Goal: Task Accomplishment & Management: Manage account settings

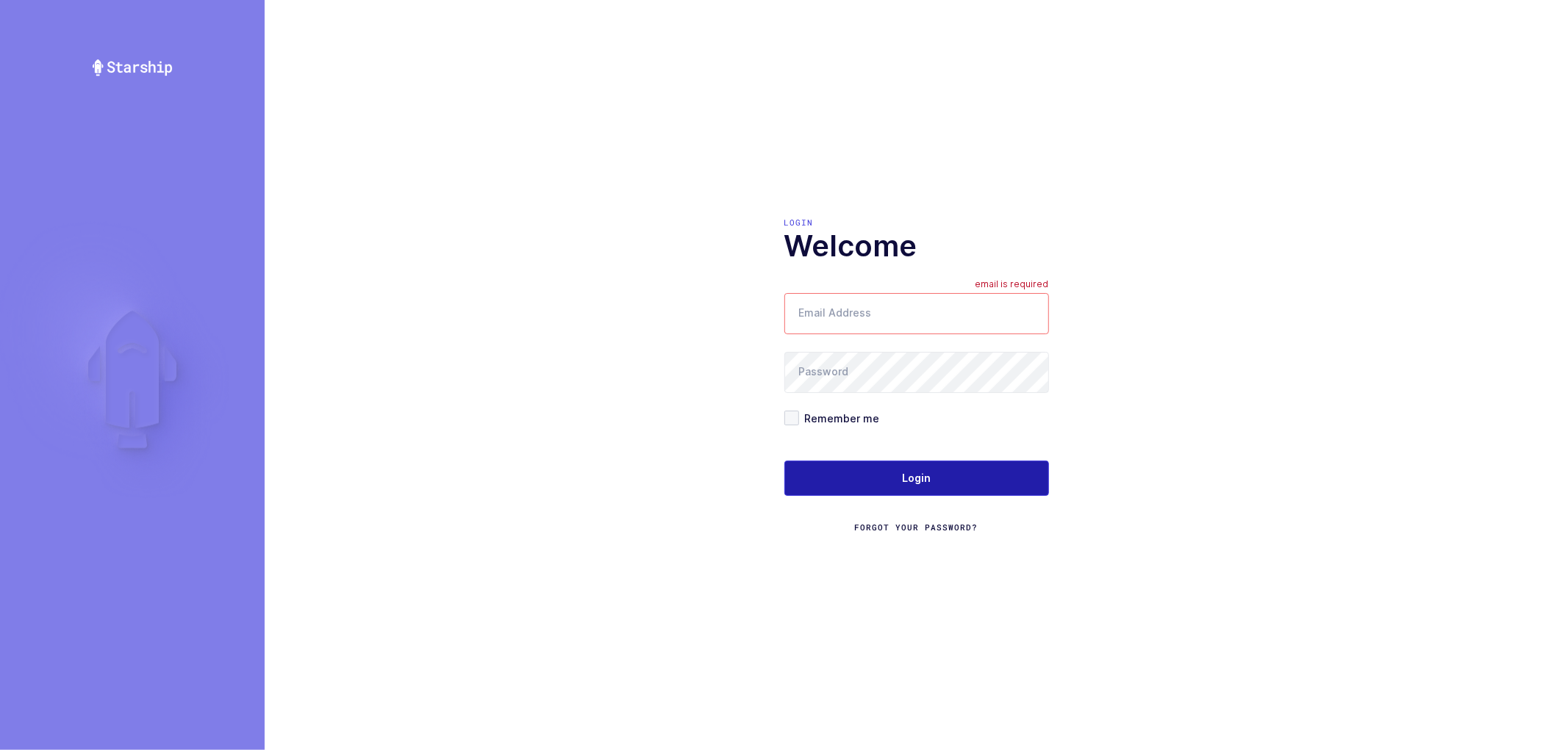
type input "nathan@janustrade.com"
click at [913, 474] on span "Login" at bounding box center [916, 479] width 28 height 15
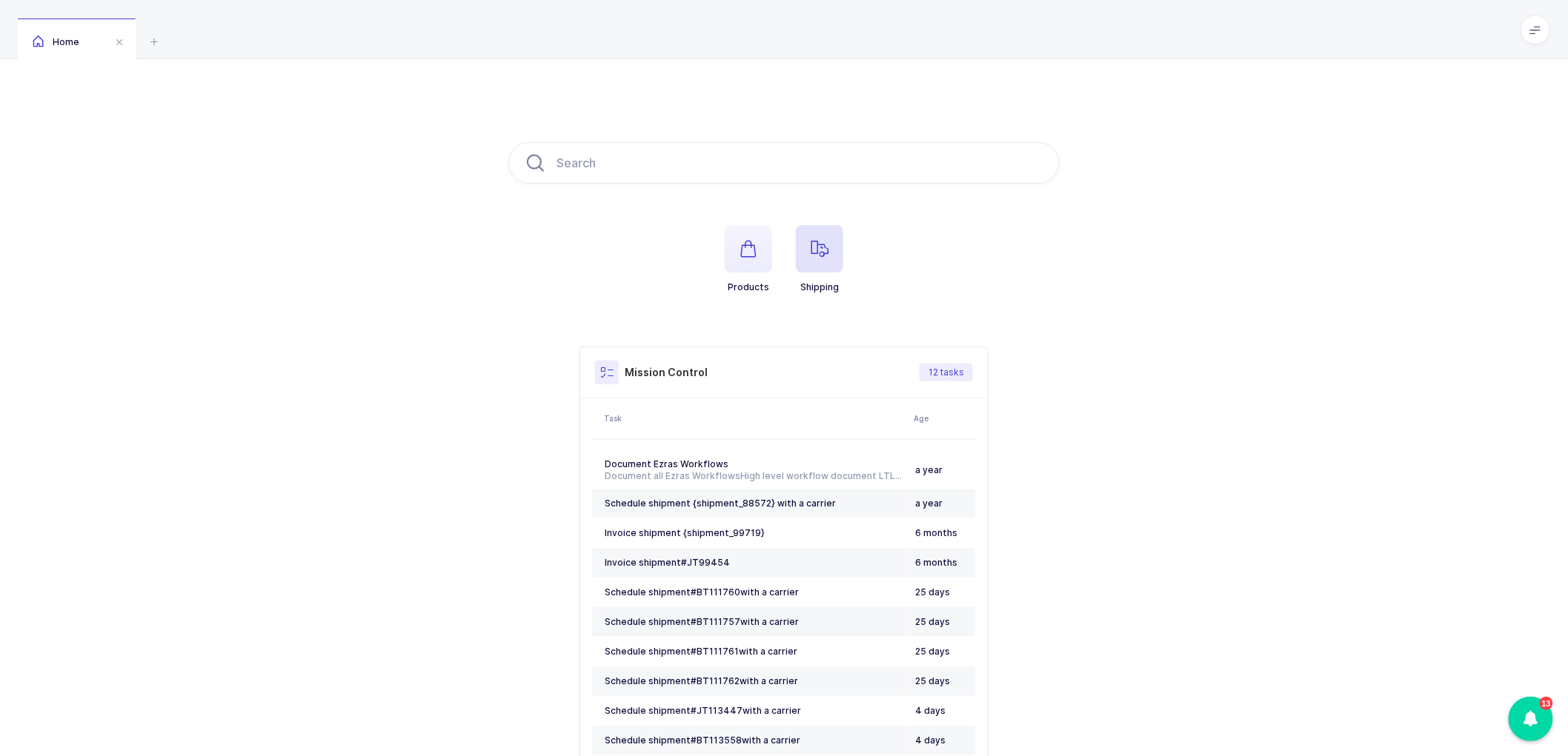
click at [825, 249] on icon "button" at bounding box center [819, 249] width 18 height 18
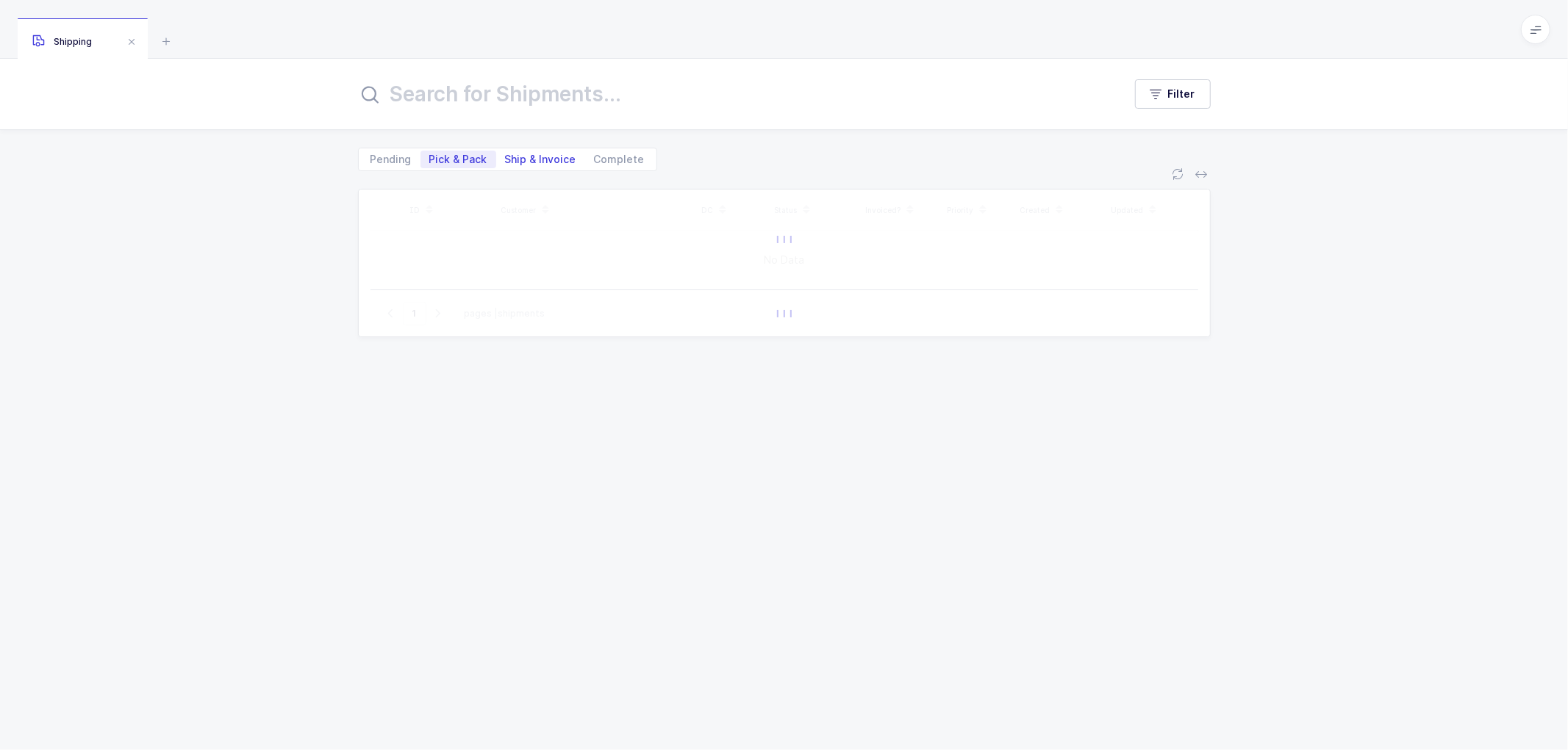
click at [535, 160] on span "Ship & Invoice" at bounding box center [540, 160] width 71 height 10
click at [506, 160] on input "Ship & Invoice" at bounding box center [501, 155] width 10 height 10
radio input "true"
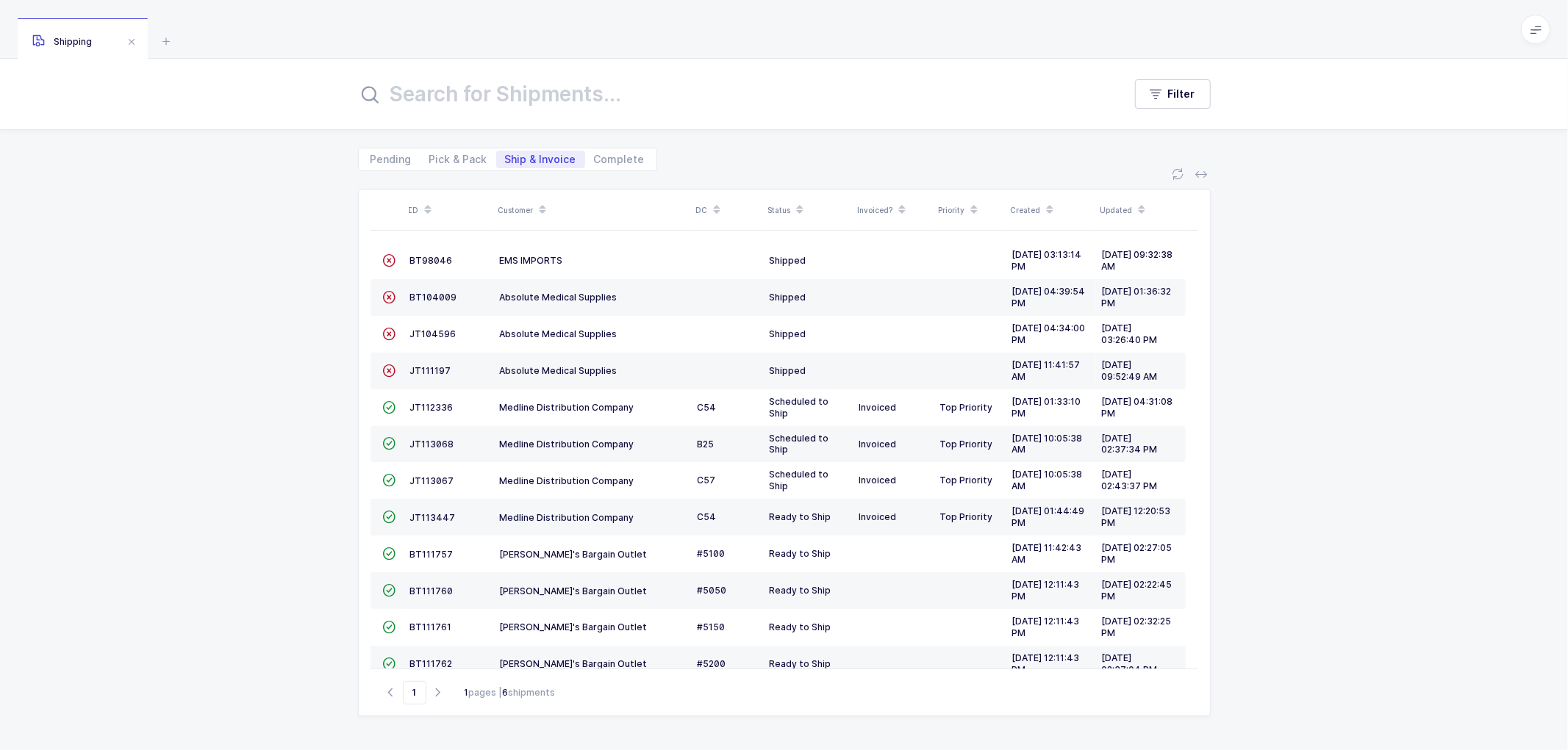
click at [541, 203] on icon at bounding box center [543, 205] width 7 height 7
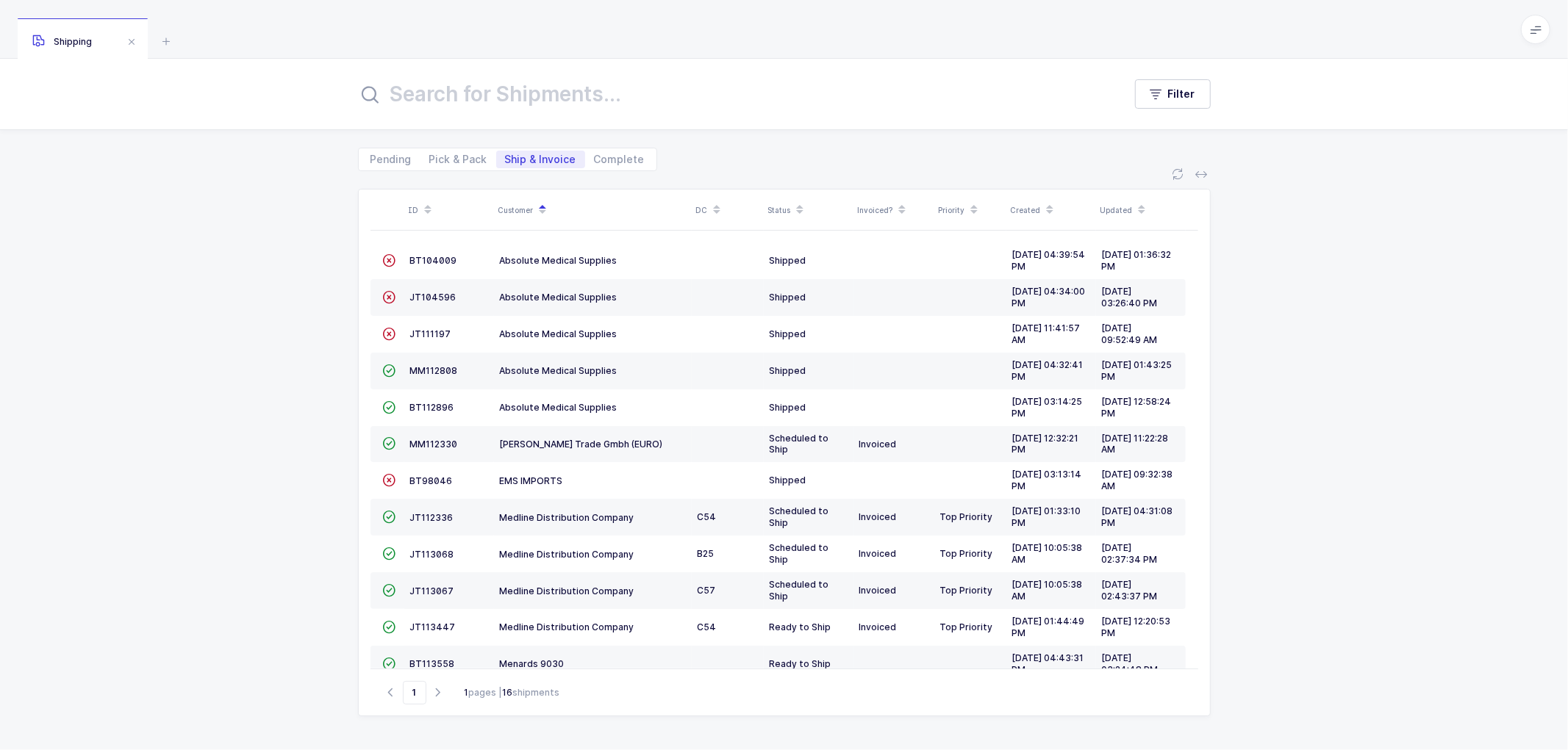
click at [332, 250] on div "ID Customer DC Status Invoiced? Priority Created Updated  BT104009 Absolute Me…" at bounding box center [784, 460] width 1568 height 579
click at [325, 309] on div "ID Customer DC Status Invoiced? Priority Created Updated  BT104009 Absolute Me…" at bounding box center [784, 460] width 1568 height 579
click at [282, 238] on div "ID Customer DC Status Invoiced? Priority Created Updated  BT104009 Absolute Me…" at bounding box center [784, 460] width 1568 height 579
click at [447, 156] on span "Pick & Pack" at bounding box center [459, 160] width 58 height 10
click at [430, 156] on input "Pick & Pack" at bounding box center [425, 155] width 10 height 10
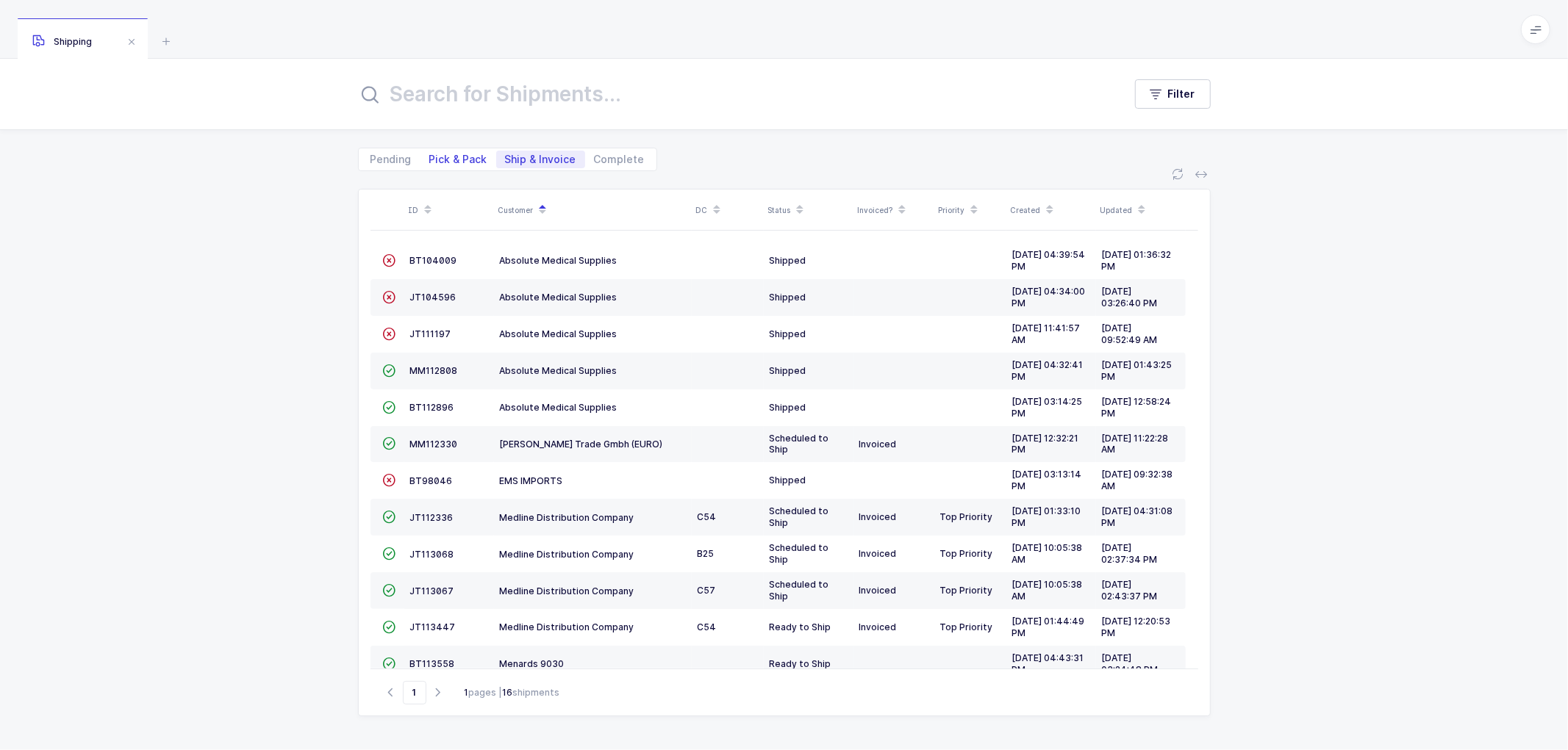
radio input "true"
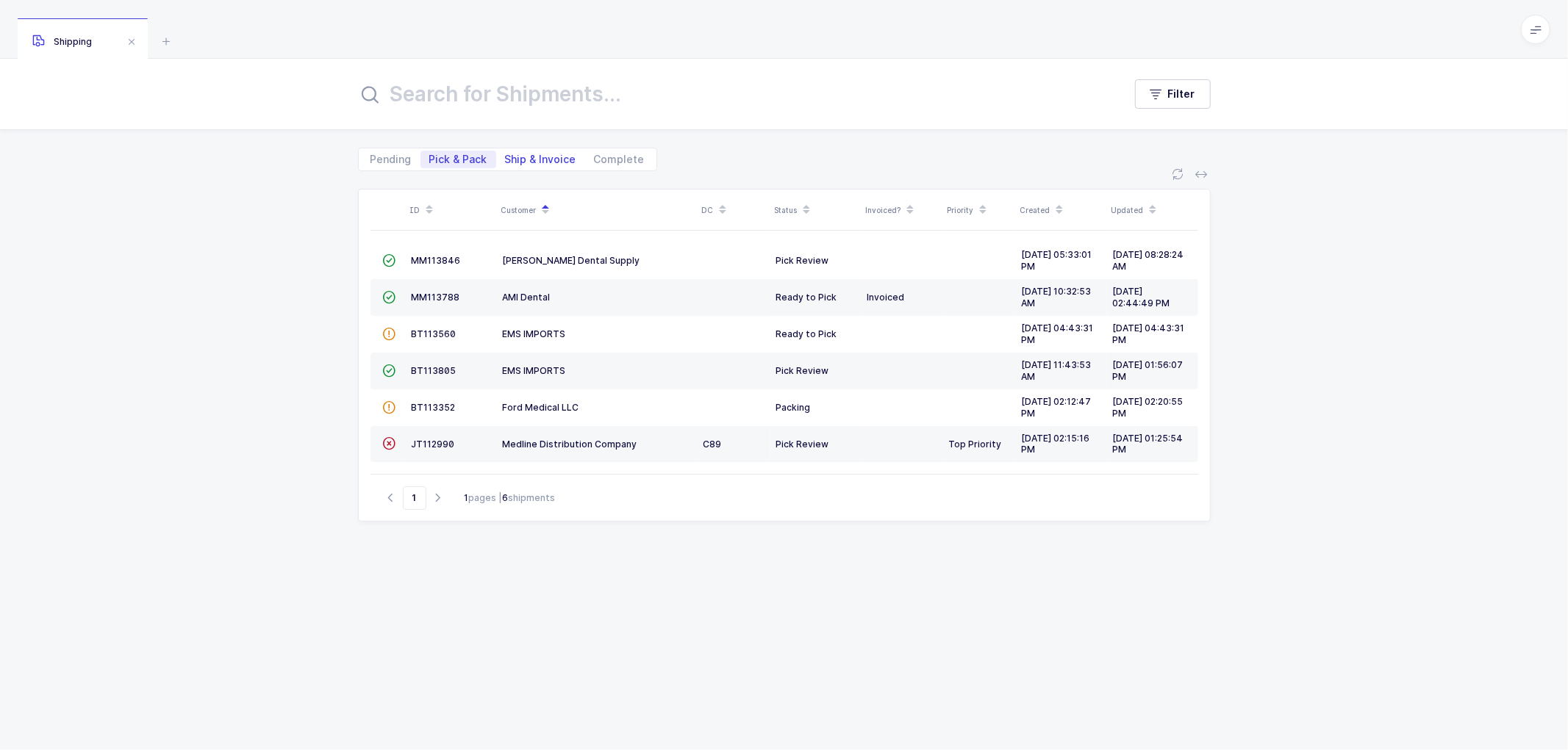
click at [541, 155] on span "Ship & Invoice" at bounding box center [540, 160] width 71 height 10
click at [506, 153] on input "Ship & Invoice" at bounding box center [501, 155] width 10 height 10
radio input "true"
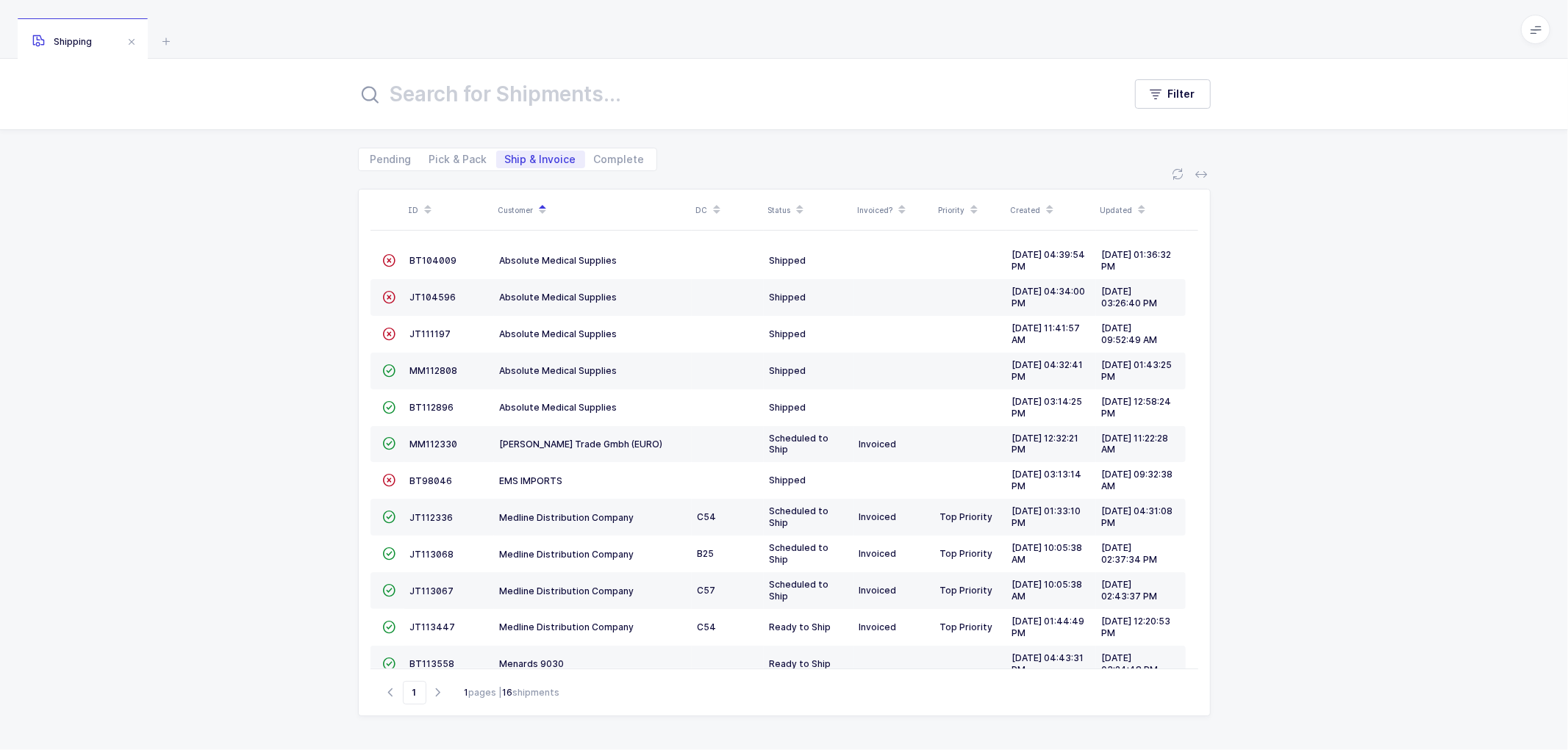
click at [1253, 386] on div "ID Customer DC Status Invoiced? Priority Created Updated  BT104009 Absolute Me…" at bounding box center [784, 460] width 1568 height 579
click at [454, 157] on span "Pick & Pack" at bounding box center [459, 160] width 58 height 10
click at [430, 157] on input "Pick & Pack" at bounding box center [425, 155] width 10 height 10
radio input "true"
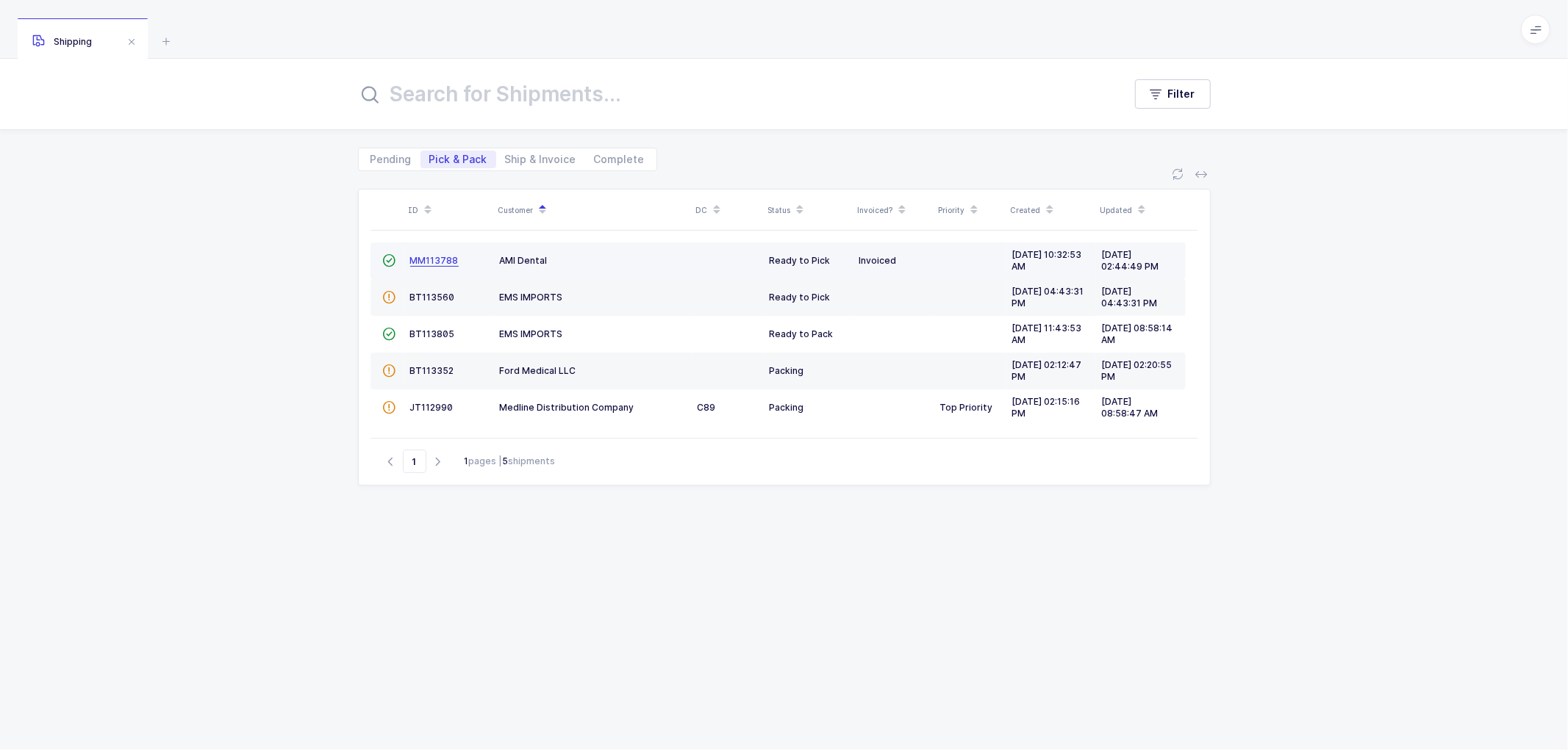
click at [433, 259] on span "MM113788" at bounding box center [434, 260] width 49 height 11
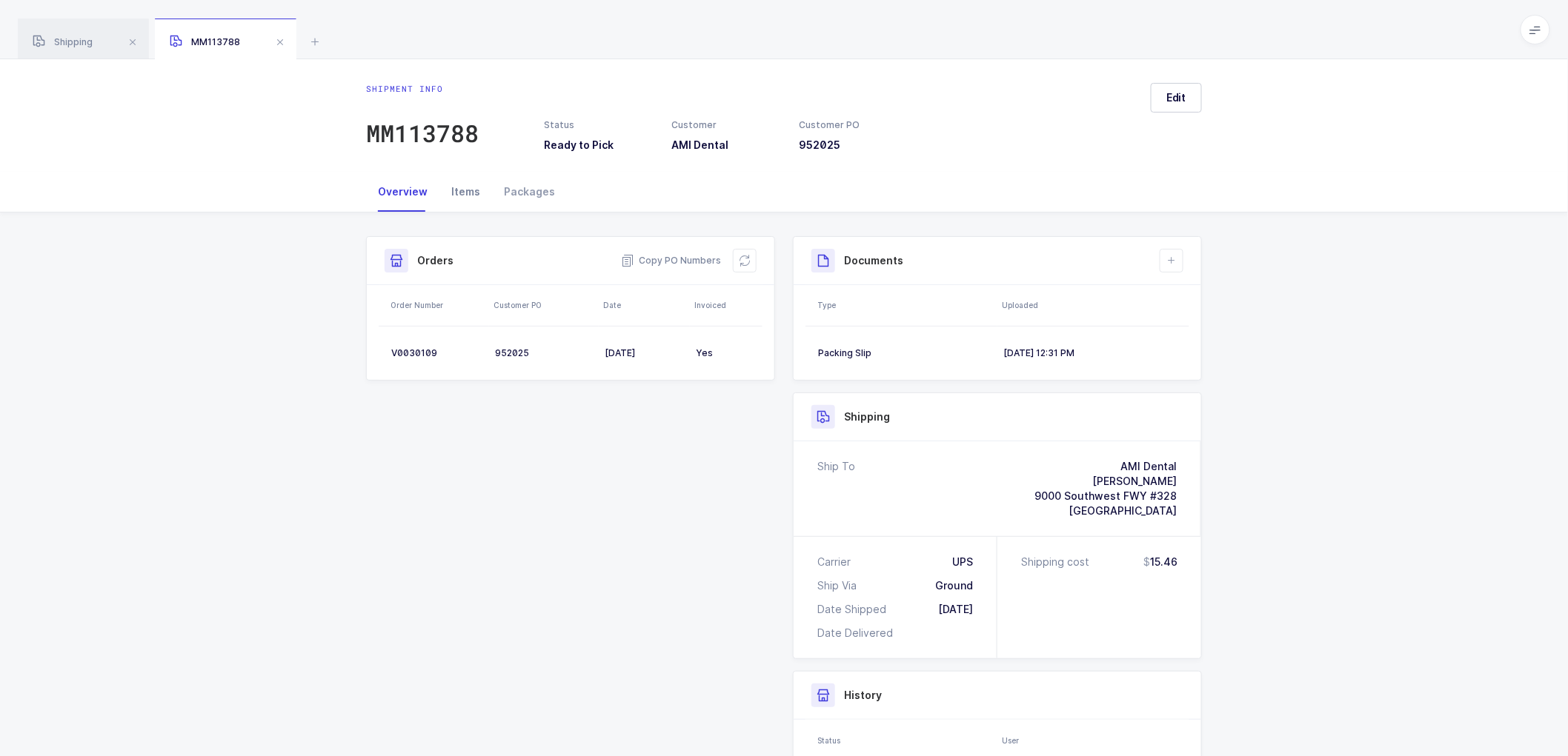
click at [462, 188] on div "Items" at bounding box center [465, 191] width 53 height 40
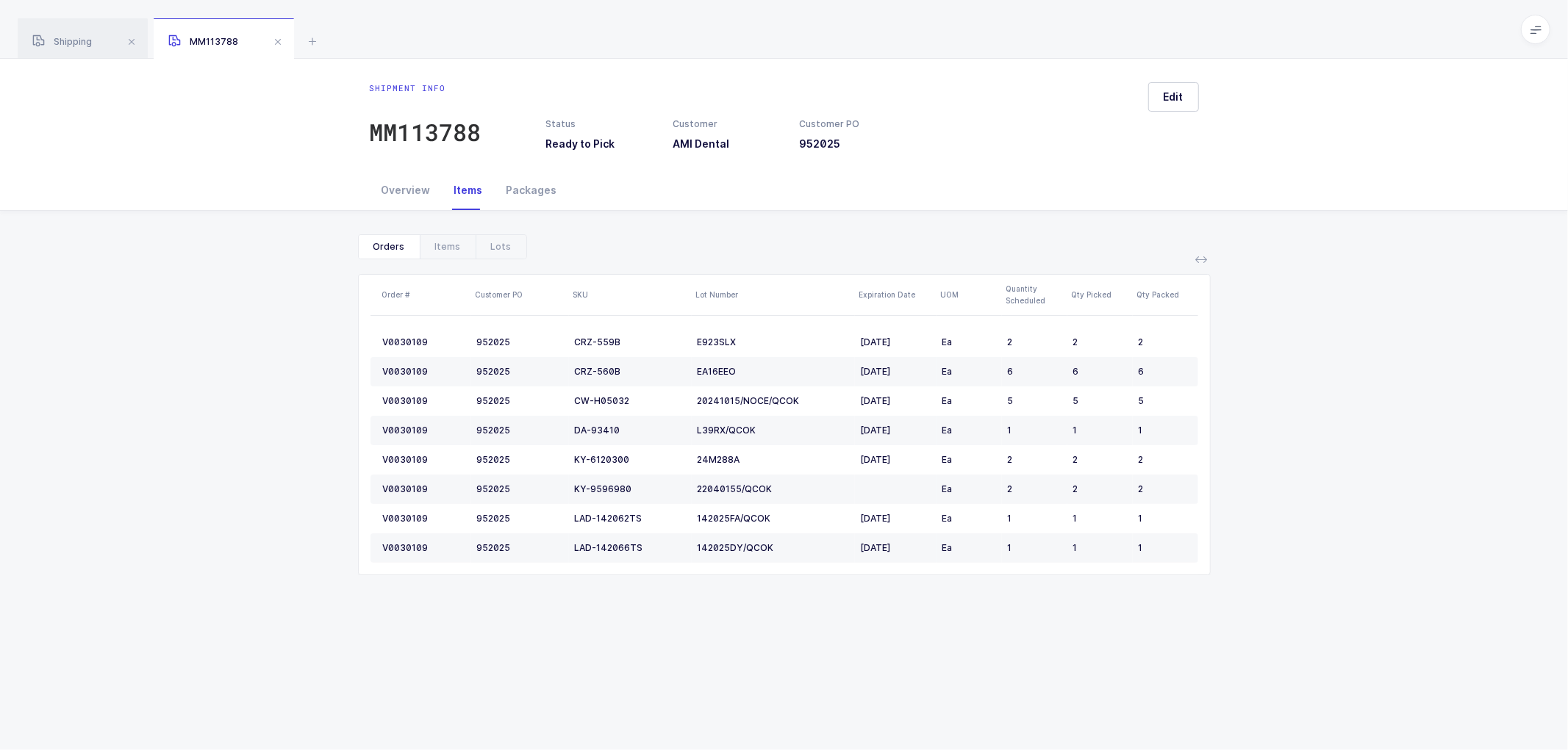
click at [319, 441] on div "Show canceled Orders Items Lots Order # Customer PO SKU Lot Number Expiration D…" at bounding box center [784, 410] width 1545 height 400
click at [71, 42] on span "Shipping" at bounding box center [62, 41] width 60 height 11
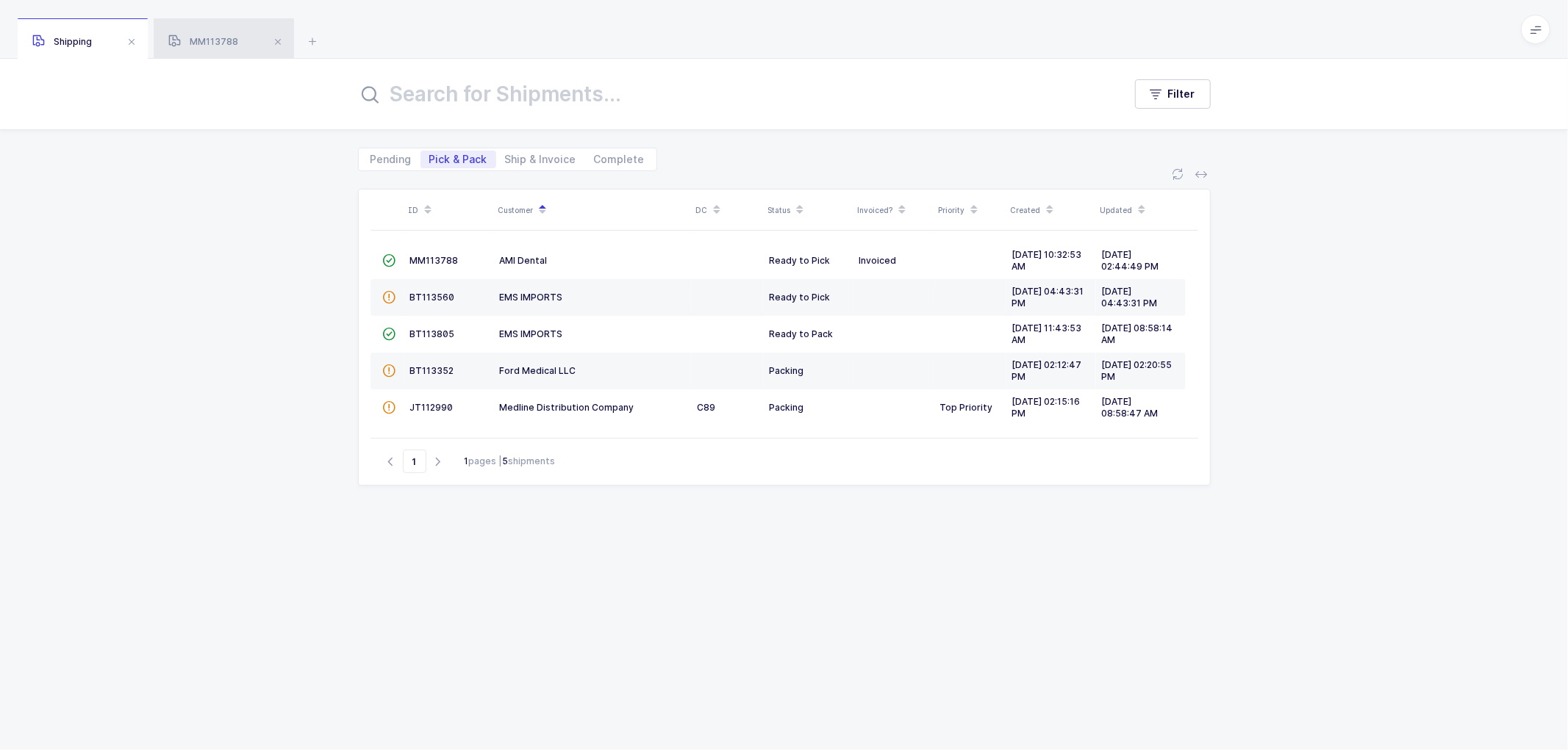
click at [215, 39] on span "MM113788" at bounding box center [203, 41] width 70 height 11
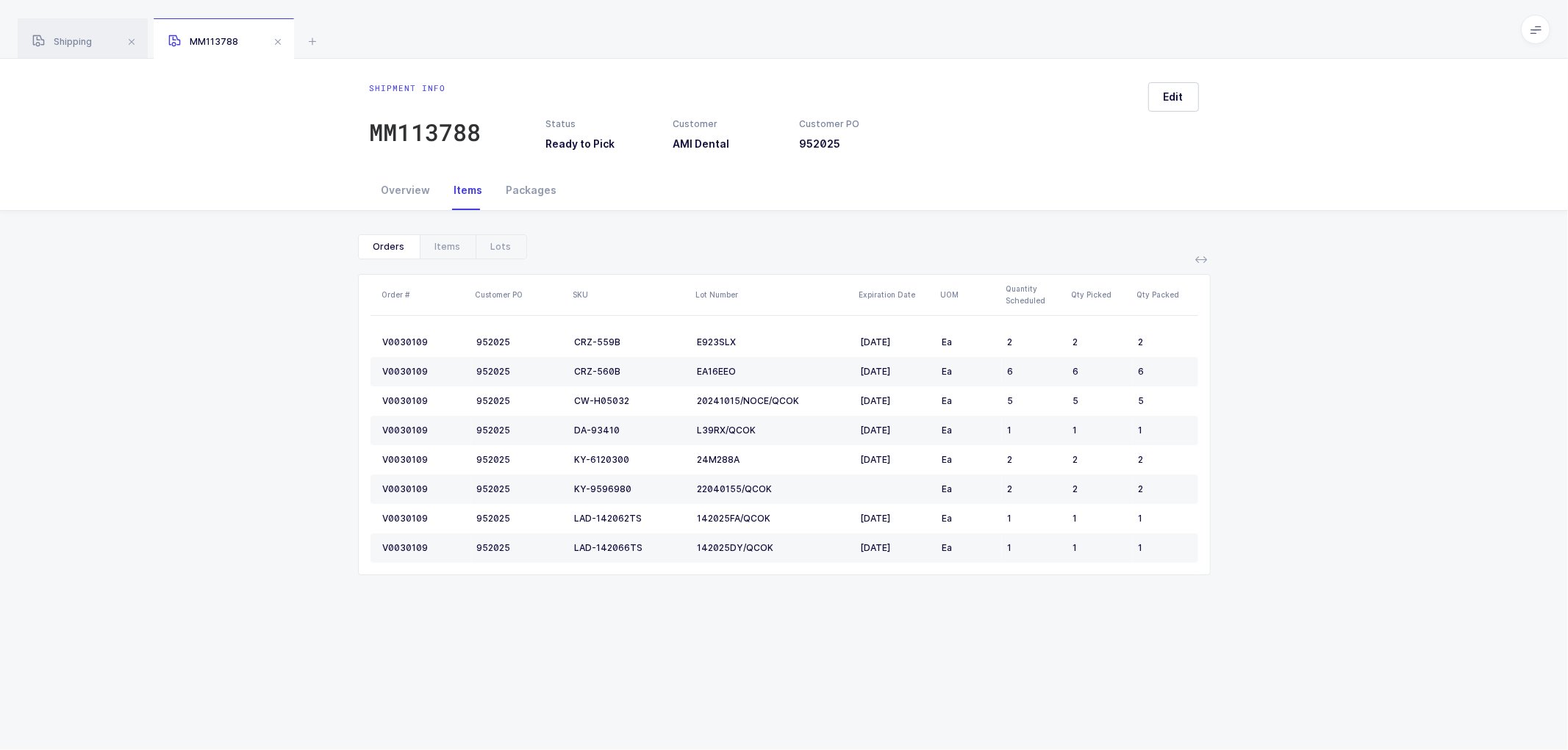
click at [307, 356] on div "Show canceled Orders Items Lots Order # Customer PO SKU Lot Number Expiration D…" at bounding box center [784, 410] width 1545 height 400
click at [271, 39] on span at bounding box center [278, 42] width 18 height 18
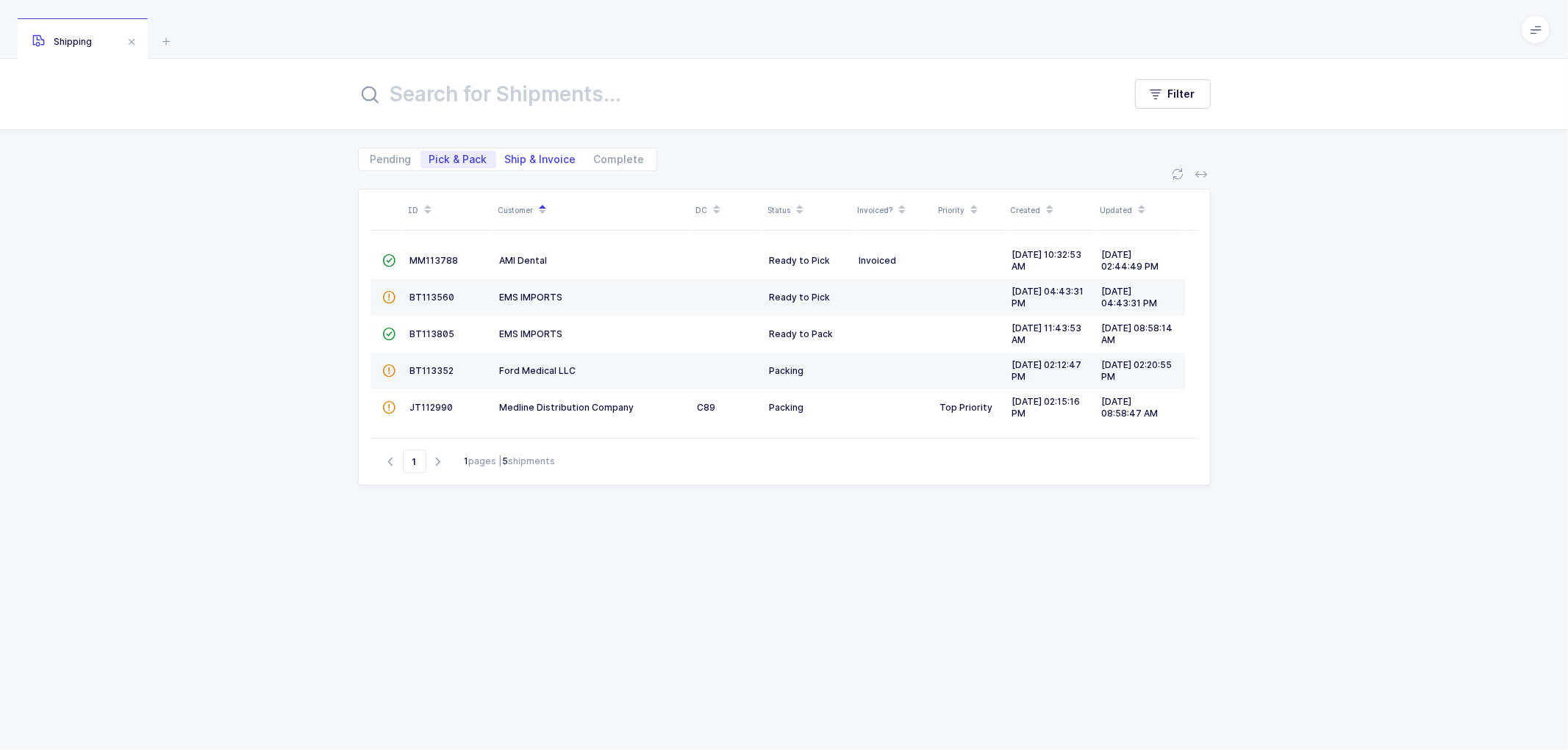
click at [524, 158] on span "Ship & Invoice" at bounding box center [540, 160] width 71 height 10
click at [506, 158] on input "Ship & Invoice" at bounding box center [501, 155] width 10 height 10
radio input "true"
radio input "false"
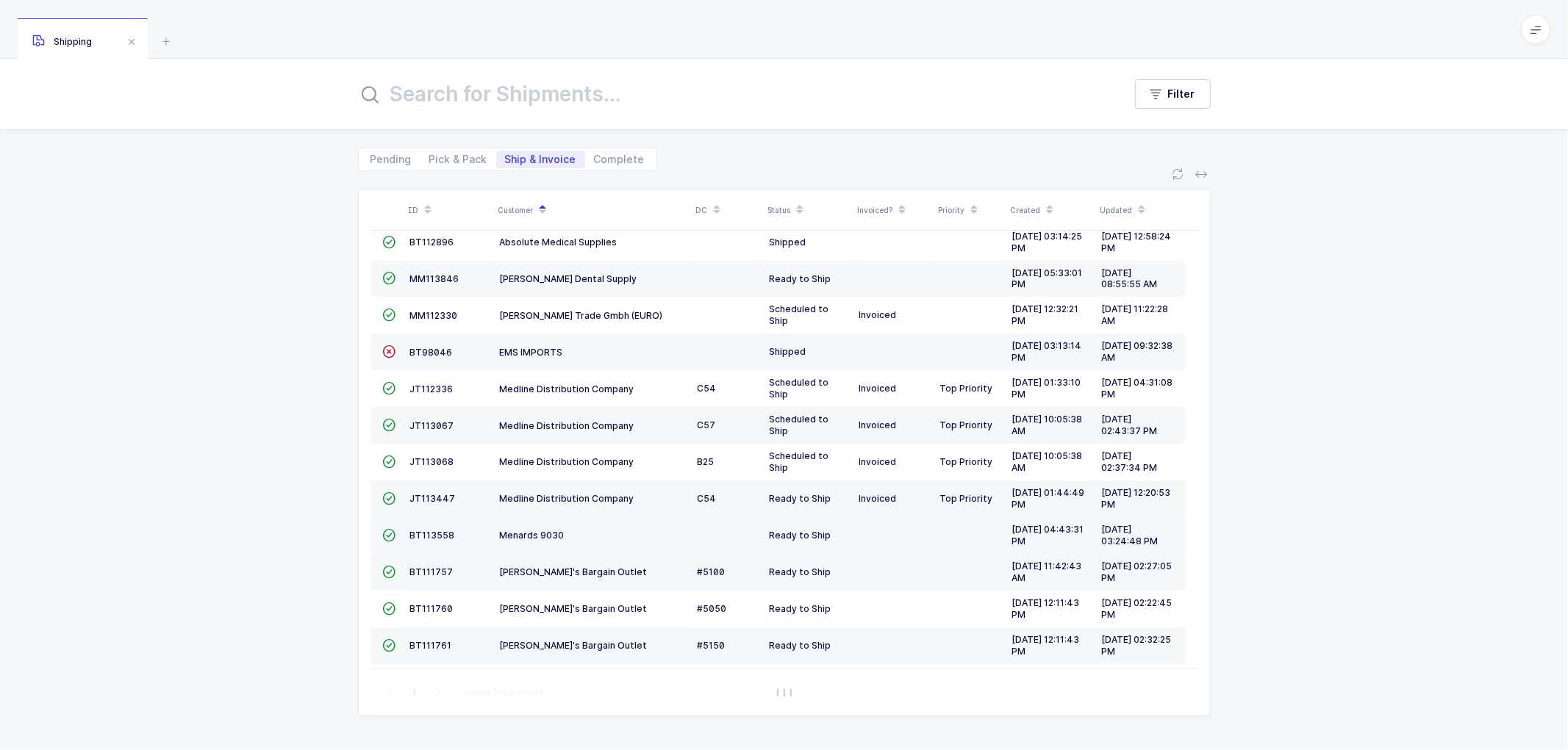
scroll to position [211, 0]
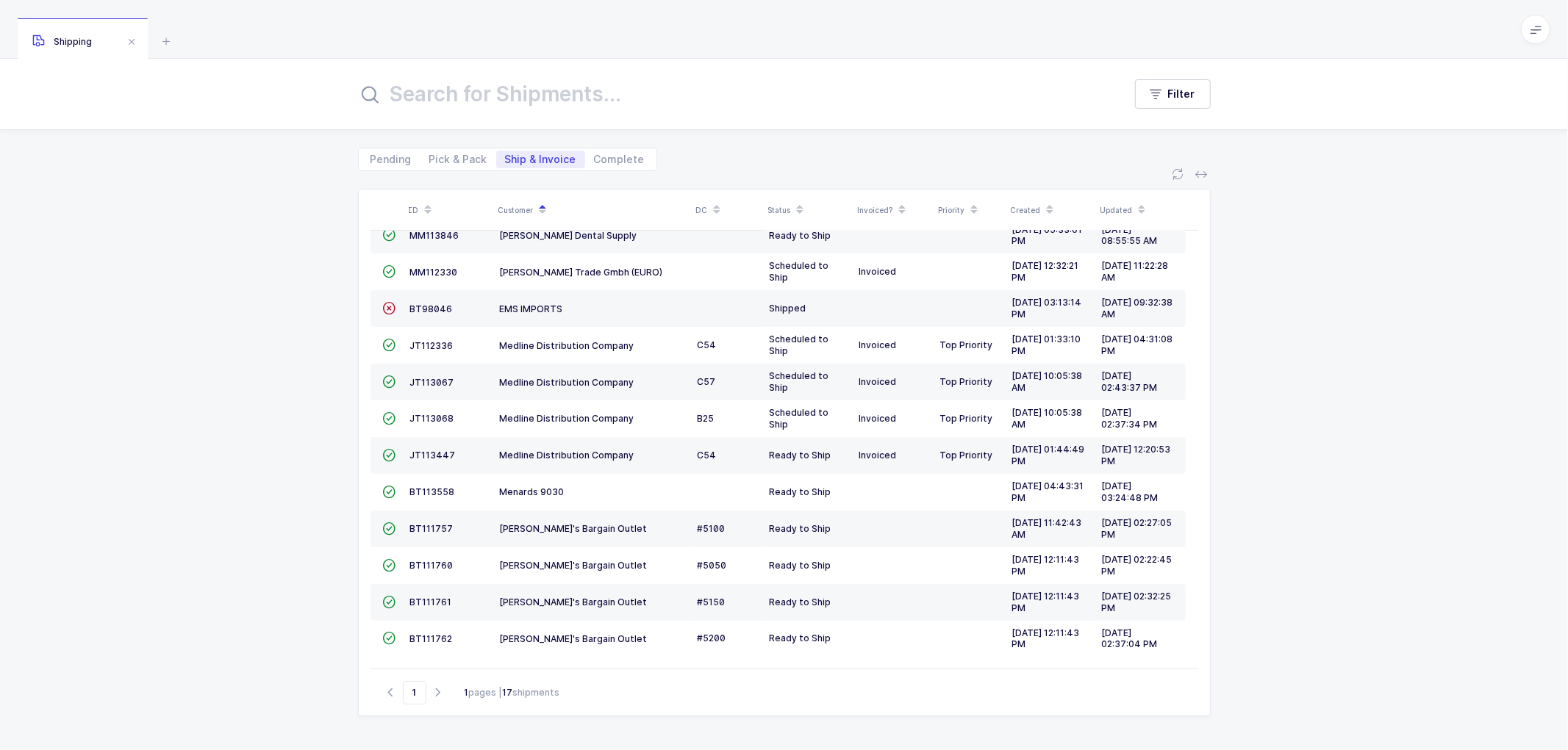
click at [1246, 311] on div "ID Customer DC Status Invoiced? Priority Created Updated  BT104009 Absolute Me…" at bounding box center [784, 460] width 1568 height 579
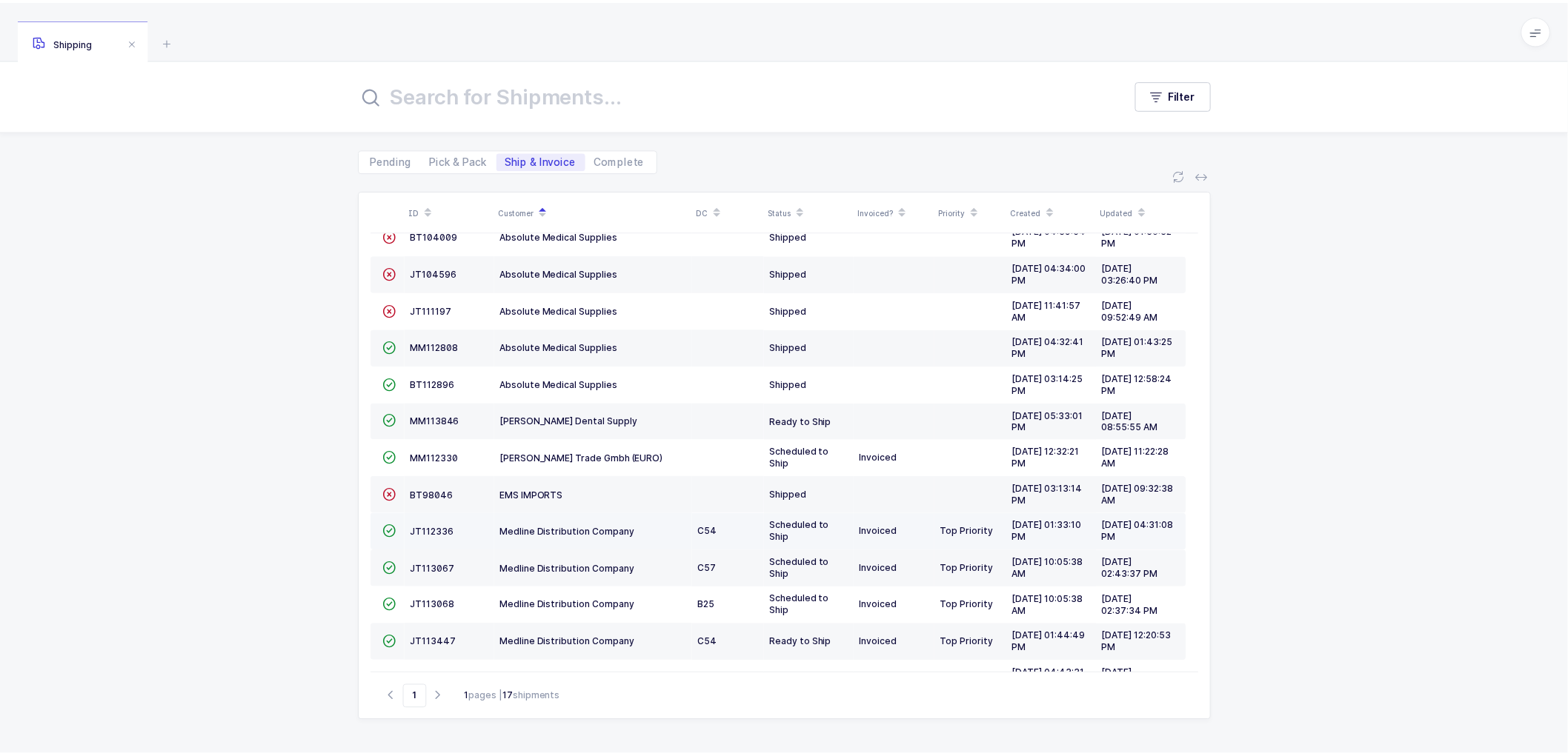
scroll to position [0, 0]
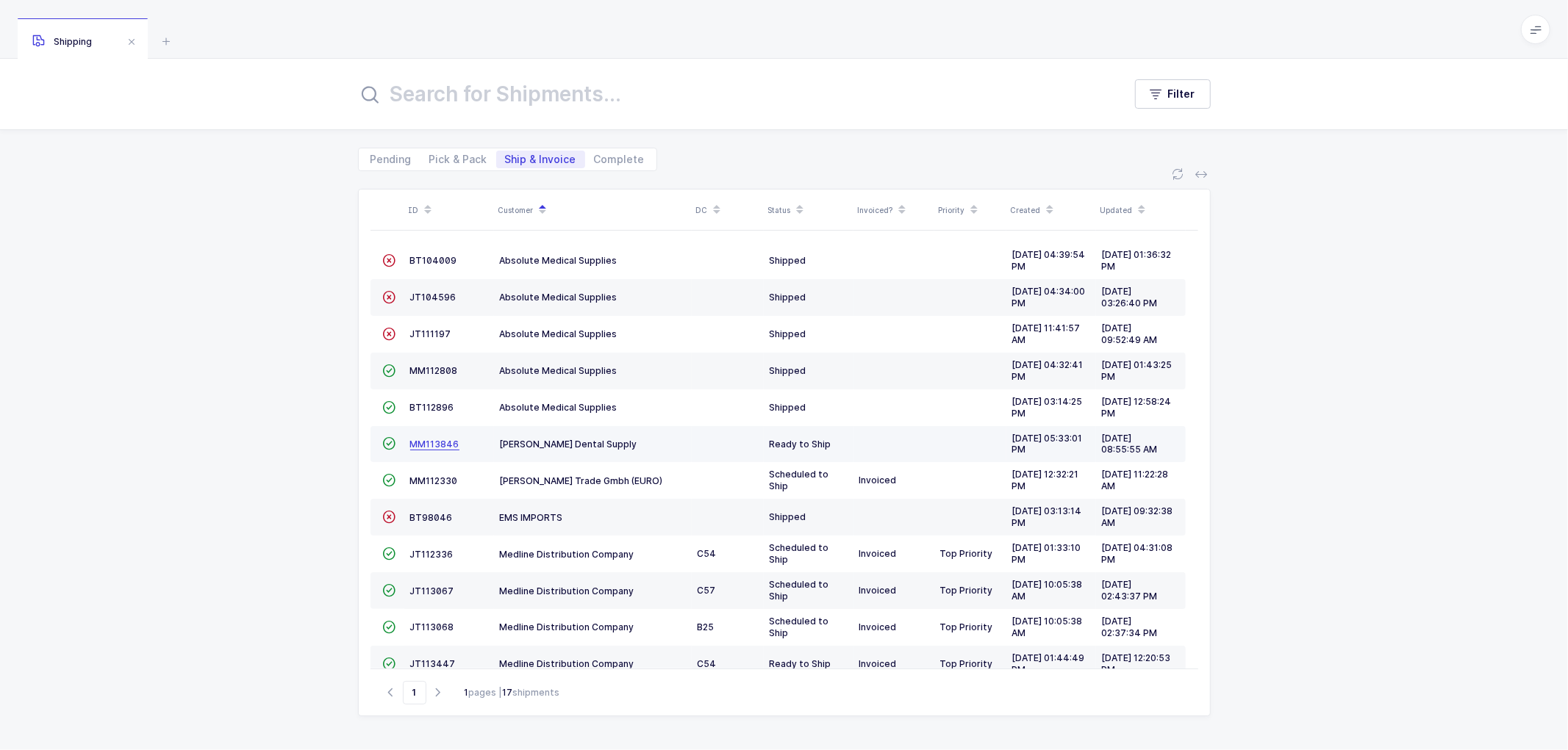
click at [428, 444] on span "MM113846" at bounding box center [435, 444] width 49 height 11
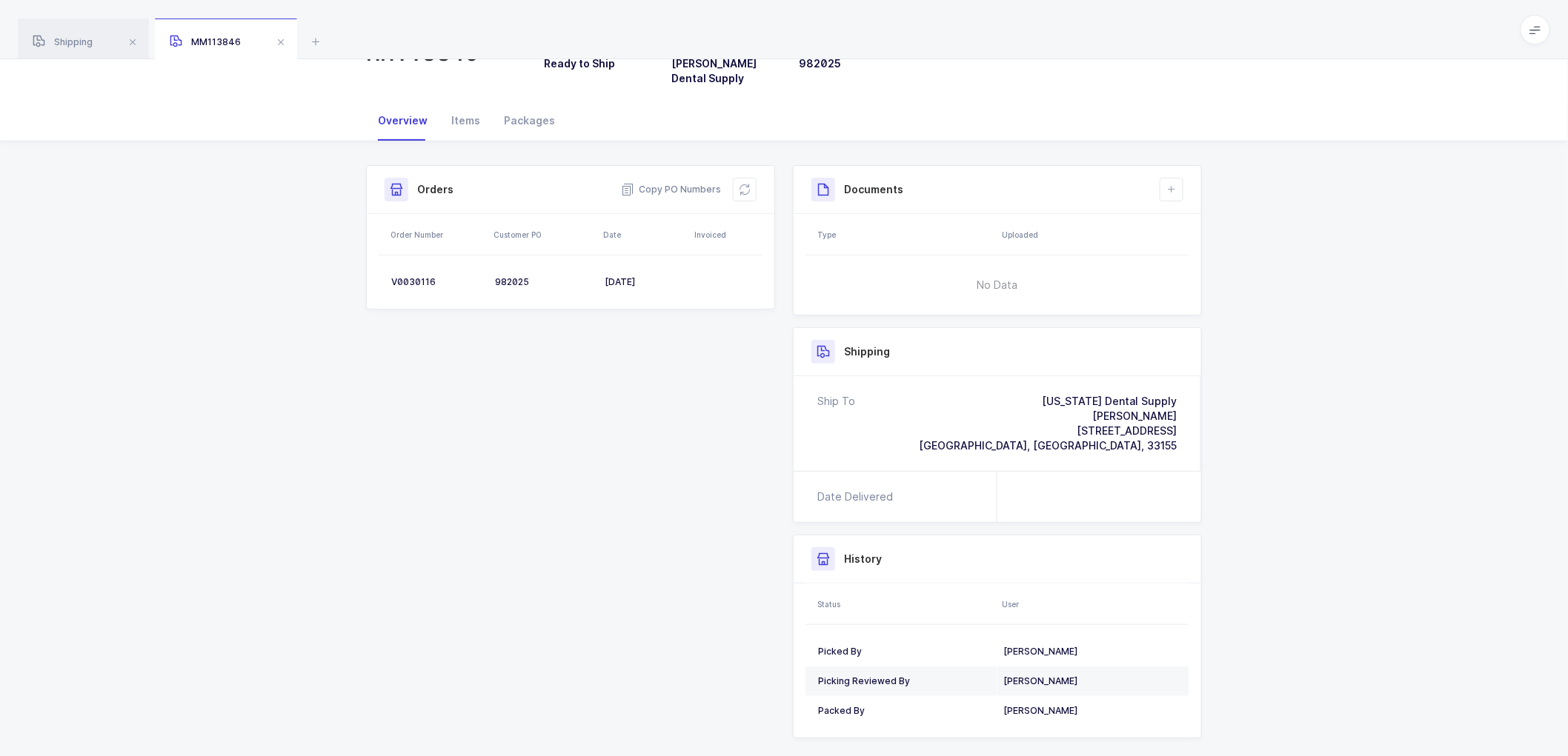
scroll to position [82, 0]
click at [409, 276] on div "V0030116" at bounding box center [437, 282] width 92 height 12
copy div "V0030116"
click at [669, 181] on span "Copy PO Numbers" at bounding box center [670, 189] width 100 height 15
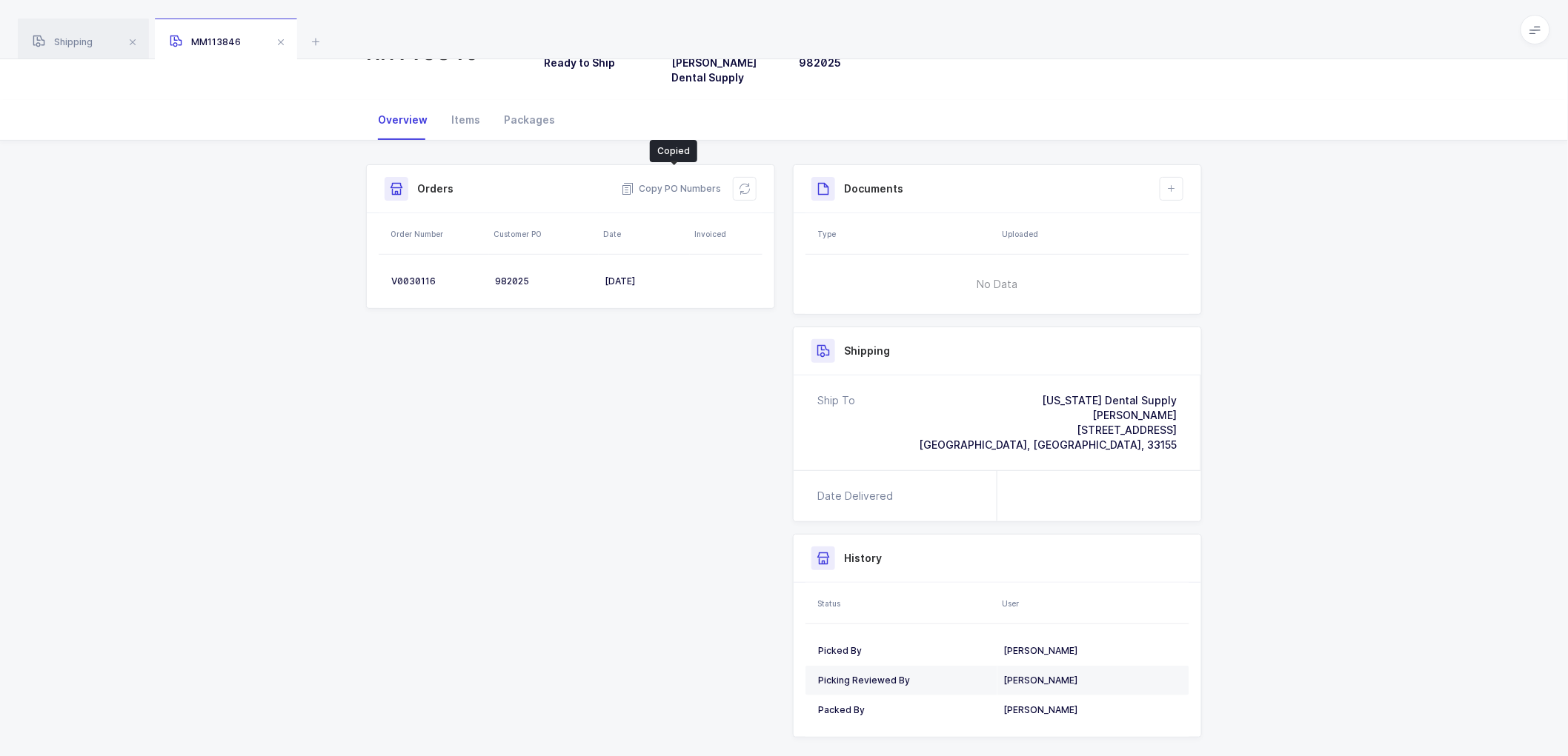
drag, startPoint x: 538, startPoint y: 105, endPoint x: 561, endPoint y: 105, distance: 23.0
click at [542, 105] on div "Packages" at bounding box center [529, 120] width 75 height 40
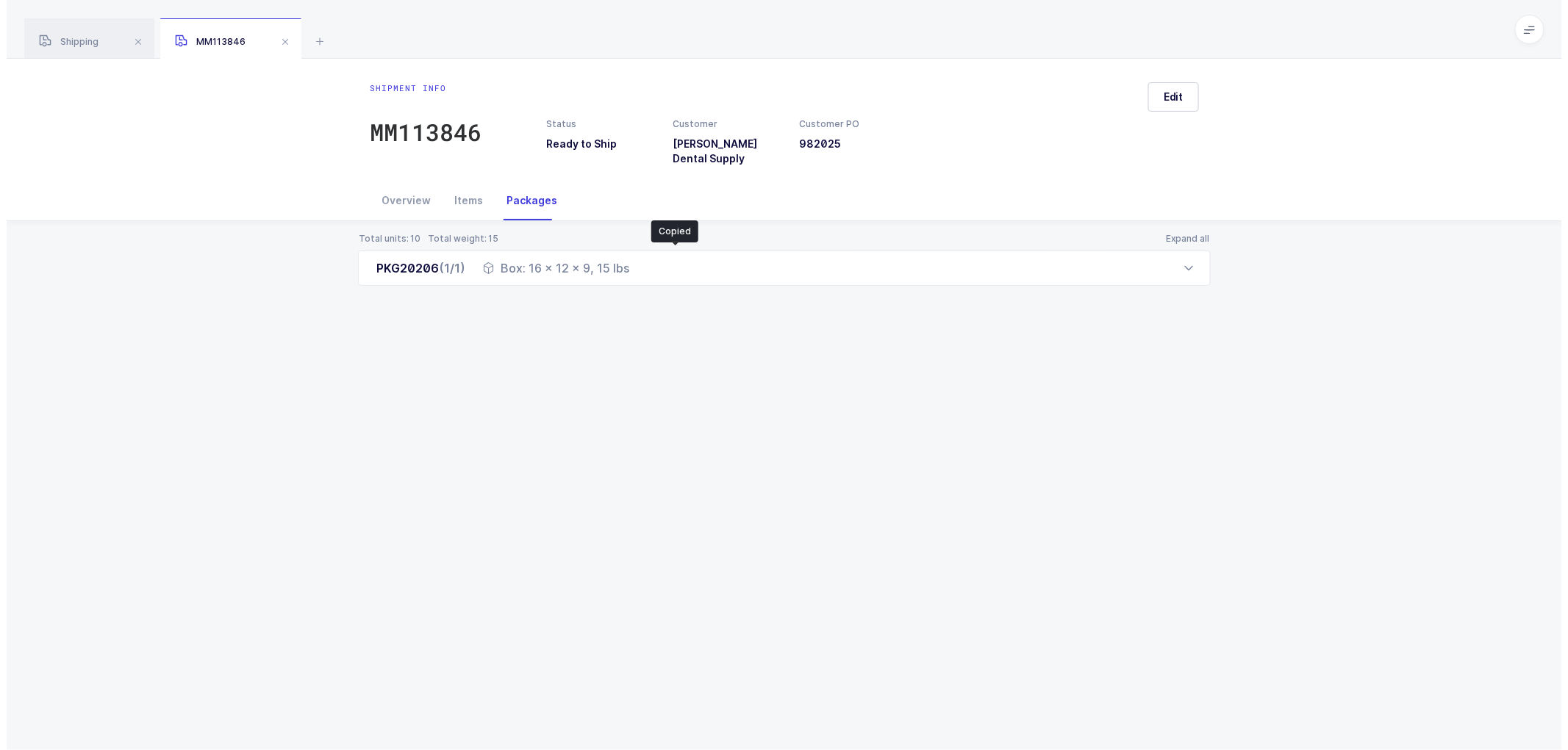
scroll to position [0, 0]
click at [1170, 99] on span "Edit" at bounding box center [1173, 97] width 20 height 15
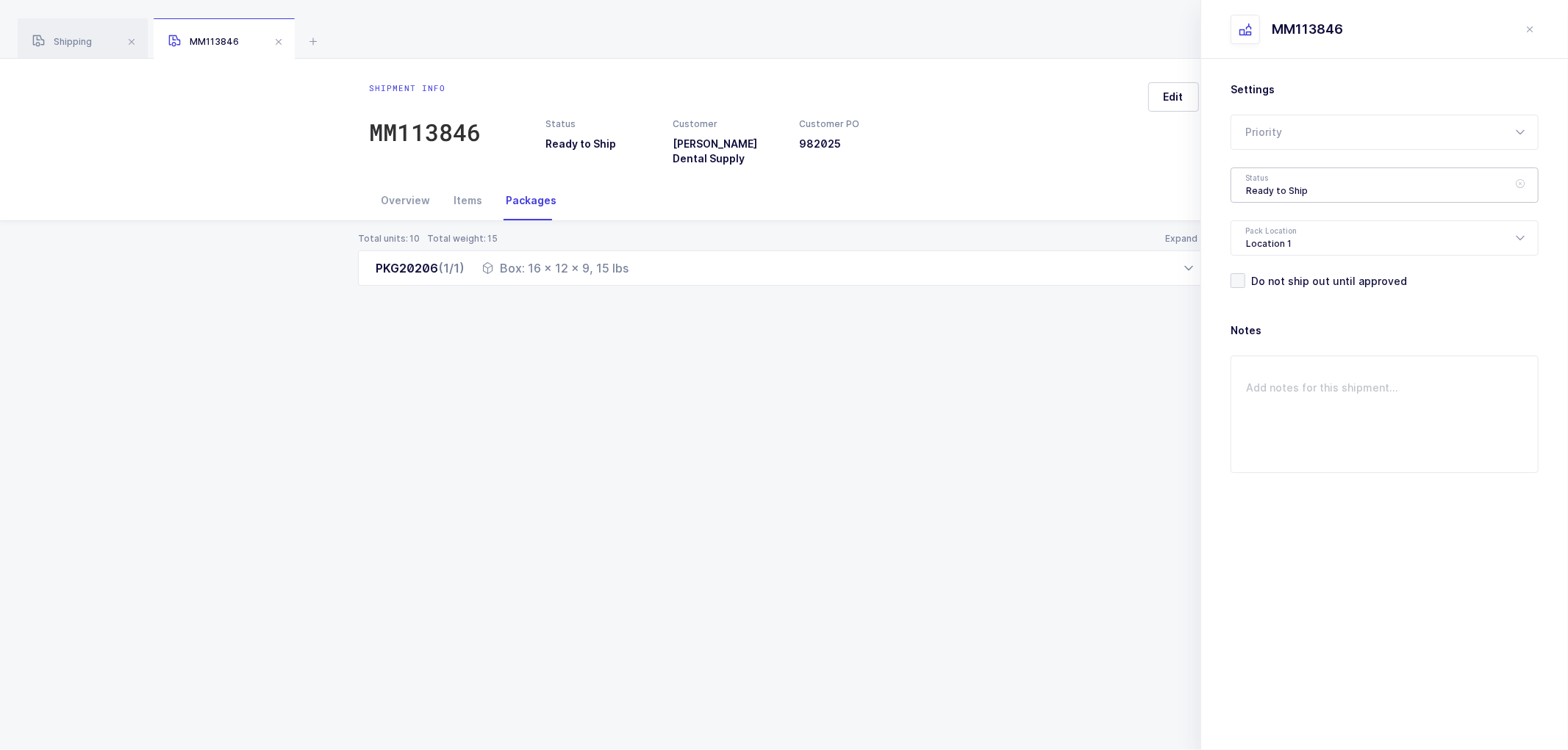
click at [1244, 189] on div "Ready to Ship" at bounding box center [1385, 185] width 308 height 35
click at [1262, 300] on span "Shipped" at bounding box center [1268, 298] width 42 height 13
type input "Shipped"
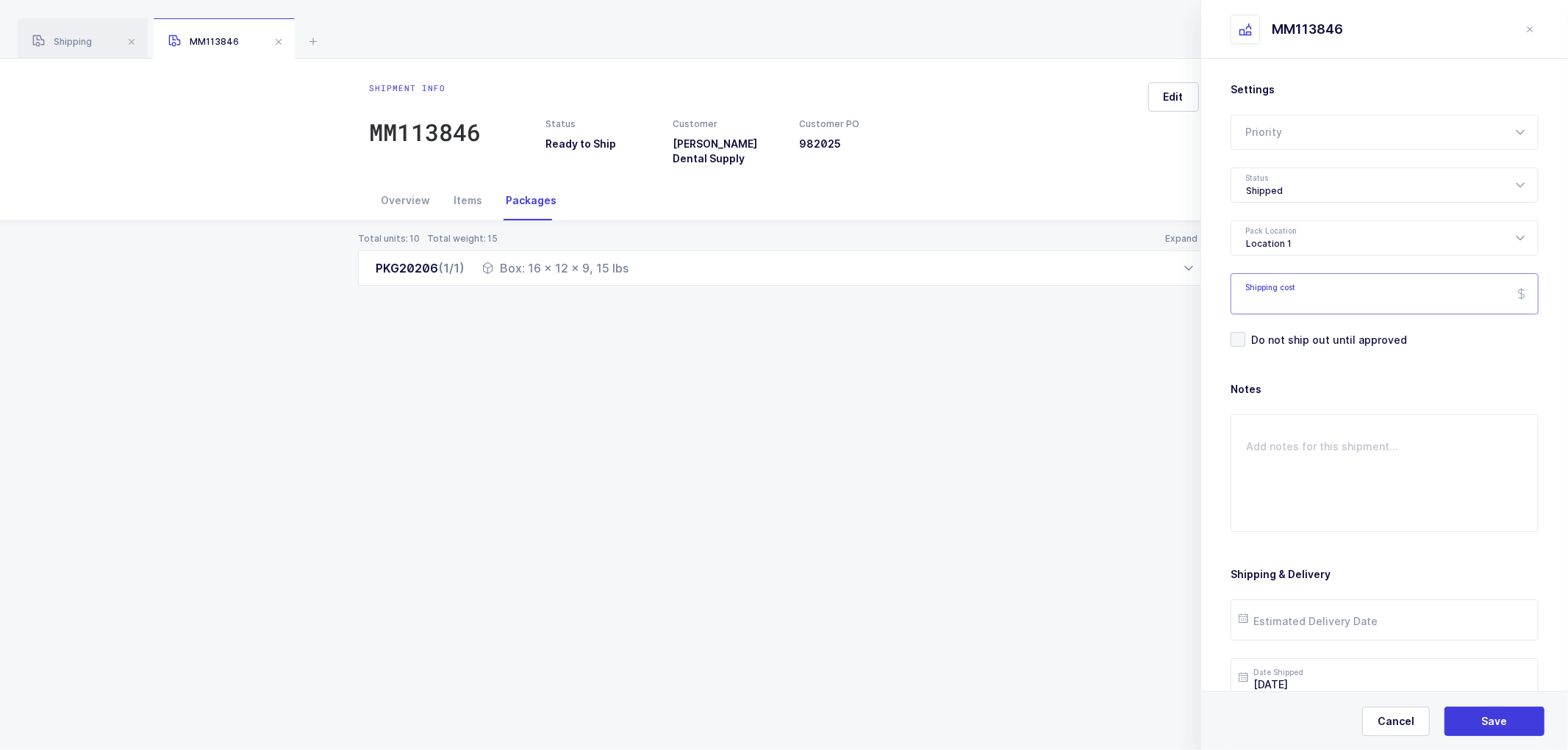
click at [1280, 299] on input "Shipping cost" at bounding box center [1385, 294] width 308 height 41
paste input "17.27"
type input "17.27"
drag, startPoint x: 1490, startPoint y: 722, endPoint x: 1446, endPoint y: 658, distance: 77.7
click at [1490, 722] on span "Save" at bounding box center [1495, 722] width 25 height 15
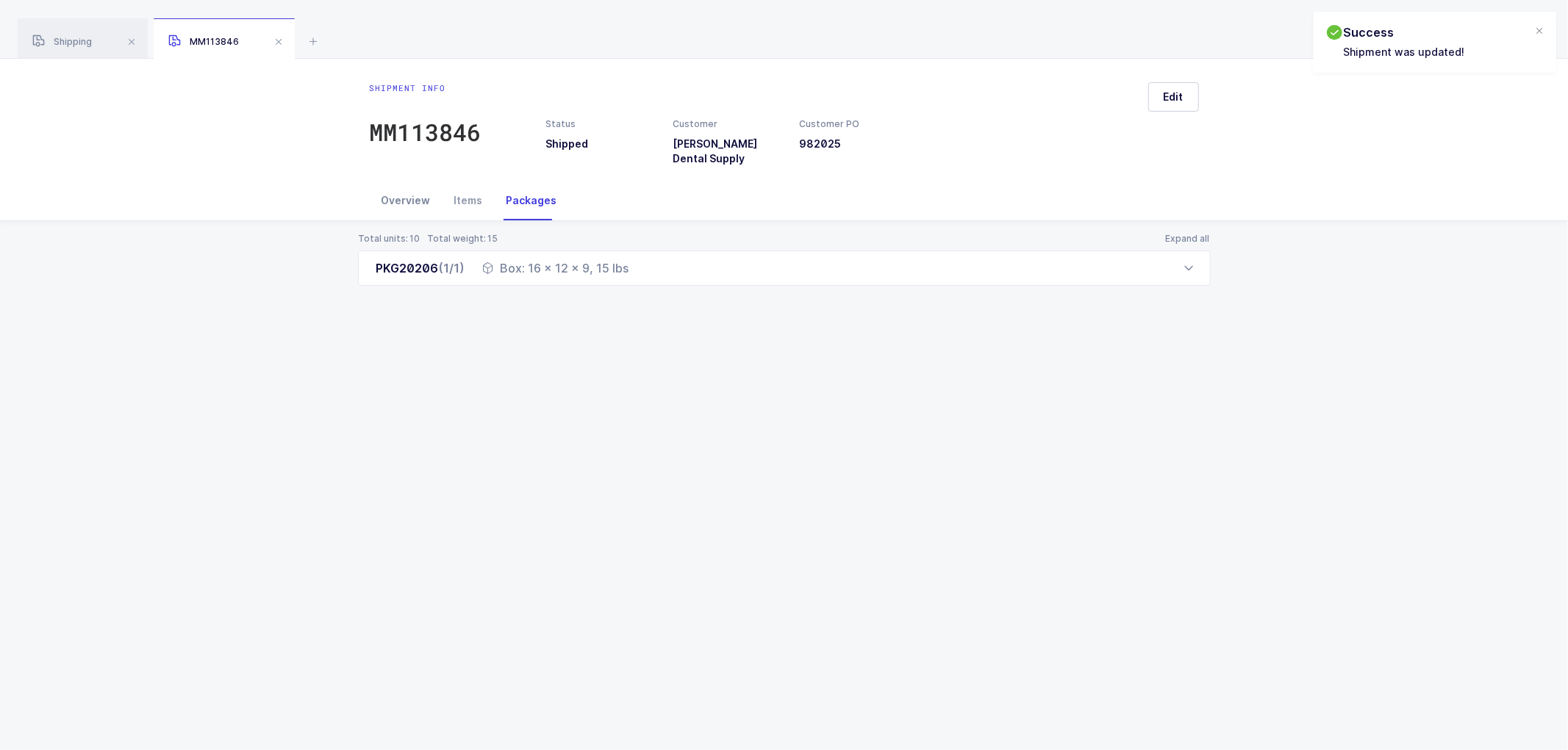
click at [392, 187] on div "Overview" at bounding box center [406, 200] width 72 height 40
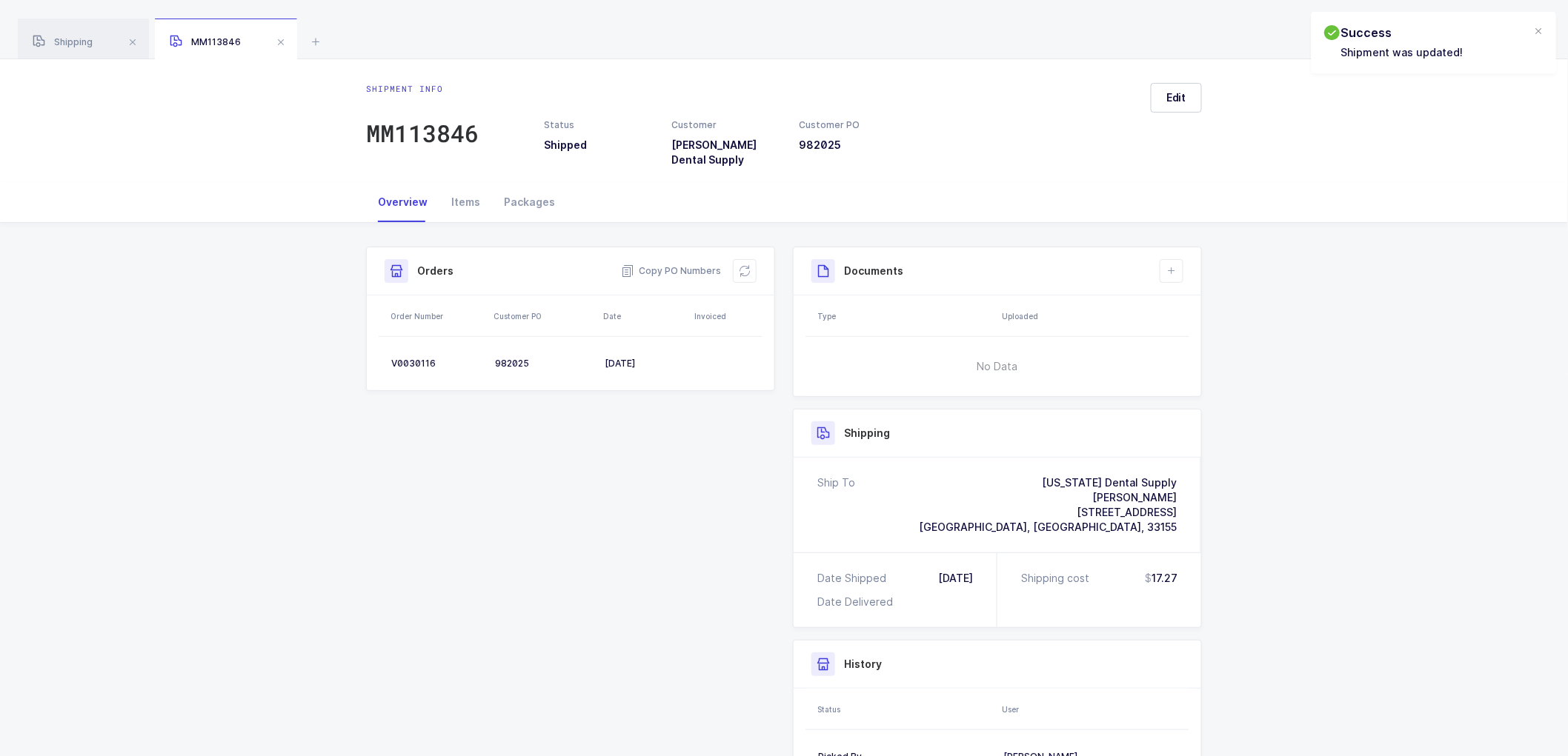
drag, startPoint x: 742, startPoint y: 262, endPoint x: 853, endPoint y: 267, distance: 111.1
click at [744, 265] on icon at bounding box center [745, 271] width 12 height 12
click at [1169, 259] on button at bounding box center [1171, 270] width 23 height 23
click at [1200, 302] on li "Create Document" at bounding box center [1221, 303] width 111 height 23
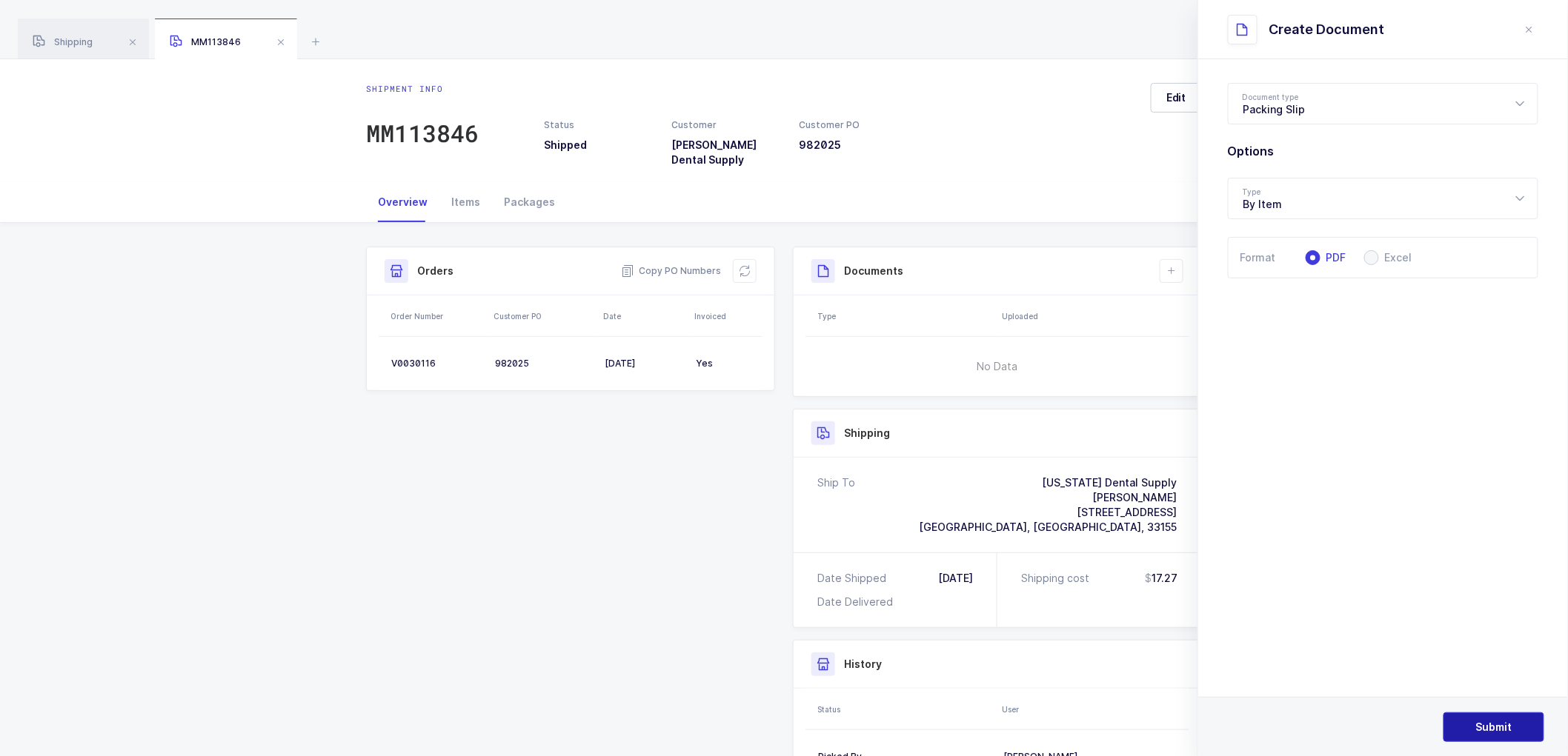
click at [1482, 721] on span "Submit" at bounding box center [1494, 727] width 36 height 15
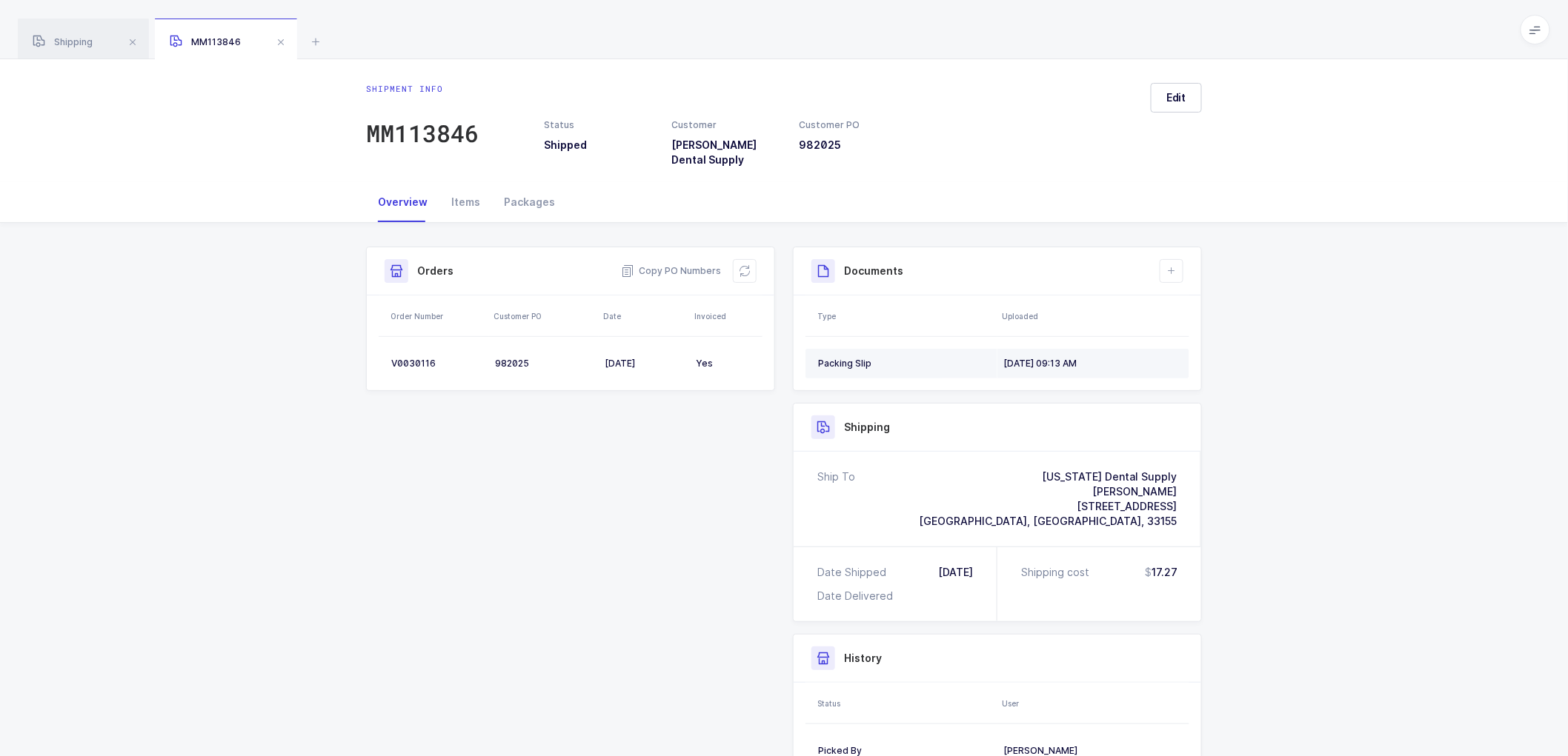
click at [932, 349] on td "Packing Slip" at bounding box center [901, 363] width 192 height 29
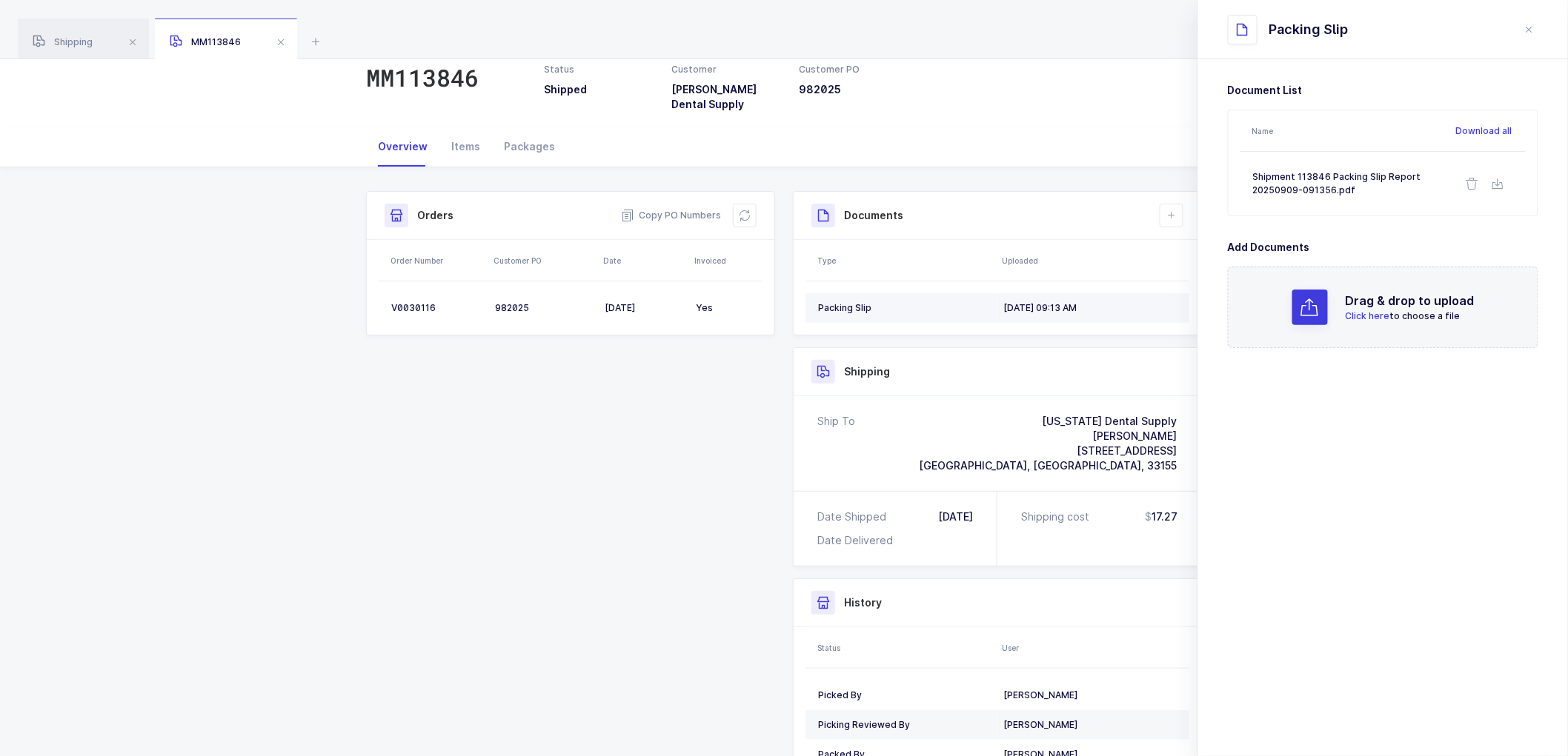
scroll to position [82, 0]
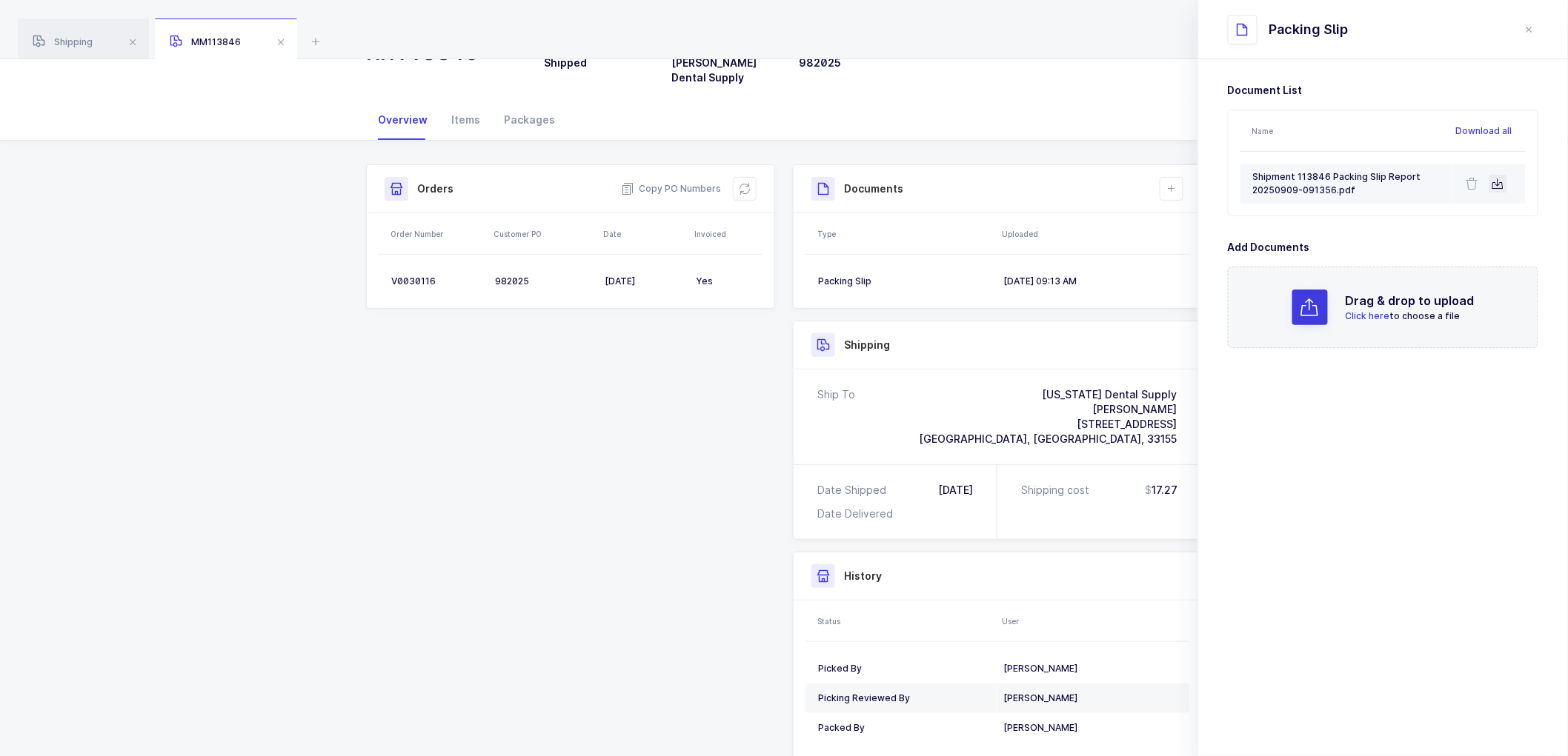
click at [1505, 183] on button at bounding box center [1498, 184] width 18 height 18
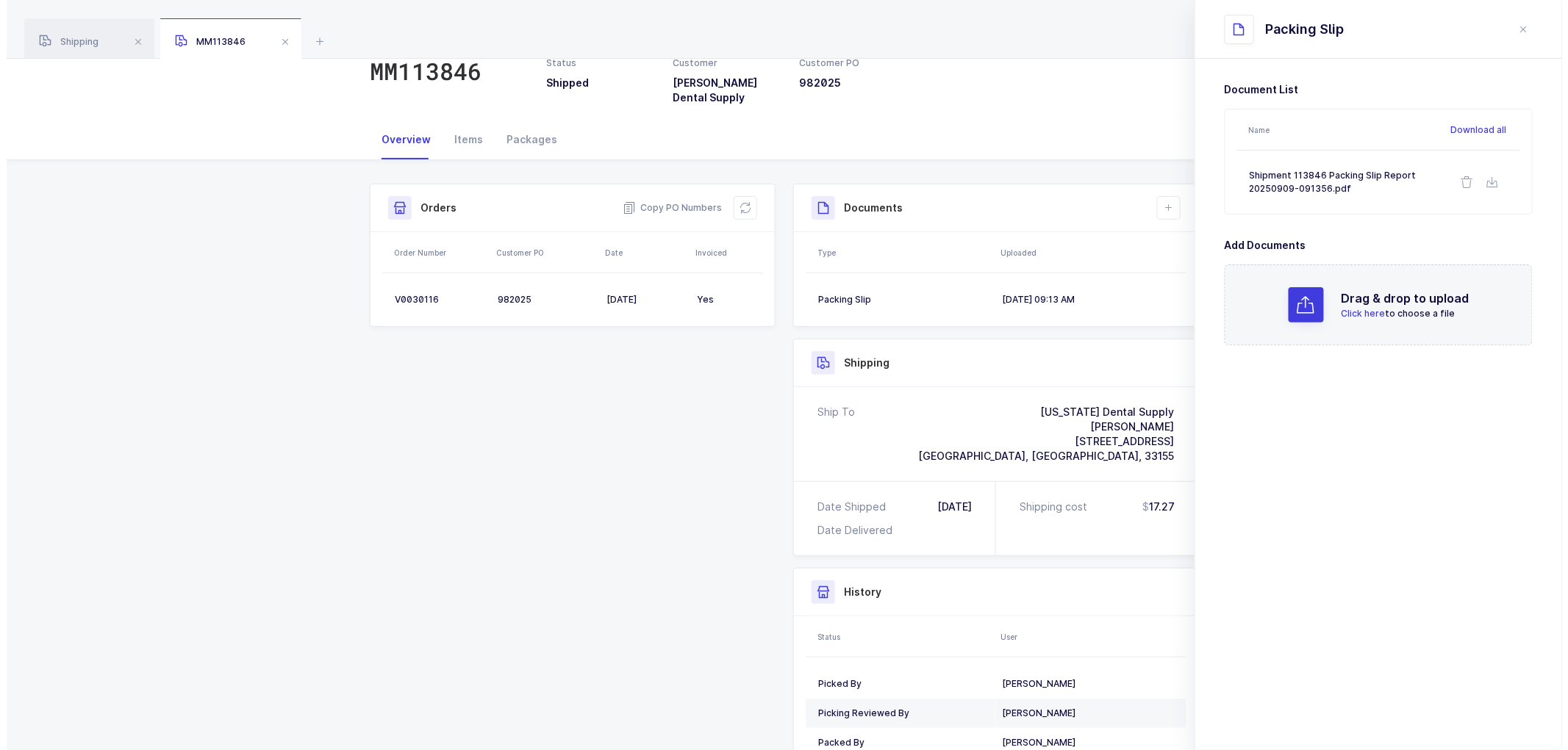
scroll to position [0, 0]
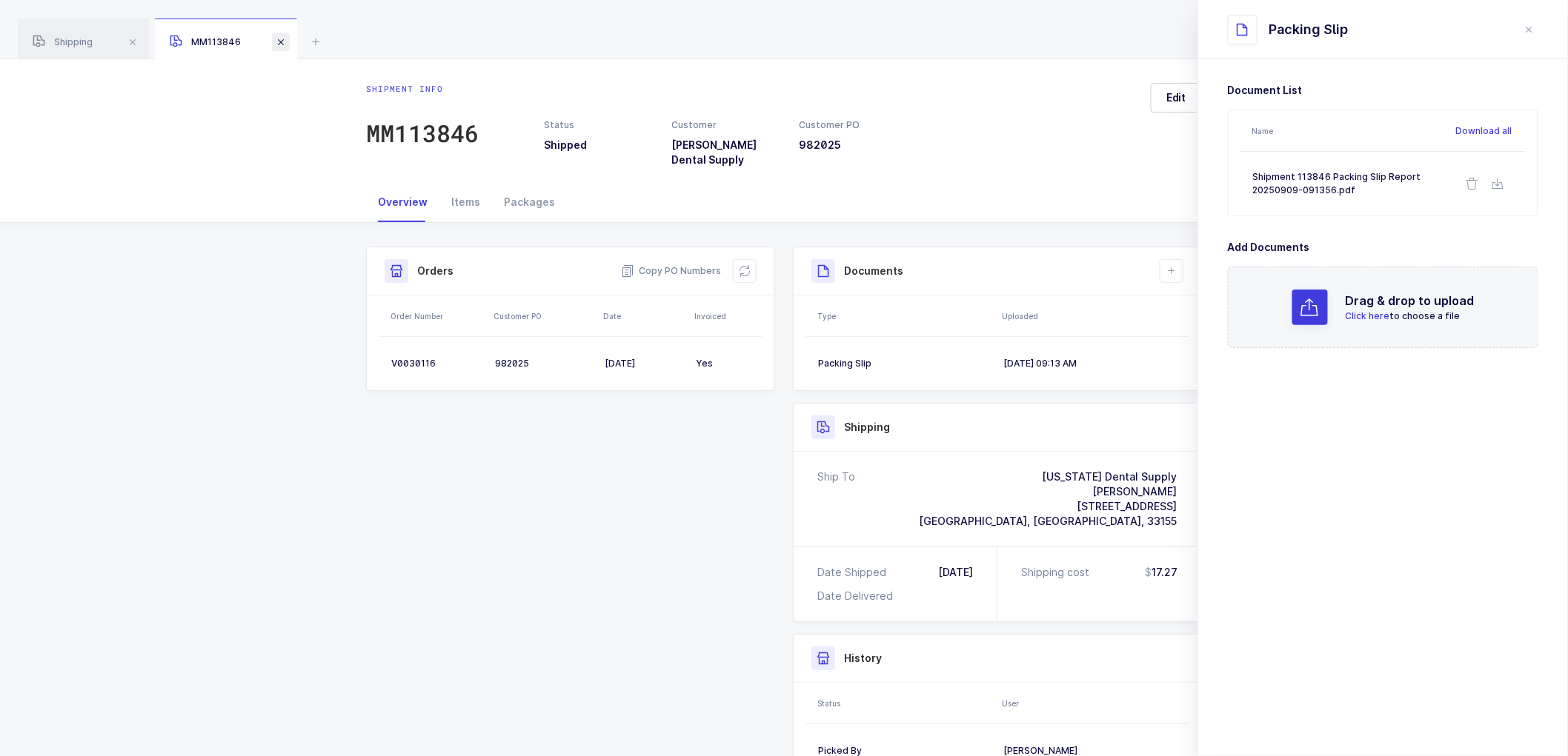
click at [282, 38] on span at bounding box center [281, 42] width 18 height 18
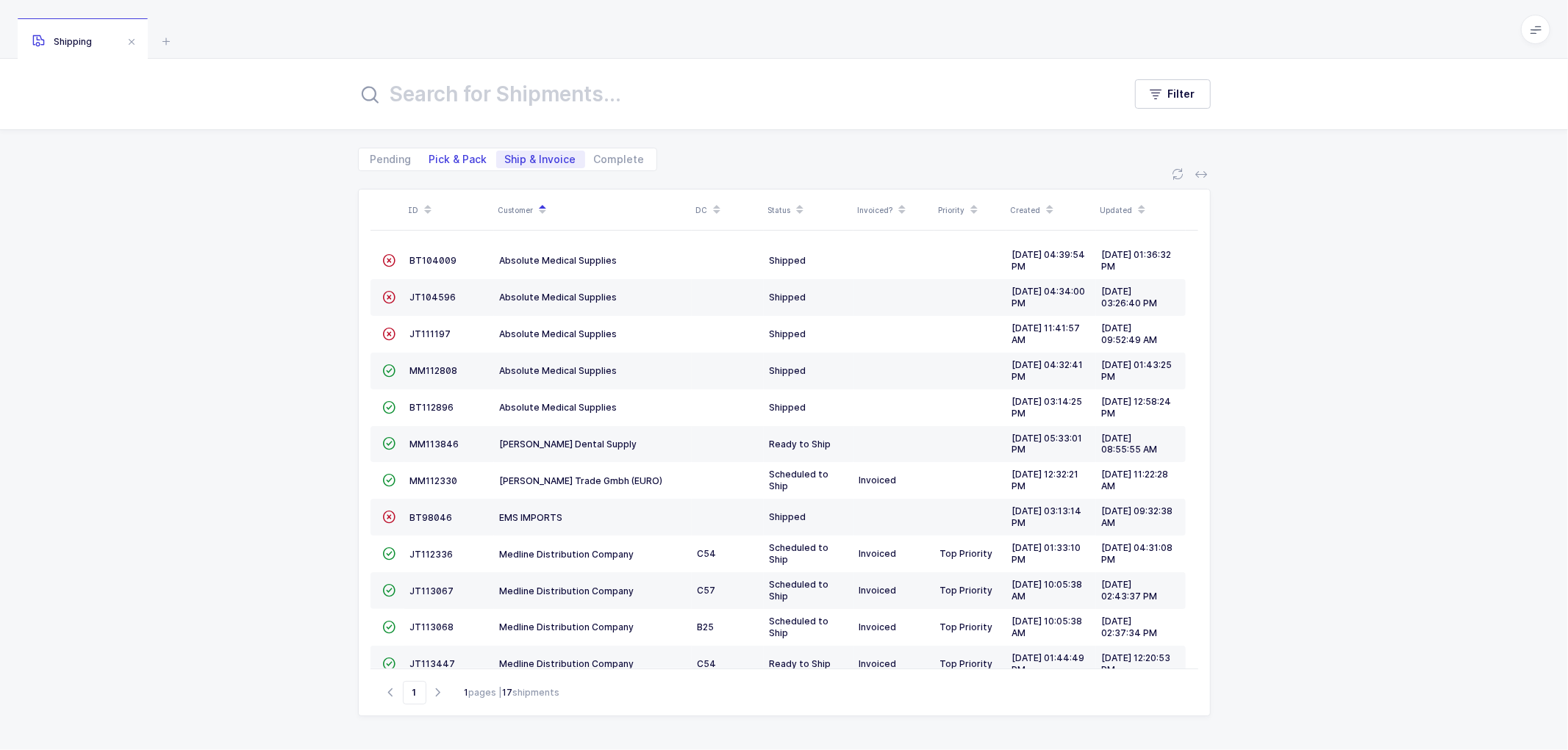
click at [451, 155] on span "Pick & Pack" at bounding box center [459, 160] width 58 height 10
click at [430, 152] on input "Pick & Pack" at bounding box center [425, 155] width 10 height 10
radio input "true"
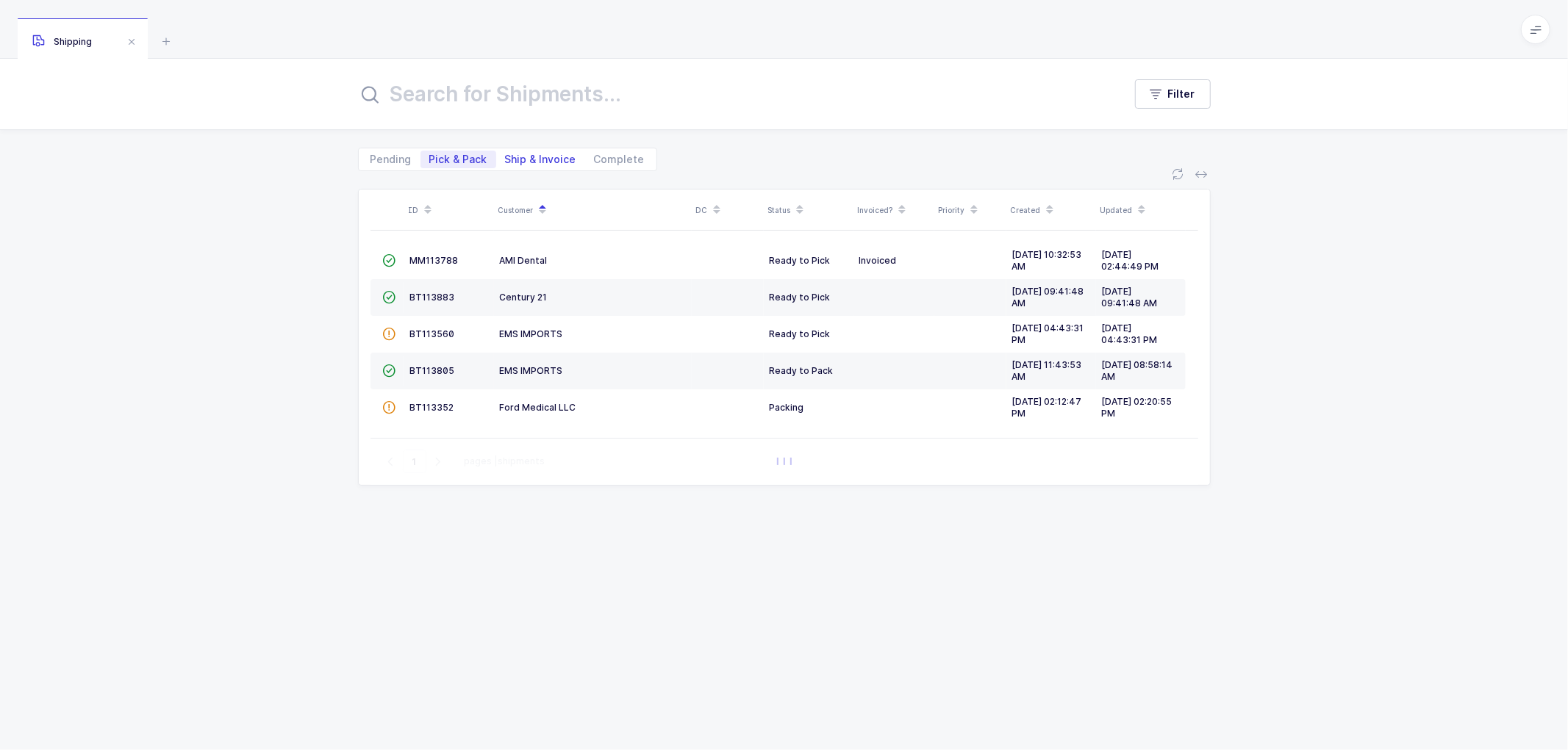
click at [537, 158] on span "Ship & Invoice" at bounding box center [540, 160] width 71 height 10
click at [506, 158] on input "Ship & Invoice" at bounding box center [501, 155] width 10 height 10
radio input "true"
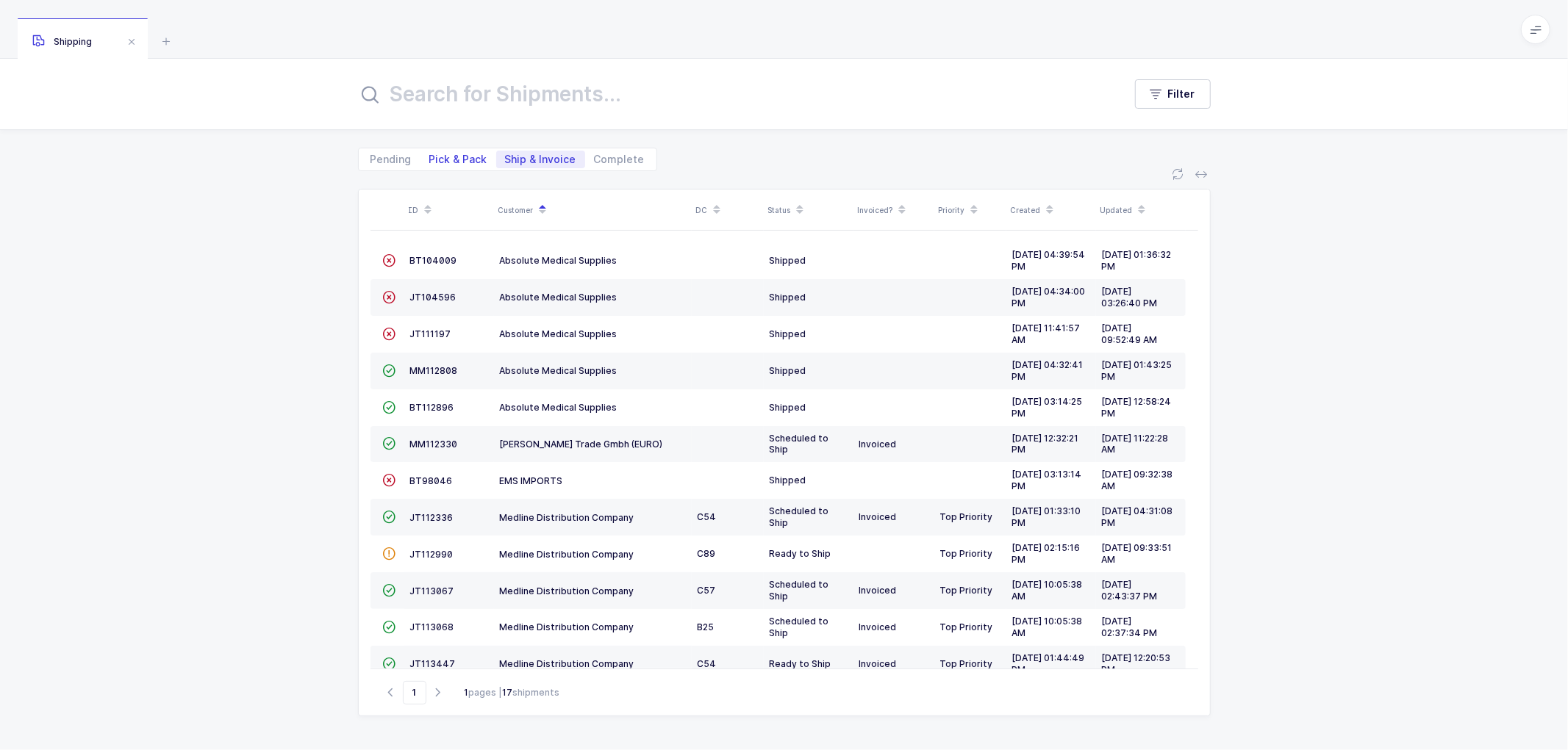
click at [462, 158] on span "Pick & Pack" at bounding box center [459, 160] width 58 height 10
click at [430, 158] on input "Pick & Pack" at bounding box center [425, 155] width 10 height 10
radio input "true"
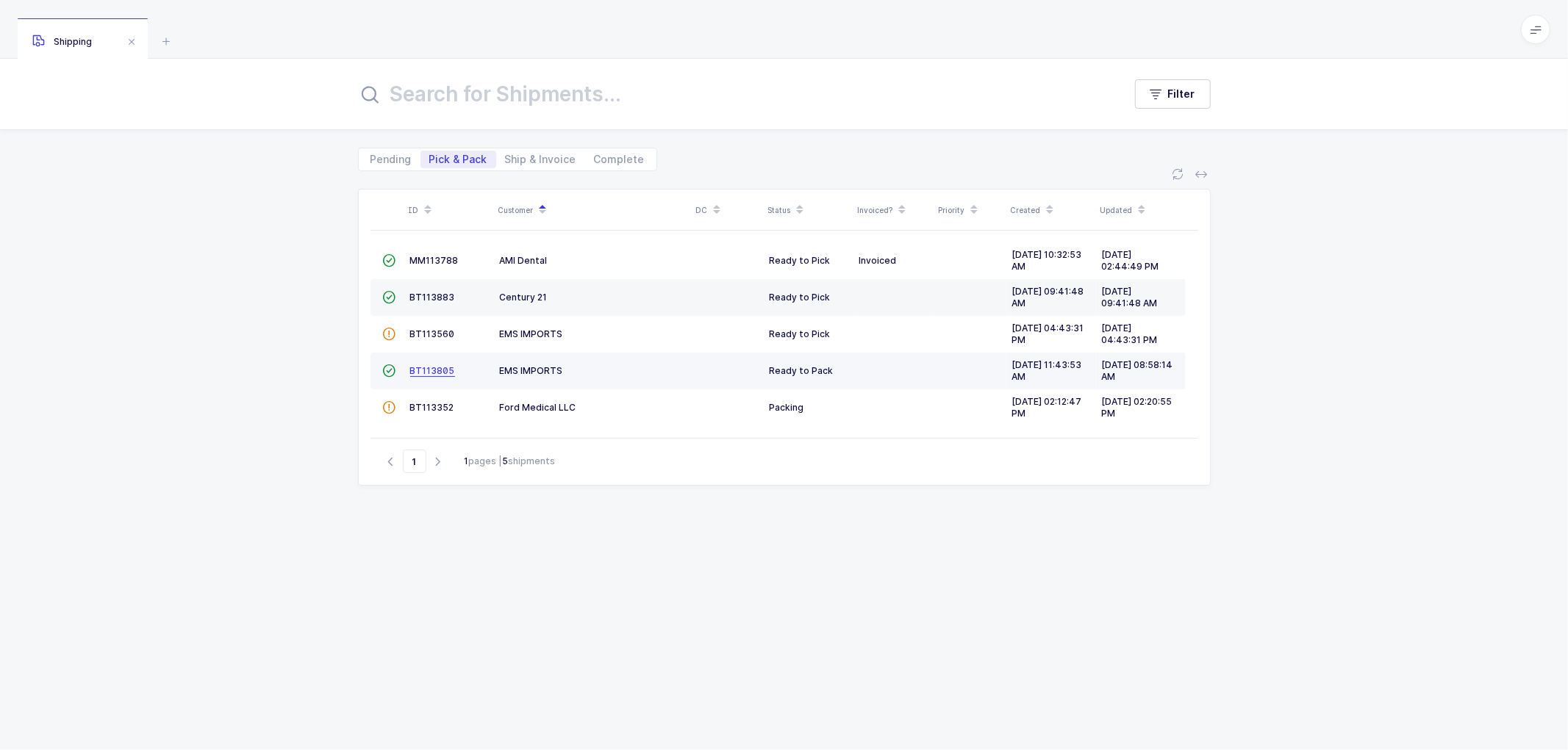
click at [420, 368] on span "BT113805" at bounding box center [433, 371] width 45 height 11
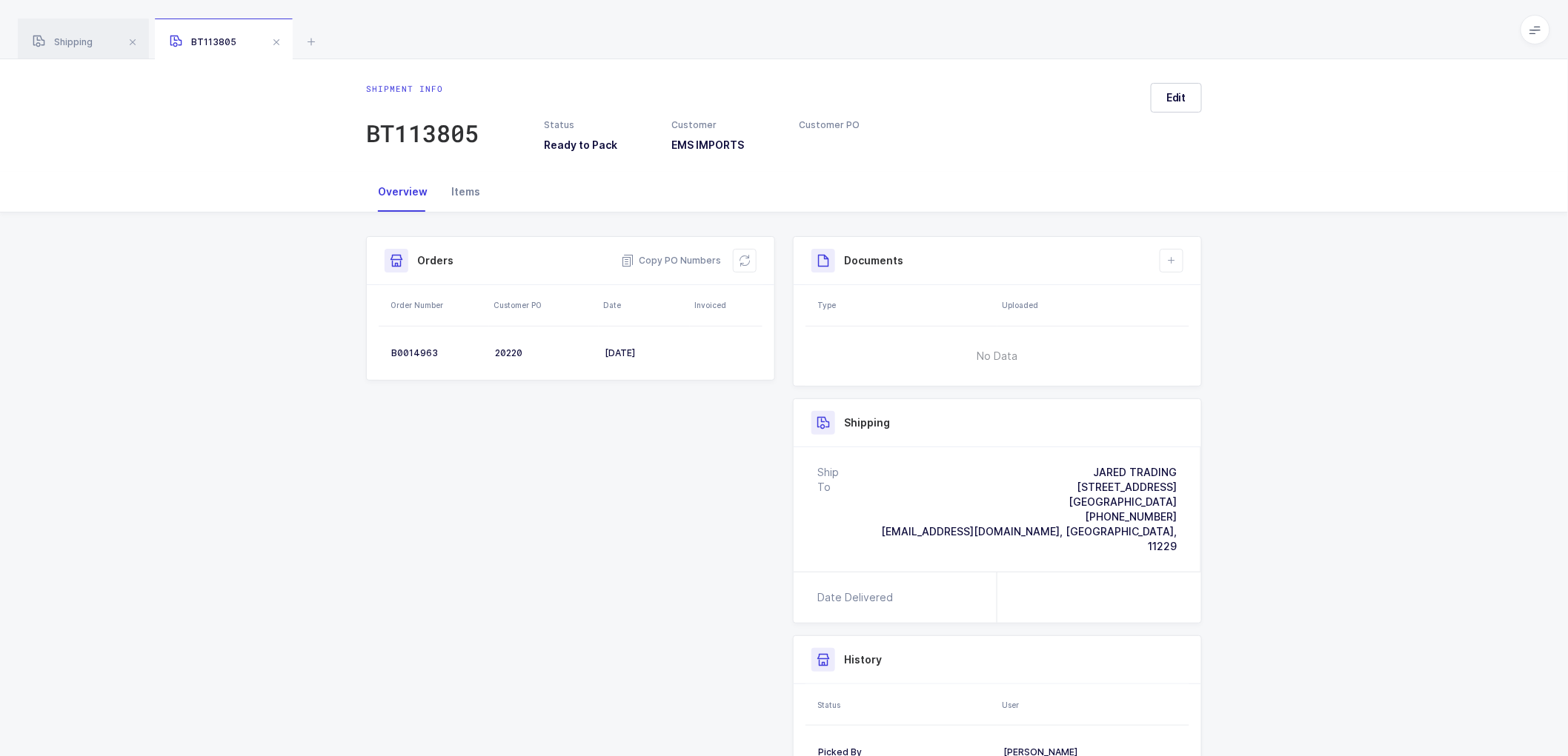
click at [471, 191] on div "Items" at bounding box center [465, 191] width 53 height 40
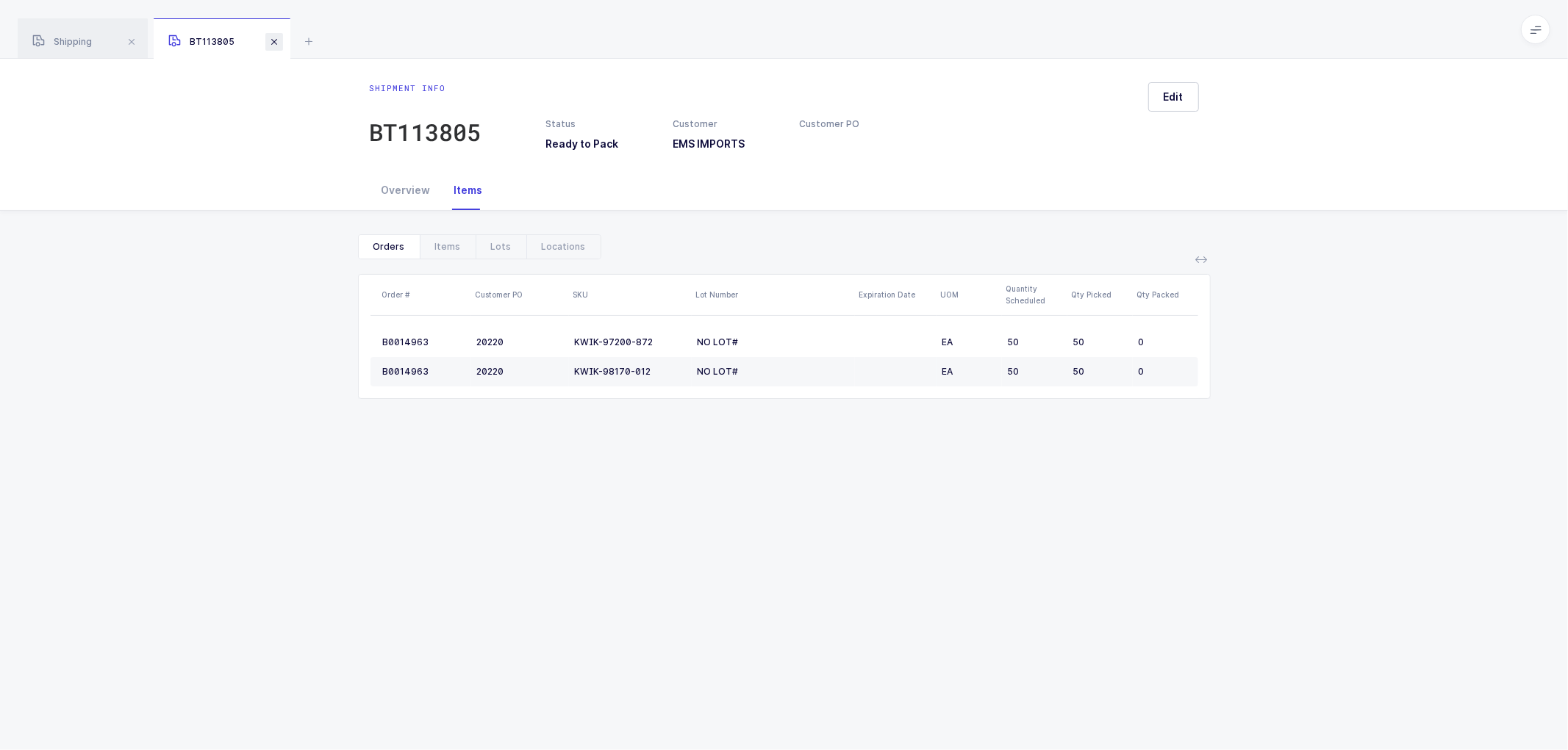
click at [275, 39] on span at bounding box center [274, 42] width 18 height 18
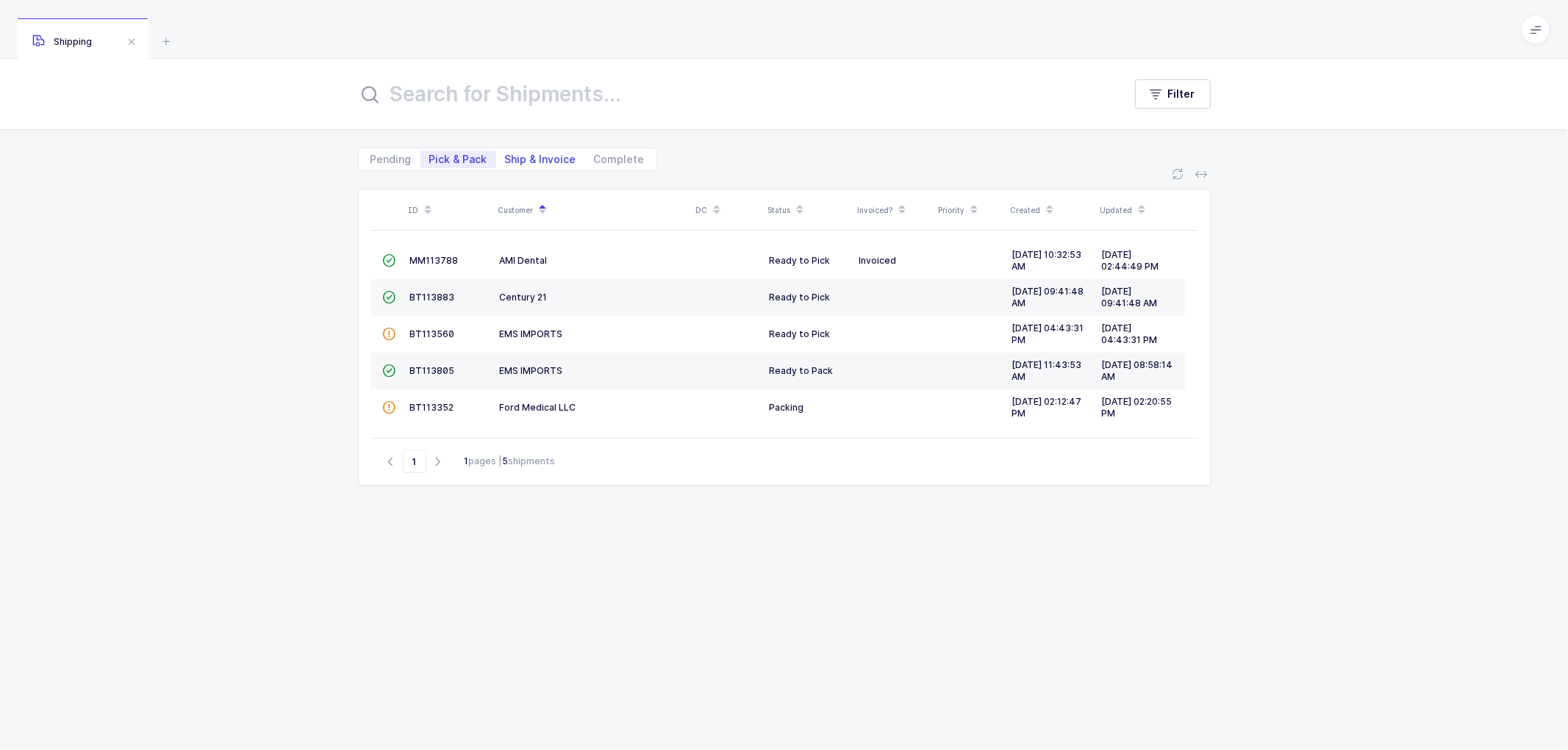
drag, startPoint x: 525, startPoint y: 152, endPoint x: 552, endPoint y: 156, distance: 27.3
click at [525, 152] on span "Ship & Invoice" at bounding box center [540, 160] width 89 height 18
click at [555, 158] on span "Ship & Invoice" at bounding box center [540, 160] width 71 height 10
click at [506, 158] on input "Ship & Invoice" at bounding box center [501, 155] width 10 height 10
radio input "true"
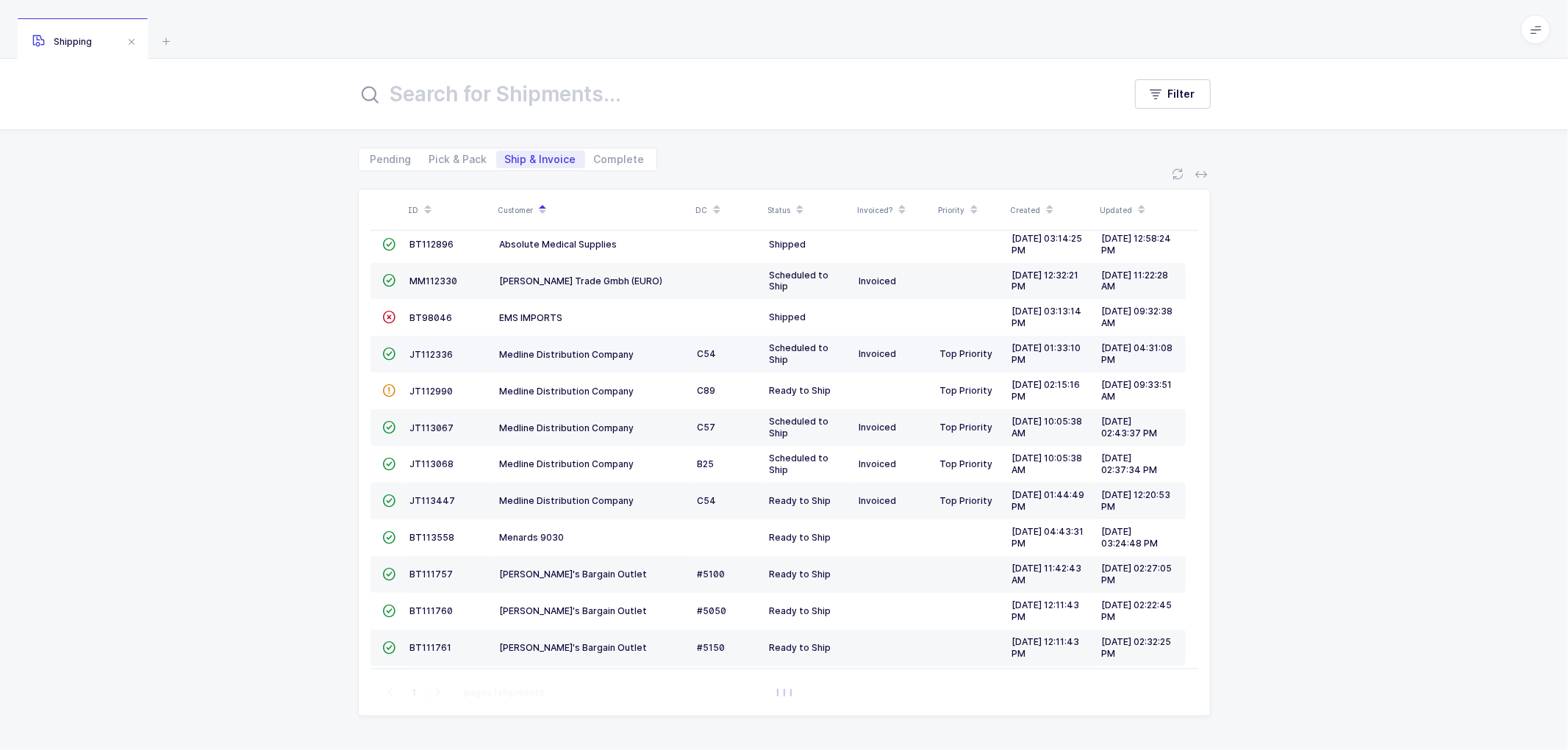
scroll to position [211, 0]
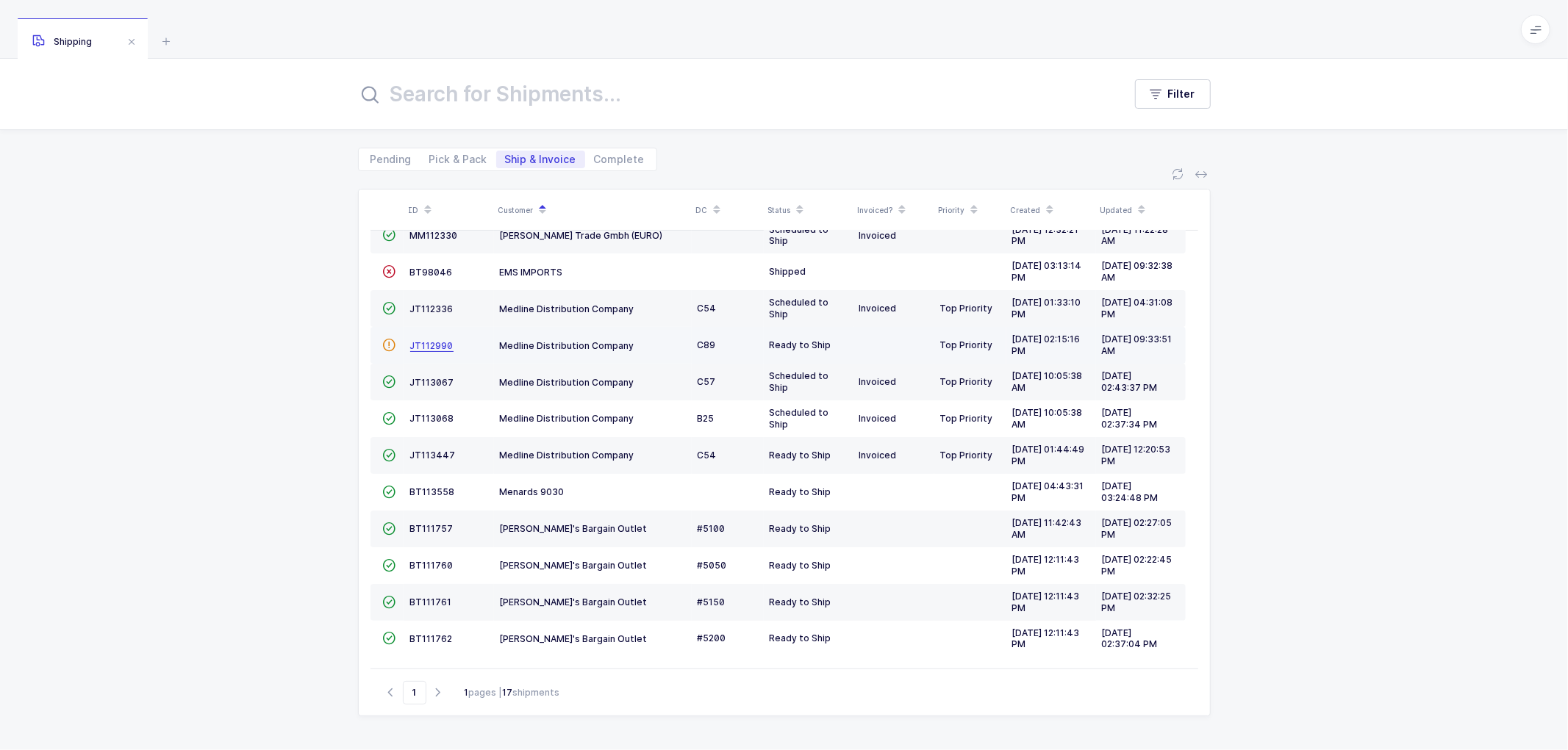
click at [428, 340] on span "JT112990" at bounding box center [432, 345] width 43 height 11
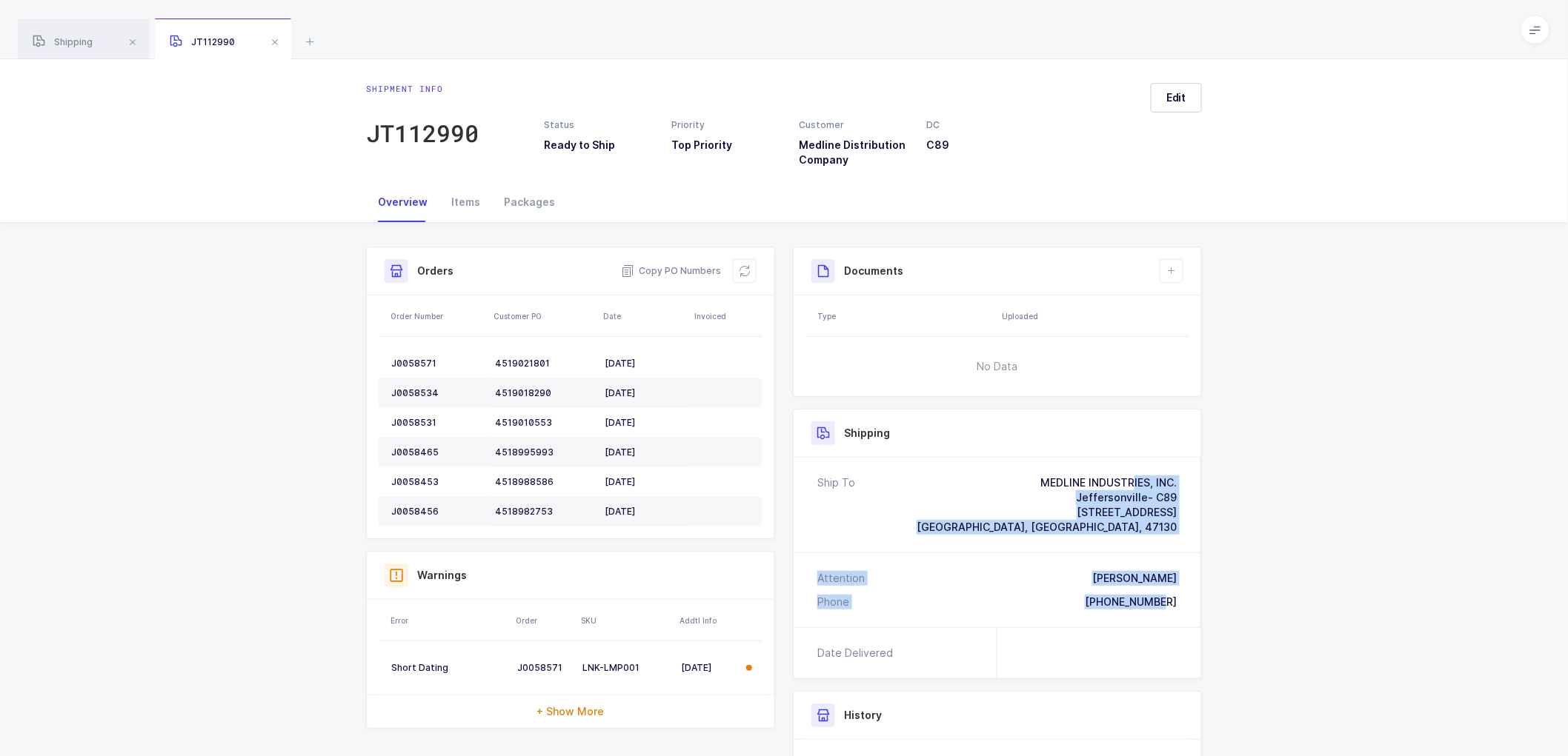
drag, startPoint x: 1179, startPoint y: 600, endPoint x: 1020, endPoint y: 474, distance: 202.9
click at [1020, 474] on div "Ship To MEDLINE INDUSTRIES, INC. [GEOGRAPHIC_DATA]- C89 [STREET_ADDRESS] [PERSO…" at bounding box center [997, 542] width 407 height 169
copy div "MEDLINE INDUSTRIES, INC. [GEOGRAPHIC_DATA]- C89 [STREET_ADDRESS] Attention [PER…"
click at [665, 270] on span "Copy PO Numbers" at bounding box center [670, 271] width 100 height 15
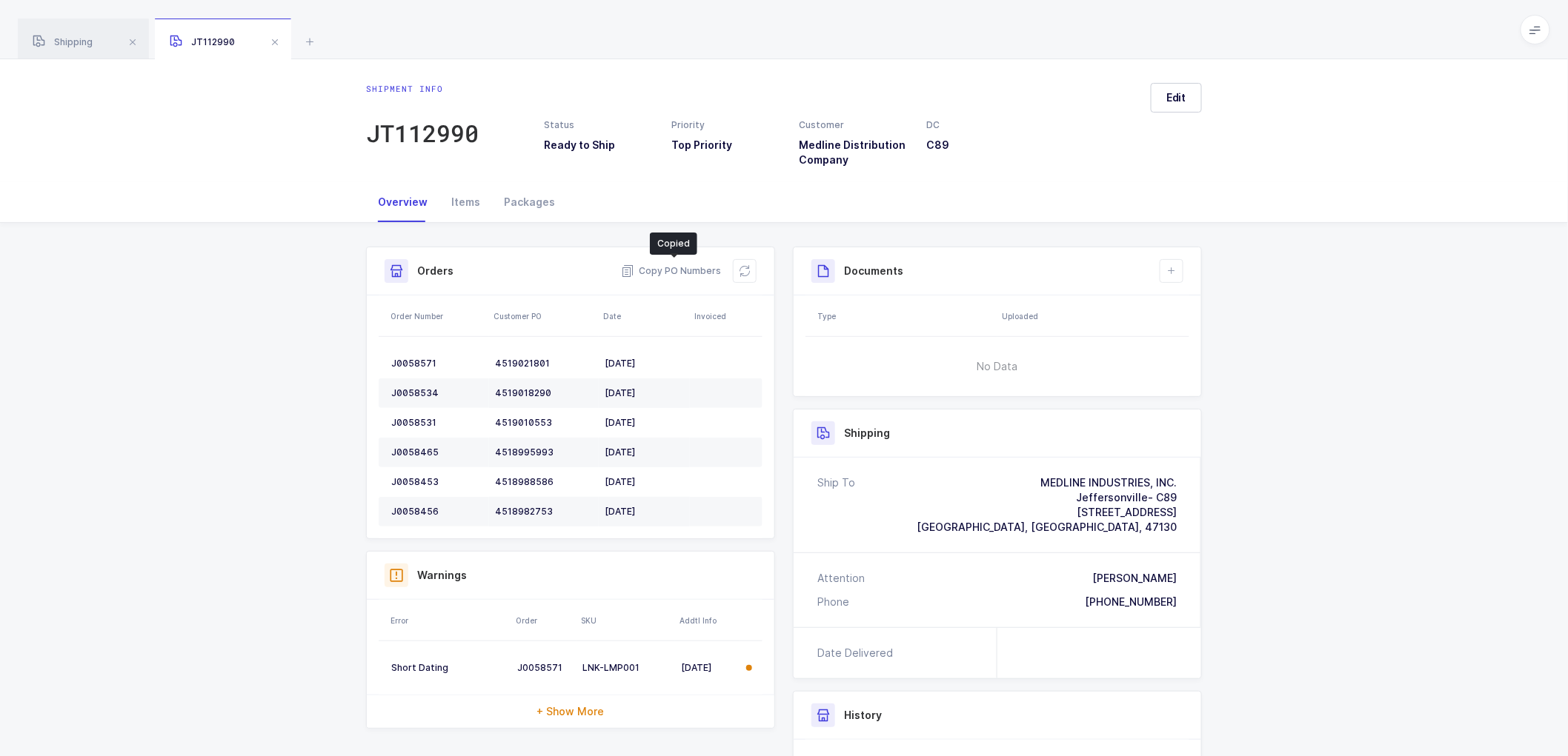
drag, startPoint x: 536, startPoint y: 200, endPoint x: 924, endPoint y: 258, distance: 392.3
click at [538, 200] on div "Packages" at bounding box center [529, 202] width 75 height 40
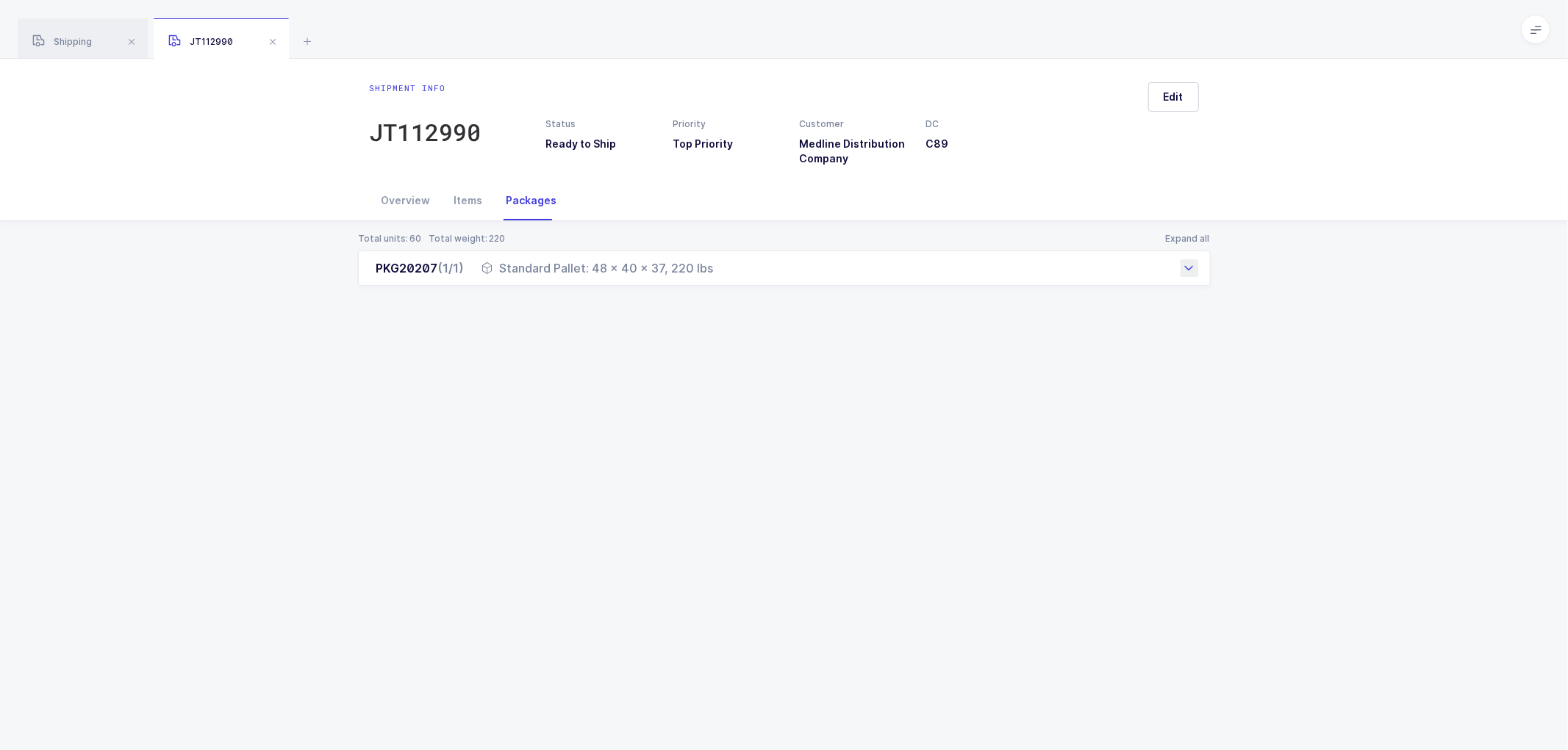
drag, startPoint x: 372, startPoint y: 267, endPoint x: 733, endPoint y: 281, distance: 361.3
click at [733, 281] on div "PKG20207 (1/1) Standard Pallet: 48 x 40 x 37, 220 lbs" at bounding box center [784, 267] width 853 height 35
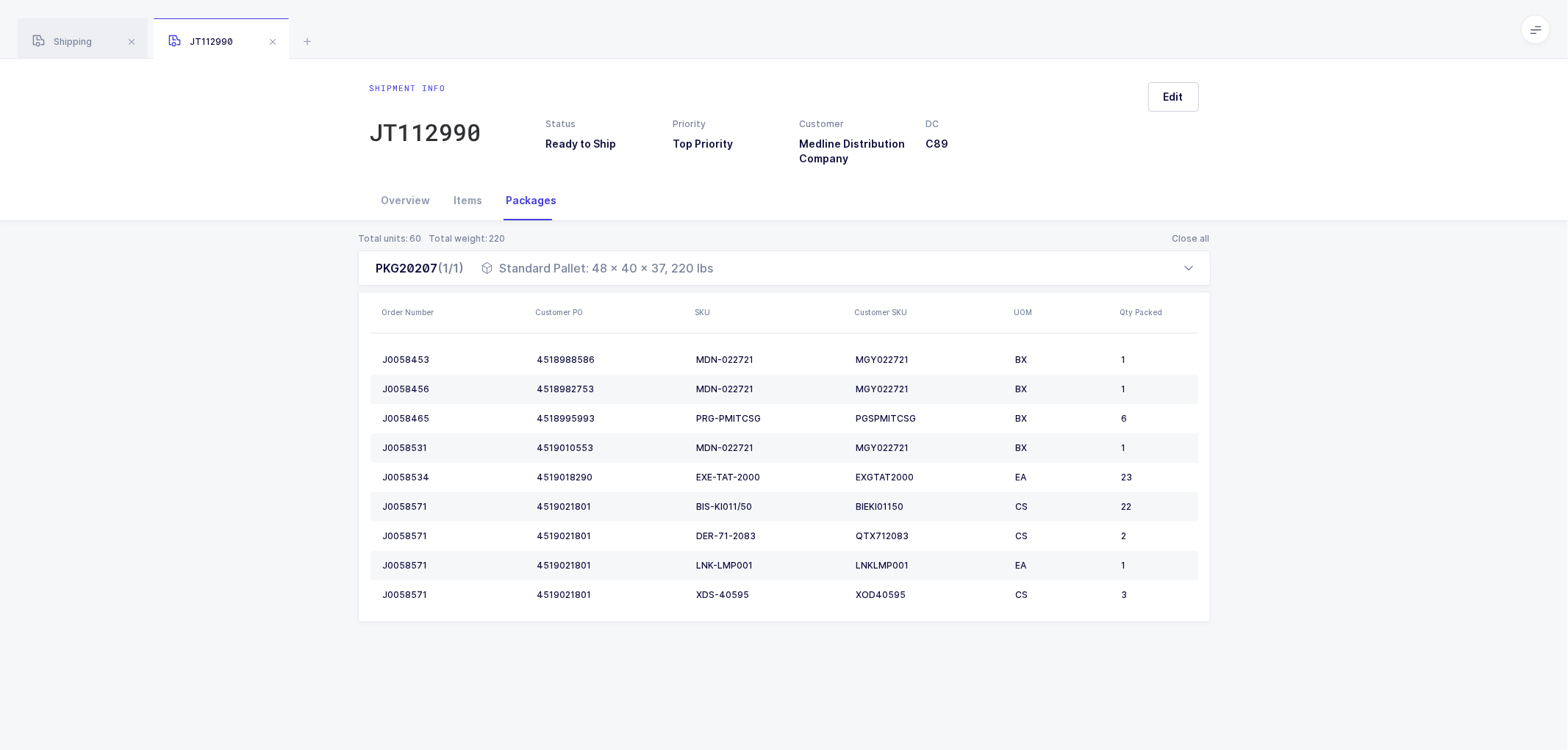
copy div "PKG20207 (1/1) Standard Pallet: 48 x 40 x 37, 220 lbs"
click at [1368, 446] on div "Total units: 60 Total weight: 220 Close all PKG20207 (1/1) Standard Pallet: 48 …" at bounding box center [784, 445] width 1545 height 448
click at [271, 40] on span at bounding box center [273, 42] width 18 height 18
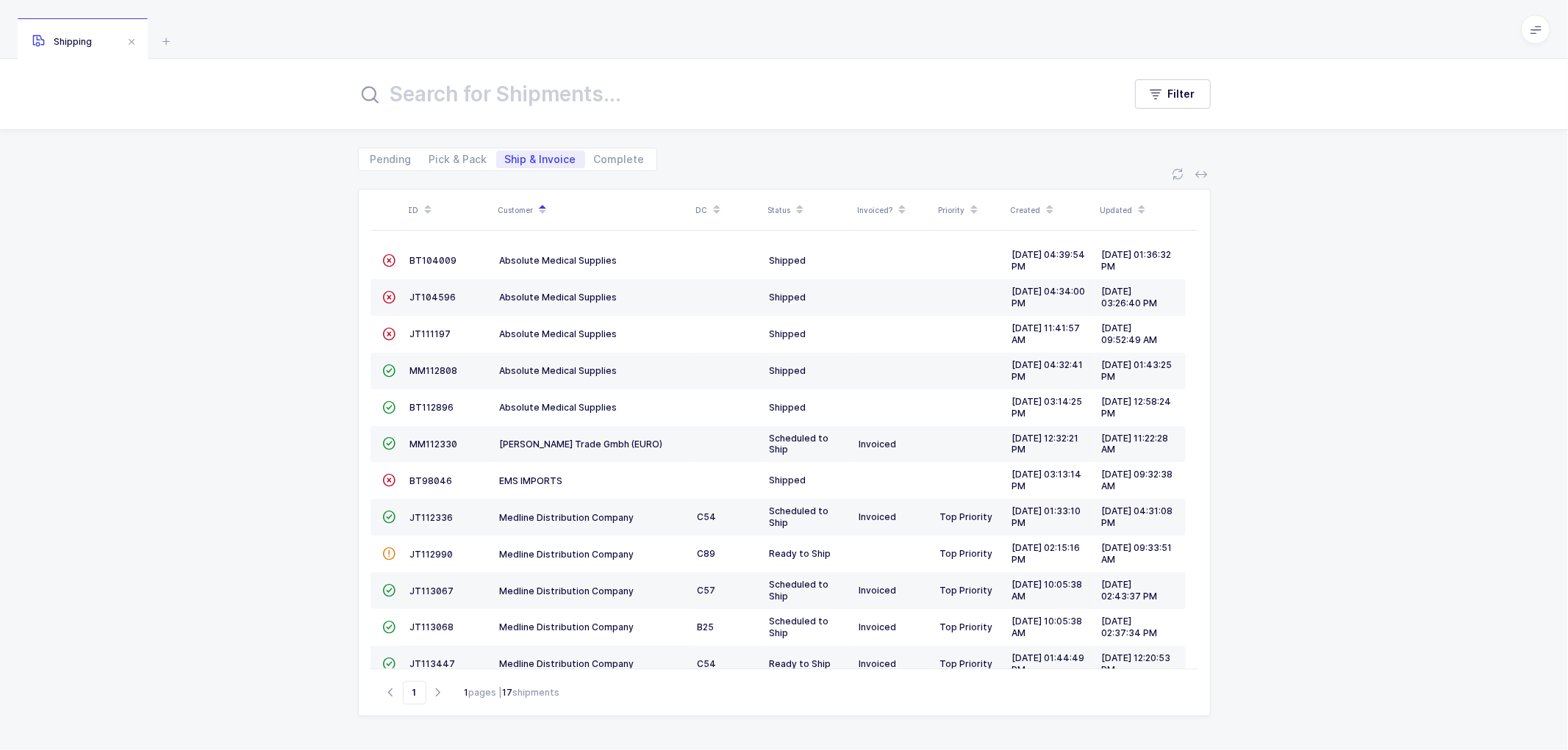
click at [1362, 353] on div "ID Customer DC Status Invoiced? Priority Created Updated  BT104009 Absolute Me…" at bounding box center [784, 460] width 1568 height 579
click at [452, 91] on input "text" at bounding box center [732, 93] width 748 height 35
drag, startPoint x: 262, startPoint y: 278, endPoint x: 274, endPoint y: 288, distance: 15.6
click at [262, 279] on div "ID Customer DC Status Invoiced? Priority Created Updated  BT104009 Absolute Me…" at bounding box center [784, 460] width 1568 height 579
click at [1275, 442] on div "ID Customer DC Status Invoiced? Priority Created Updated  BT104009 Absolute Me…" at bounding box center [784, 460] width 1568 height 579
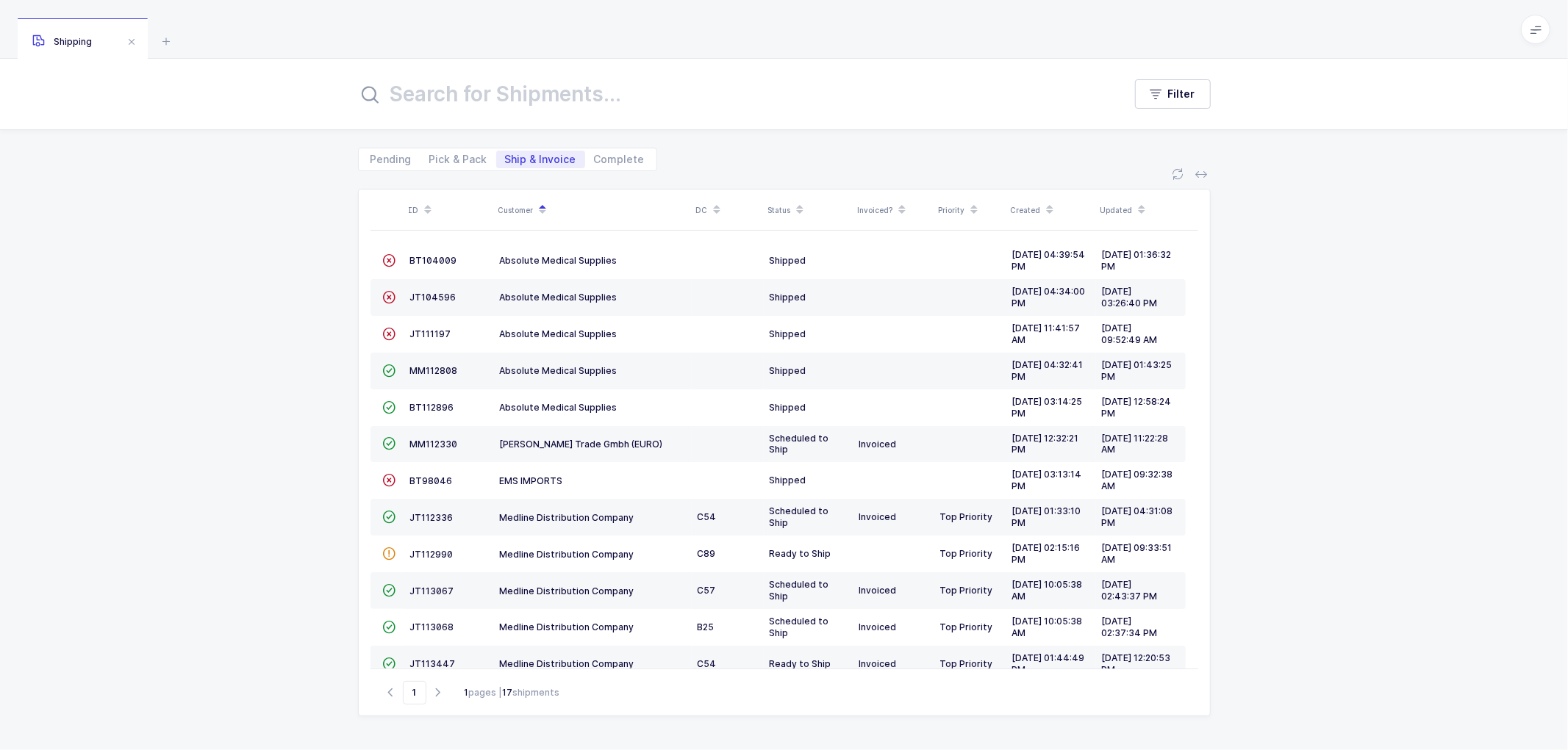
click at [234, 266] on div "ID Customer DC Status Invoiced? Priority Created Updated  BT104009 Absolute Me…" at bounding box center [784, 460] width 1568 height 579
click at [451, 158] on span "Pick & Pack" at bounding box center [459, 160] width 58 height 10
click at [430, 158] on input "Pick & Pack" at bounding box center [425, 155] width 10 height 10
radio input "true"
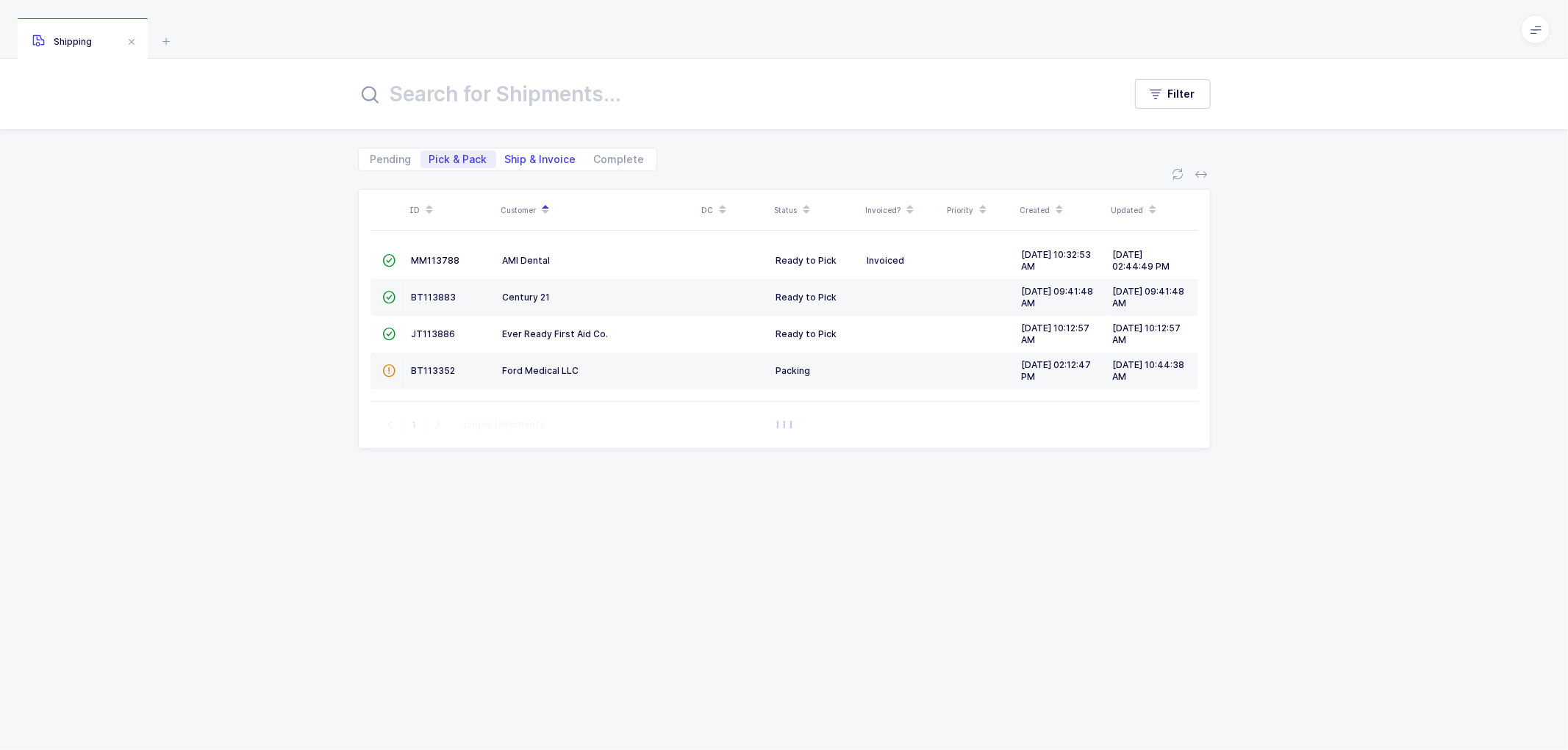
click at [537, 158] on span "Ship & Invoice" at bounding box center [540, 160] width 71 height 10
click at [506, 158] on input "Ship & Invoice" at bounding box center [501, 155] width 10 height 10
radio input "true"
radio input "false"
click at [623, 158] on span "Complete" at bounding box center [620, 160] width 51 height 10
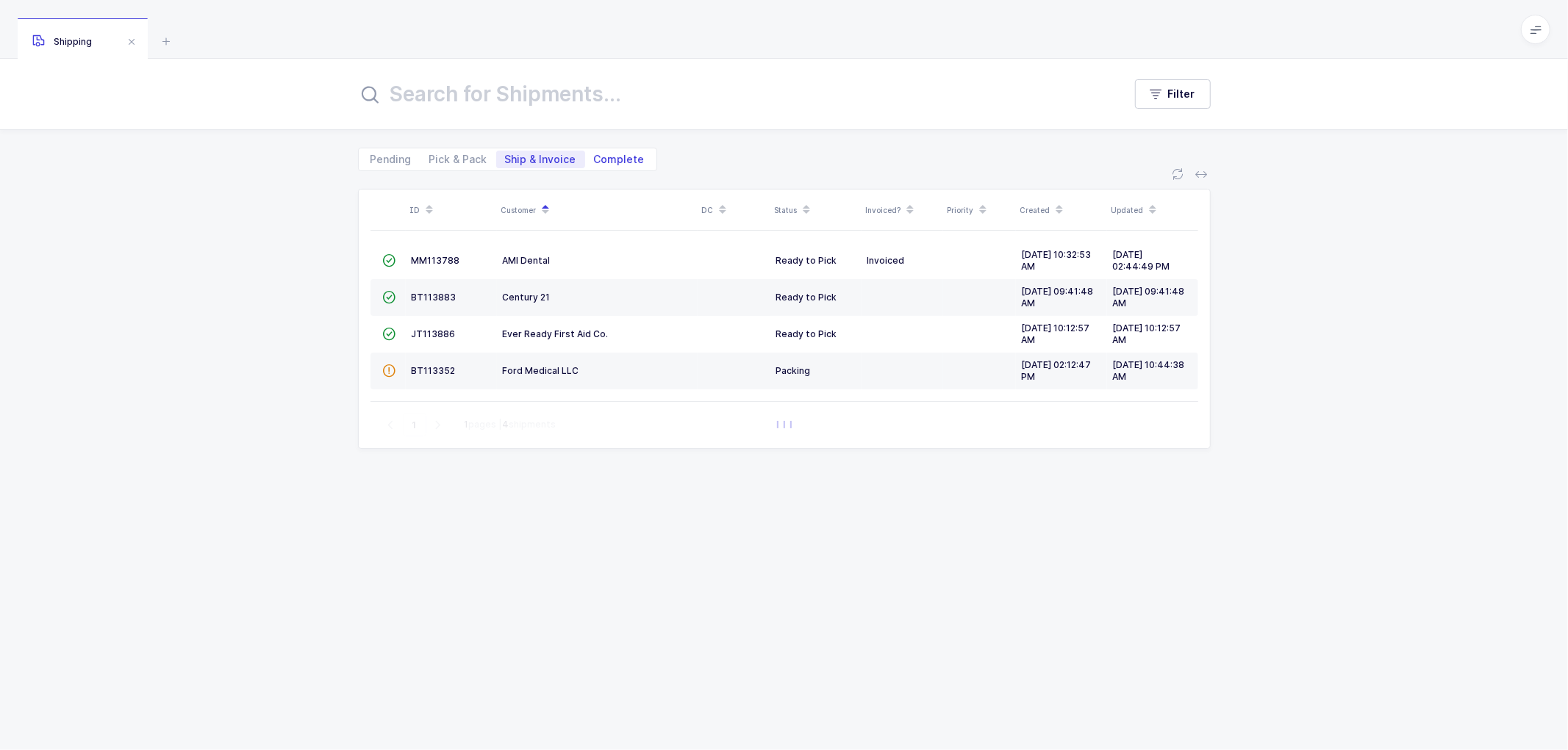
click at [595, 158] on input "Complete" at bounding box center [590, 155] width 10 height 10
radio input "true"
radio input "false"
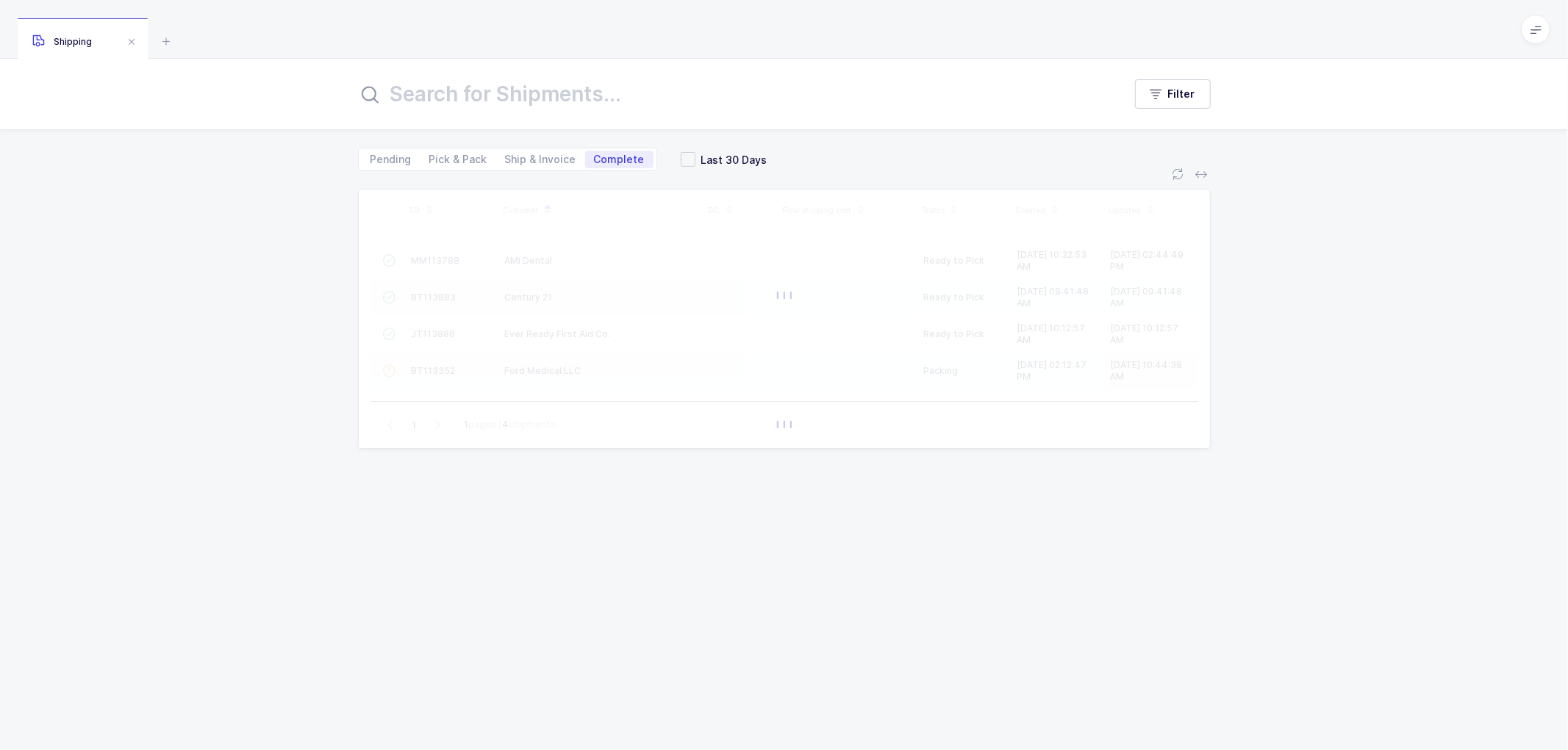
click at [448, 91] on input "text" at bounding box center [732, 93] width 748 height 35
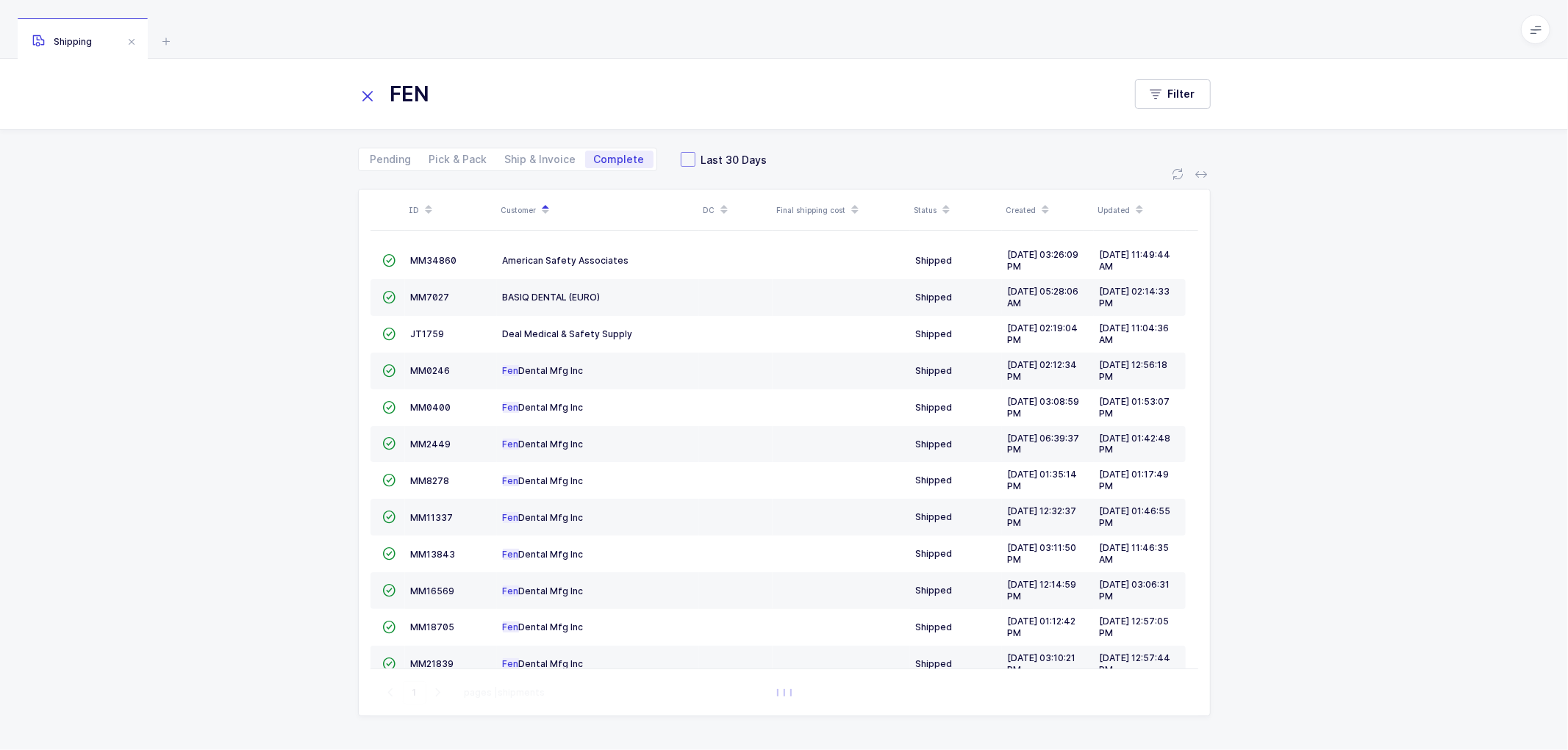
type input "FEN"
click at [696, 155] on span "Last 30 Days" at bounding box center [732, 160] width 72 height 14
click at [696, 152] on input "Last 30 Days" at bounding box center [696, 152] width 0 height 0
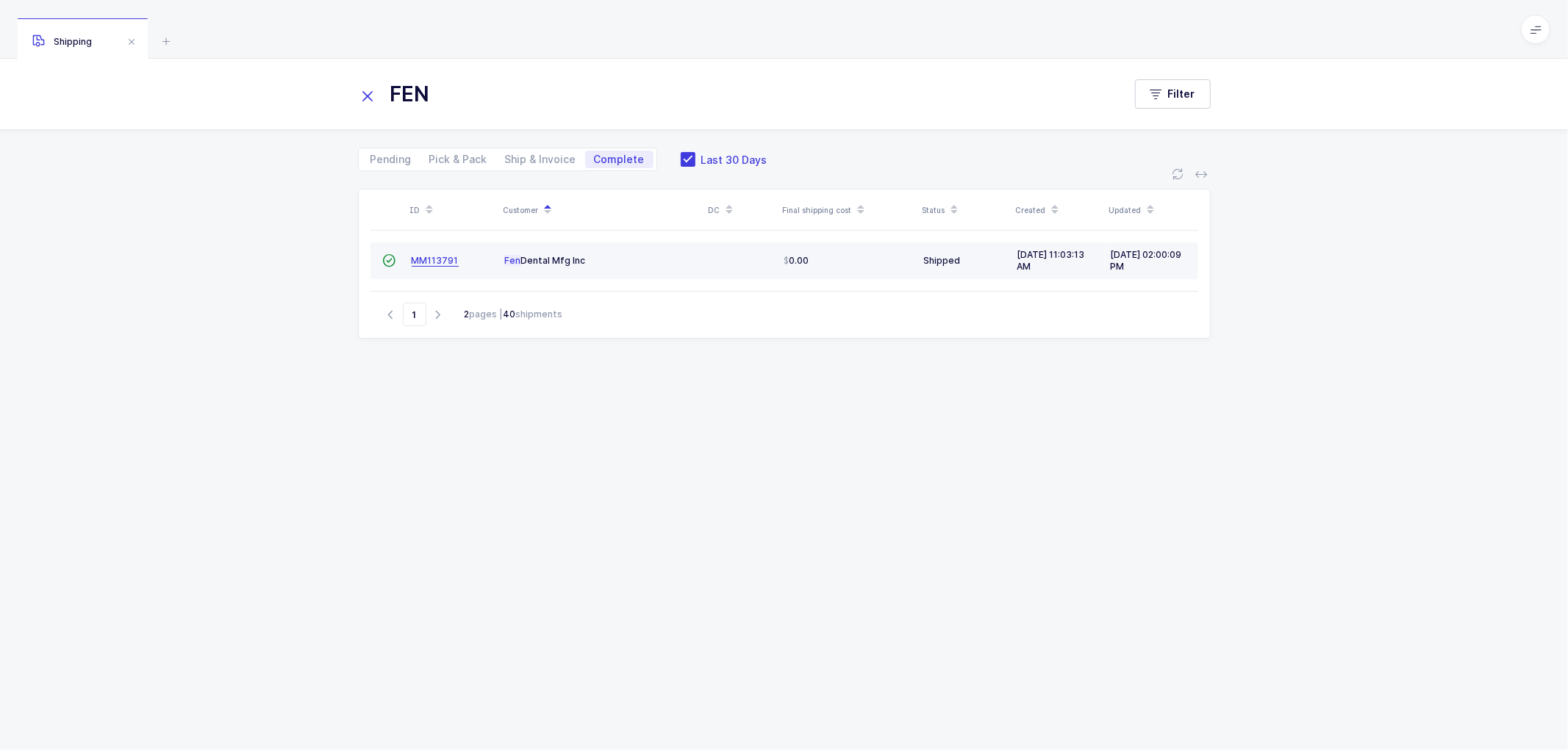
click at [424, 257] on span "MM113791" at bounding box center [435, 260] width 47 height 11
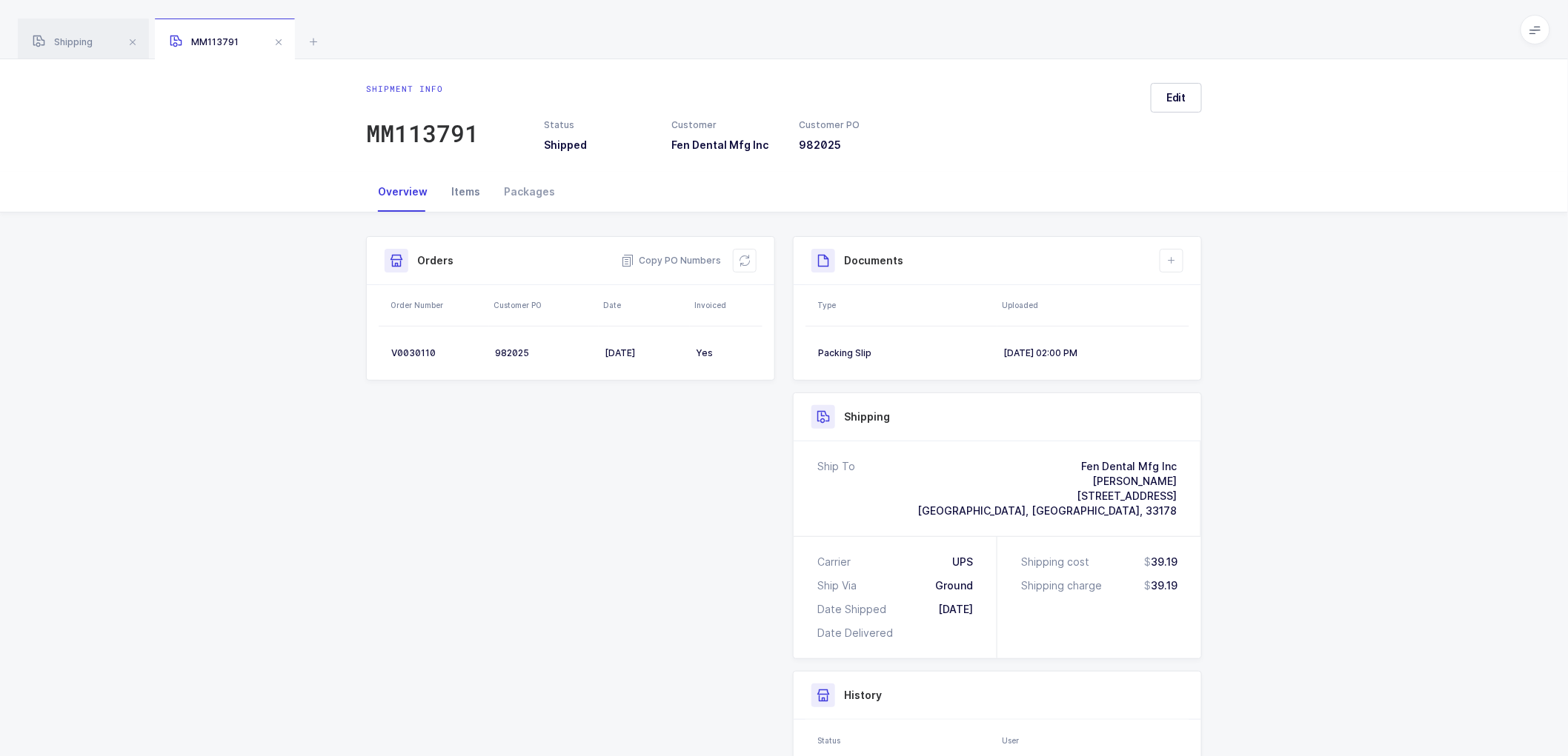
click at [468, 187] on div "Items" at bounding box center [465, 191] width 53 height 40
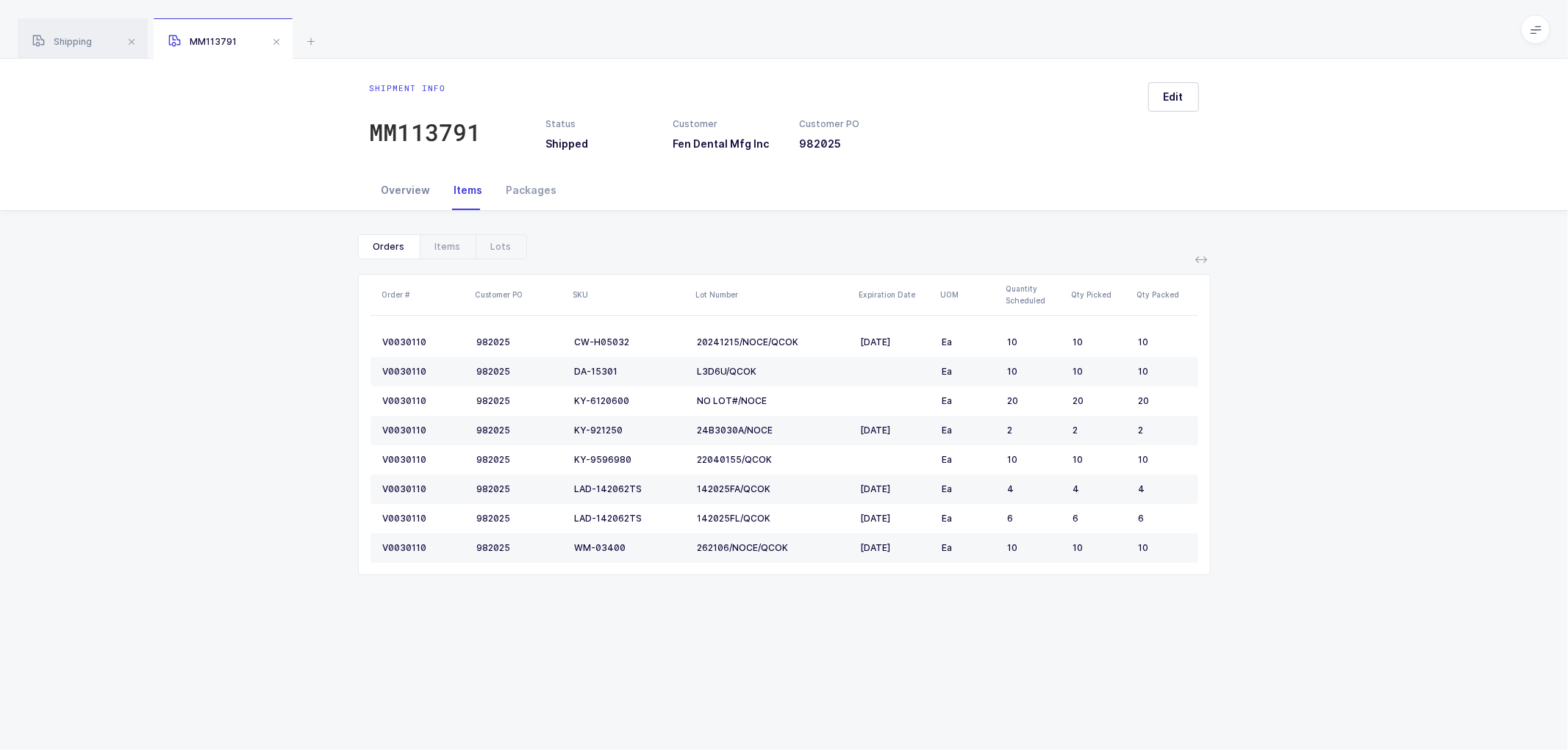
click at [410, 186] on div "Overview" at bounding box center [406, 190] width 72 height 40
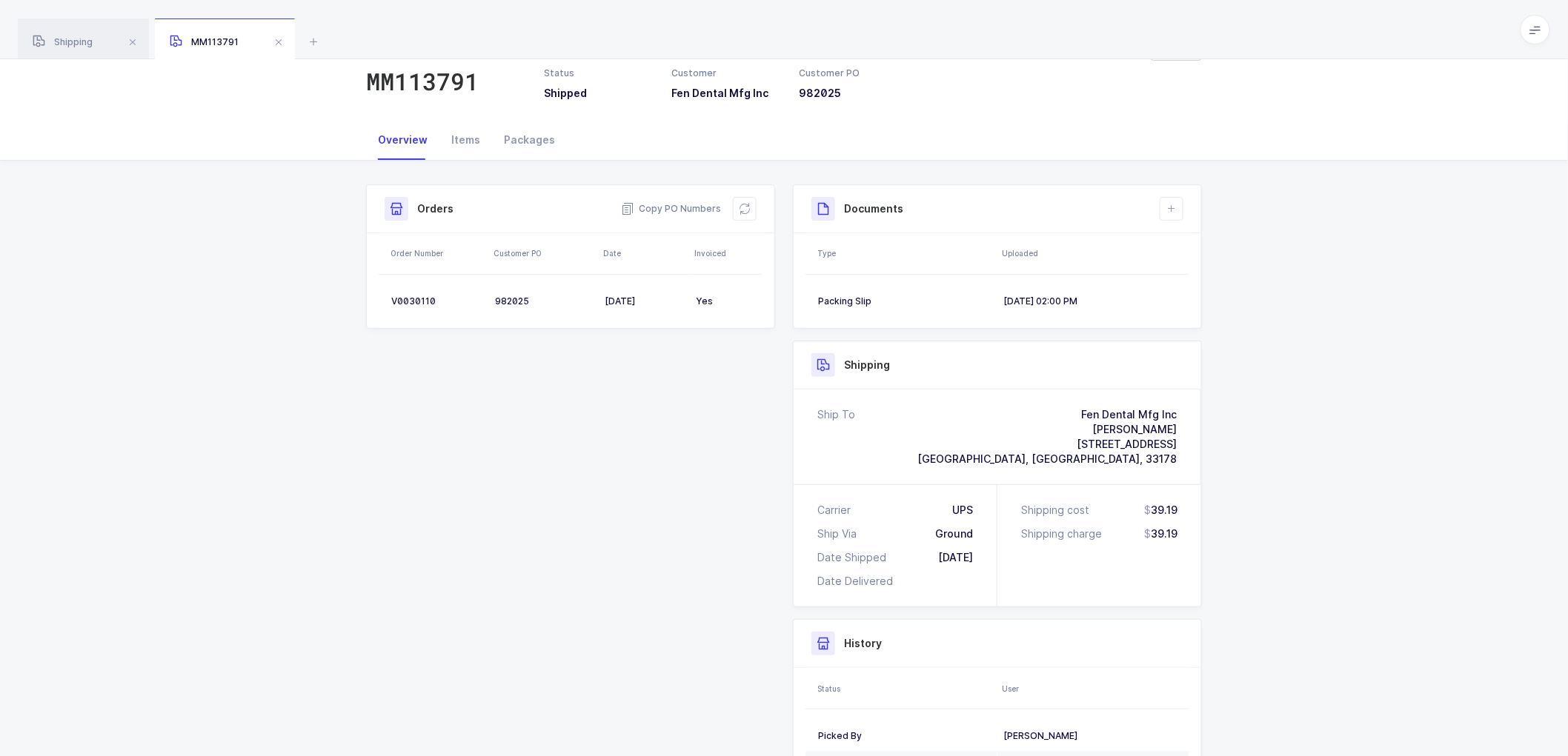
scroll to position [82, 0]
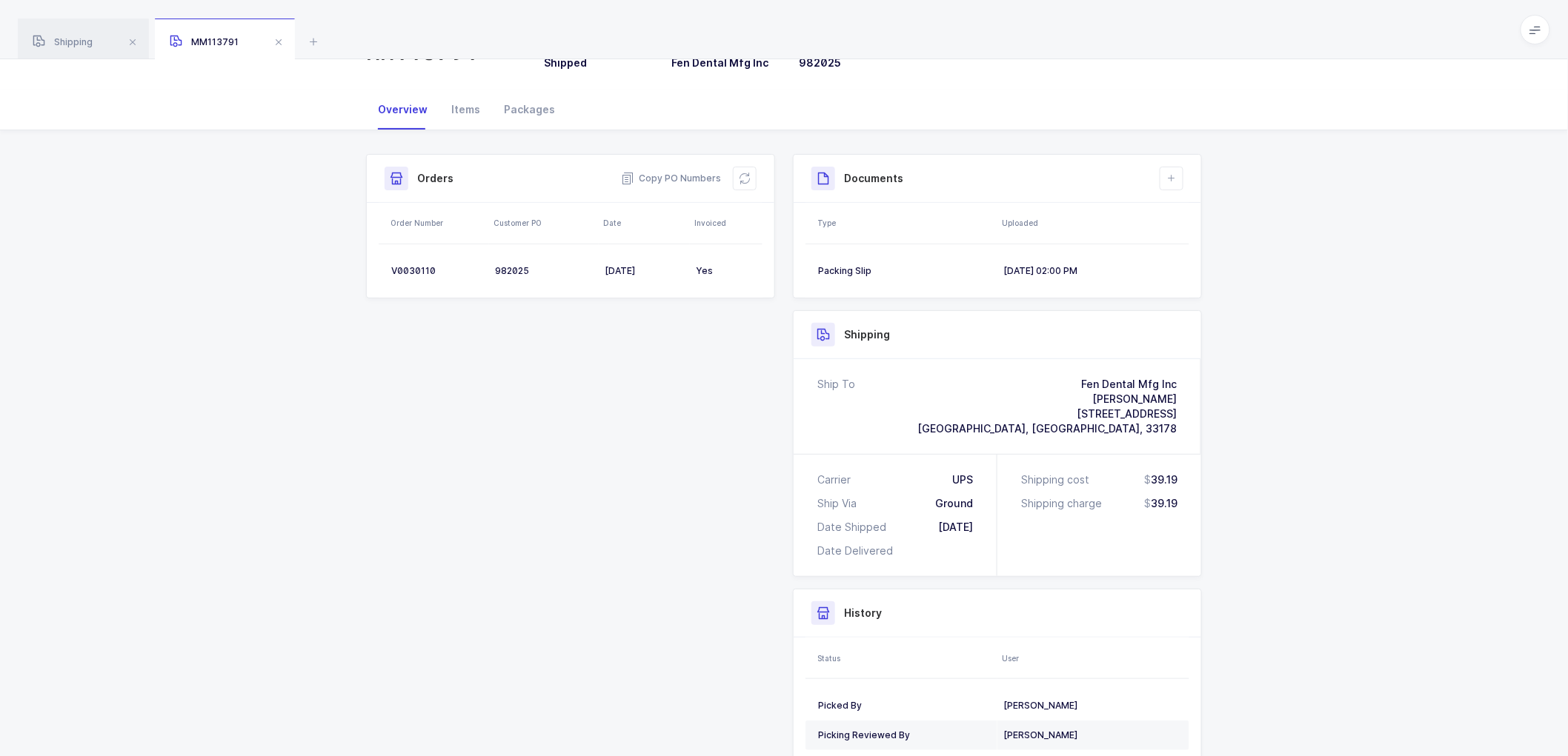
click at [646, 396] on div "Shipment Info Shipment Number MM113791 Status Shipped Customer Fen Dental Mfg I…" at bounding box center [783, 496] width 853 height 684
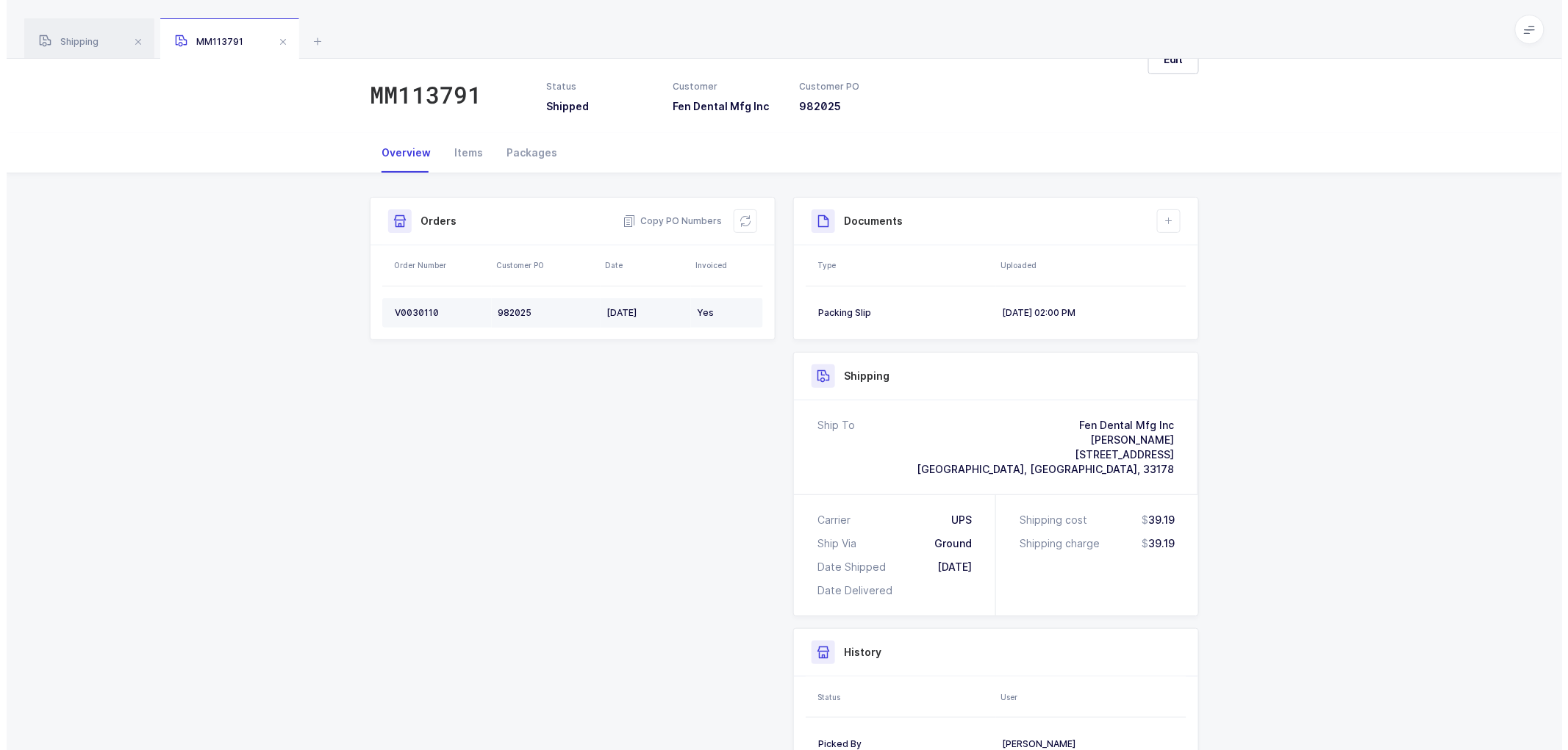
scroll to position [0, 0]
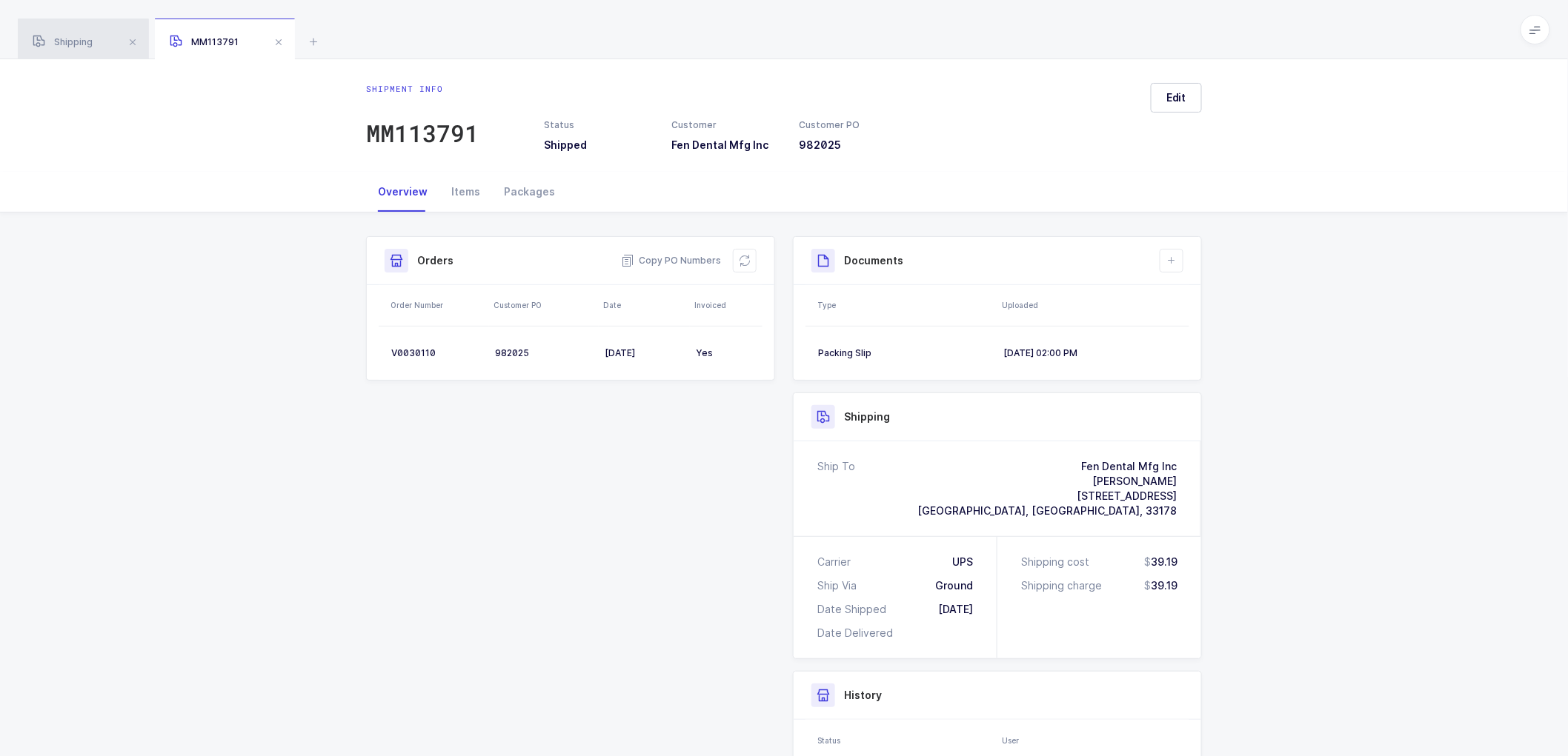
click at [78, 38] on span "Shipping" at bounding box center [63, 41] width 60 height 11
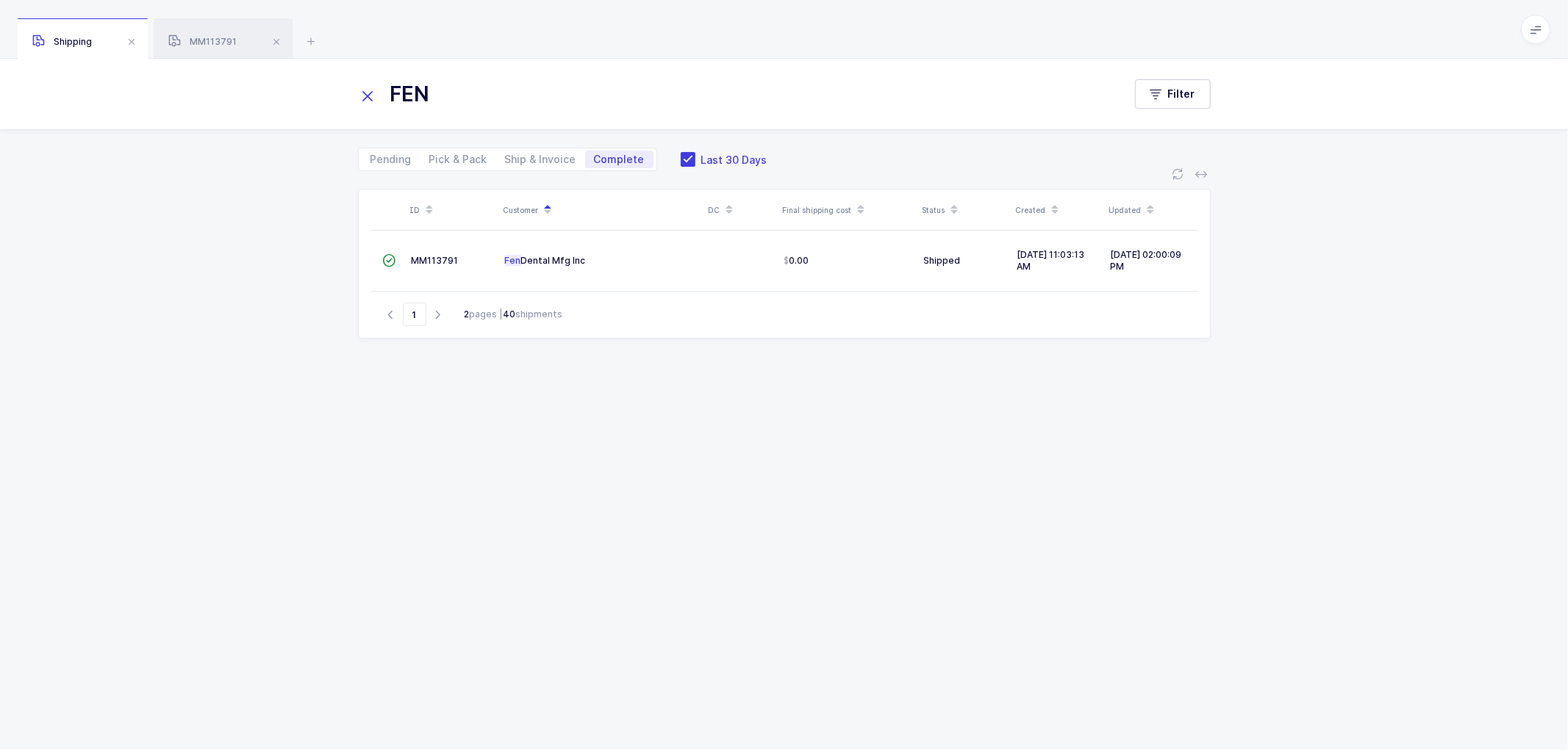
drag, startPoint x: 524, startPoint y: 158, endPoint x: 628, endPoint y: 157, distance: 104.0
click at [525, 158] on span "Ship & Invoice" at bounding box center [540, 160] width 71 height 10
click at [681, 155] on span at bounding box center [688, 160] width 15 height 15
click at [696, 152] on input "Last 30 Days" at bounding box center [696, 152] width 0 height 0
drag, startPoint x: 370, startPoint y: 91, endPoint x: 385, endPoint y: 90, distance: 15.0
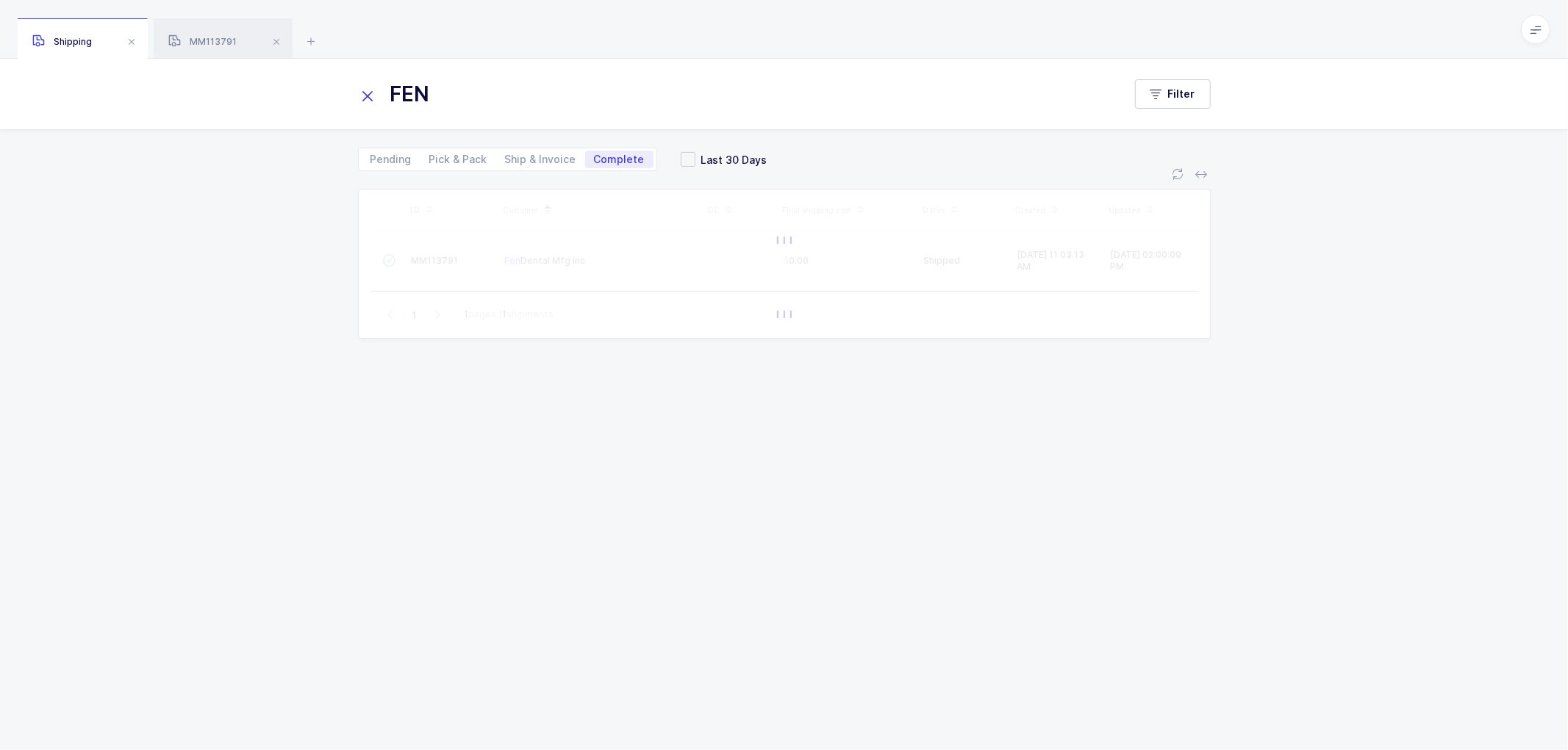
click at [373, 90] on icon at bounding box center [368, 96] width 21 height 21
click at [538, 158] on span "Ship & Invoice" at bounding box center [540, 160] width 71 height 10
click at [506, 158] on input "Ship & Invoice" at bounding box center [501, 155] width 10 height 10
radio input "true"
radio input "false"
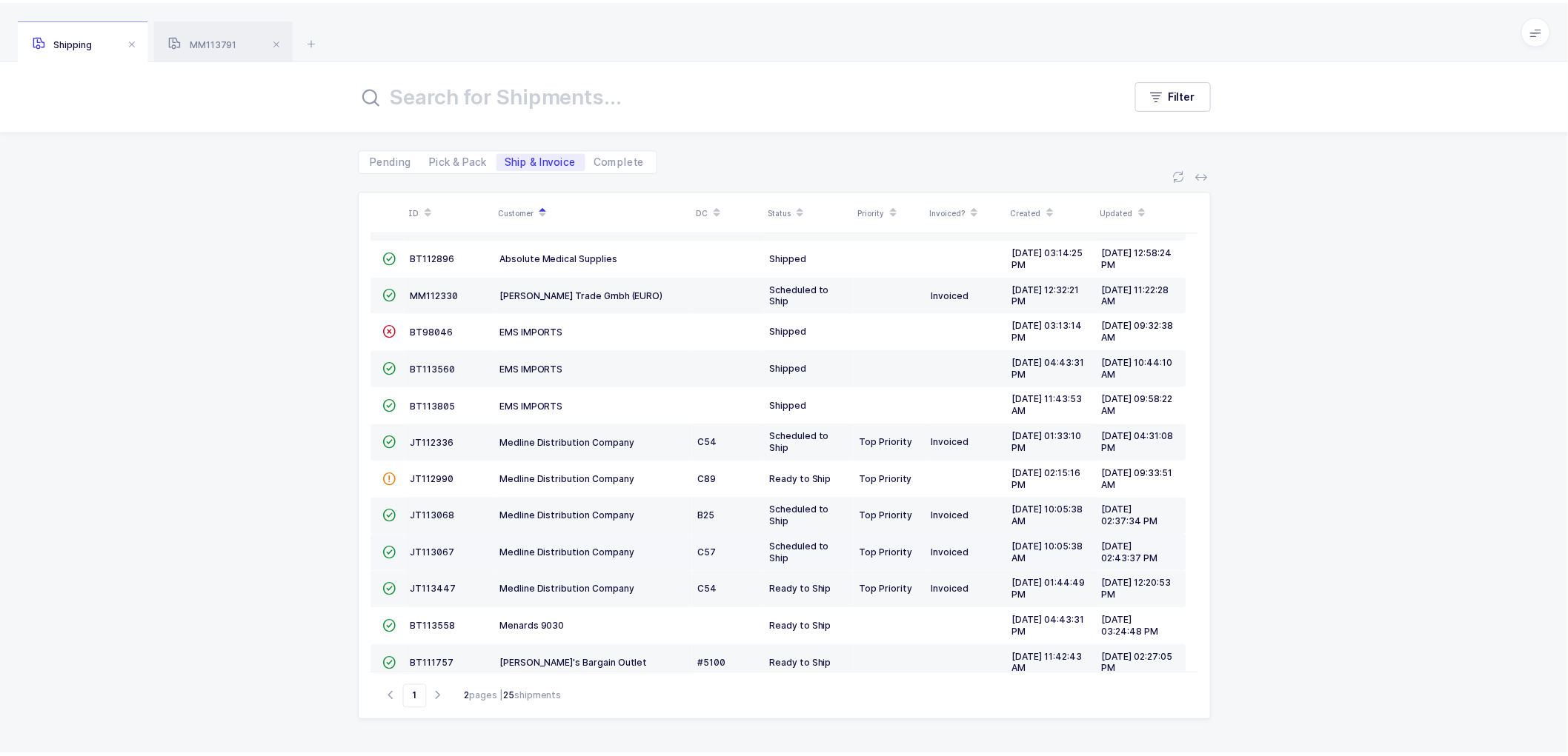
scroll to position [287, 0]
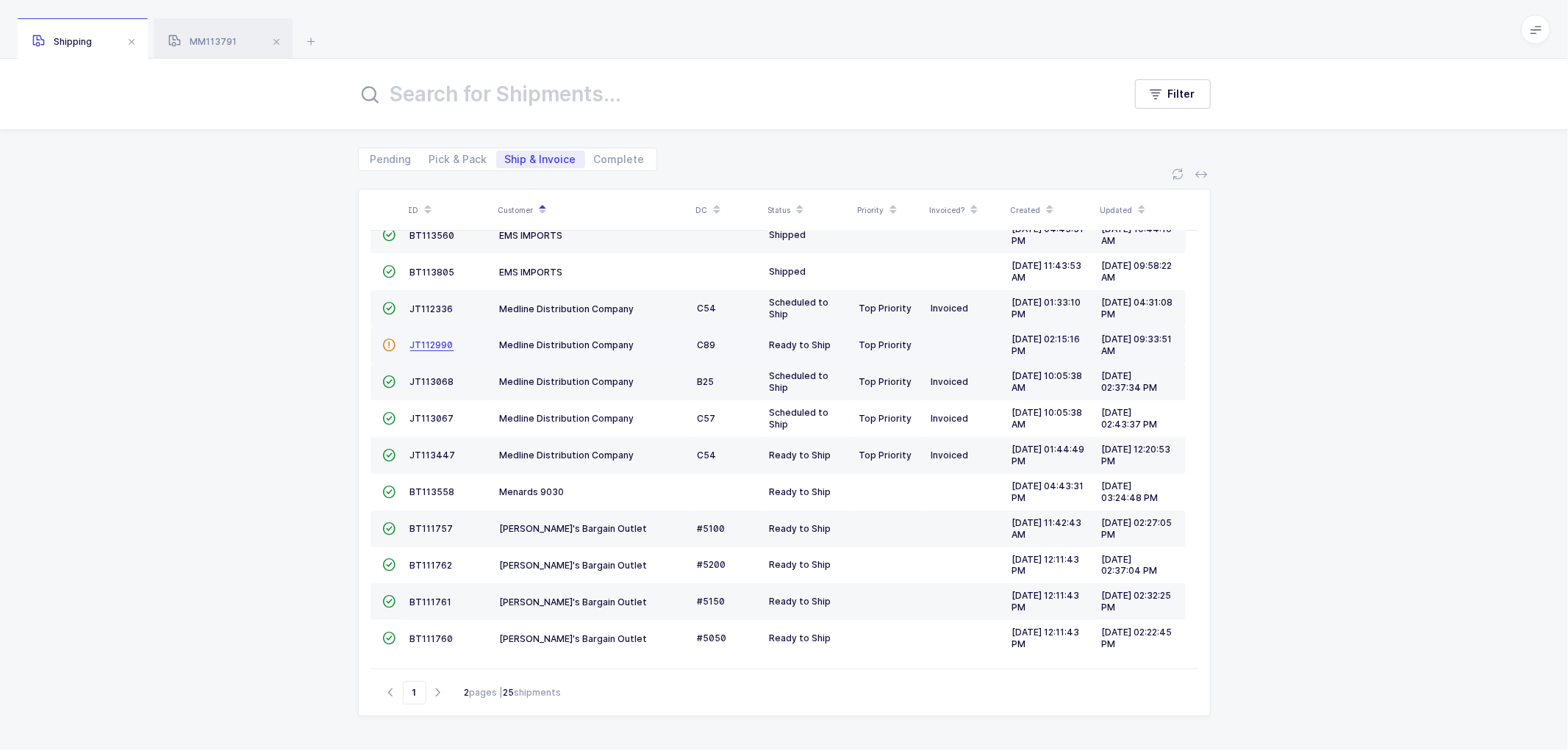
click at [428, 341] on span "JT112990" at bounding box center [432, 345] width 43 height 11
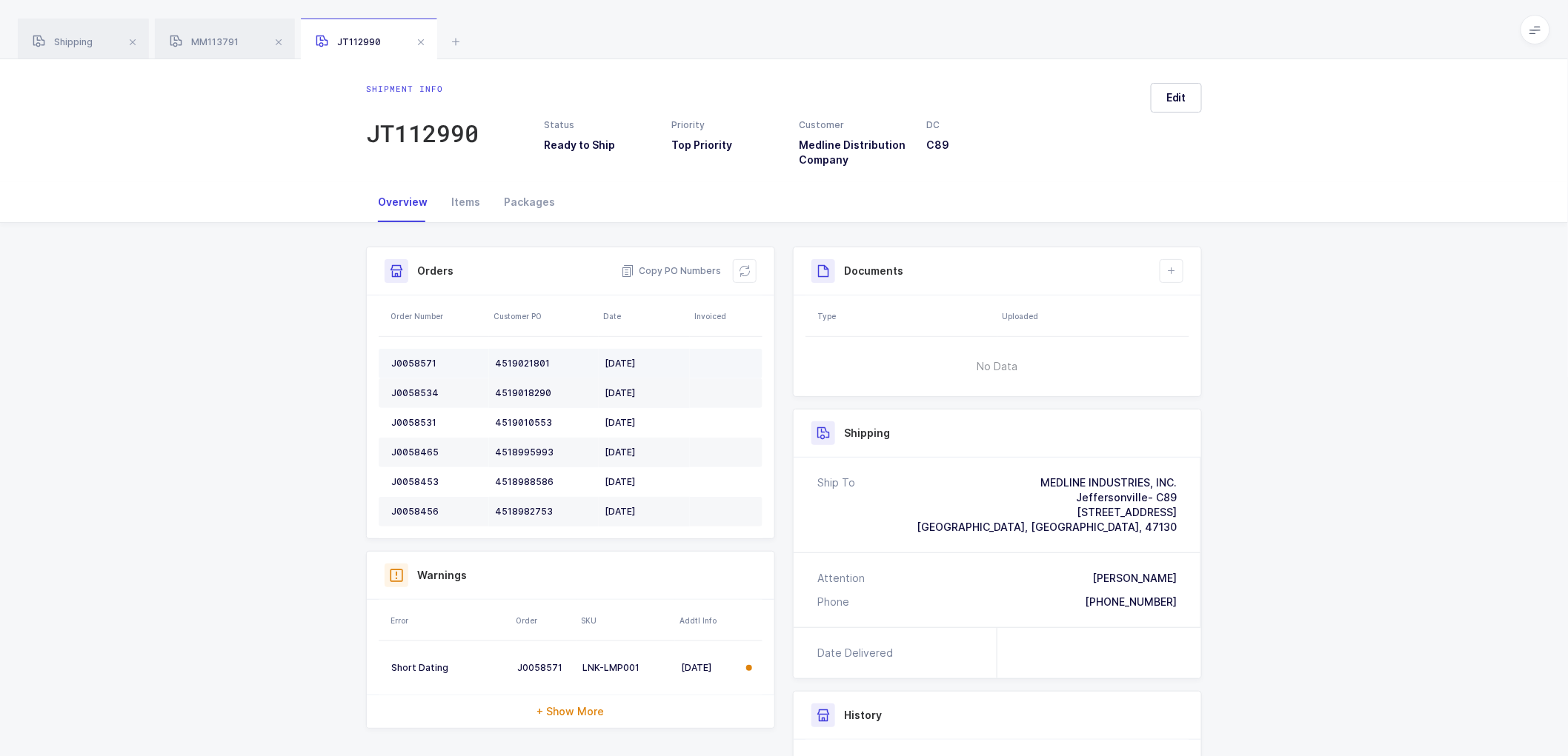
click at [410, 360] on div "J0058571" at bounding box center [437, 364] width 92 height 12
copy div "J0058571"
click at [406, 361] on div "J0058571" at bounding box center [437, 364] width 92 height 12
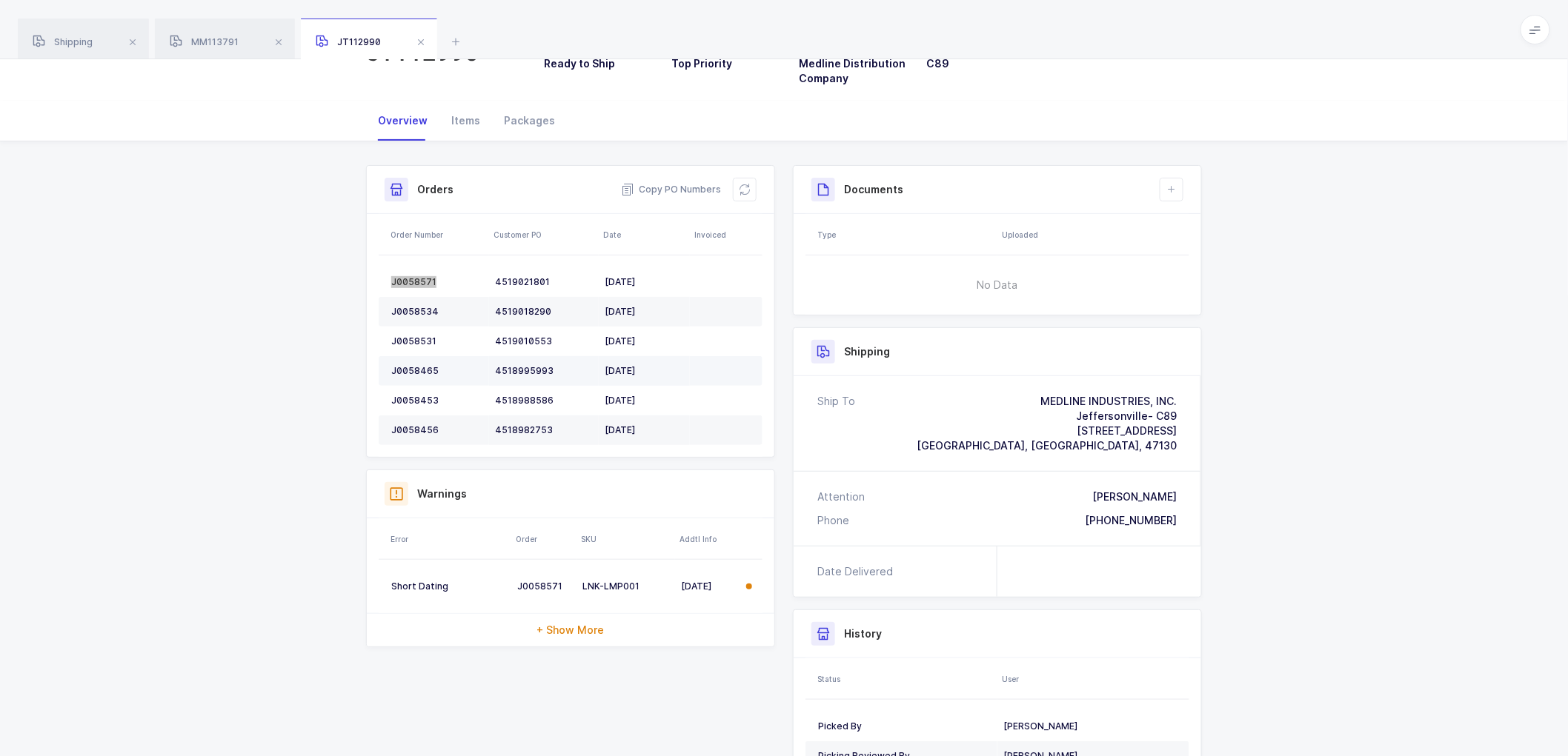
scroll to position [82, 0]
click at [416, 306] on div "J0058534" at bounding box center [437, 311] width 92 height 12
copy div "J0058534"
click at [416, 331] on td "J0058531" at bounding box center [434, 340] width 111 height 29
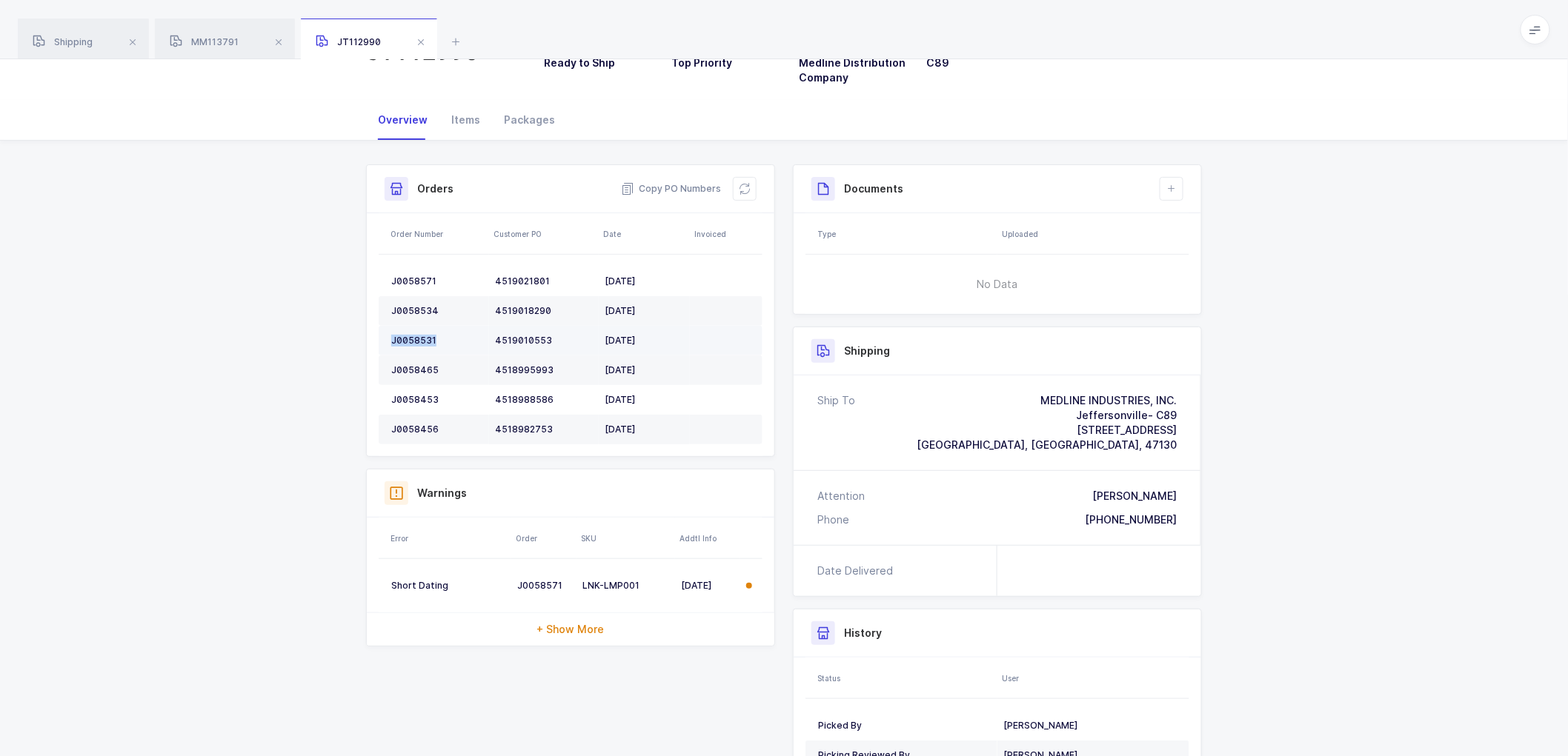
click at [416, 332] on td "J0058531" at bounding box center [434, 340] width 111 height 29
copy div "J0058531"
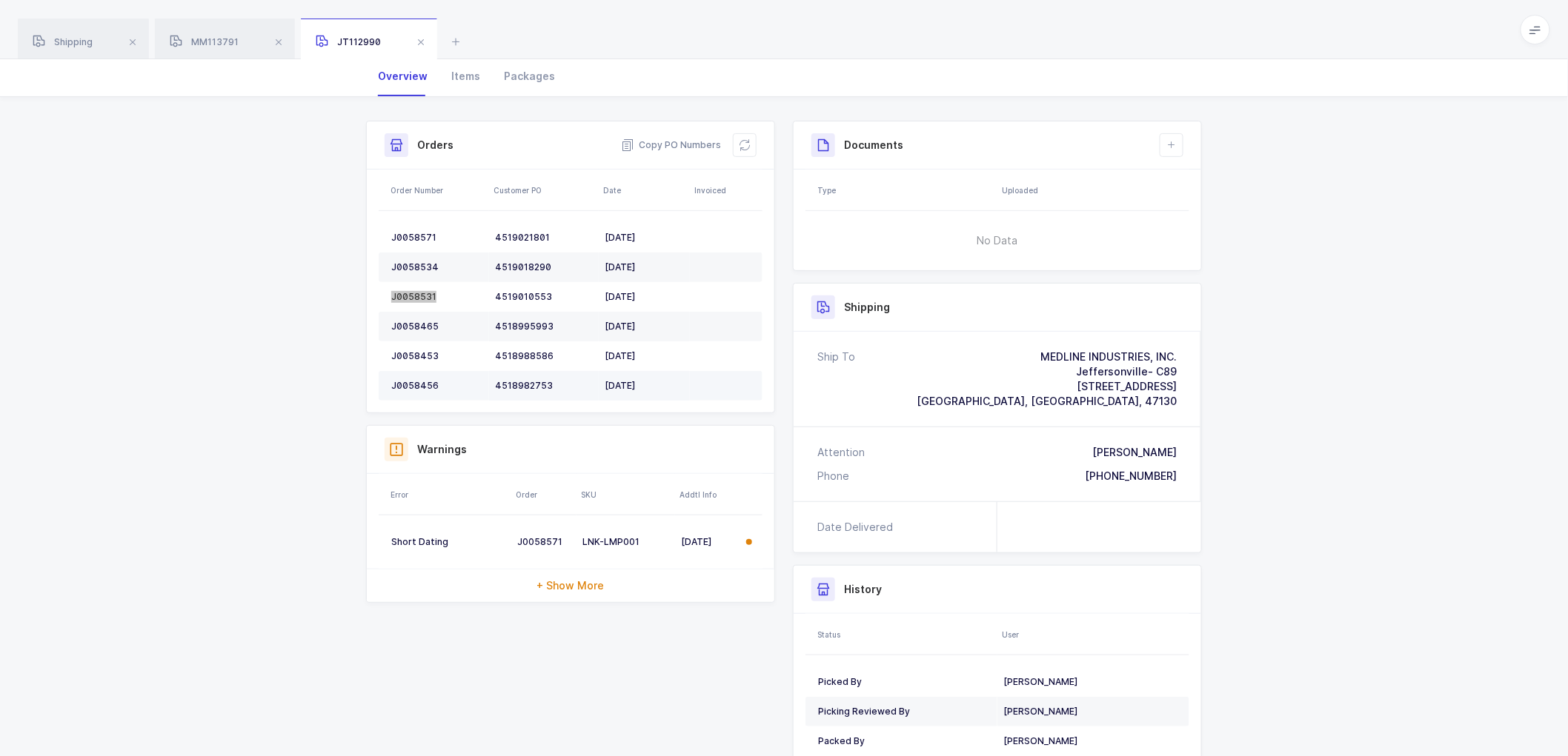
scroll to position [164, 0]
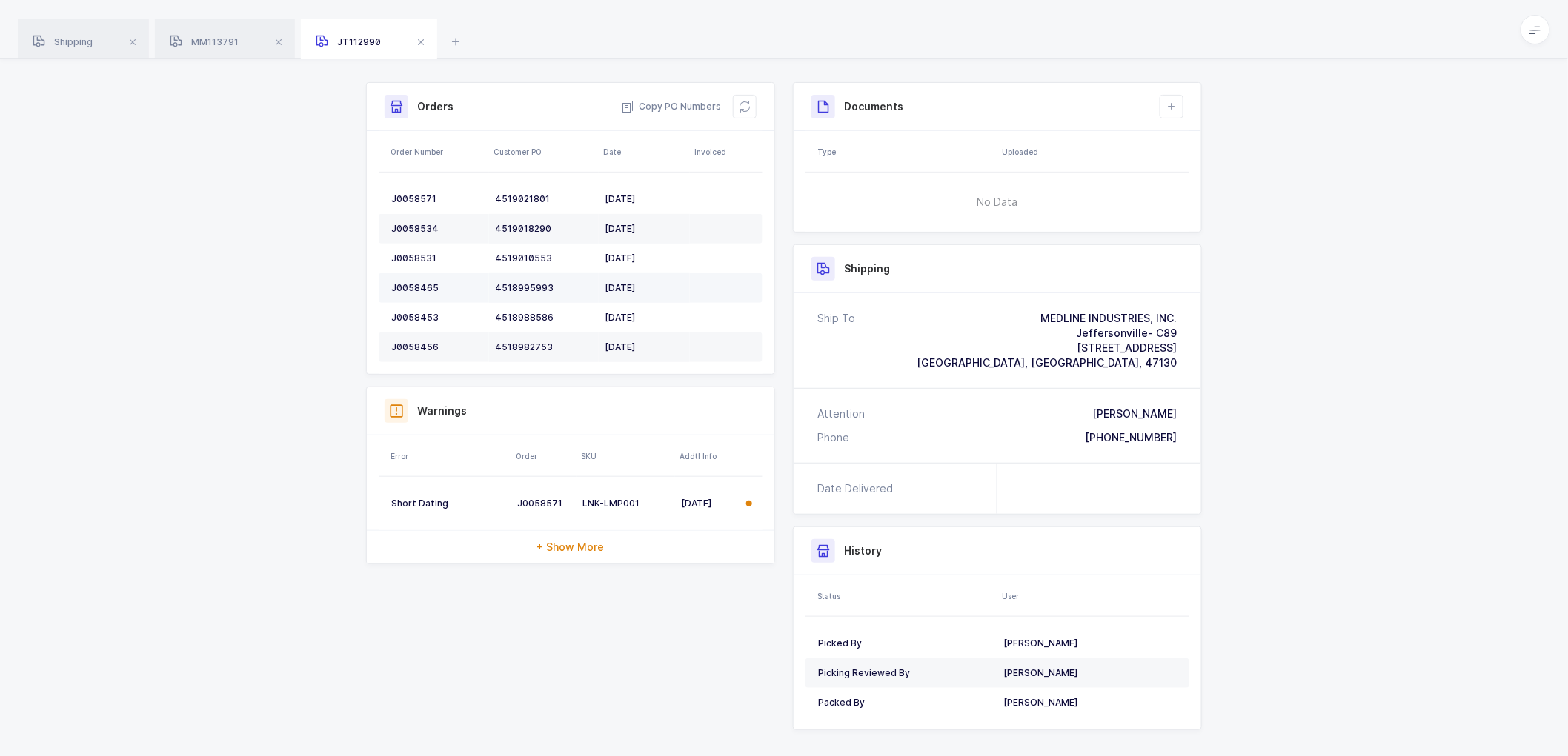
click at [408, 279] on td "J0058465" at bounding box center [434, 288] width 111 height 29
click at [409, 279] on td "J0058465" at bounding box center [434, 288] width 111 height 29
copy div "J0058465"
click at [417, 308] on td "J0058453" at bounding box center [434, 317] width 111 height 29
click at [417, 312] on div "J0058453" at bounding box center [437, 318] width 92 height 12
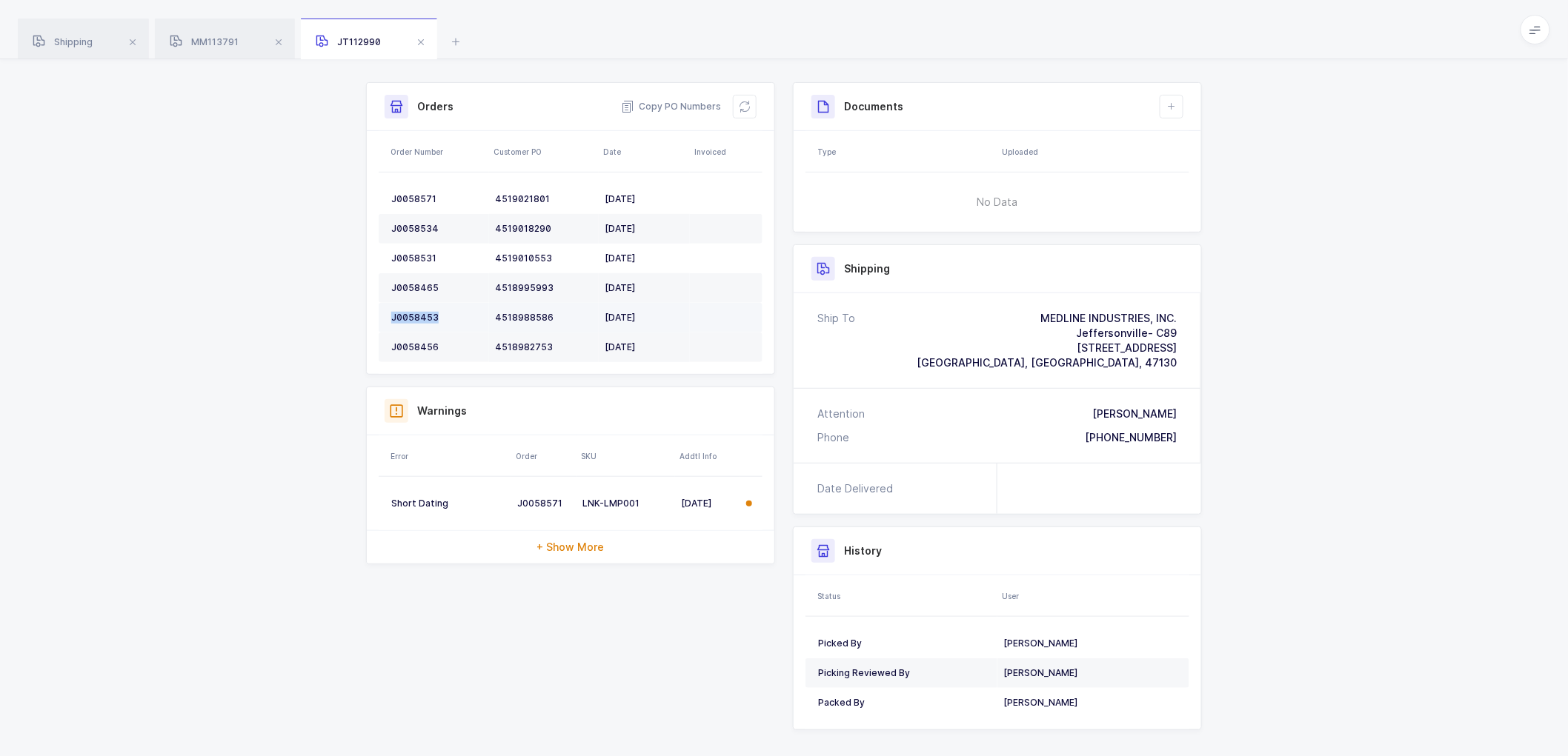
click at [417, 312] on div "J0058453" at bounding box center [437, 318] width 92 height 12
copy div "J0058453"
click at [419, 342] on div "J0058456" at bounding box center [437, 348] width 92 height 12
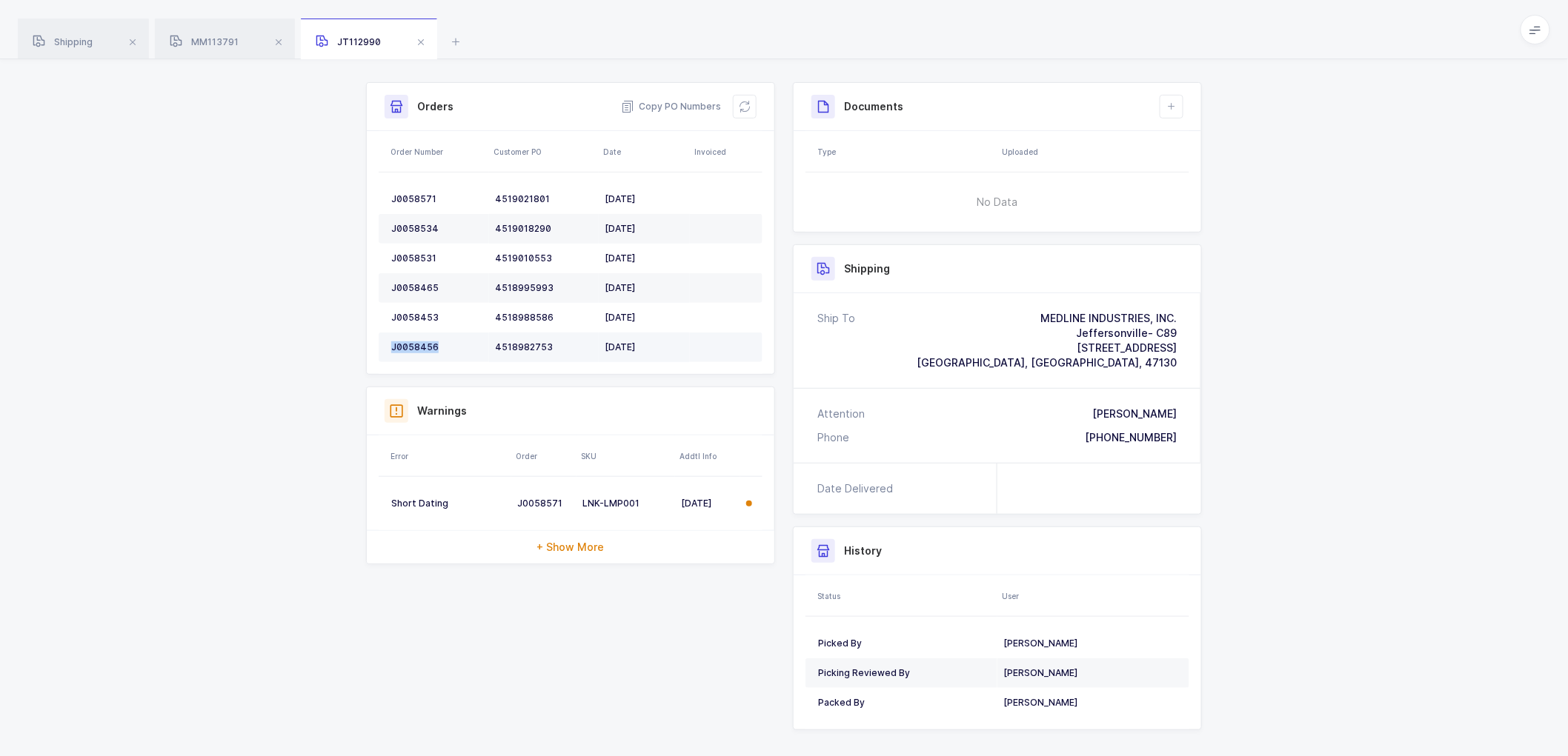
copy div "J0058456"
click at [747, 99] on button at bounding box center [744, 106] width 23 height 23
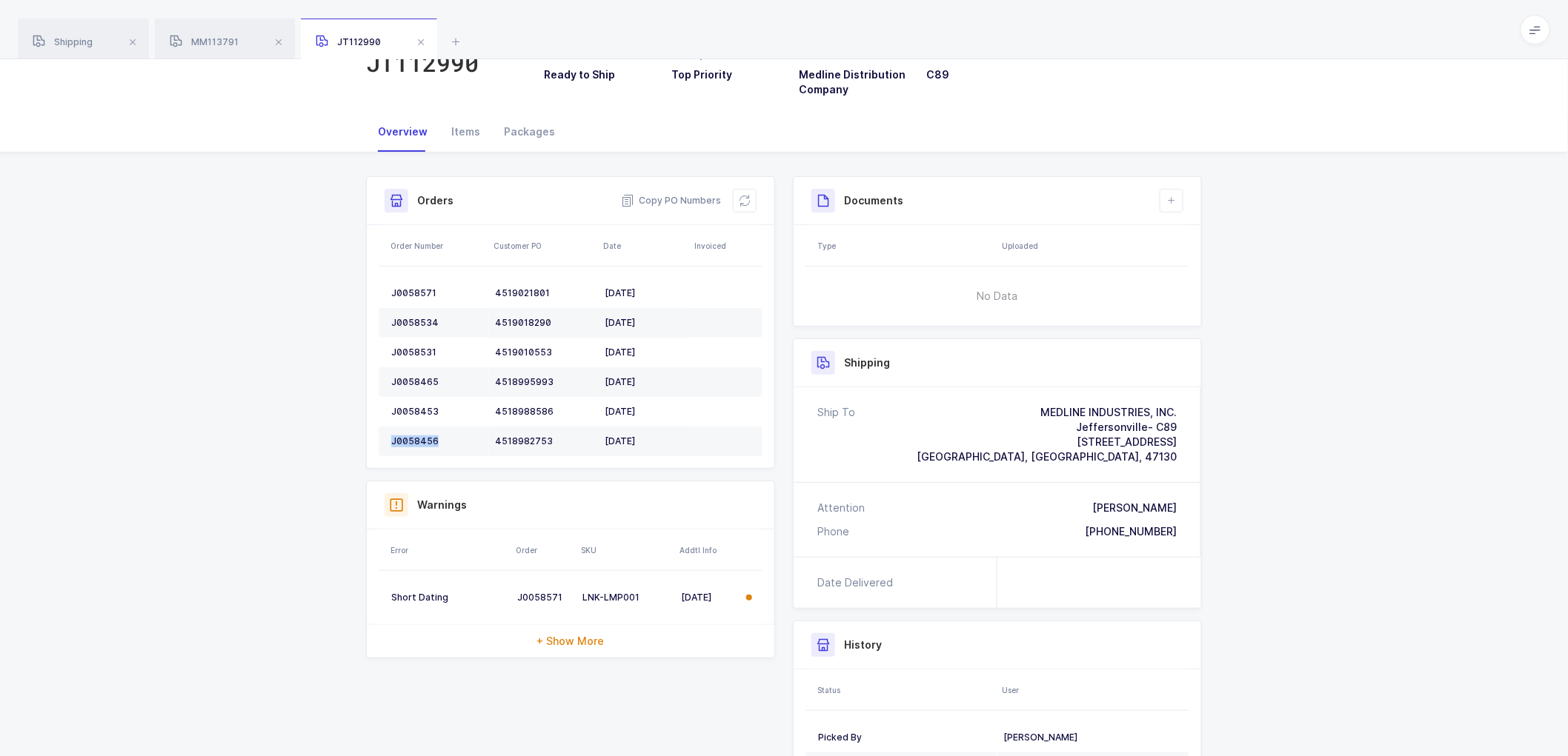
scroll to position [0, 0]
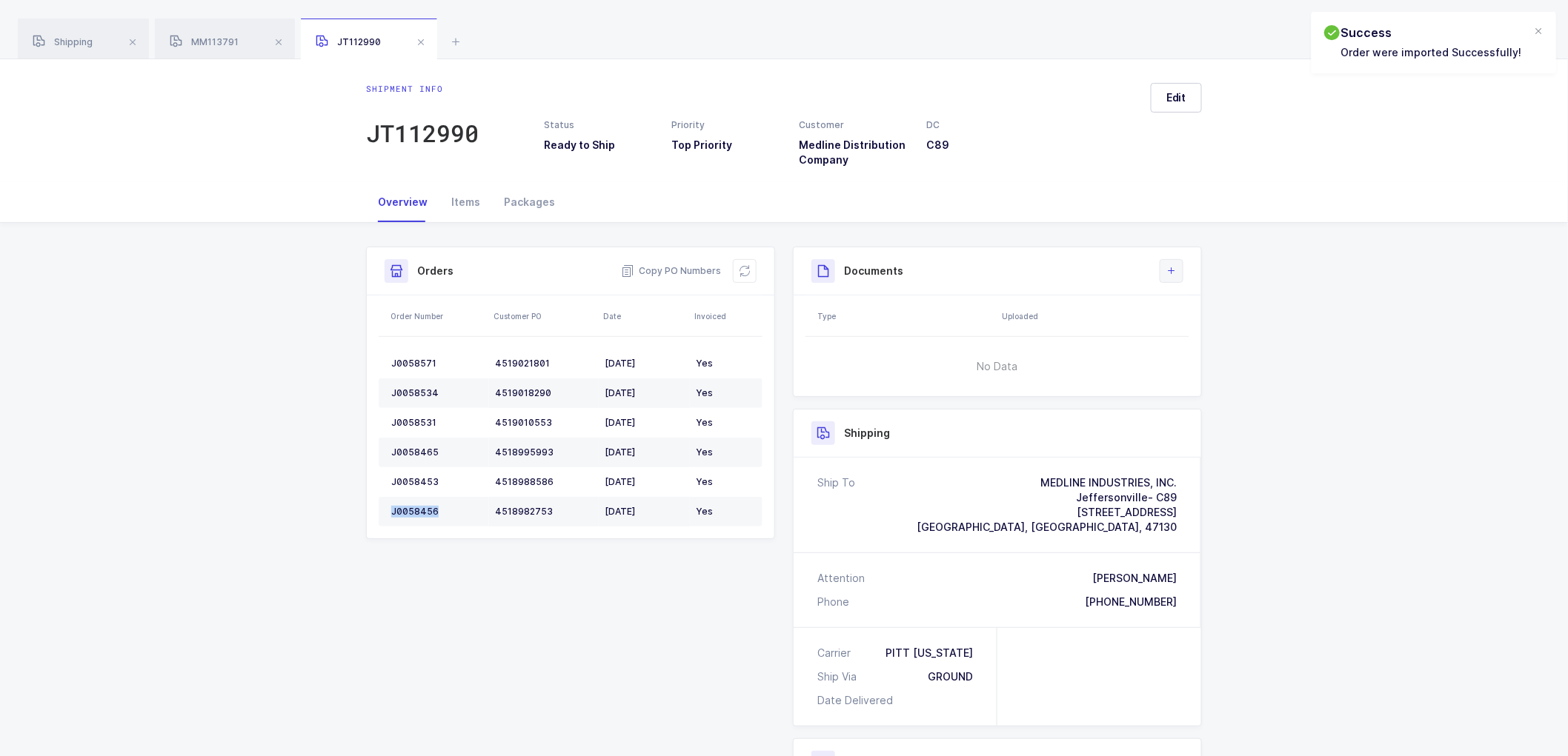
click at [1167, 268] on icon at bounding box center [1171, 271] width 12 height 12
click at [1440, 264] on div "Shipment Info Shipment Number JT112990 Status Ready to Ship Priority Top Priori…" at bounding box center [784, 606] width 1568 height 767
click at [1188, 104] on button "Edit" at bounding box center [1176, 97] width 51 height 29
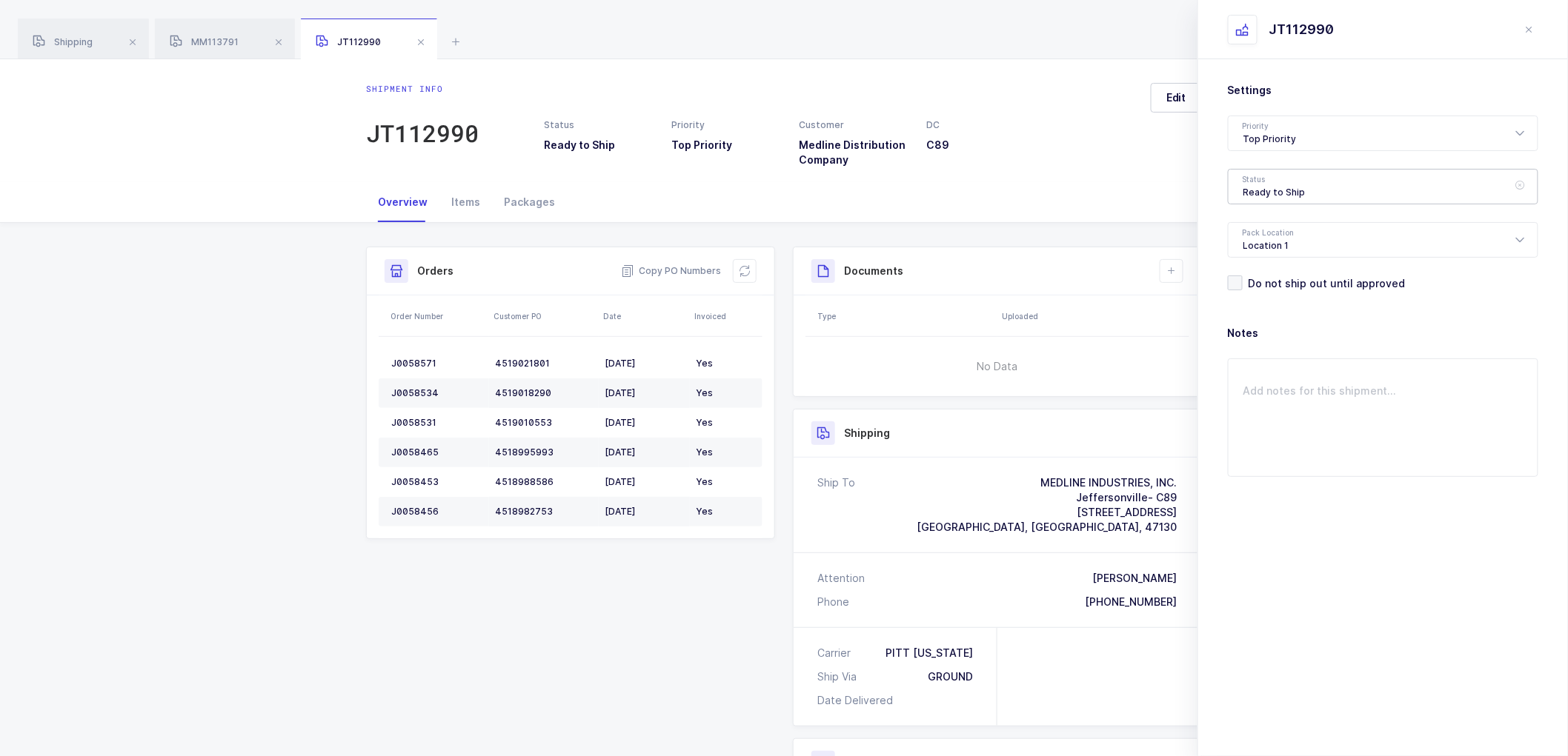
click at [1261, 178] on div "Ready to Ship" at bounding box center [1383, 186] width 310 height 35
click at [1267, 277] on span "Scheduled to Ship" at bounding box center [1290, 276] width 94 height 13
type input "Scheduled to Ship"
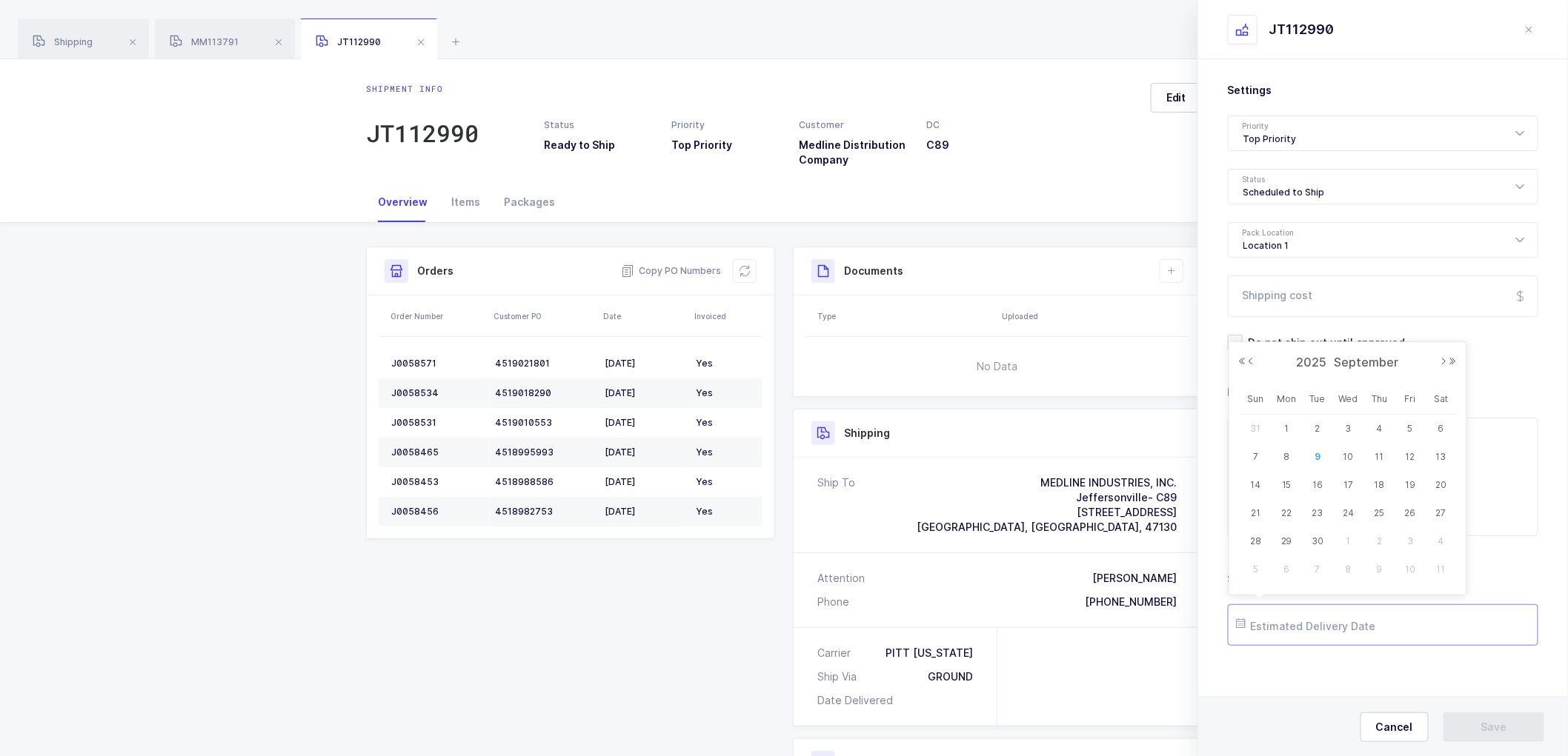
click at [1277, 625] on input "text" at bounding box center [1383, 625] width 310 height 41
click at [1380, 455] on span "11" at bounding box center [1380, 457] width 18 height 18
type input "[DATE]"
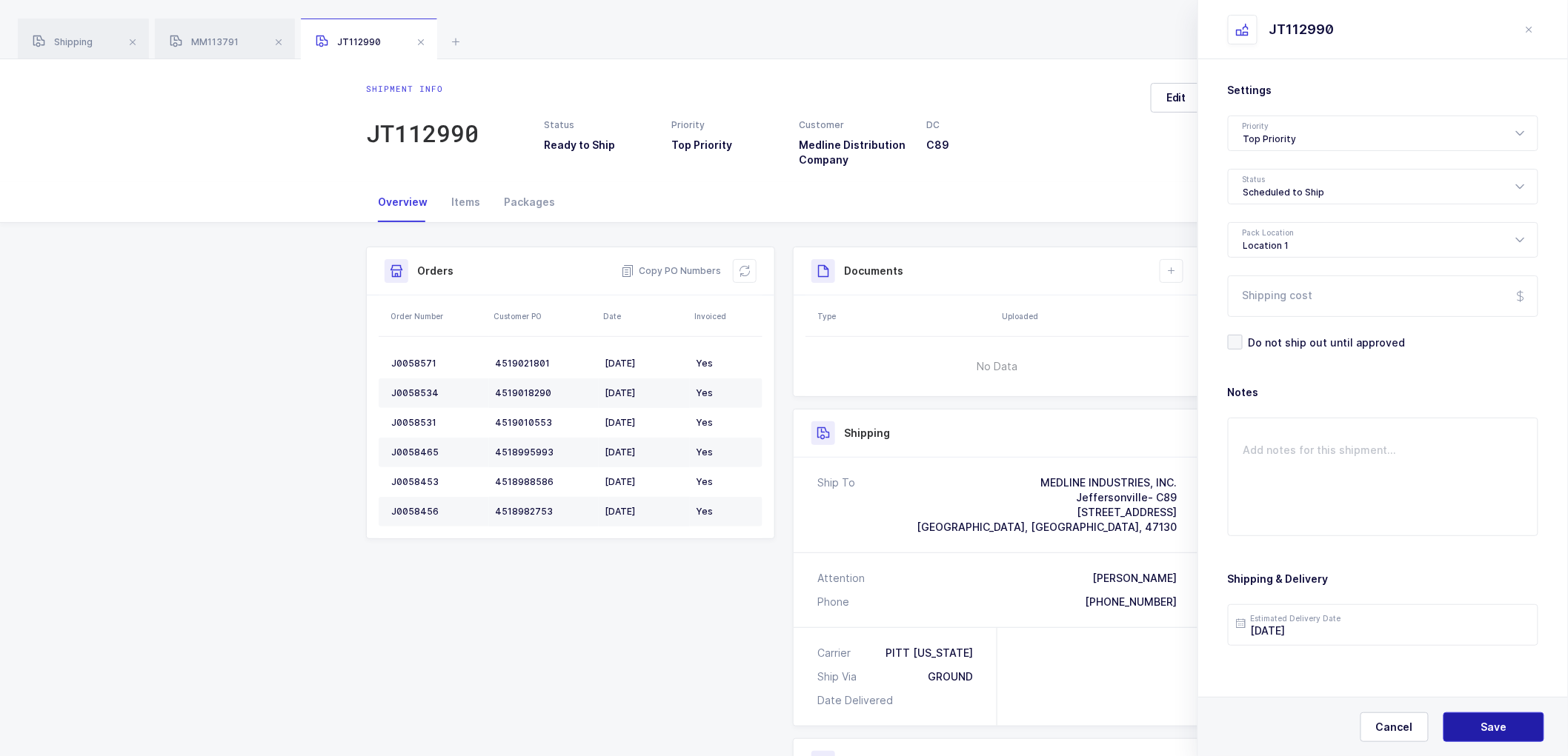
click at [1484, 719] on button "Save" at bounding box center [1493, 727] width 101 height 29
click at [1167, 267] on icon at bounding box center [1171, 271] width 12 height 12
drag, startPoint x: 1213, startPoint y: 309, endPoint x: 1228, endPoint y: 309, distance: 15.0
click at [1213, 308] on li "Create Document" at bounding box center [1221, 312] width 111 height 23
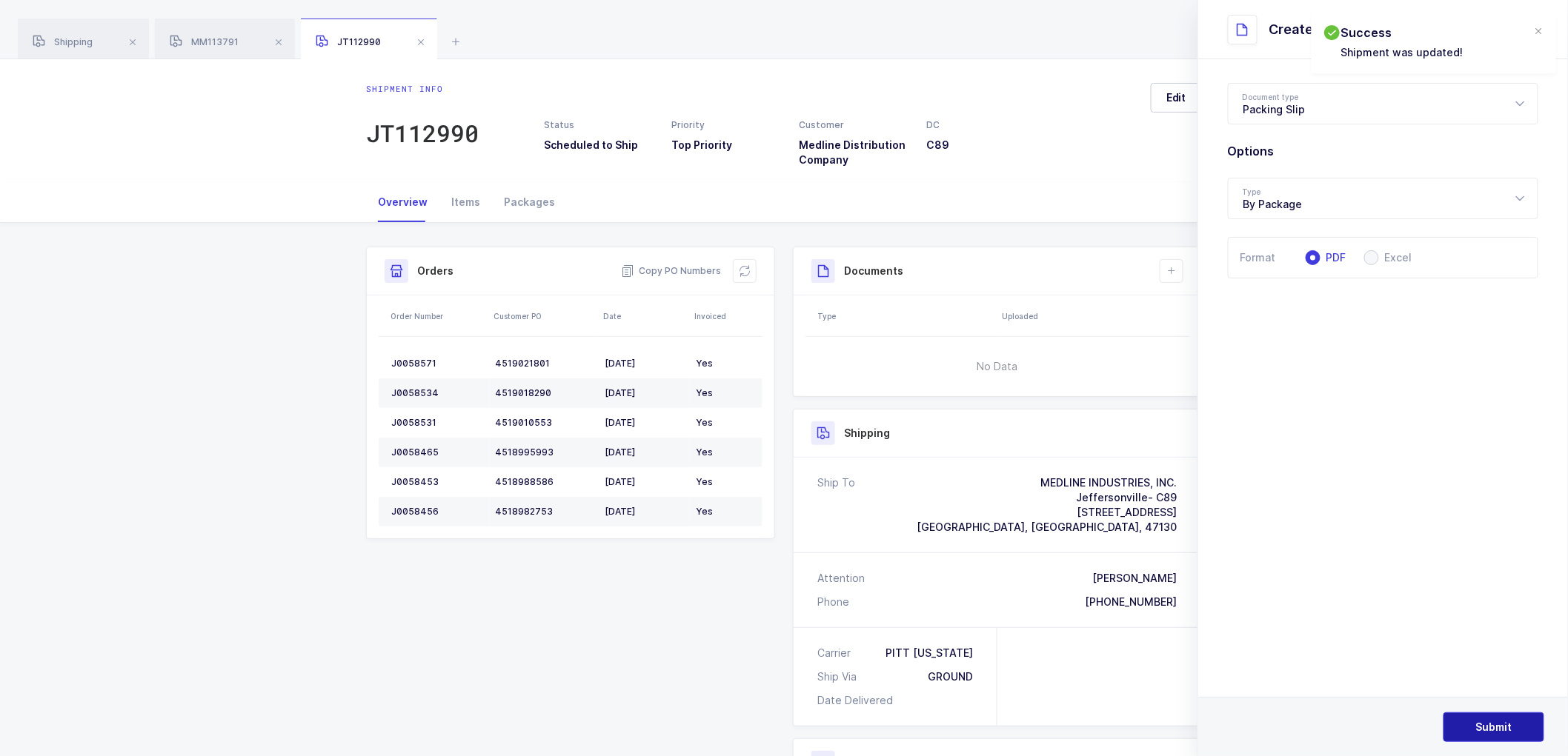
click at [1490, 721] on span "Submit" at bounding box center [1494, 727] width 36 height 15
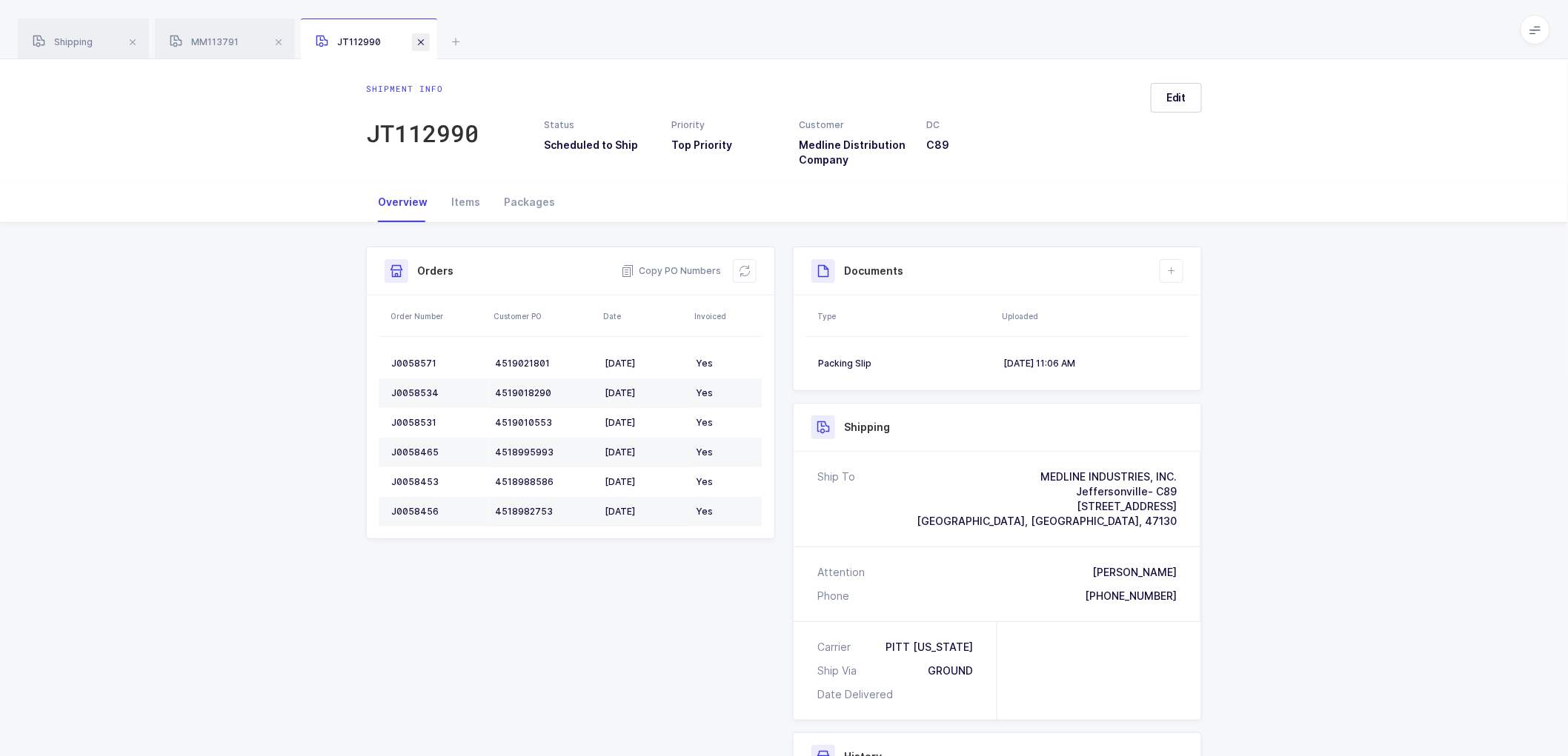
click at [416, 38] on span at bounding box center [421, 42] width 18 height 18
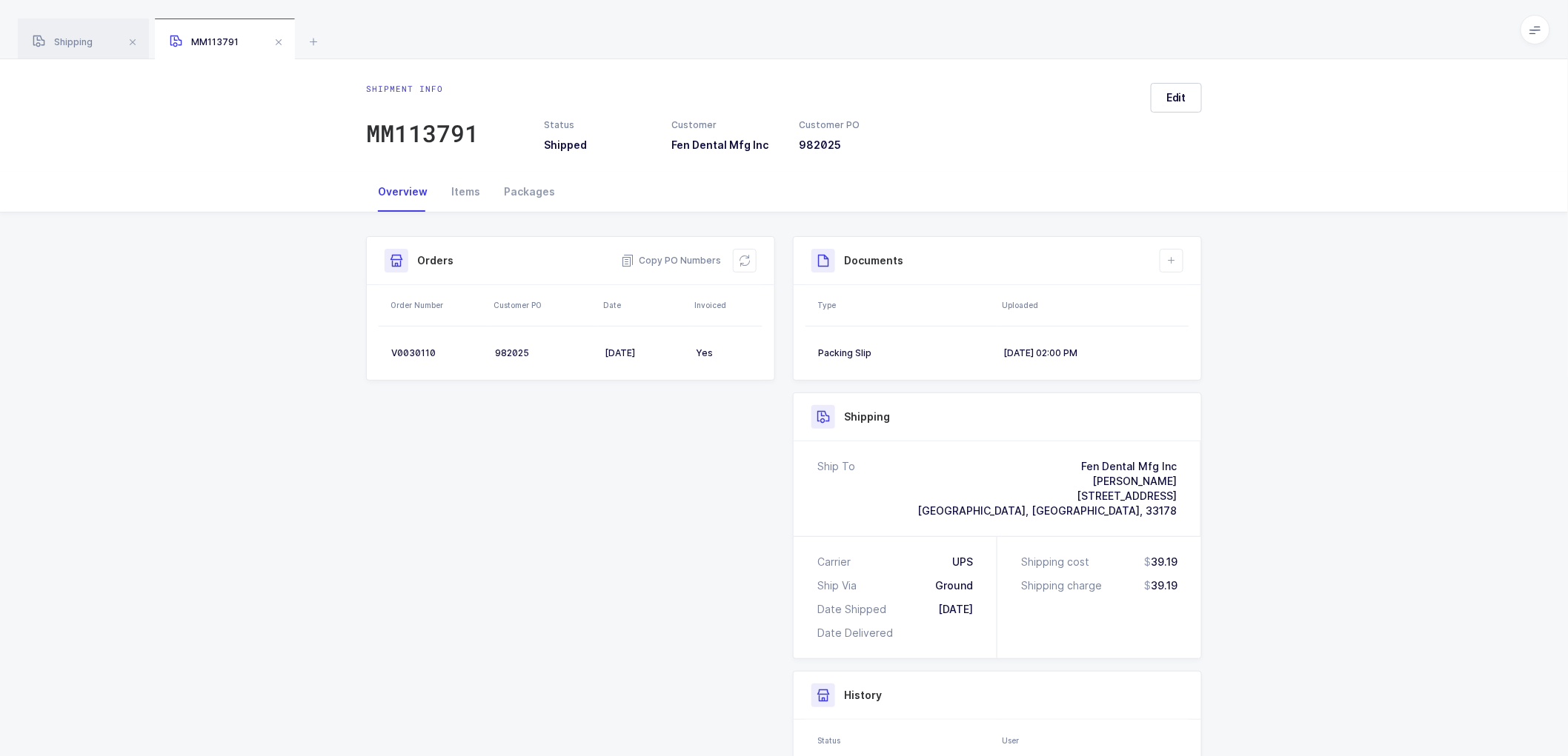
click at [233, 150] on div "Shipment info MM113791 Status Shipped Customer Fen Dental Mfg Inc Customer PO 9…" at bounding box center [784, 116] width 1568 height 113
click at [566, 482] on div "Shipment Info Shipment Number MM113791 Status Shipped Customer Fen Dental Mfg I…" at bounding box center [783, 578] width 853 height 684
click at [279, 40] on span at bounding box center [279, 42] width 18 height 18
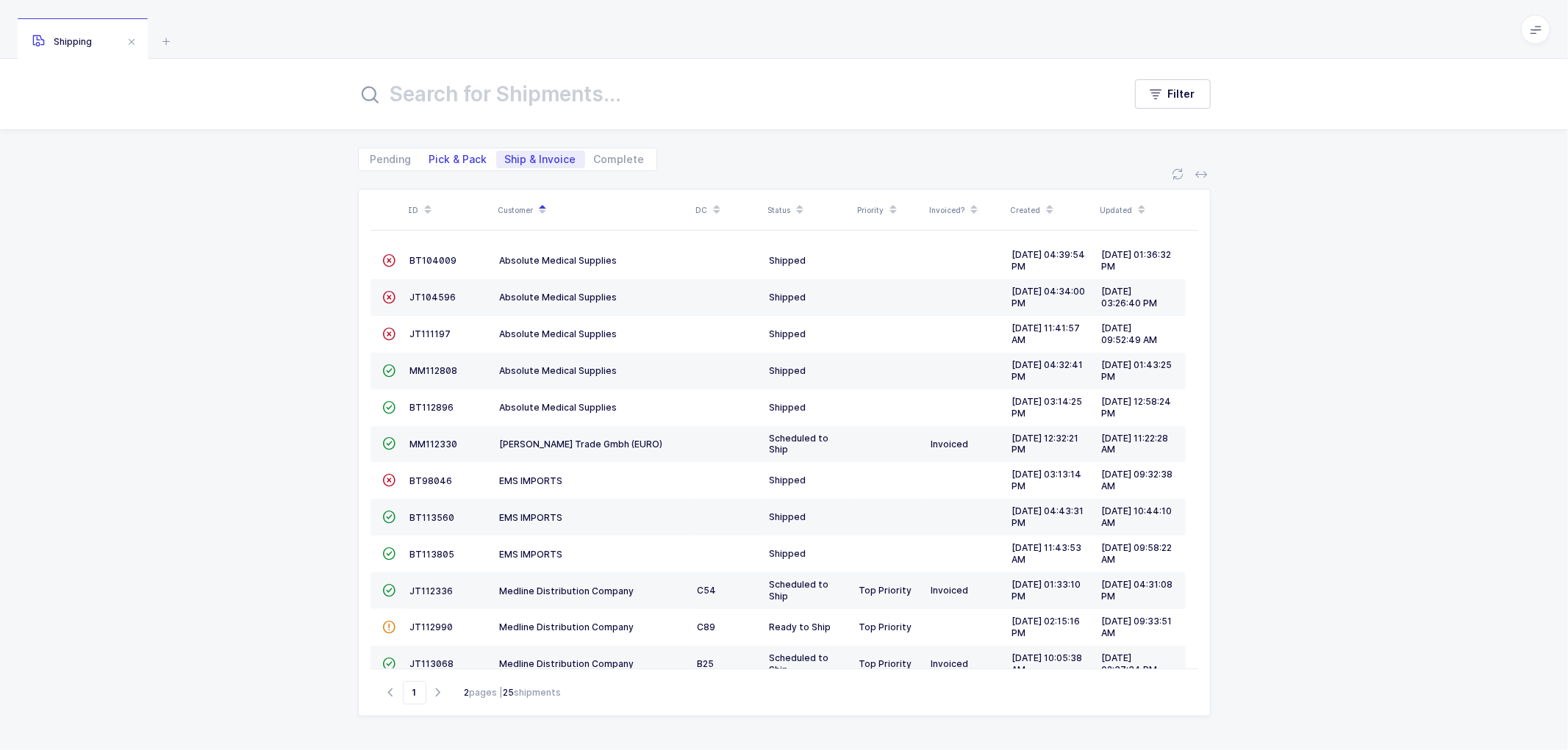
click at [457, 157] on span "Pick & Pack" at bounding box center [459, 160] width 58 height 10
click at [430, 157] on input "Pick & Pack" at bounding box center [425, 155] width 10 height 10
radio input "true"
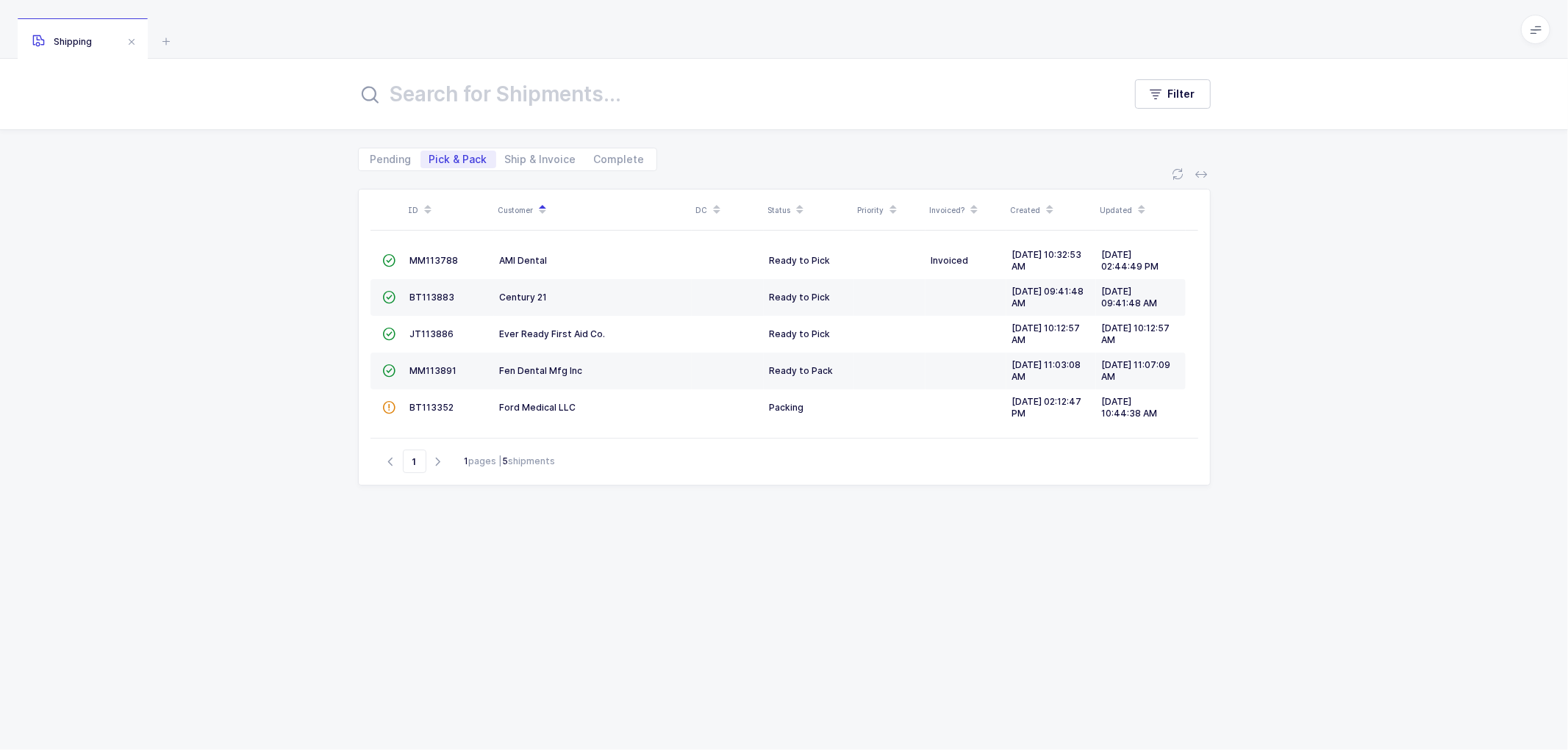
click at [776, 577] on div "ID Customer DC Status Priority Invoiced? Created Updated  MM113788 AMI Dental …" at bounding box center [784, 452] width 853 height 526
click at [703, 561] on div "ID Customer DC Status Priority Invoiced? Created Updated  MM113788 AMI Dental …" at bounding box center [784, 452] width 853 height 526
click at [526, 157] on span "Ship & Invoice" at bounding box center [540, 160] width 71 height 10
click at [506, 157] on input "Ship & Invoice" at bounding box center [501, 155] width 10 height 10
radio input "true"
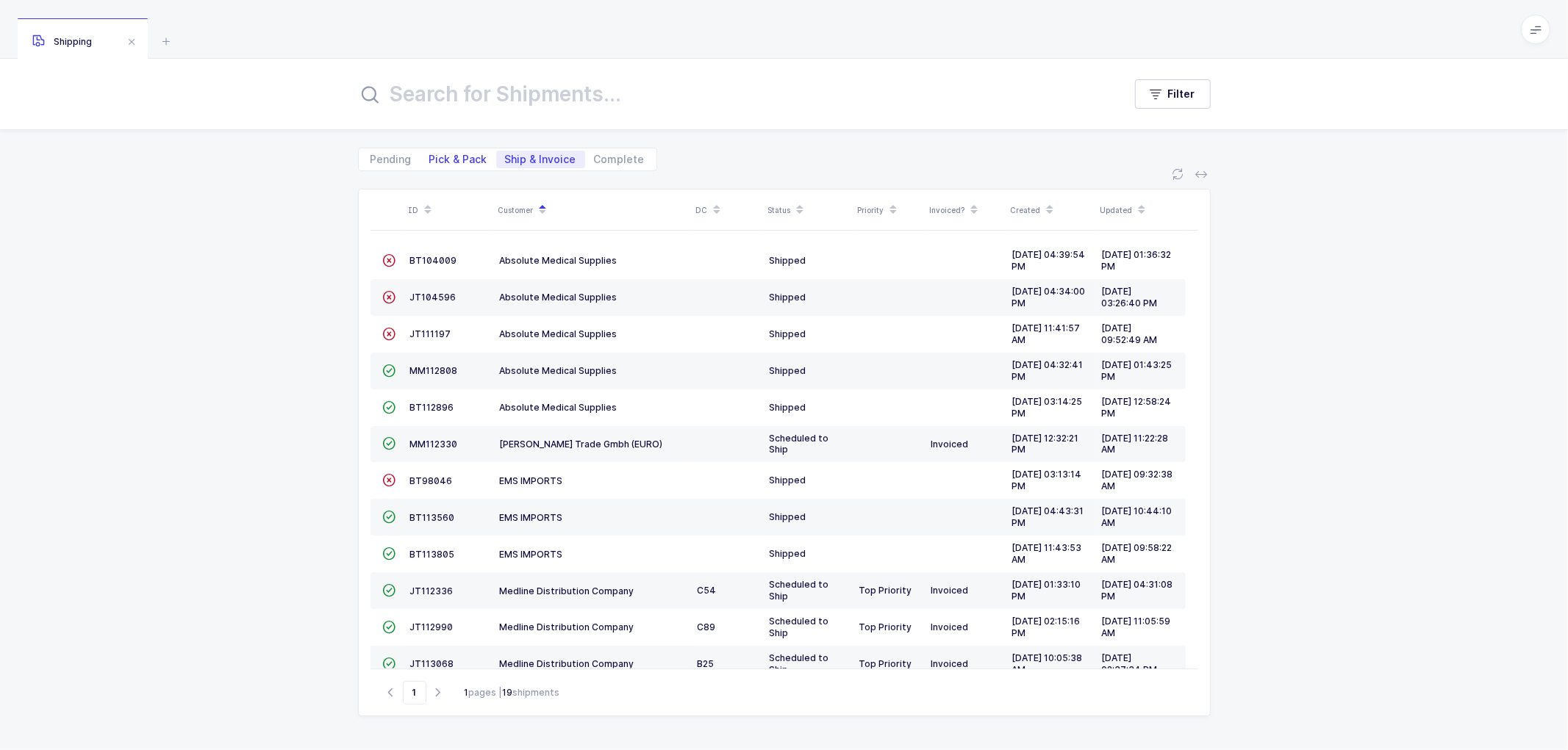
click at [447, 155] on span "Pick & Pack" at bounding box center [459, 160] width 58 height 10
click at [430, 155] on input "Pick & Pack" at bounding box center [425, 155] width 10 height 10
radio input "true"
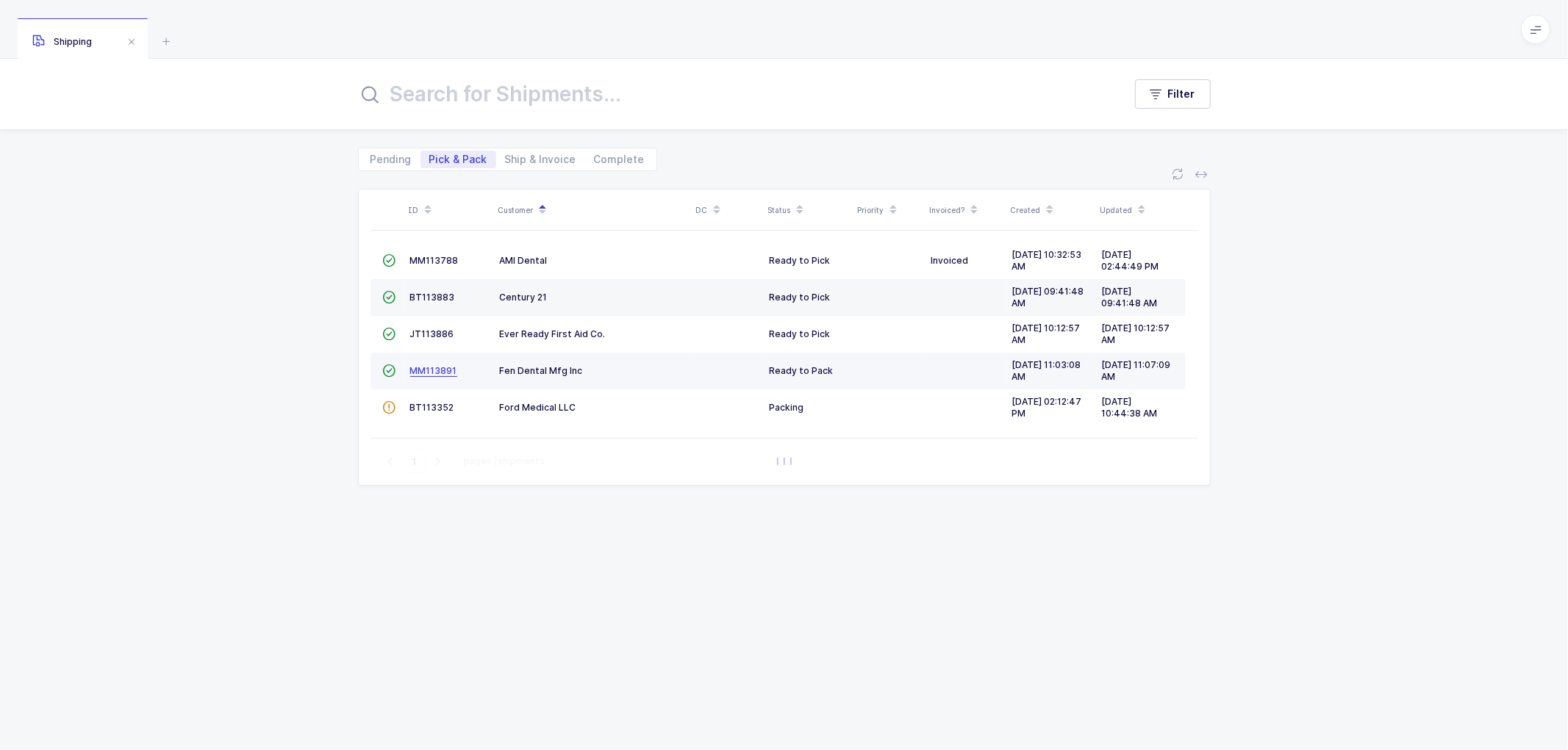
click at [430, 370] on span "MM113891" at bounding box center [433, 371] width 47 height 11
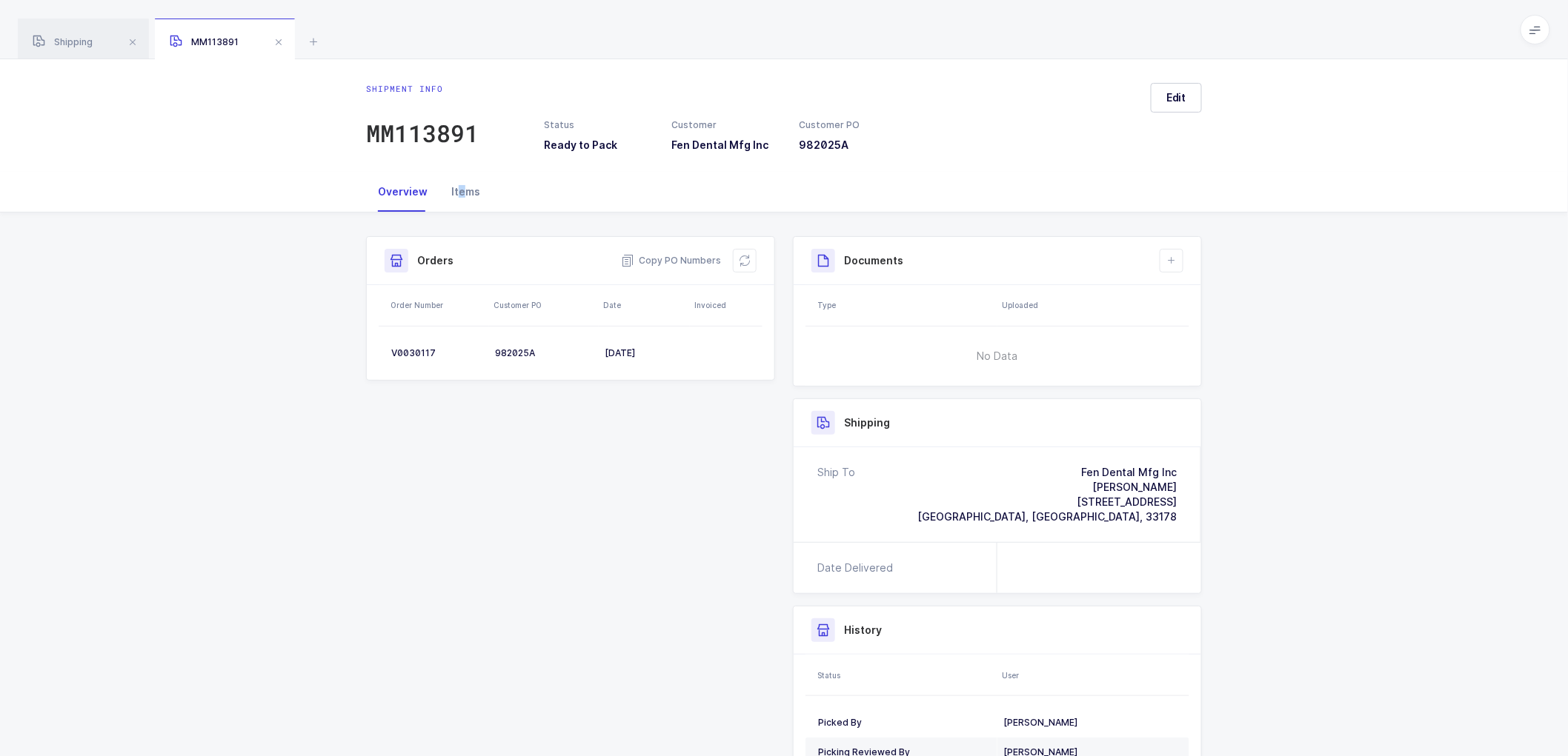
click at [459, 187] on div "Items" at bounding box center [465, 191] width 53 height 40
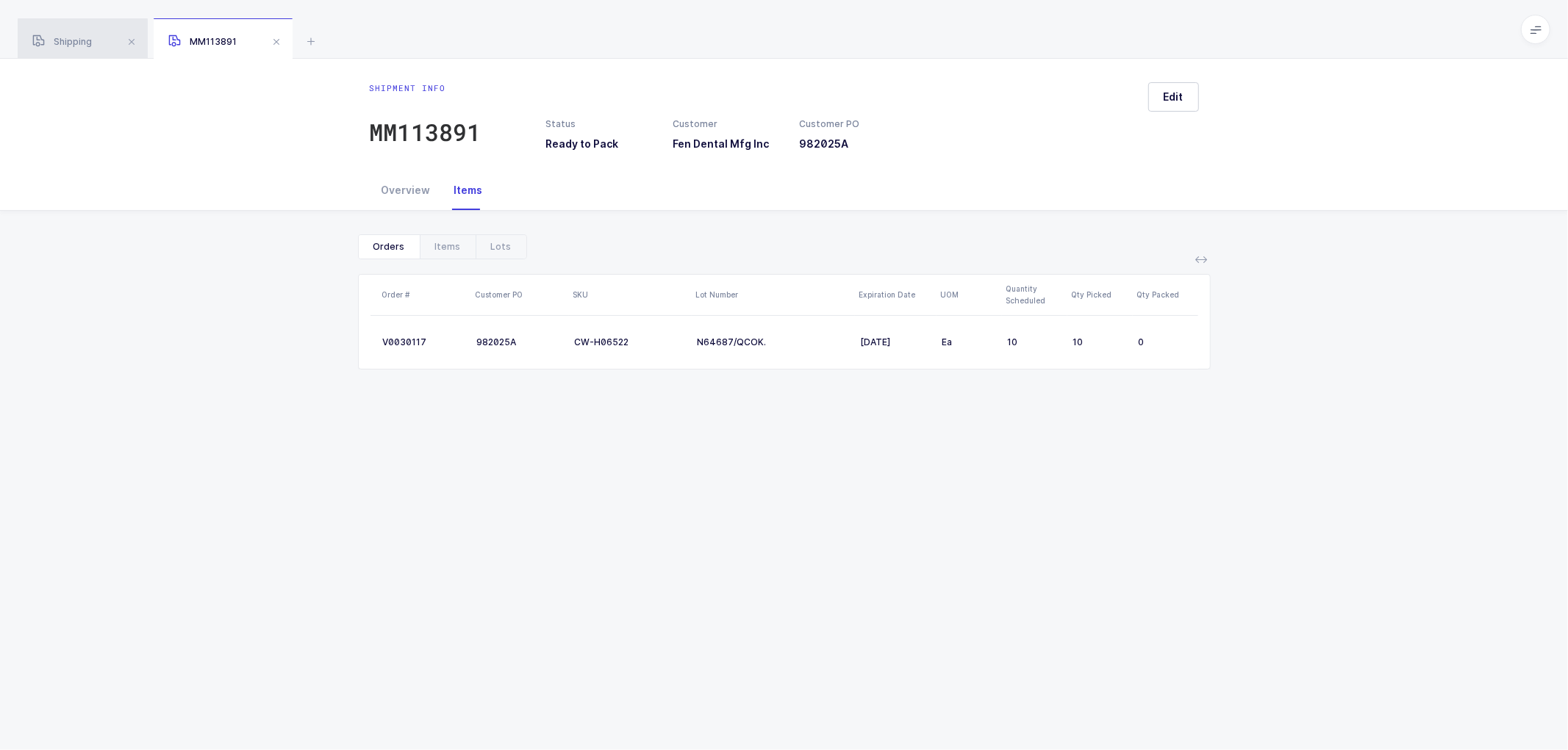
drag, startPoint x: 70, startPoint y: 46, endPoint x: 109, endPoint y: 46, distance: 39.0
click at [70, 45] on span "Shipping" at bounding box center [62, 41] width 60 height 11
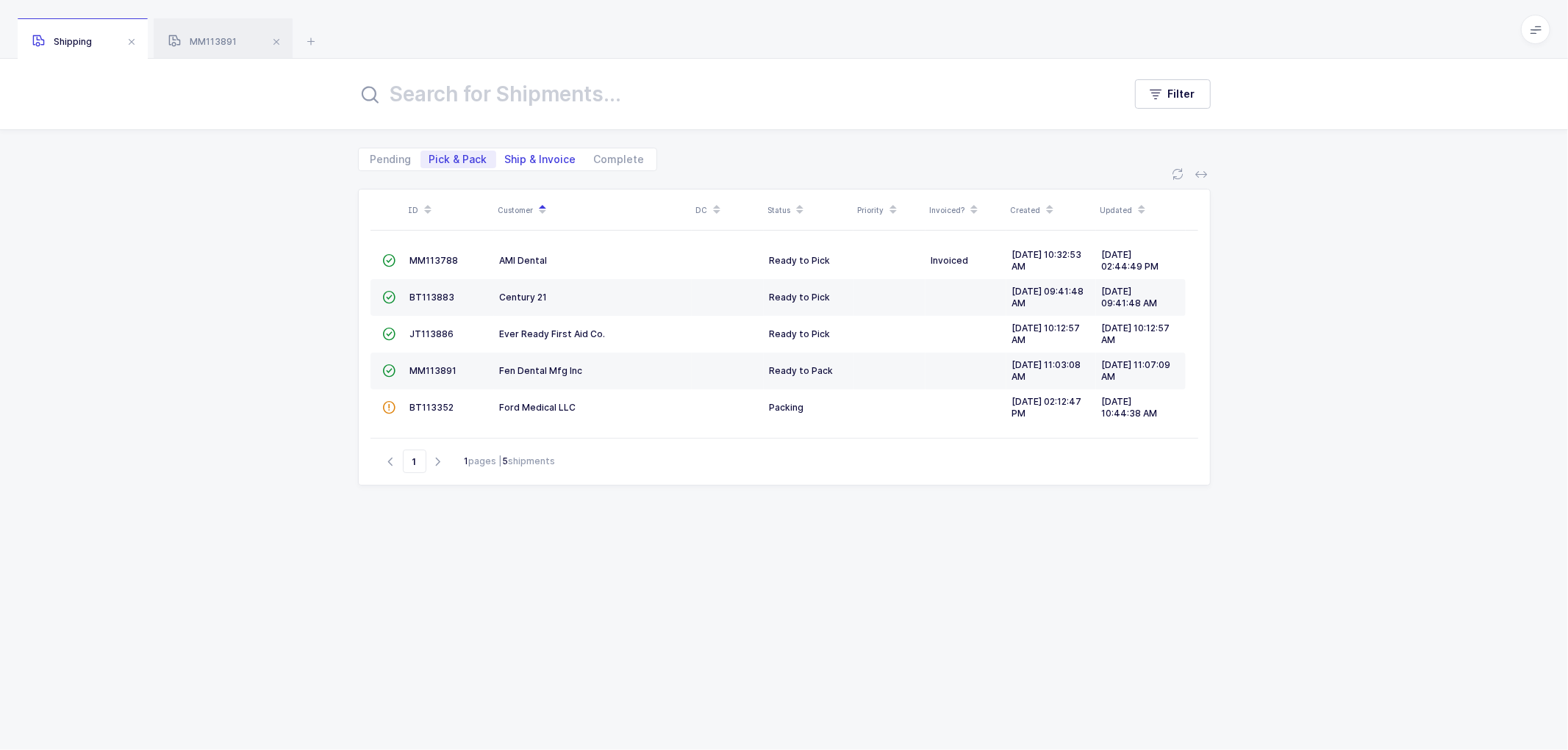
click at [537, 152] on span "Ship & Invoice" at bounding box center [540, 160] width 89 height 18
click at [506, 152] on input "Ship & Invoice" at bounding box center [501, 155] width 10 height 10
radio input "true"
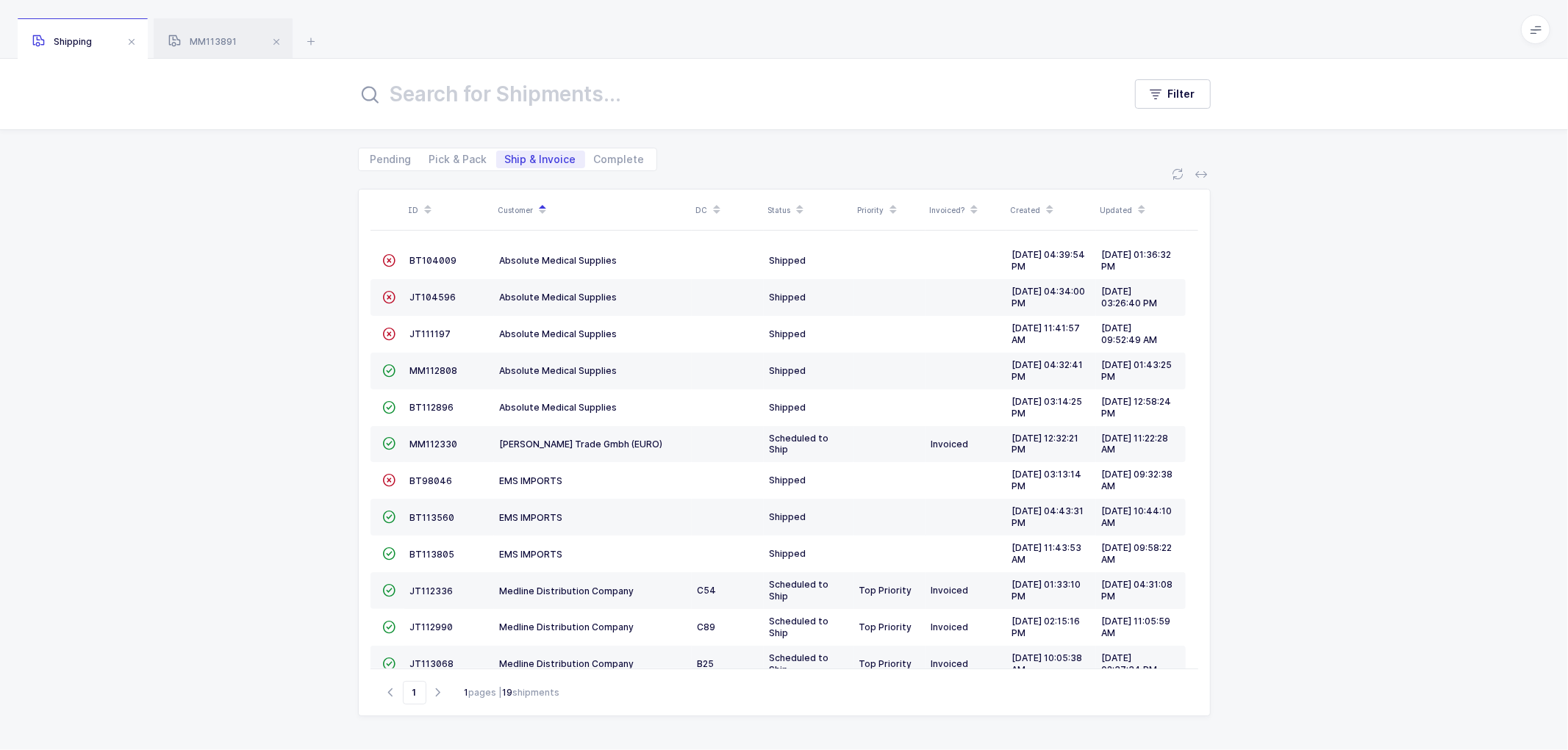
click at [281, 350] on div "ID Customer DC Status Priority Invoiced? Created Updated  BT104009 Absolute Me…" at bounding box center [784, 460] width 1568 height 579
click at [430, 516] on span "BT113560" at bounding box center [433, 518] width 45 height 11
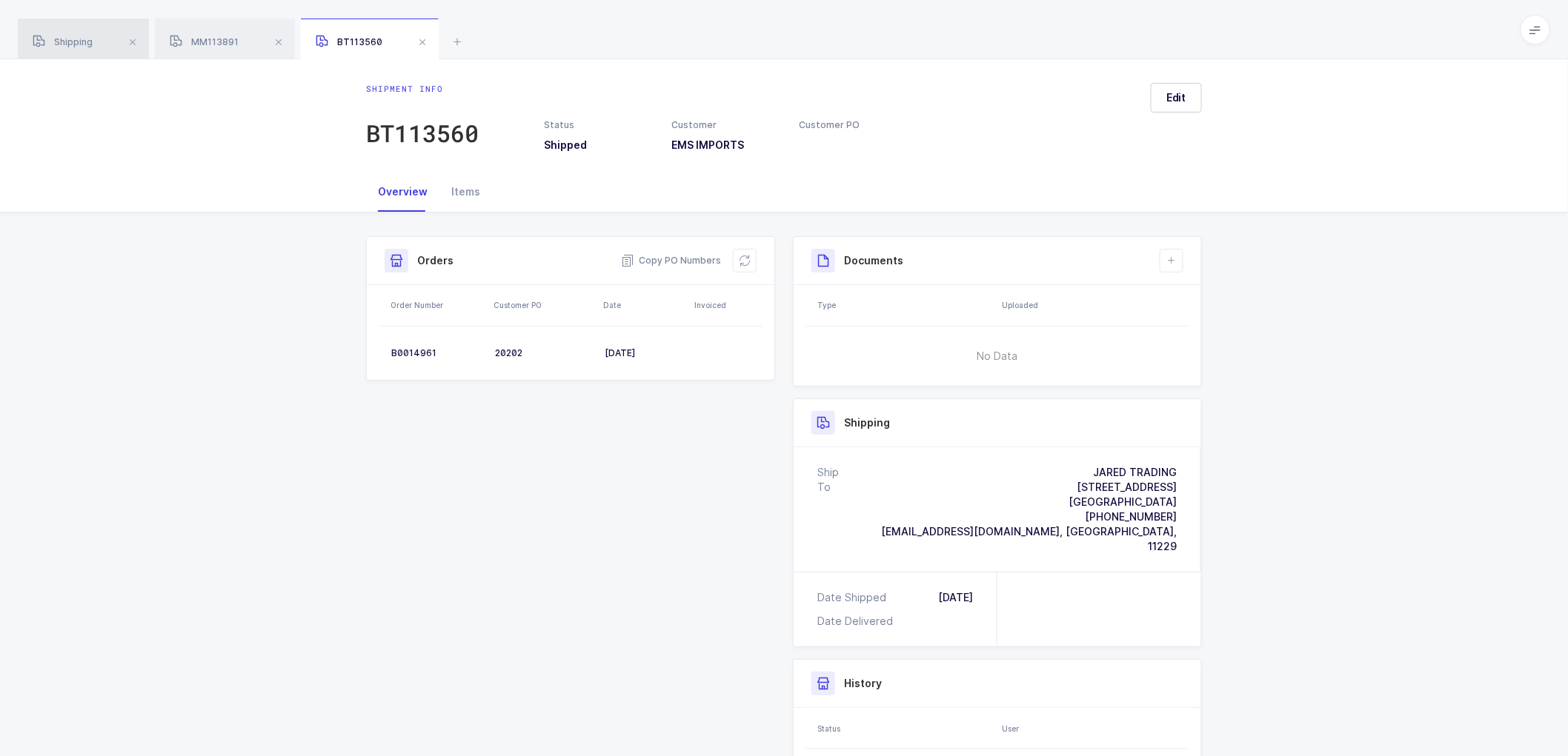
click at [84, 39] on span "Shipping" at bounding box center [63, 41] width 60 height 11
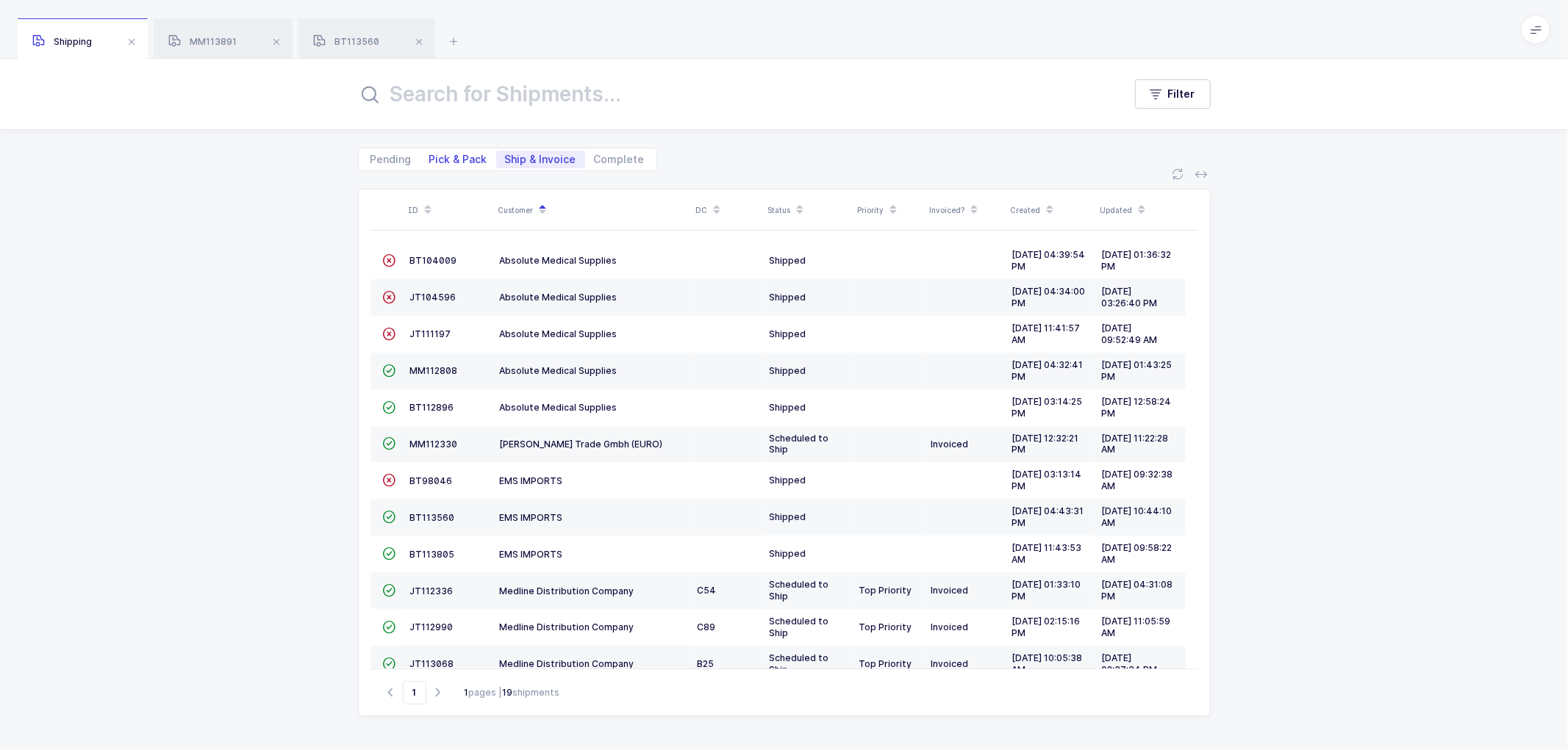
click at [454, 160] on span "Pick & Pack" at bounding box center [459, 160] width 58 height 10
click at [430, 160] on input "Pick & Pack" at bounding box center [425, 155] width 10 height 10
radio input "true"
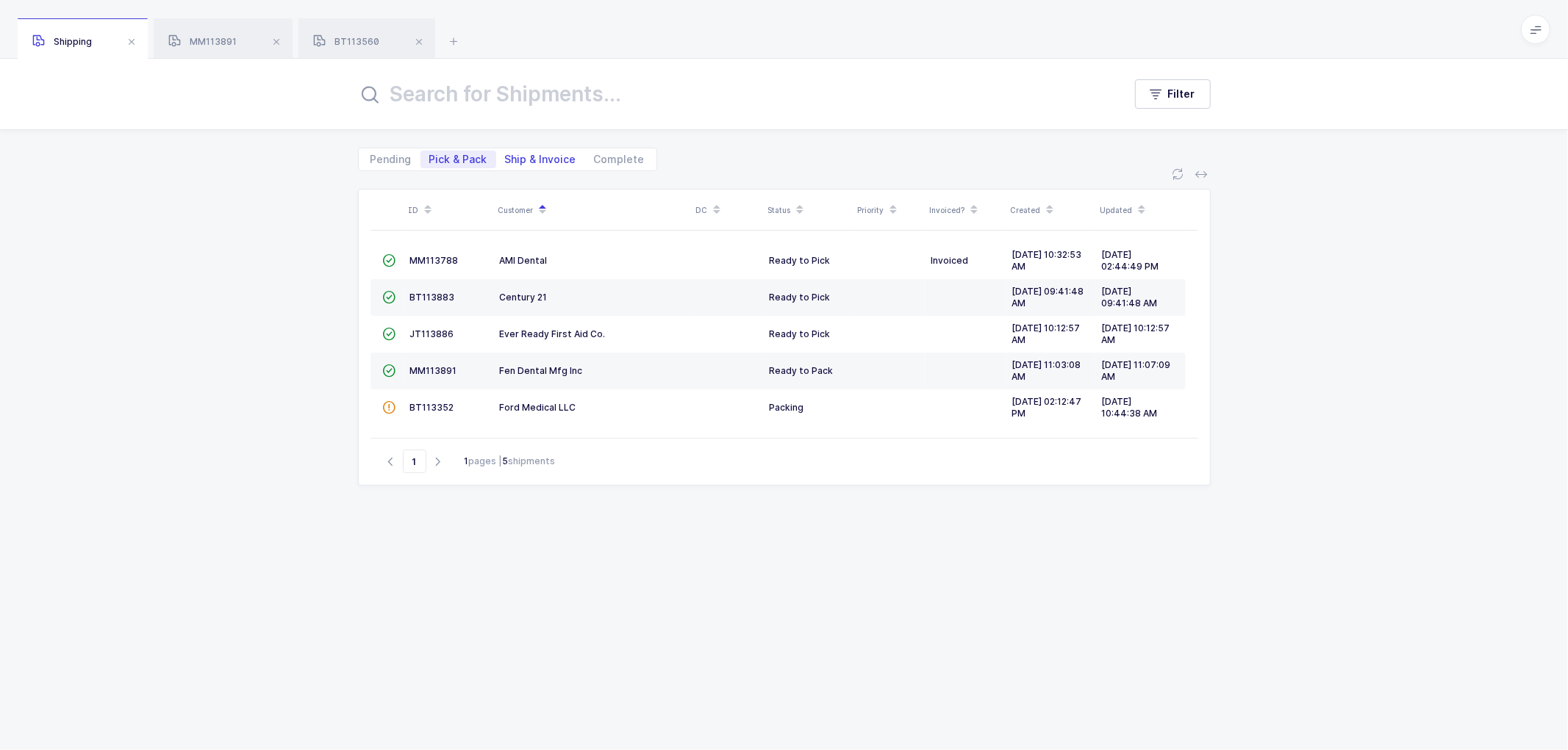
click at [523, 156] on span "Ship & Invoice" at bounding box center [540, 160] width 71 height 10
click at [506, 156] on input "Ship & Invoice" at bounding box center [501, 155] width 10 height 10
radio input "true"
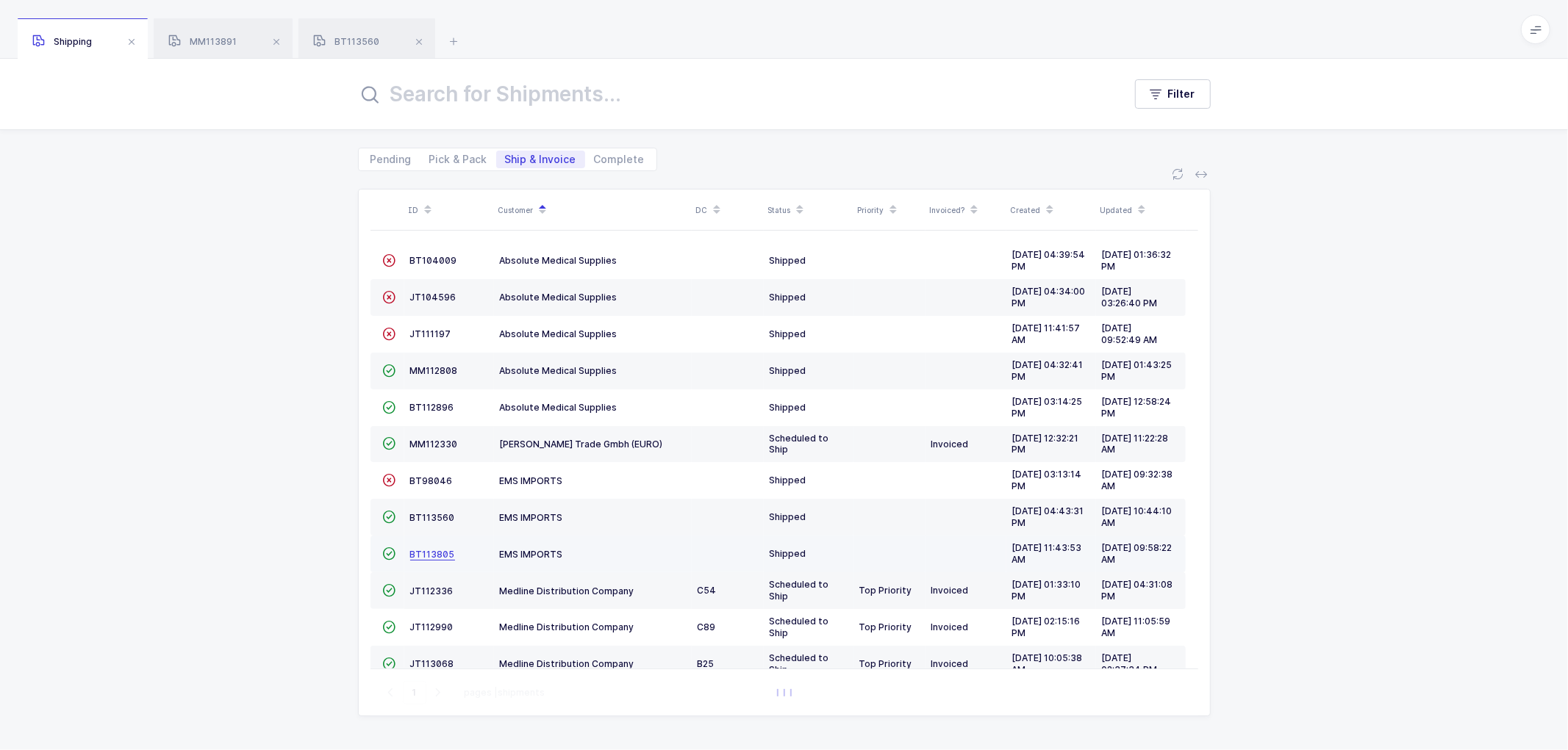
click at [425, 551] on span "BT113805" at bounding box center [433, 554] width 45 height 11
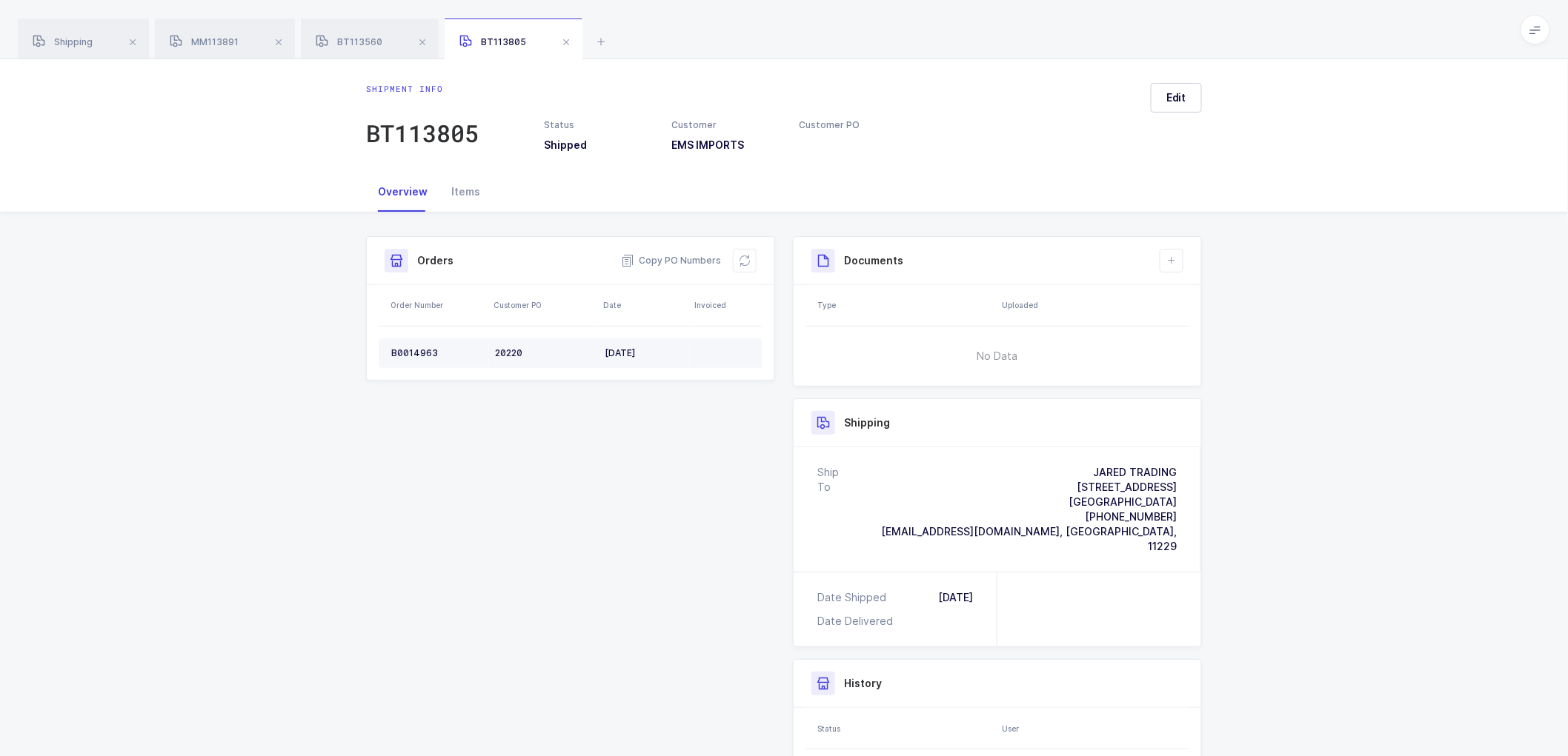
click at [408, 348] on div "B0014963" at bounding box center [437, 353] width 92 height 12
copy div "B0014963"
click at [405, 343] on td "B0014963" at bounding box center [434, 353] width 111 height 29
click at [405, 344] on td "B0014963" at bounding box center [434, 353] width 111 height 29
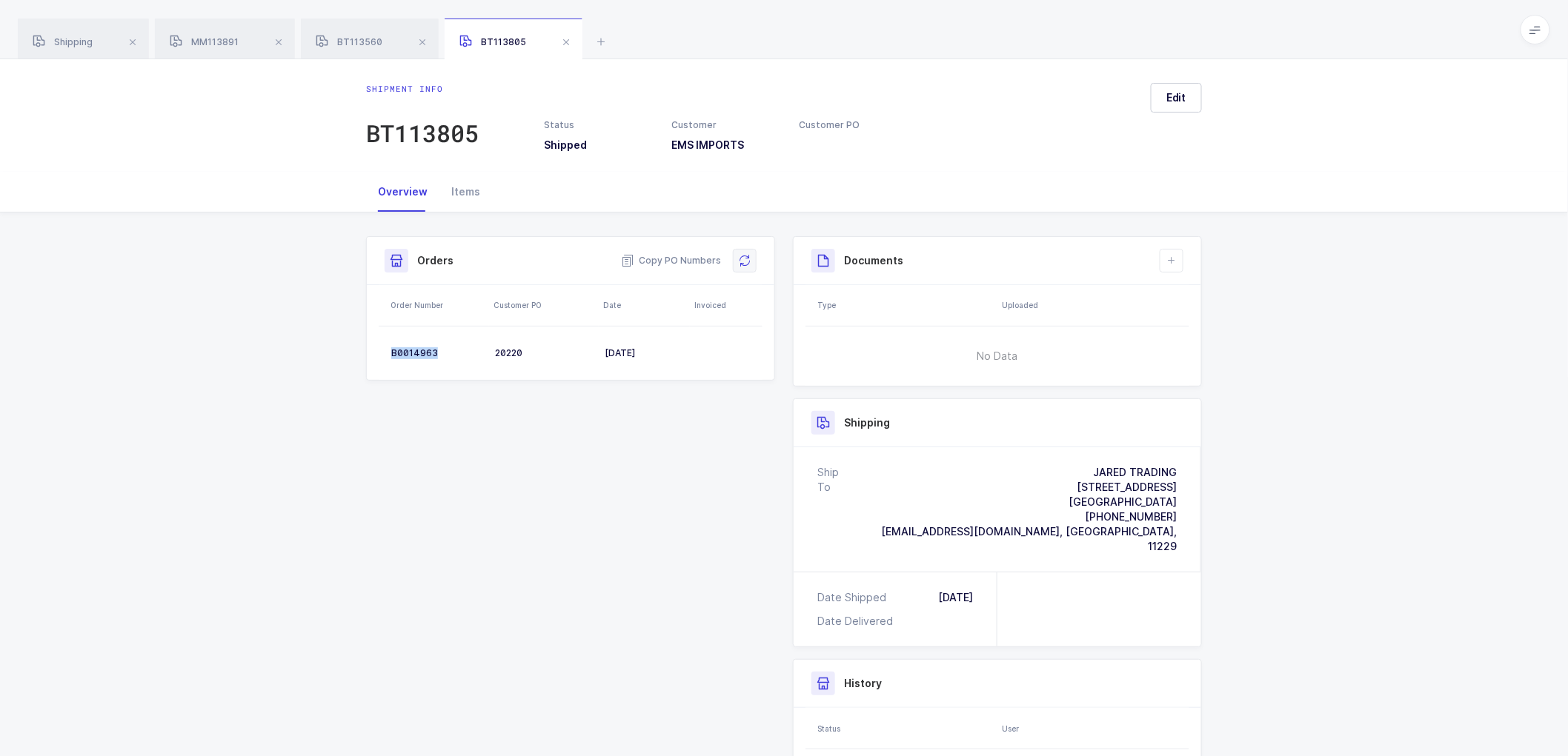
click at [742, 257] on icon at bounding box center [745, 261] width 12 height 12
drag, startPoint x: 70, startPoint y: 33, endPoint x: 89, endPoint y: 35, distance: 19.1
click at [71, 33] on div "Shipping" at bounding box center [84, 39] width 131 height 41
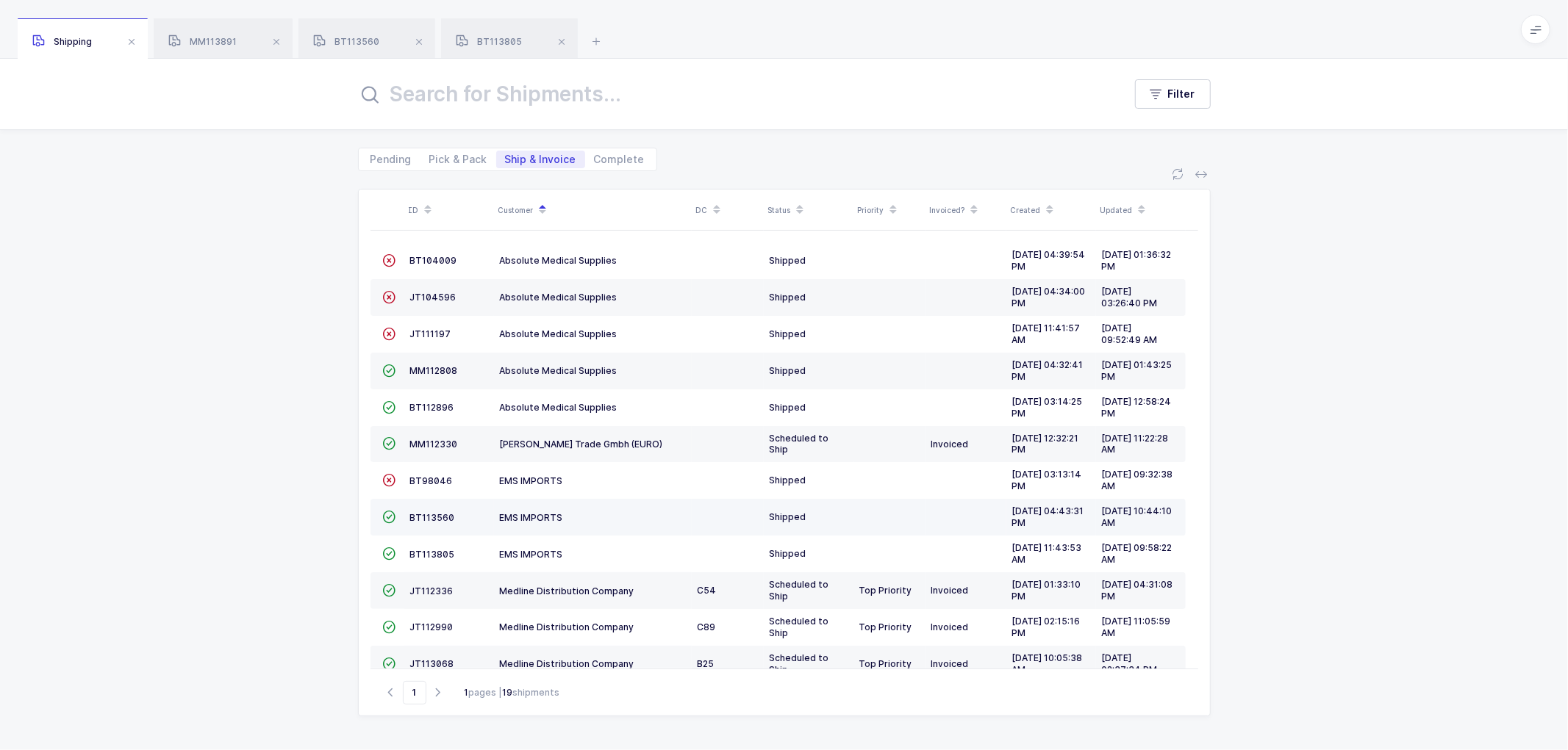
click at [422, 512] on td "BT113560" at bounding box center [449, 517] width 90 height 37
click at [429, 515] on span "BT113560" at bounding box center [433, 518] width 45 height 11
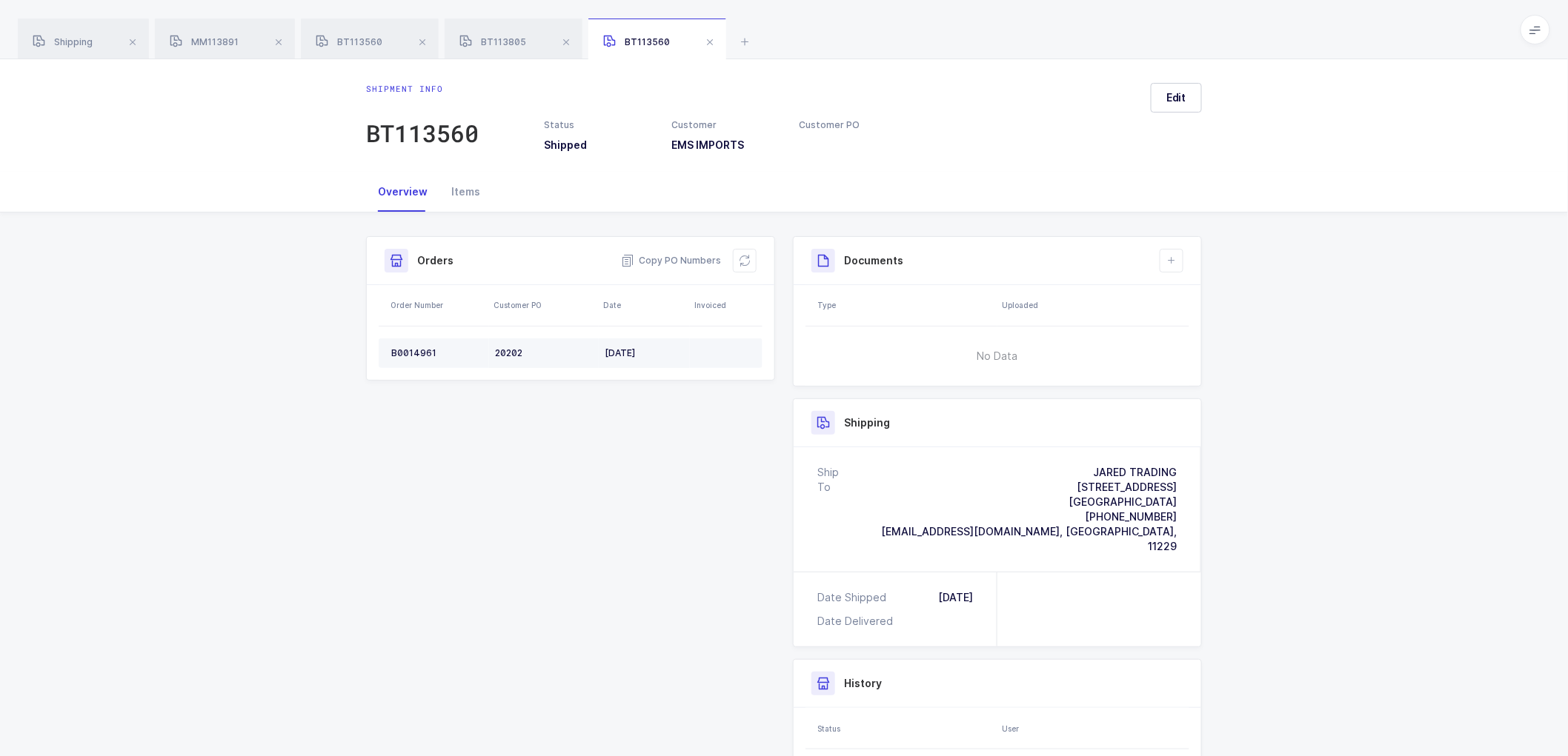
click at [408, 347] on div "B0014961" at bounding box center [437, 353] width 92 height 12
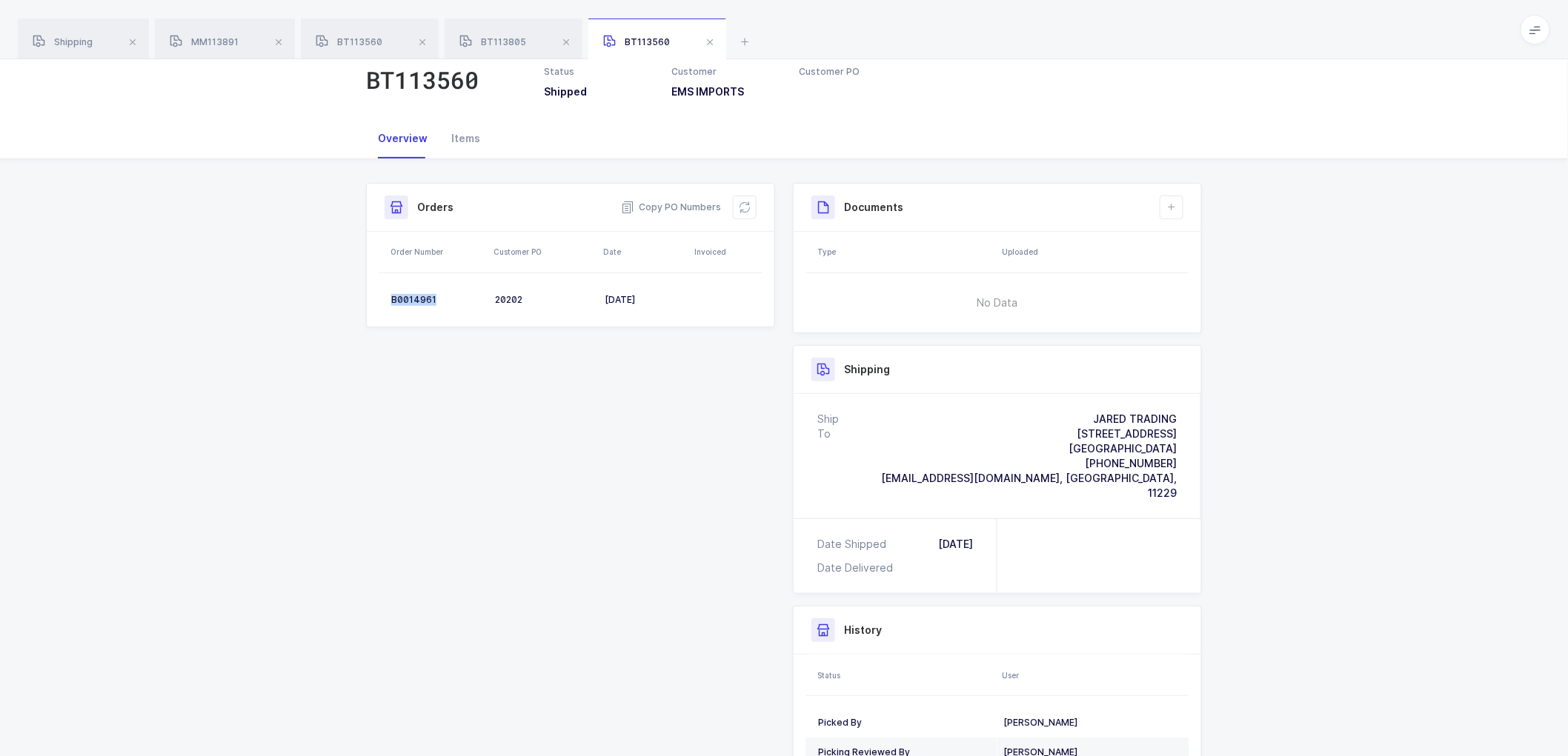
scroll to position [82, 0]
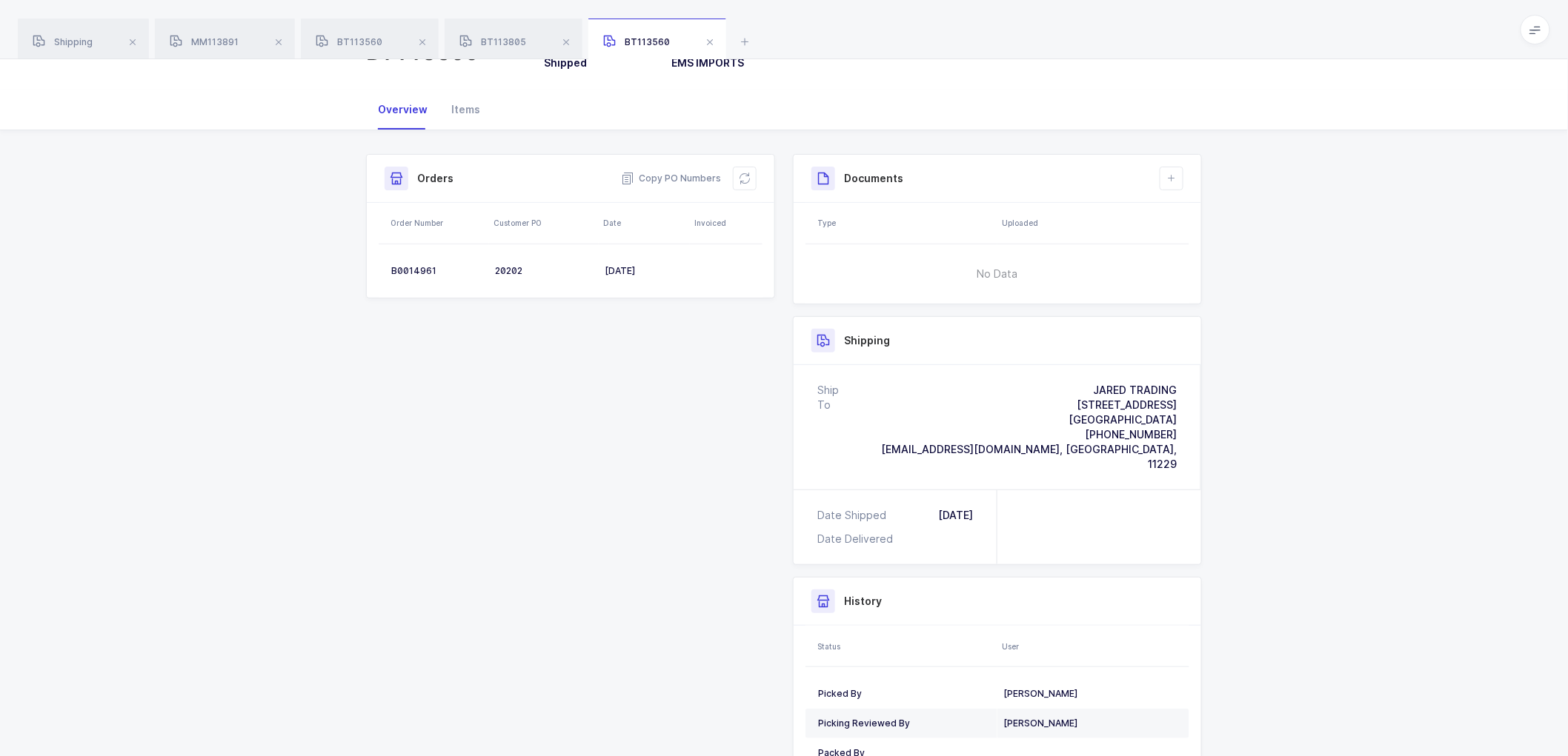
click at [657, 469] on div "Shipment Info Shipment Number BT113560 Status Shipped Customer EMS IMPORTS Cust…" at bounding box center [783, 474] width 853 height 639
click at [311, 248] on div "Shipment Info Shipment Number BT113560 Status Shipped Customer EMS IMPORTS Cust…" at bounding box center [784, 479] width 1568 height 698
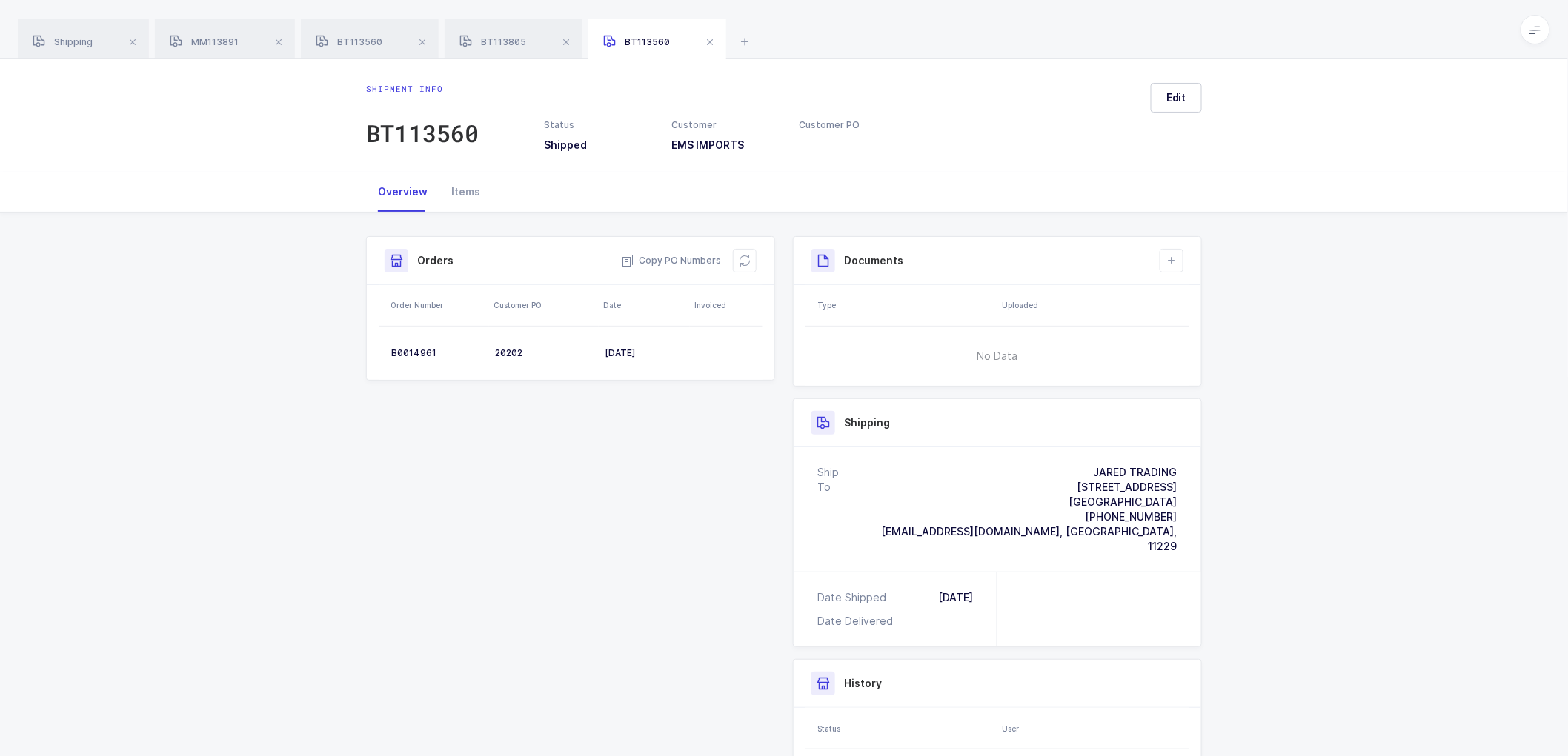
click at [633, 425] on div "Shipment Info Shipment Number BT113560 Status Shipped Customer EMS IMPORTS Cust…" at bounding box center [783, 556] width 853 height 639
click at [218, 138] on div "Shipment info BT113560 Status Shipped Customer EMS IMPORTS Customer PO Edit" at bounding box center [784, 116] width 1568 height 113
drag, startPoint x: 538, startPoint y: 496, endPoint x: 529, endPoint y: 484, distance: 15.0
click at [529, 484] on div "Shipment Info Shipment Number BT113560 Status Shipped Customer EMS IMPORTS Cust…" at bounding box center [783, 556] width 853 height 639
drag, startPoint x: 275, startPoint y: 285, endPoint x: 279, endPoint y: 277, distance: 8.9
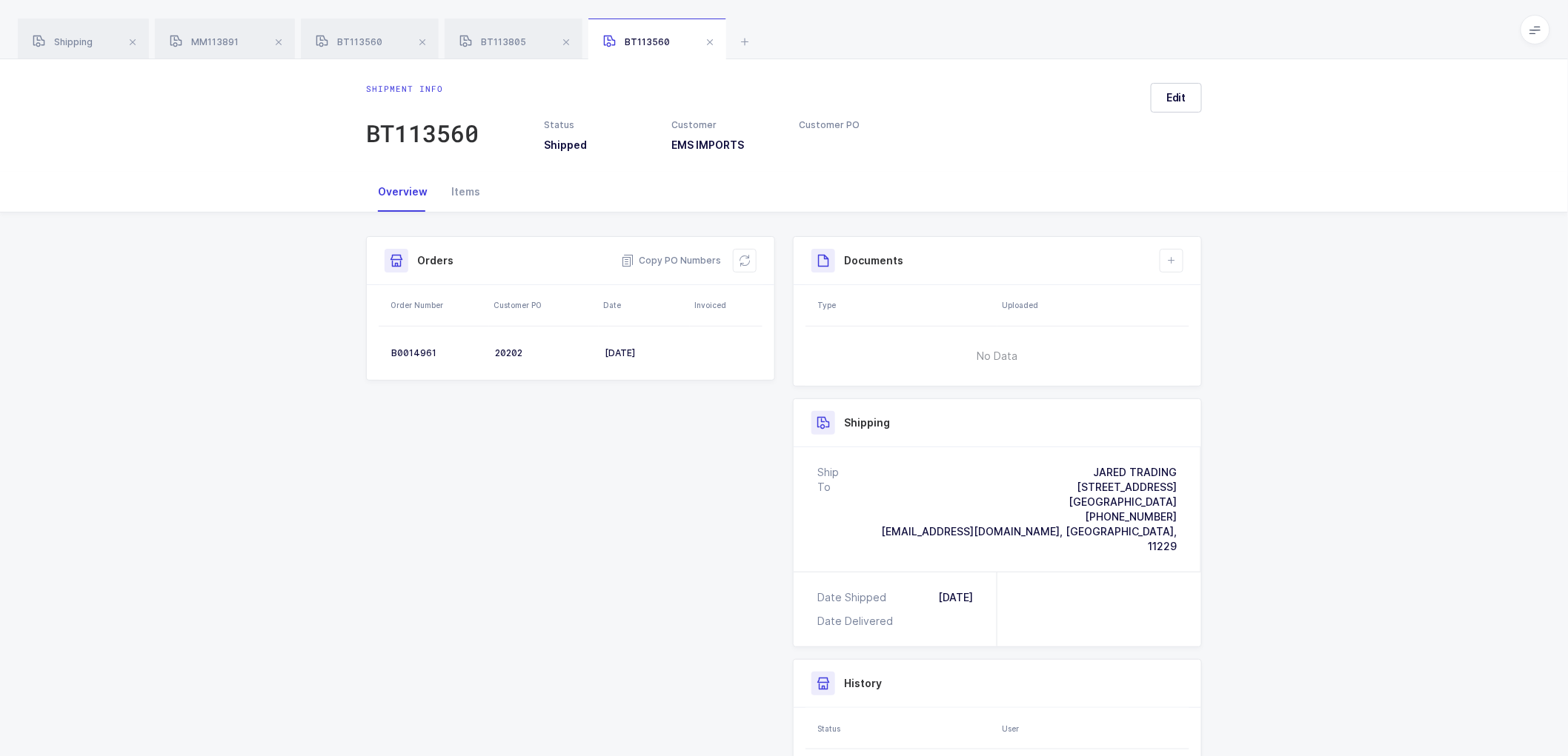
click at [276, 285] on div "Shipment Info Shipment Number BT113560 Status Shipped Customer EMS IMPORTS Cust…" at bounding box center [784, 561] width 1568 height 698
click at [1272, 322] on div "Shipment Info Shipment Number BT113560 Status Shipped Customer EMS IMPORTS Cust…" at bounding box center [784, 561] width 1568 height 698
click at [212, 35] on div "MM113891" at bounding box center [225, 39] width 140 height 41
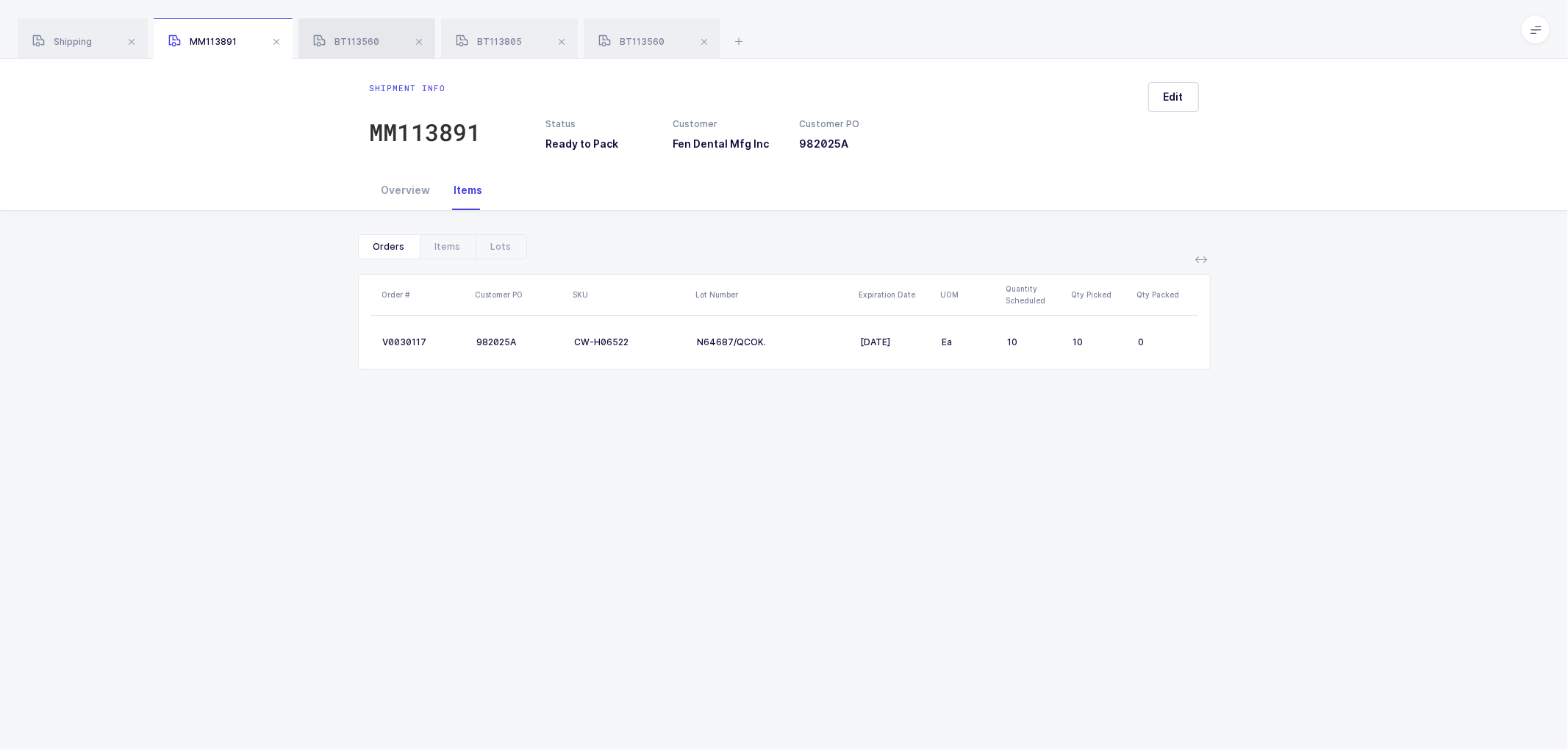
click at [348, 34] on div "BT113560" at bounding box center [366, 39] width 137 height 41
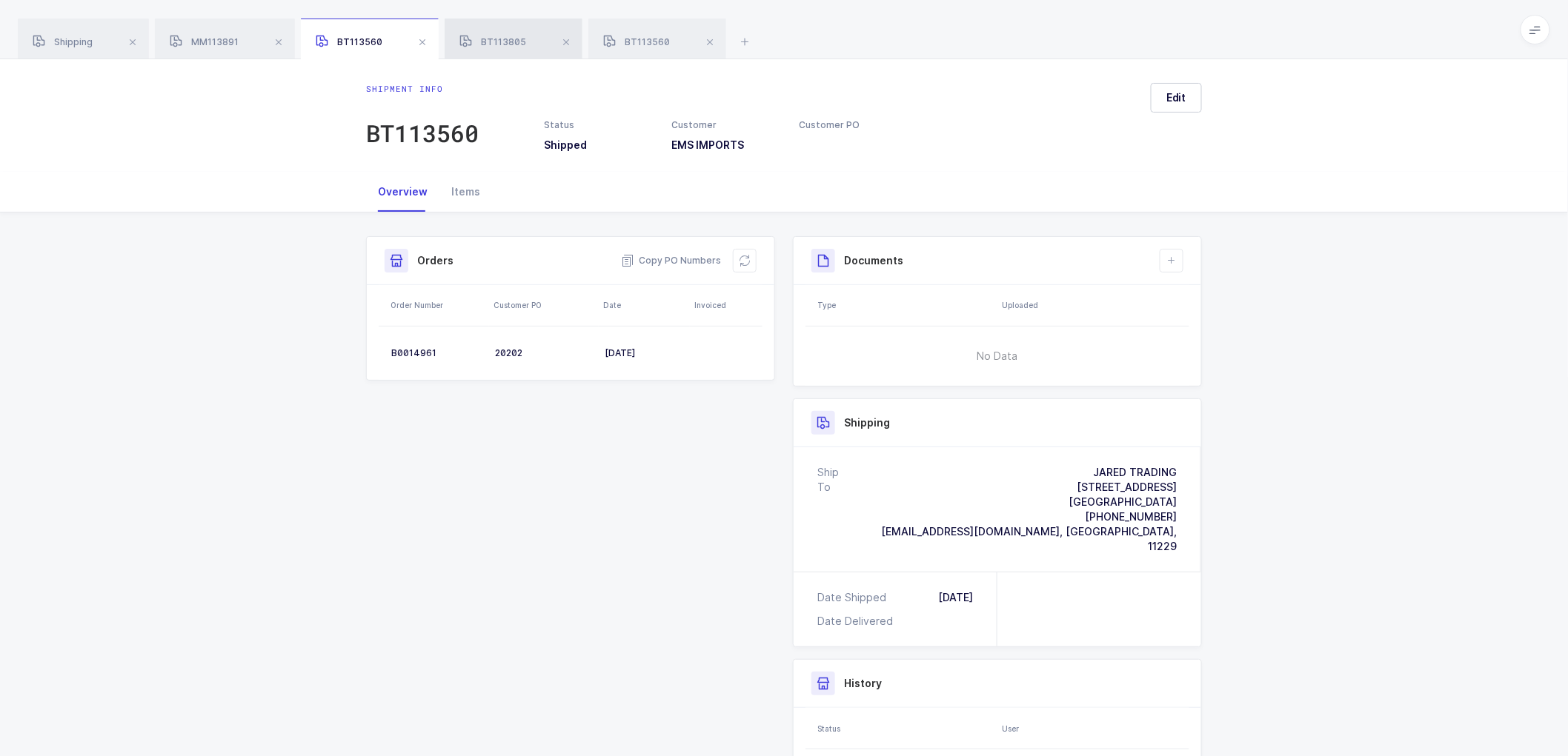
click at [491, 38] on span "BT113805" at bounding box center [493, 41] width 67 height 11
click at [1356, 430] on div "Shipment Info Shipment Number BT113805 Status Shipped Customer EMS IMPORTS Cust…" at bounding box center [784, 578] width 1568 height 732
drag, startPoint x: 79, startPoint y: 37, endPoint x: 105, endPoint y: 38, distance: 26.0
click at [80, 37] on span "Shipping" at bounding box center [63, 41] width 60 height 11
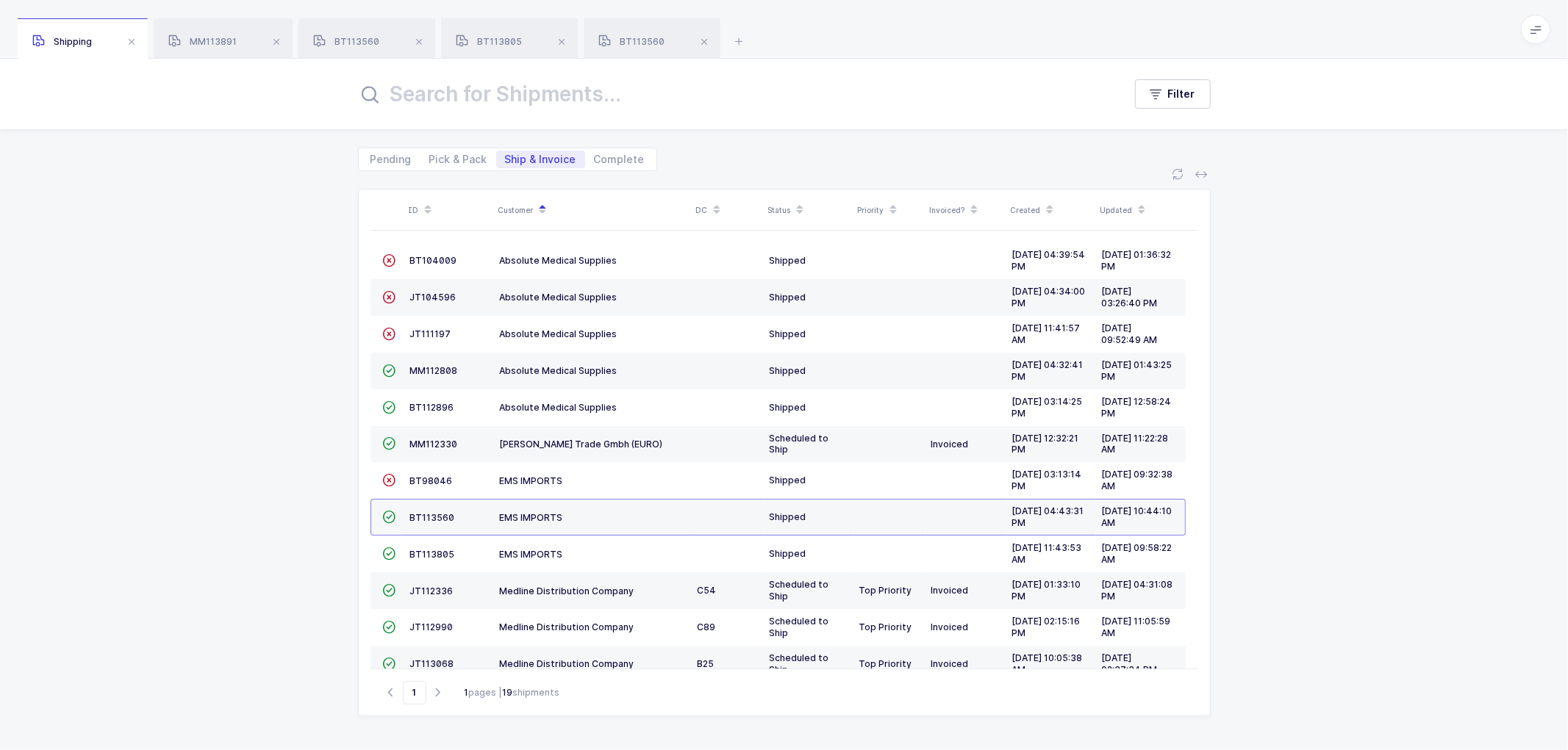
click at [525, 156] on span "Ship & Invoice" at bounding box center [540, 160] width 71 height 10
click at [506, 156] on input "Ship & Invoice" at bounding box center [501, 155] width 10 height 10
click at [451, 155] on span "Pick & Pack" at bounding box center [459, 160] width 58 height 10
click at [430, 155] on input "Pick & Pack" at bounding box center [425, 155] width 10 height 10
radio input "true"
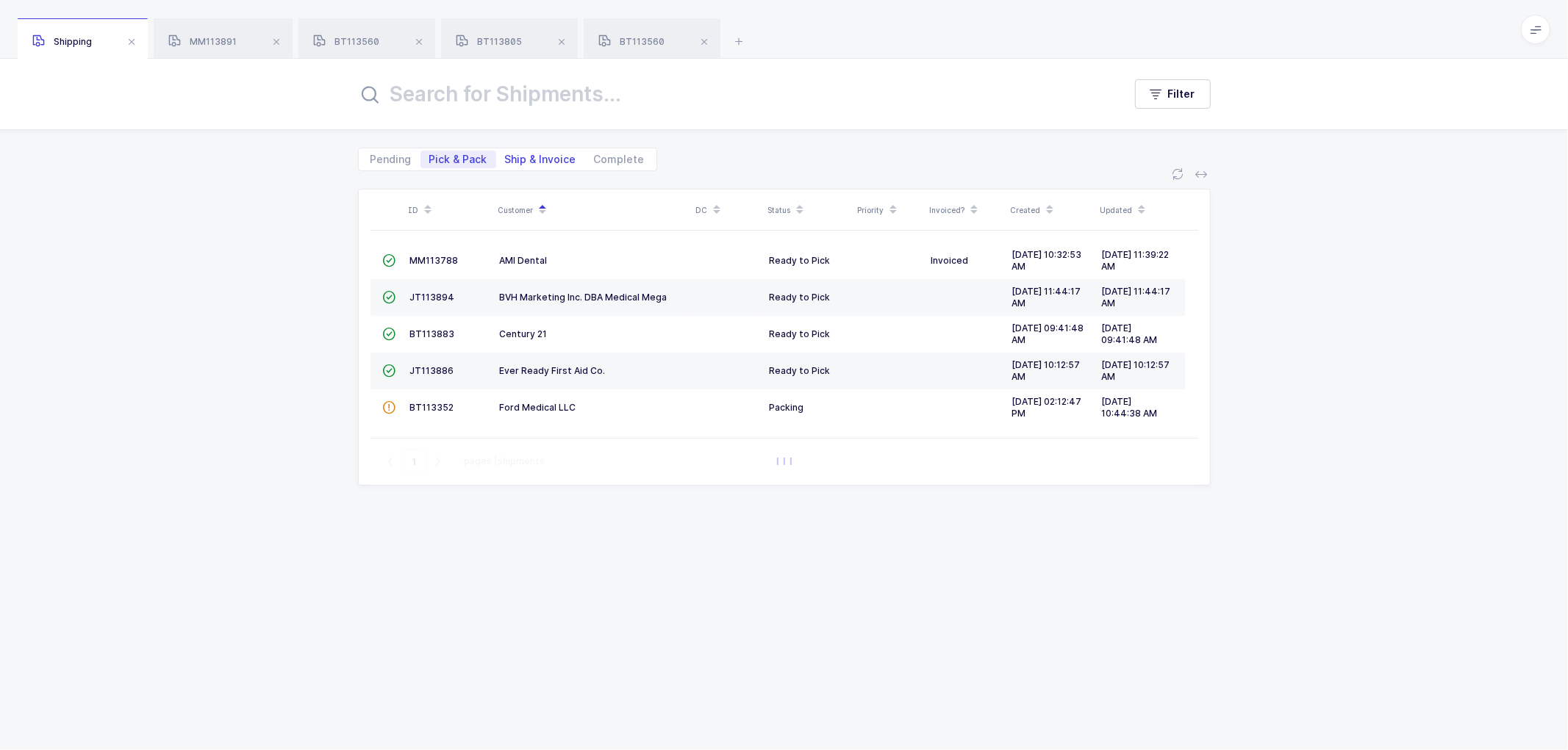
click at [538, 155] on span "Ship & Invoice" at bounding box center [540, 160] width 71 height 10
click at [506, 153] on input "Ship & Invoice" at bounding box center [501, 155] width 10 height 10
radio input "true"
radio input "false"
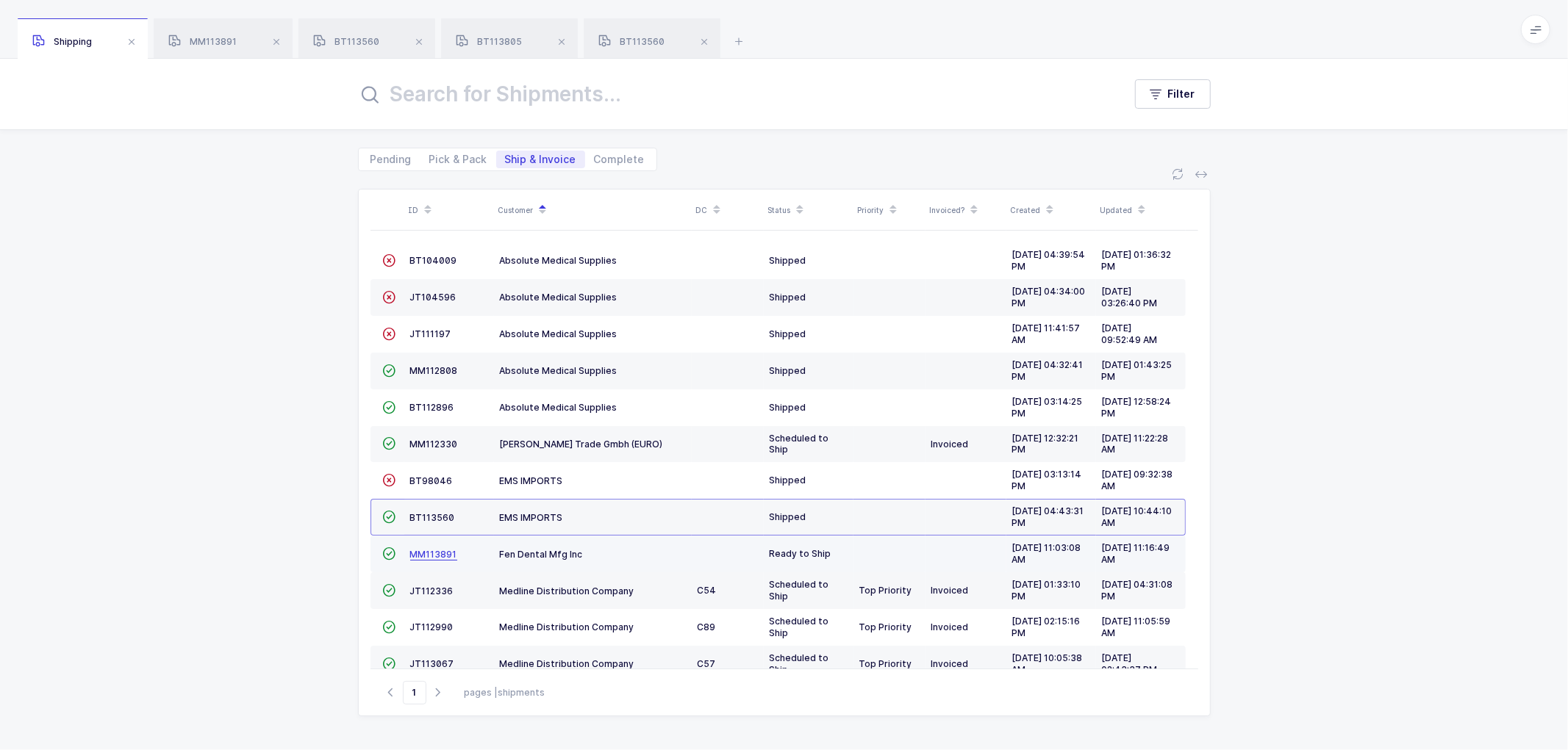
click at [434, 554] on span "MM113891" at bounding box center [433, 554] width 47 height 11
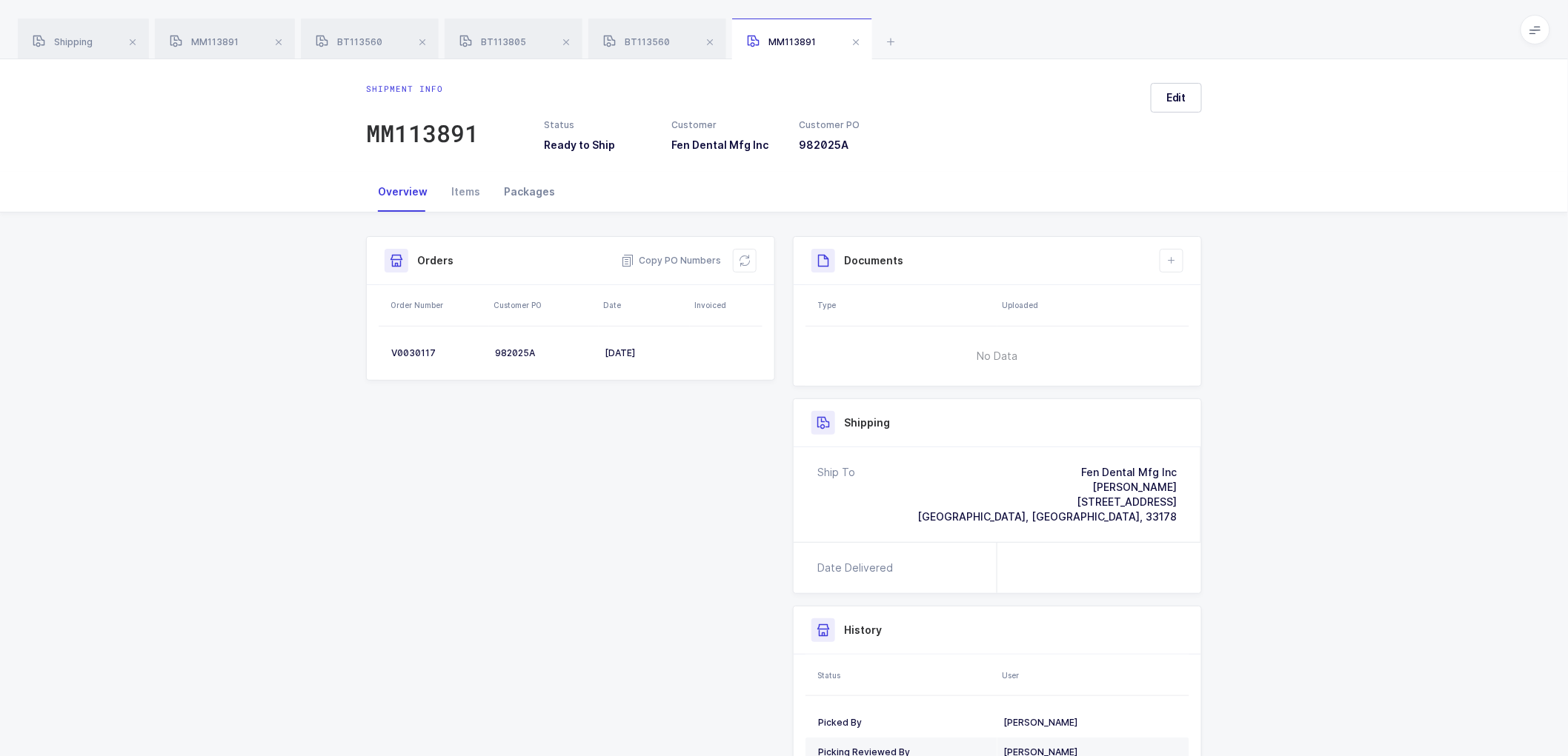
click at [527, 189] on div "Packages" at bounding box center [529, 191] width 75 height 40
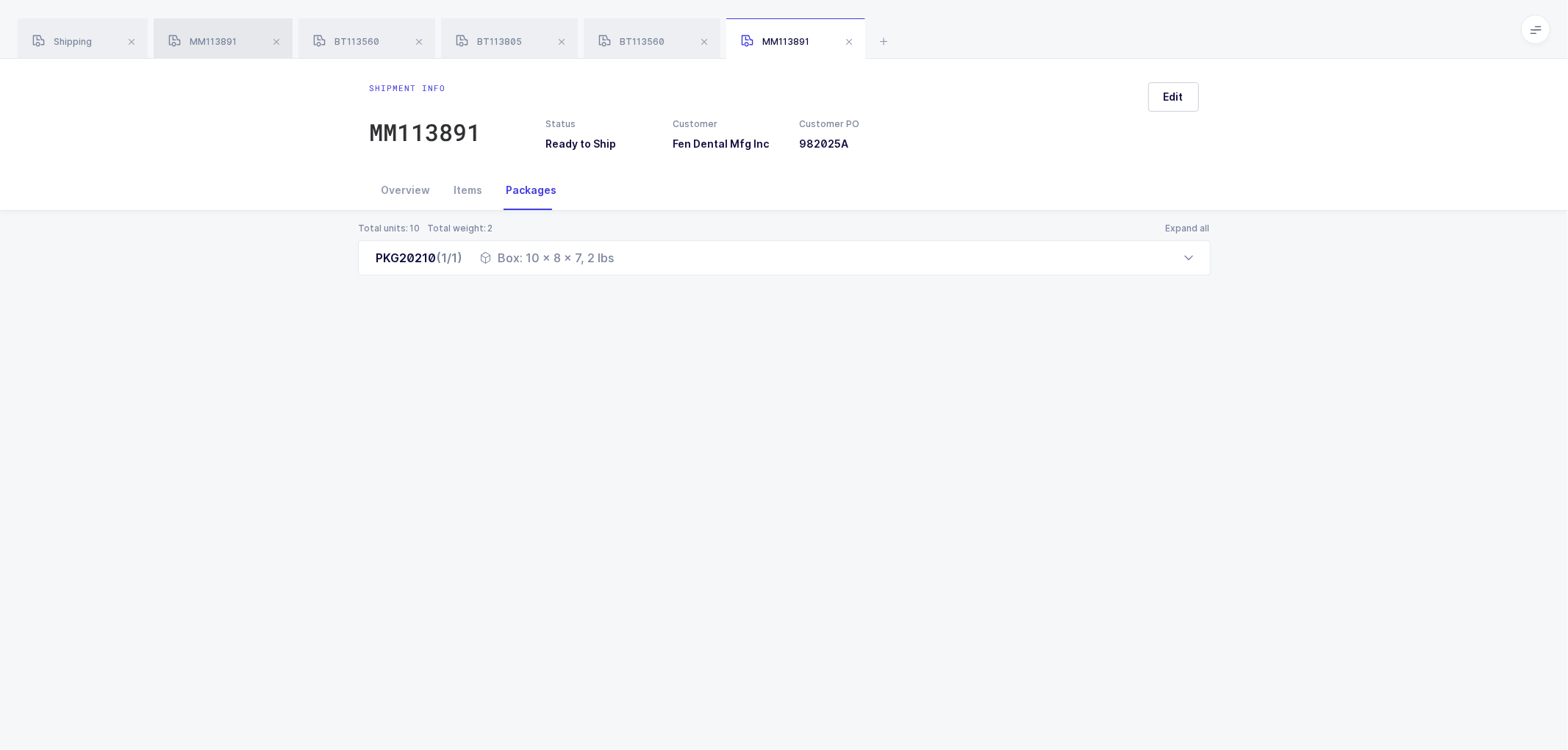
click at [239, 34] on div "MM113891" at bounding box center [223, 39] width 139 height 41
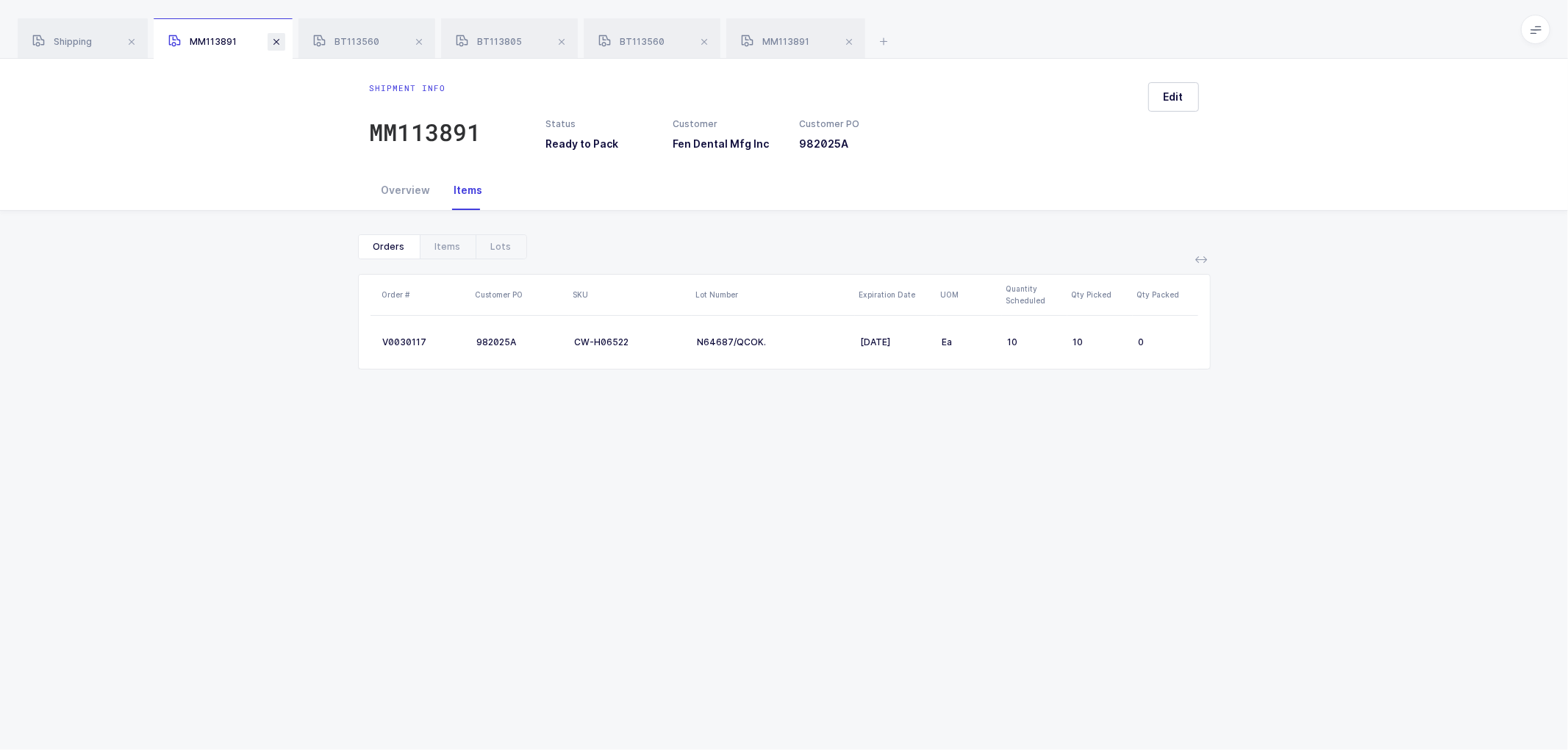
click at [270, 40] on span at bounding box center [277, 42] width 18 height 18
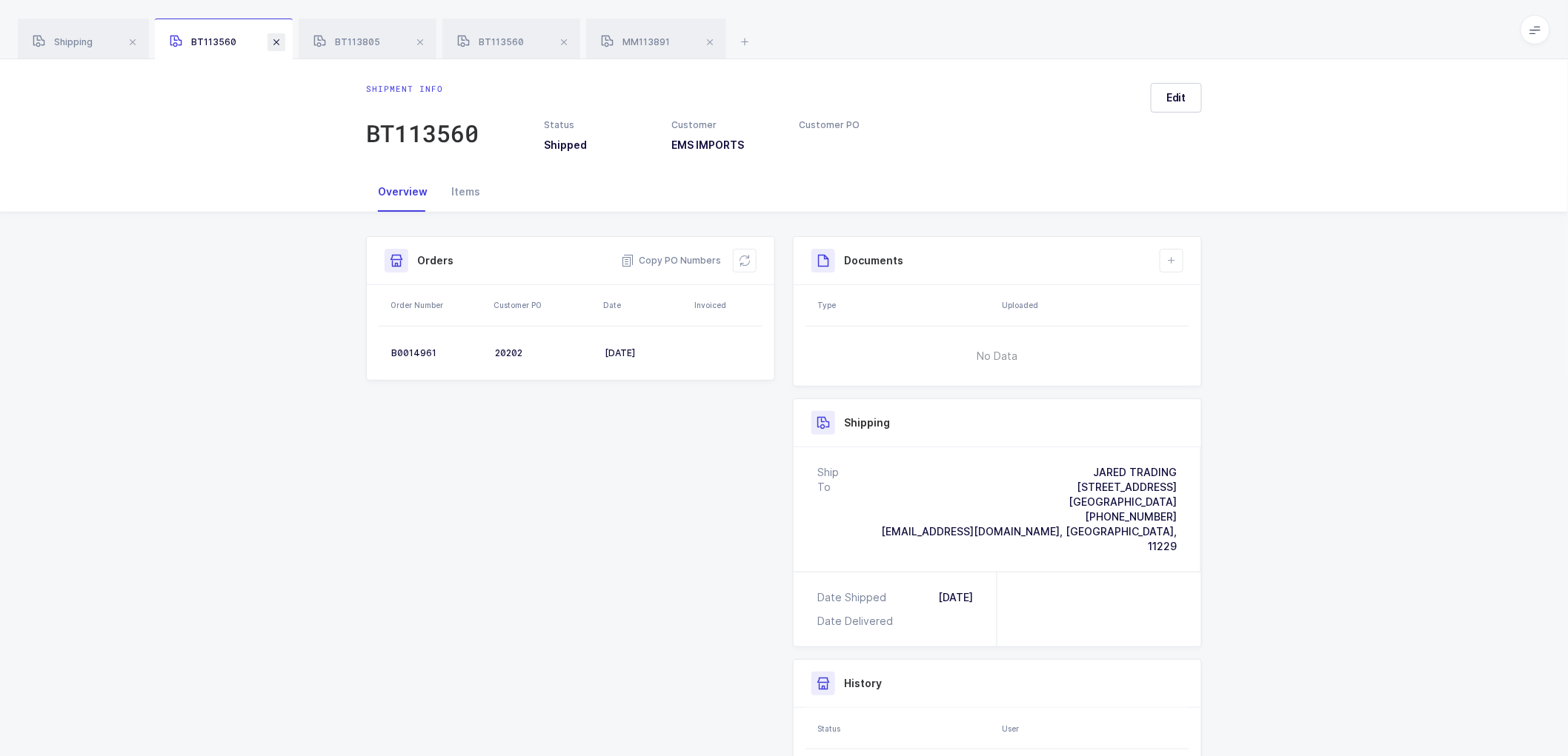
click at [279, 41] on span at bounding box center [276, 42] width 18 height 18
click at [374, 35] on div "BT113560" at bounding box center [367, 39] width 138 height 41
click at [415, 41] on span at bounding box center [420, 42] width 18 height 18
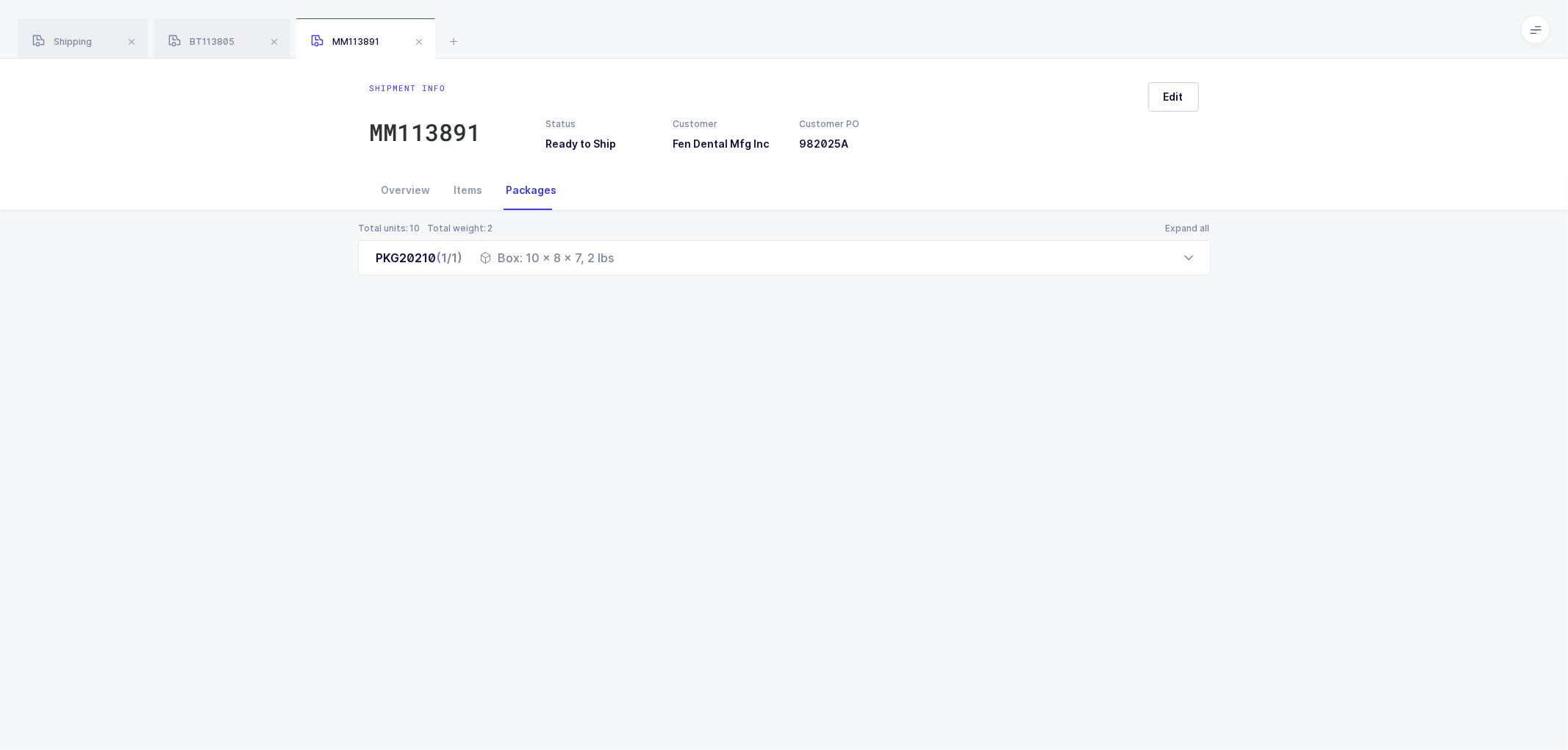
click at [703, 304] on div "Total units: 10 Total weight: 2 Expand all PKG20210 (1/1) Box: 10 x 8 x 7, 2 lb…" at bounding box center [784, 267] width 1545 height 112
drag, startPoint x: 393, startPoint y: 194, endPoint x: 407, endPoint y: 187, distance: 15.7
click at [395, 194] on div "Overview" at bounding box center [406, 190] width 72 height 40
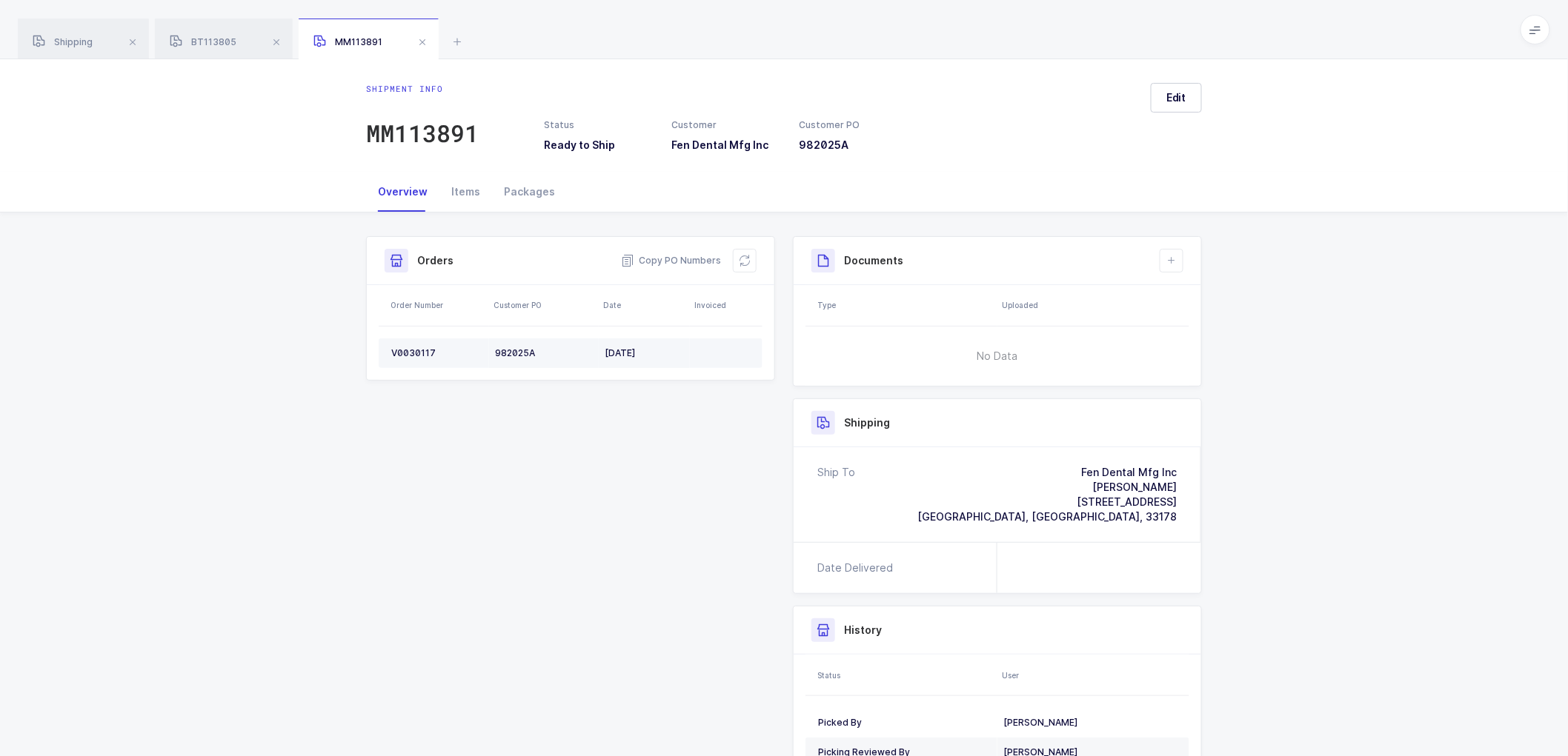
click at [409, 350] on div "V0030117" at bounding box center [437, 353] width 92 height 12
drag, startPoint x: 1301, startPoint y: 457, endPoint x: 1262, endPoint y: 465, distance: 39.8
click at [1297, 460] on div "Shipment Info Shipment Number MM113891 Status Ready to Ship Customer Fen Dental…" at bounding box center [784, 551] width 1568 height 678
click at [671, 255] on span "Copy PO Numbers" at bounding box center [670, 261] width 100 height 15
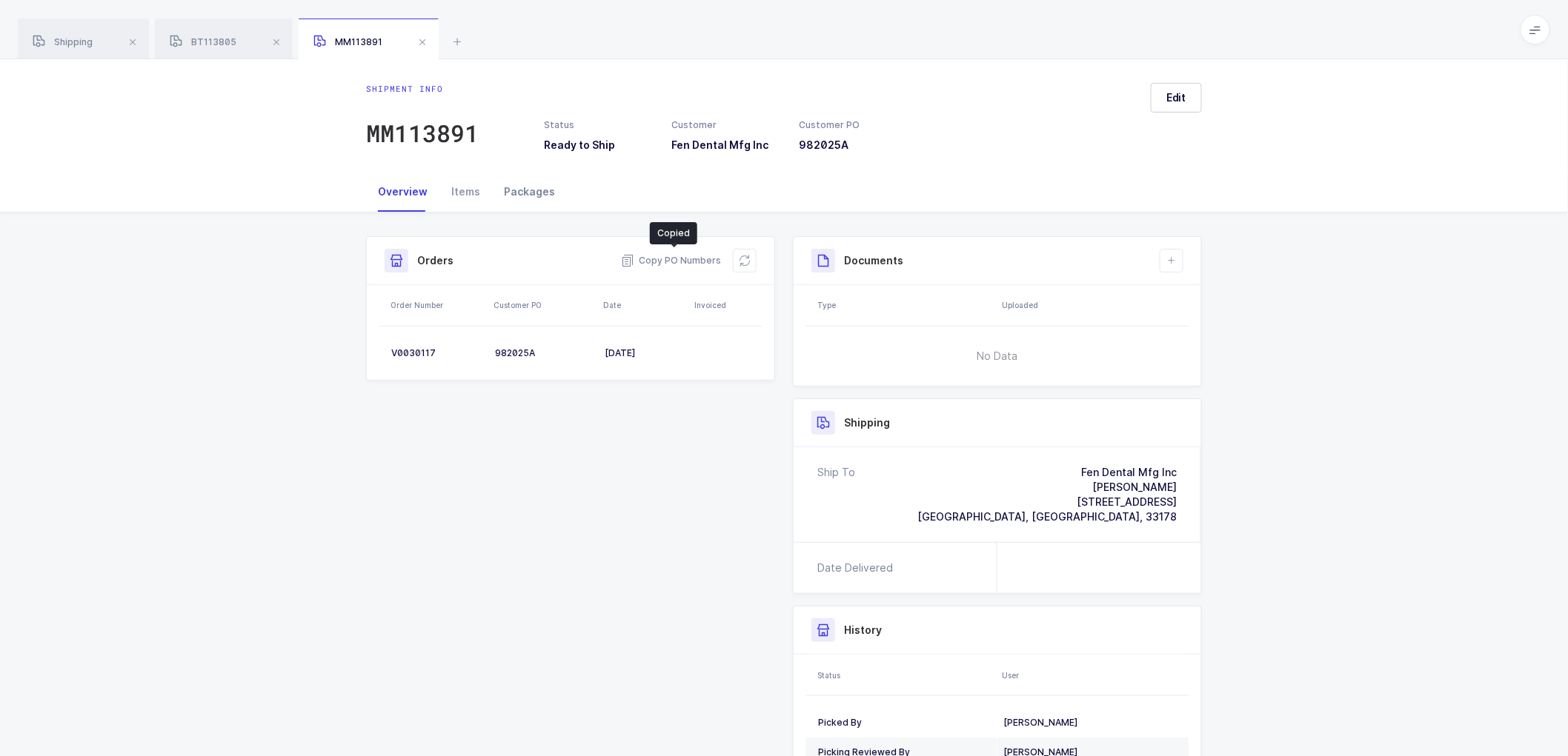
click at [532, 186] on div "Packages" at bounding box center [529, 191] width 75 height 40
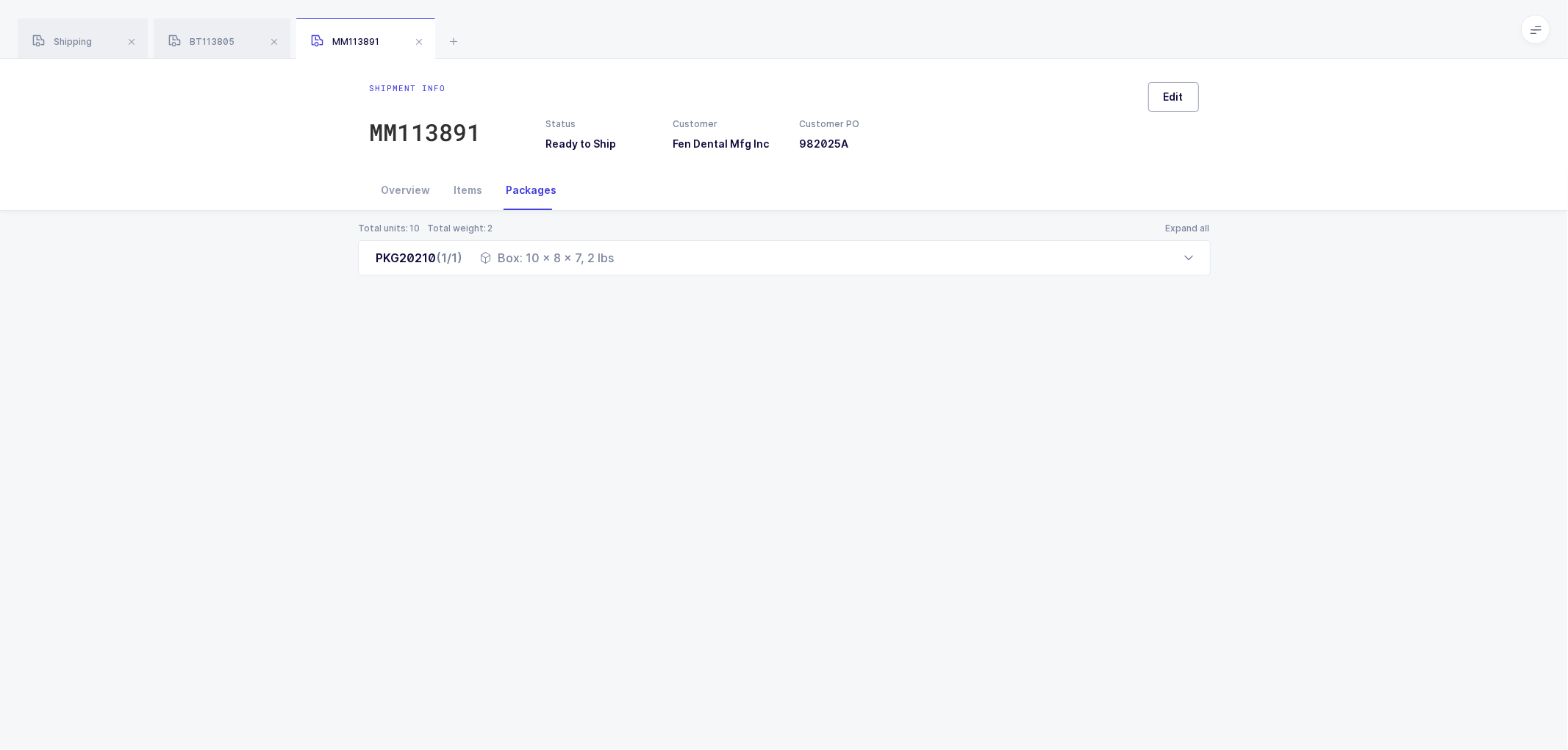
drag, startPoint x: 1188, startPoint y: 96, endPoint x: 1217, endPoint y: 121, distance: 38.3
click at [1187, 96] on button "Edit" at bounding box center [1174, 96] width 51 height 29
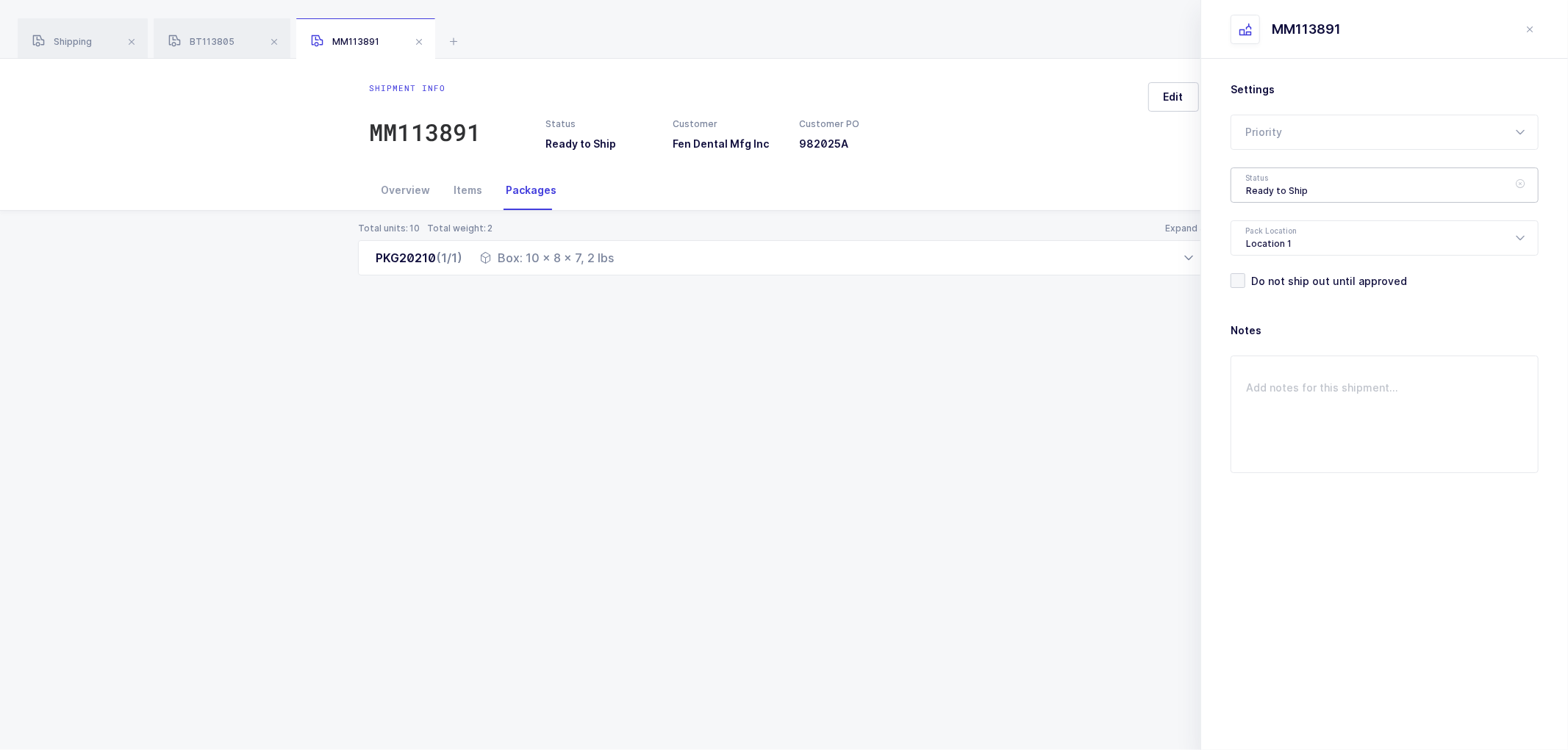
click at [1259, 179] on div "Ready to Ship" at bounding box center [1385, 185] width 308 height 35
click at [1268, 287] on li "Shipped" at bounding box center [1391, 298] width 307 height 23
type input "Shipped"
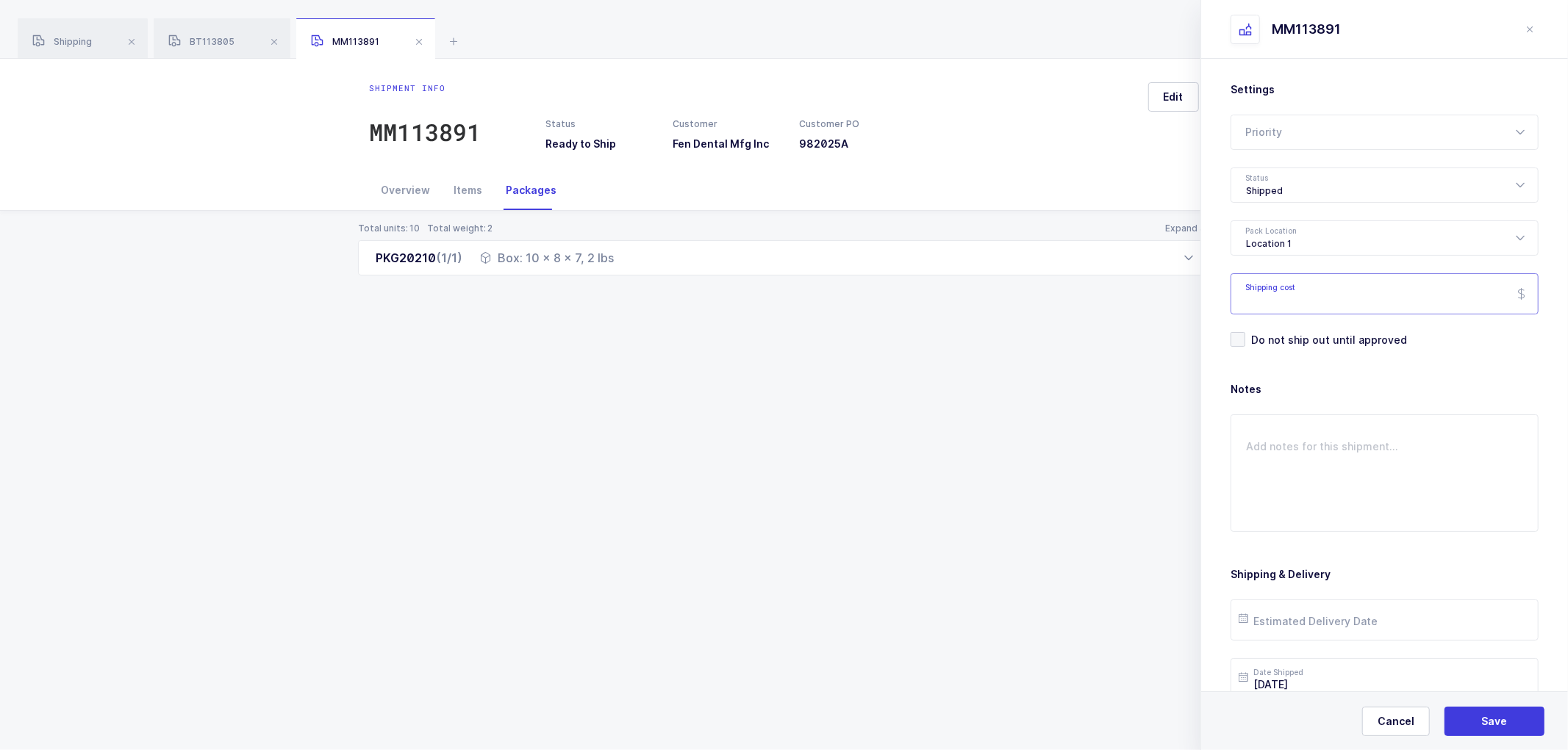
click at [1277, 294] on input "Shipping cost" at bounding box center [1385, 294] width 308 height 41
paste input "14.81"
type input "14.81"
drag, startPoint x: 1490, startPoint y: 715, endPoint x: 1478, endPoint y: 695, distance: 23.3
click at [1490, 713] on button "Save" at bounding box center [1495, 721] width 100 height 29
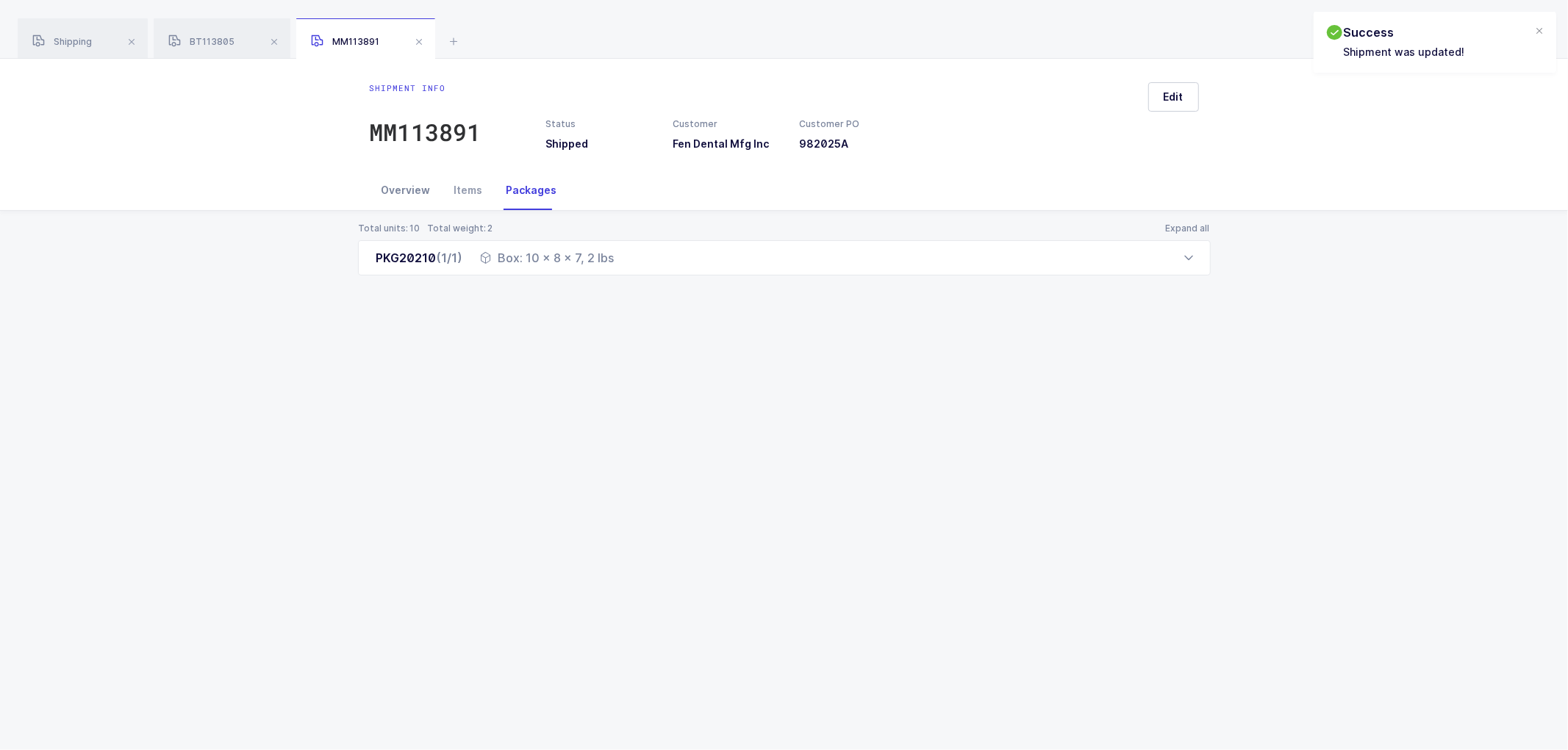
click at [398, 188] on div "Overview" at bounding box center [406, 190] width 72 height 40
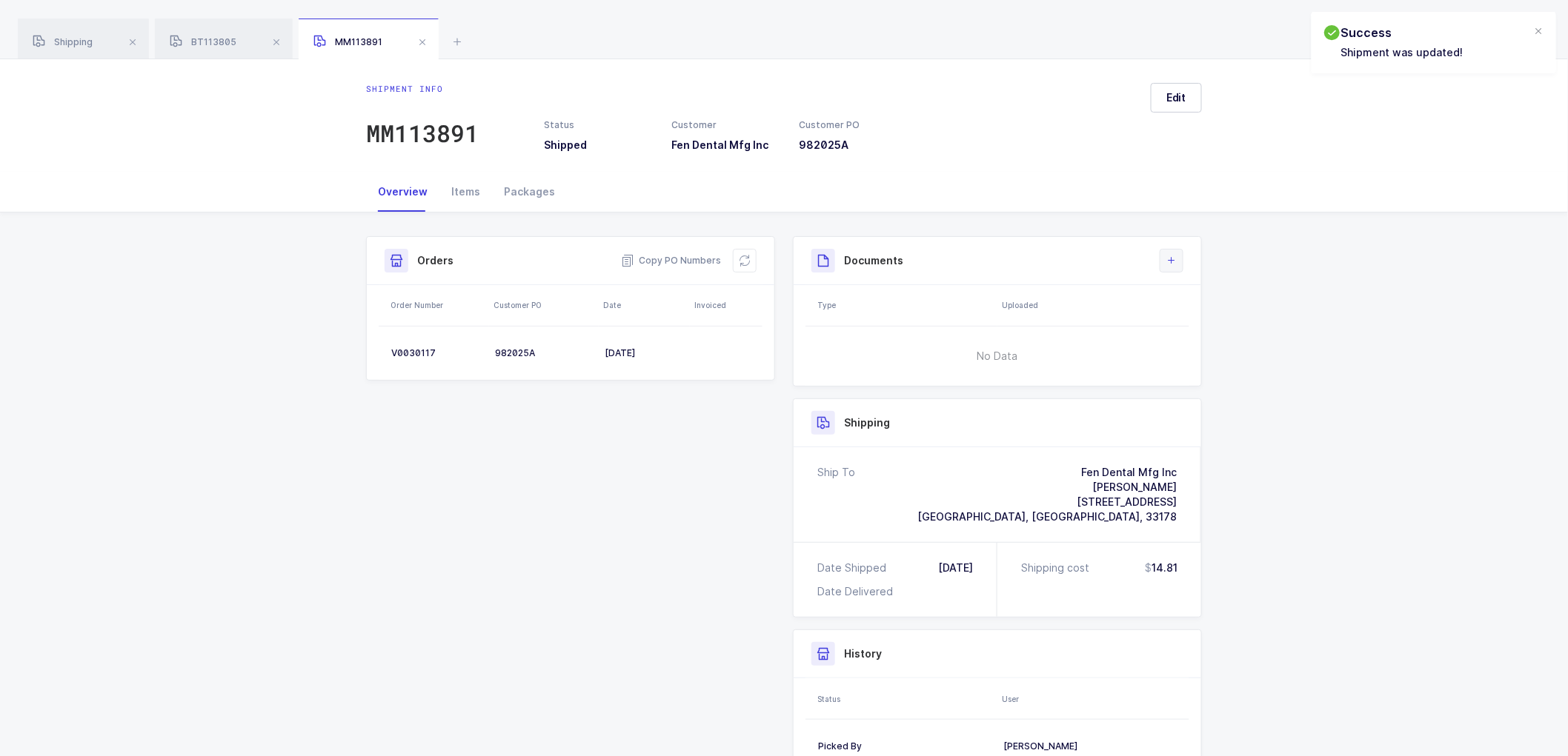
click at [1171, 263] on icon at bounding box center [1171, 261] width 12 height 12
drag, startPoint x: 763, startPoint y: 255, endPoint x: 734, endPoint y: 251, distance: 29.3
click at [761, 255] on div "Orders Copy PO Numbers" at bounding box center [570, 261] width 407 height 48
drag, startPoint x: 735, startPoint y: 251, endPoint x: 743, endPoint y: 256, distance: 9.4
click at [743, 256] on button at bounding box center [744, 261] width 23 height 23
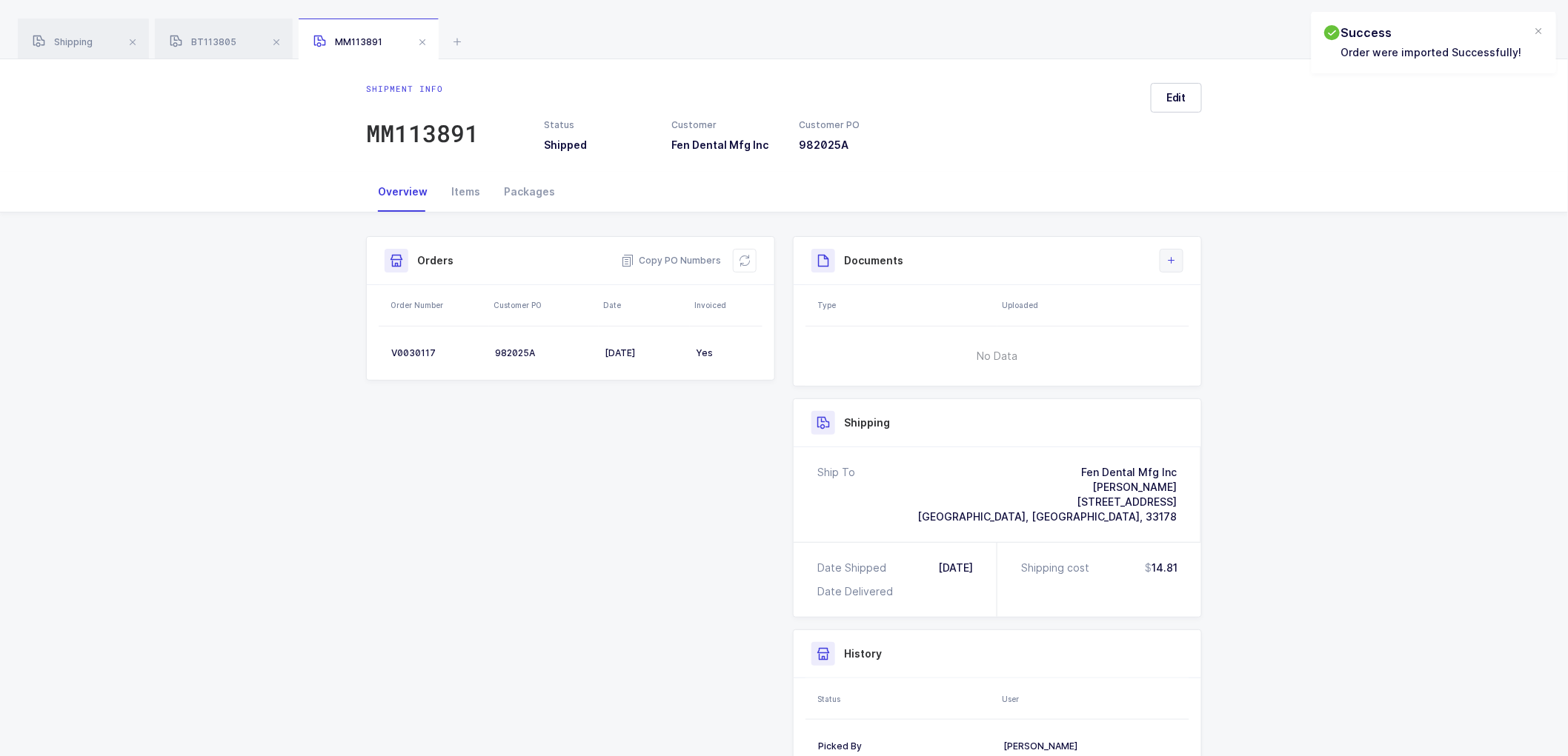
click at [1169, 257] on icon at bounding box center [1171, 261] width 12 height 12
click at [1207, 299] on li "Create Document" at bounding box center [1221, 303] width 111 height 23
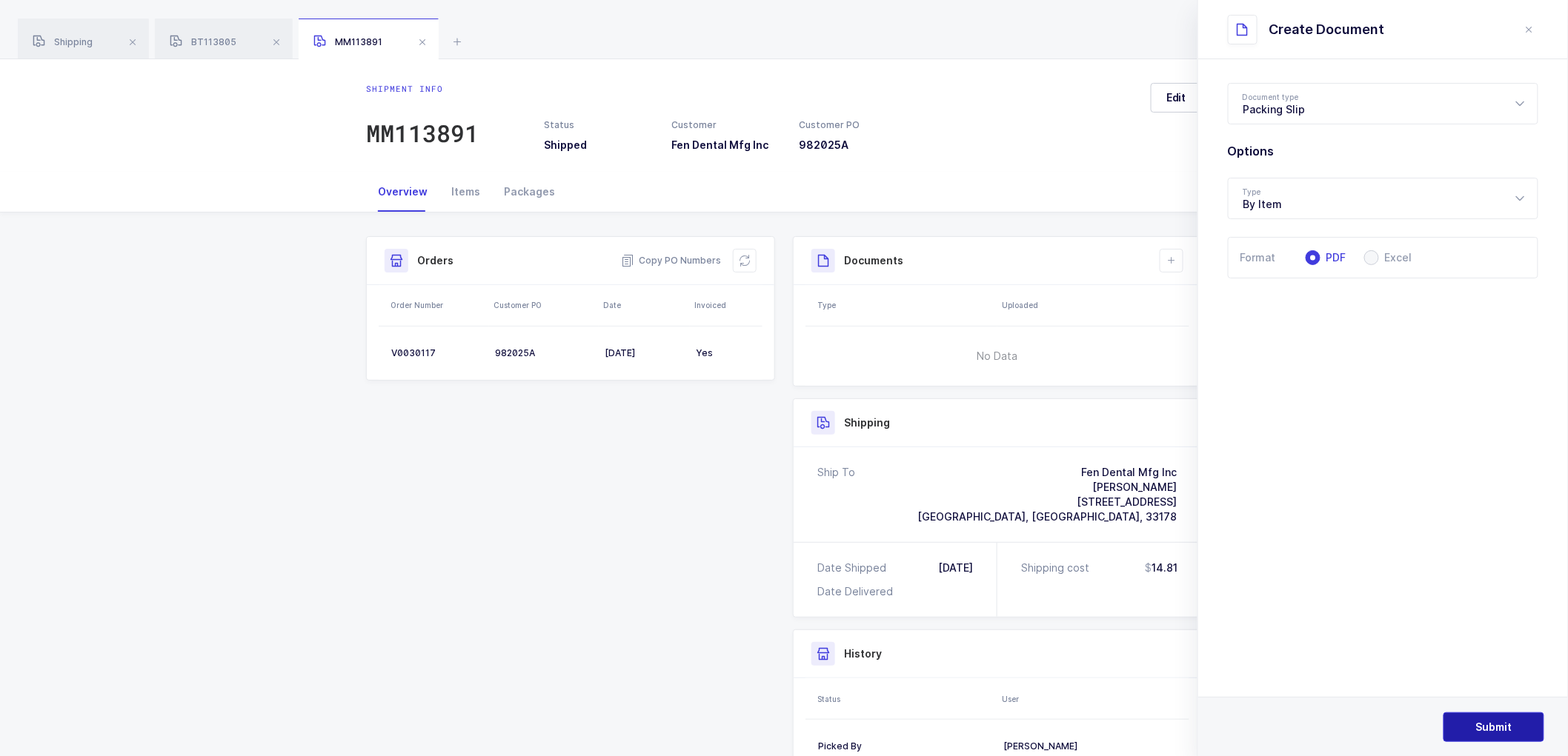
click at [1472, 715] on button "Submit" at bounding box center [1493, 727] width 101 height 29
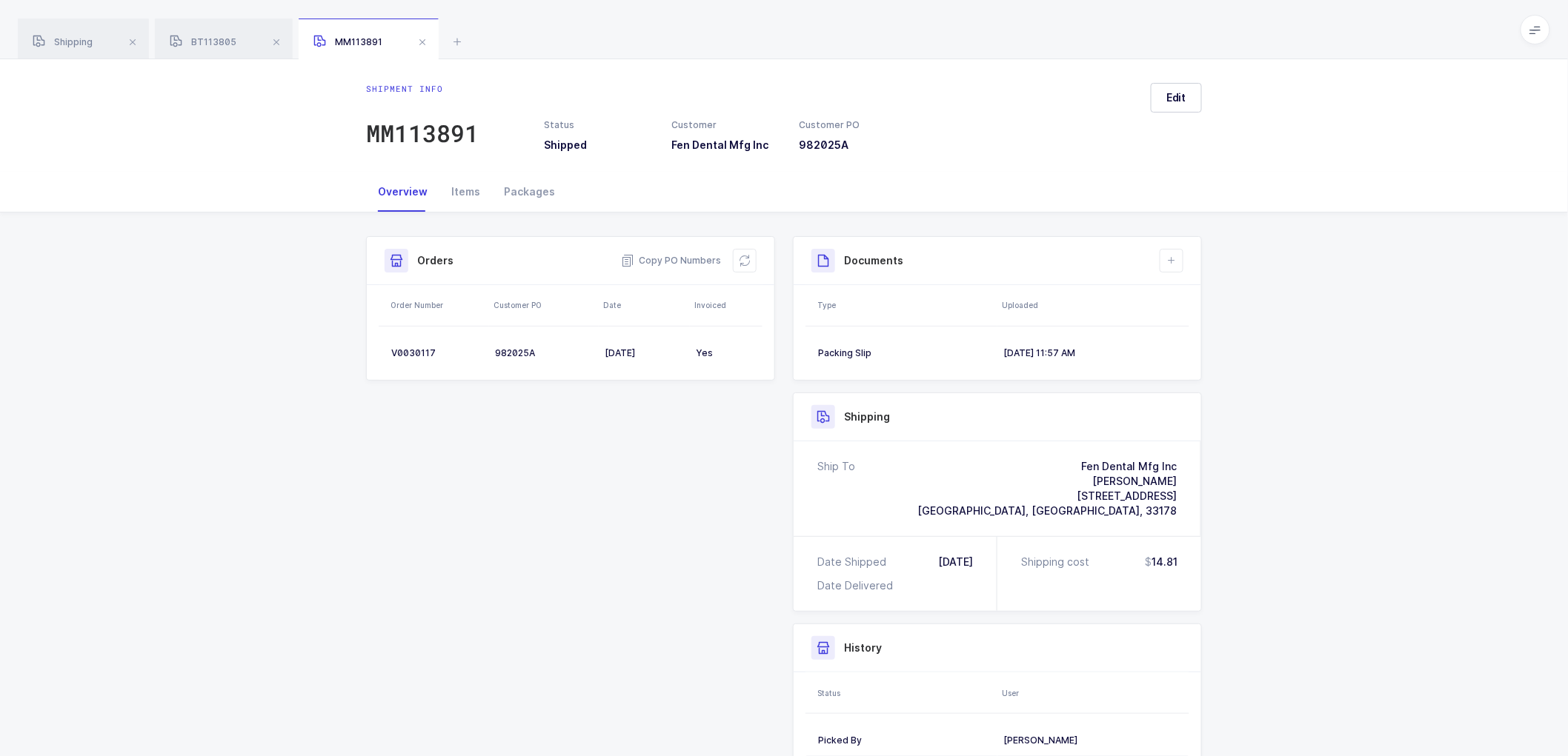
click at [497, 426] on div "Shipment Info Shipment Number MM113891 Status Shipped Customer Fen Dental Mfg I…" at bounding box center [783, 555] width 853 height 637
click at [1316, 421] on div "Shipment Info Shipment Number MM113891 Status Shipped Customer Fen Dental Mfg I…" at bounding box center [784, 560] width 1568 height 697
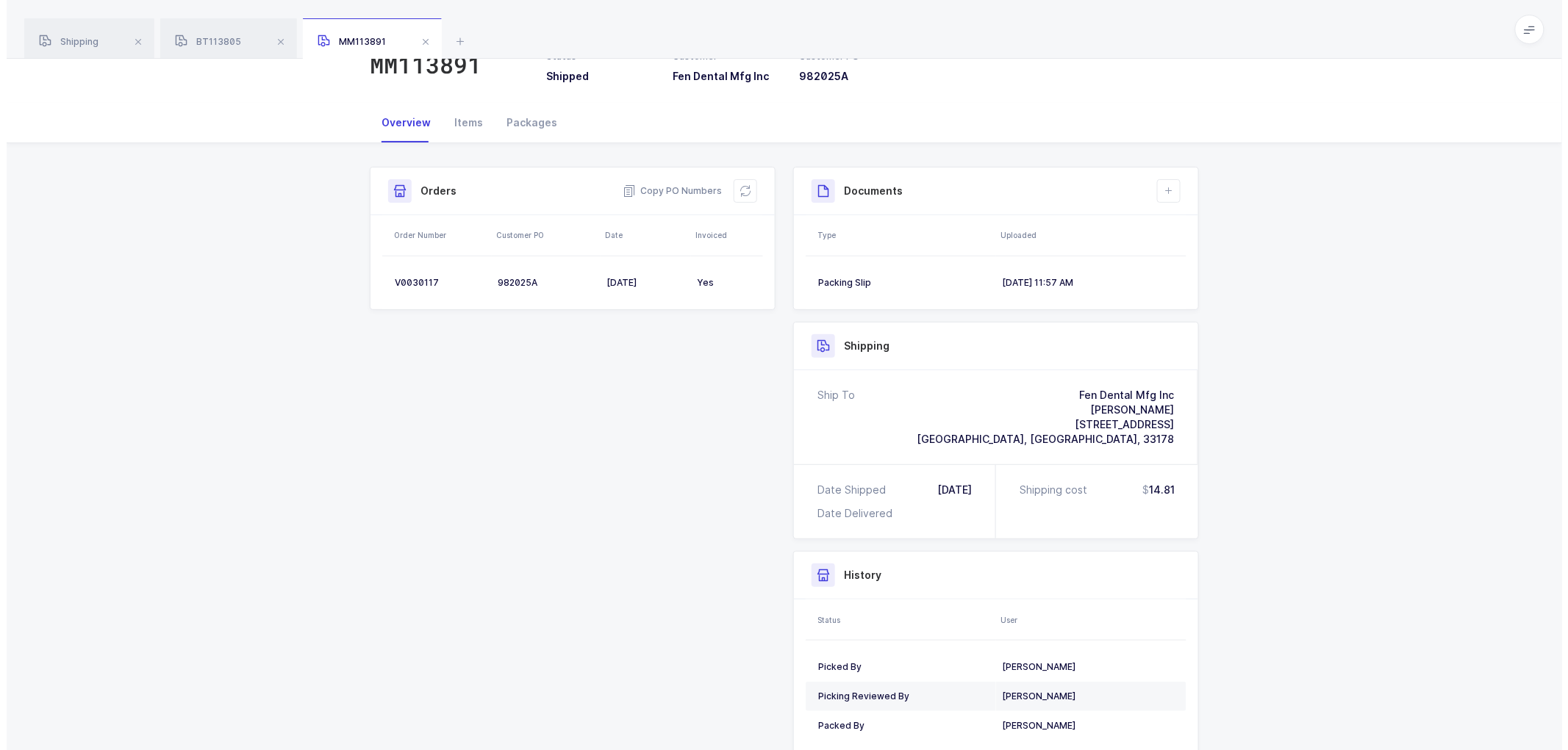
scroll to position [0, 0]
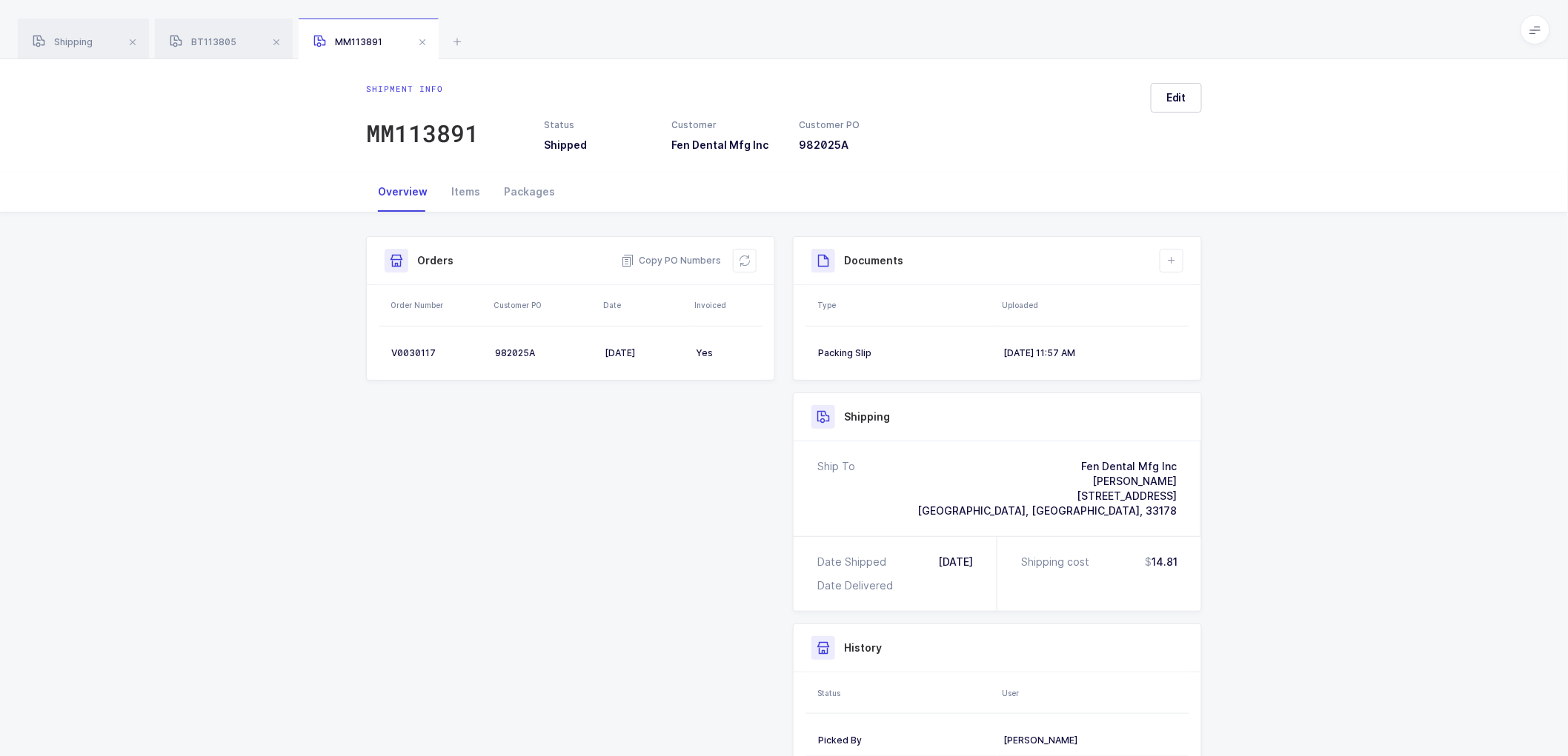
drag, startPoint x: 565, startPoint y: 181, endPoint x: 680, endPoint y: 154, distance: 118.1
click at [566, 181] on div "Overview Items Packages" at bounding box center [784, 191] width 836 height 40
drag, startPoint x: 859, startPoint y: 161, endPoint x: 1097, endPoint y: 211, distance: 243.2
click at [871, 163] on div "Shipment info MM113891 Status Shipped Customer Fen Dental Mfg Inc Customer PO 9…" at bounding box center [784, 116] width 1568 height 113
drag, startPoint x: 1303, startPoint y: 360, endPoint x: 1286, endPoint y: 459, distance: 100.4
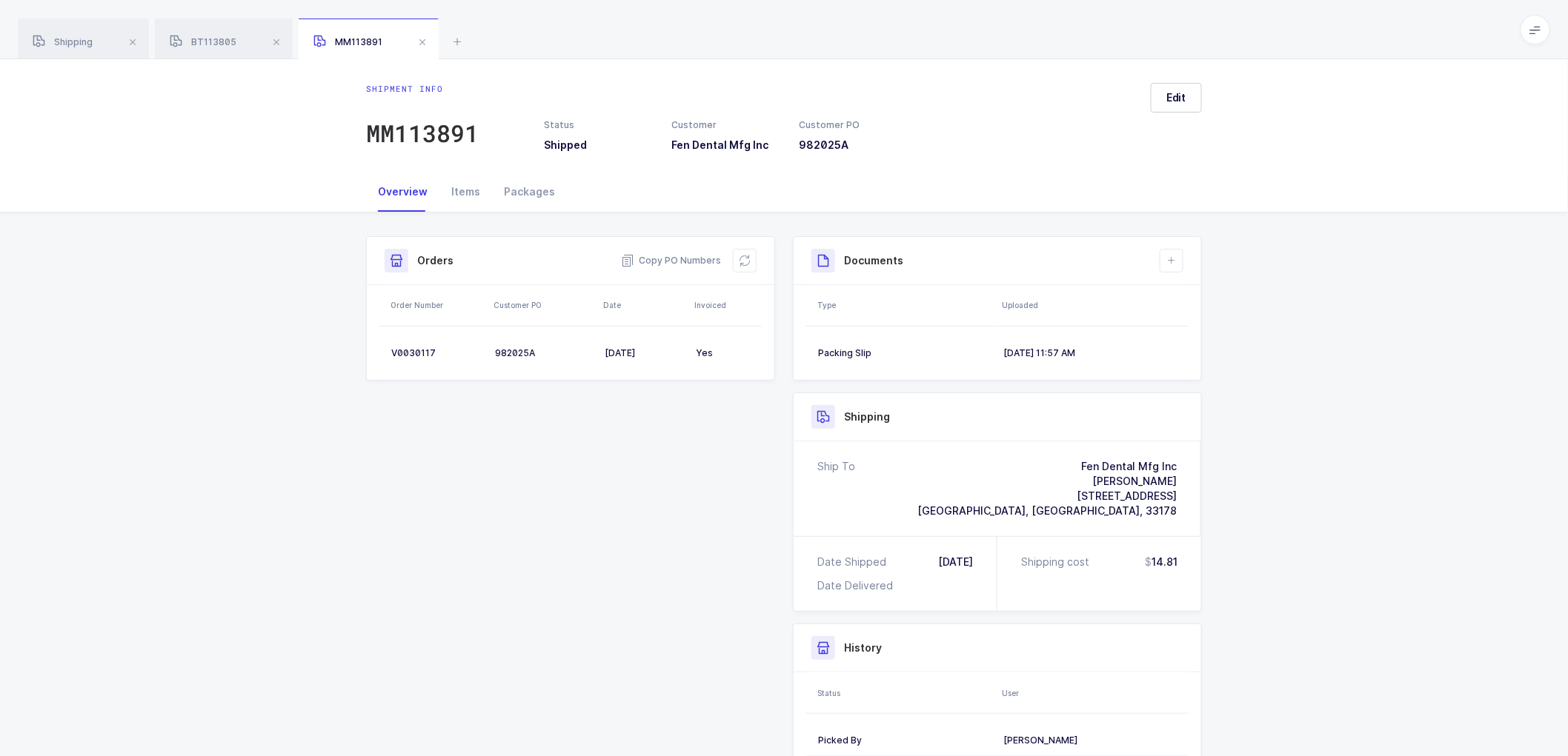
click at [1303, 361] on div "Shipment Info Shipment Number MM113891 Status Shipped Customer Fen Dental Mfg I…" at bounding box center [784, 560] width 1568 height 697
click at [1285, 470] on div "Shipment Info Shipment Number MM113891 Status Shipped Customer Fen Dental Mfg I…" at bounding box center [784, 560] width 1568 height 697
drag, startPoint x: 1283, startPoint y: 516, endPoint x: 1284, endPoint y: 538, distance: 22.0
click at [1283, 525] on div "Shipment Info Shipment Number MM113891 Status Shipped Customer Fen Dental Mfg I…" at bounding box center [784, 560] width 1568 height 697
click at [1284, 603] on div "Shipment Info Shipment Number MM113891 Status Shipped Customer Fen Dental Mfg I…" at bounding box center [784, 560] width 1568 height 697
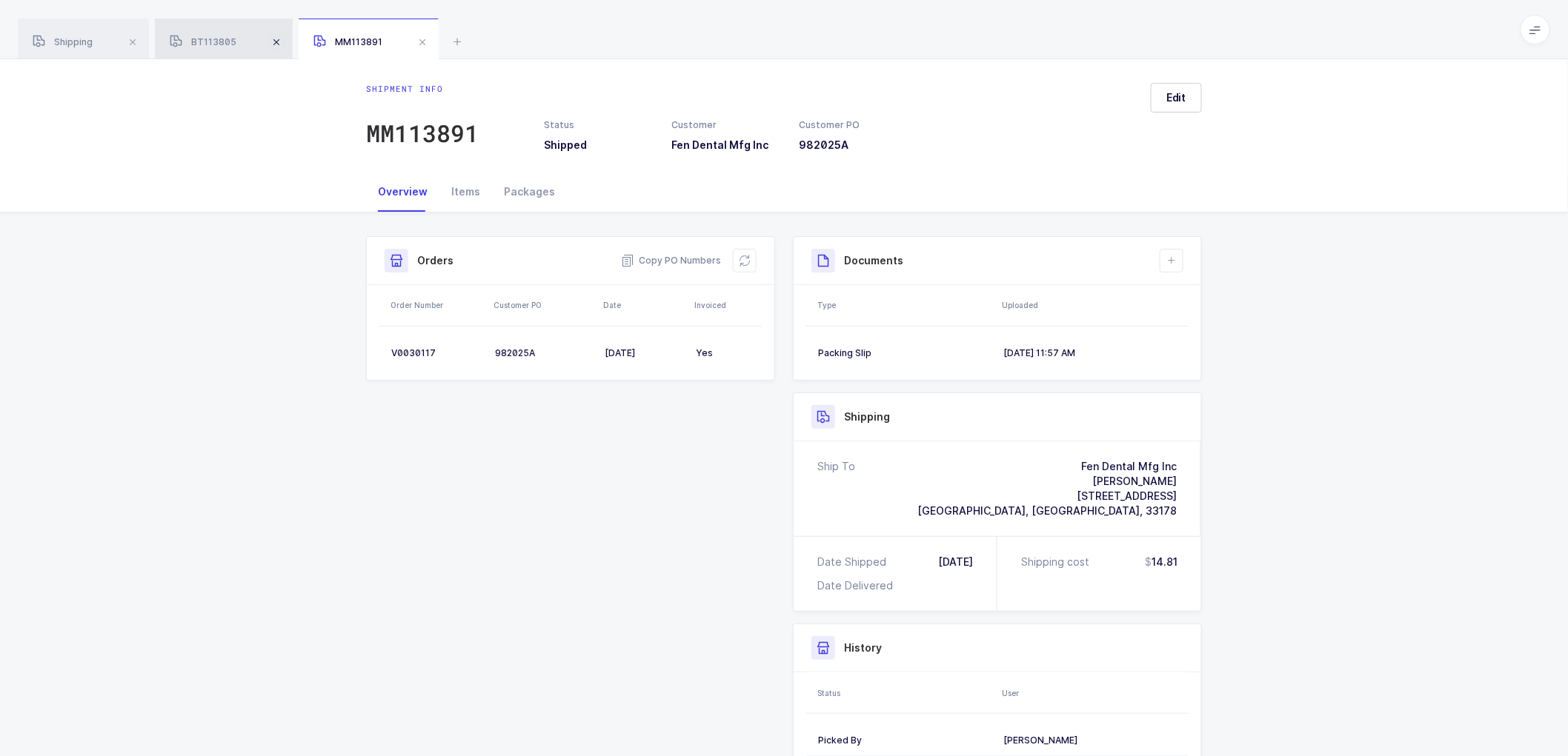
click at [279, 35] on span at bounding box center [276, 42] width 18 height 18
click at [280, 38] on span at bounding box center [279, 42] width 18 height 18
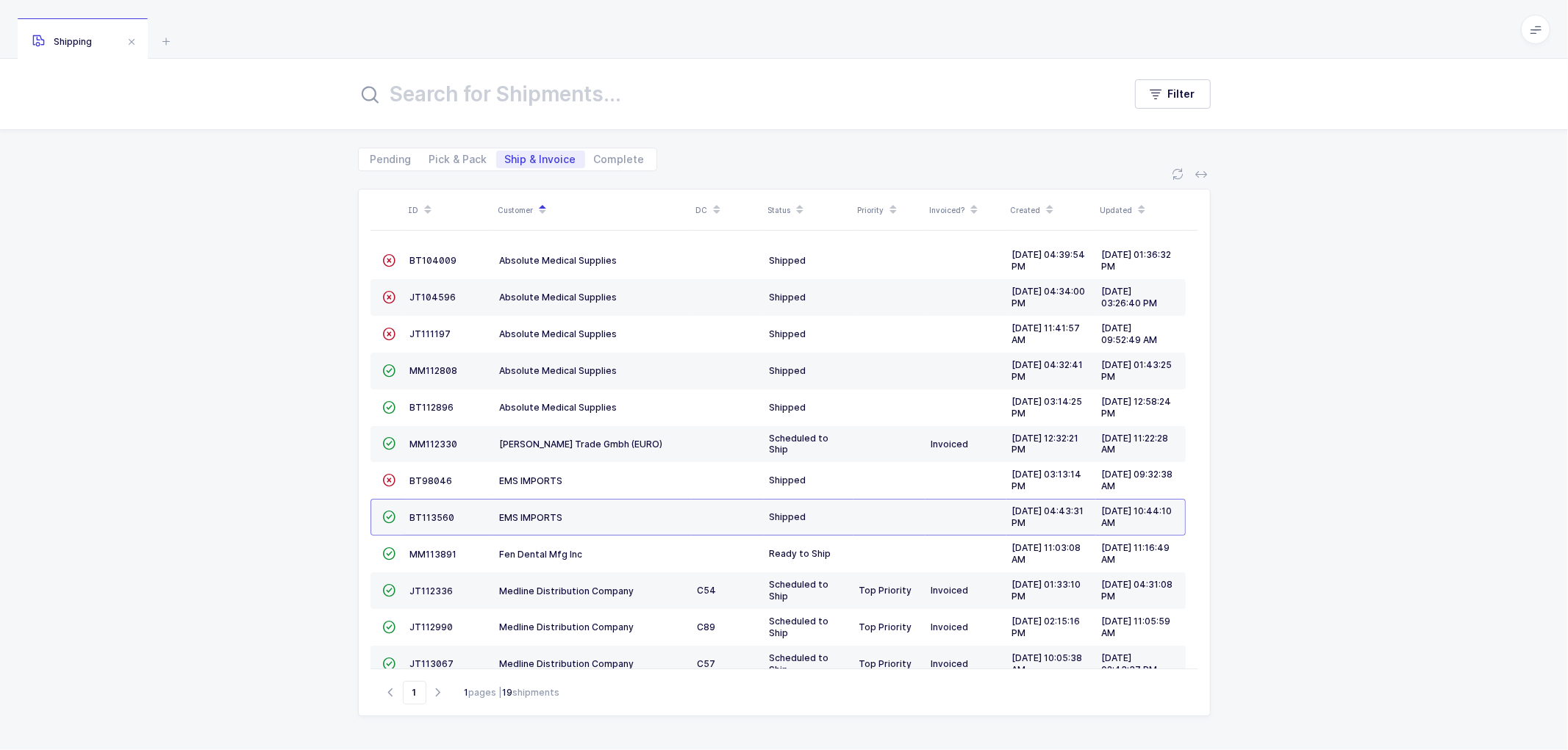
click at [290, 371] on div "ID Customer DC Status Priority Invoiced? Created Updated  BT104009 Absolute Me…" at bounding box center [784, 460] width 1568 height 579
drag, startPoint x: 451, startPoint y: 158, endPoint x: 466, endPoint y: 155, distance: 15.3
click at [451, 157] on span "Pick & Pack" at bounding box center [459, 160] width 58 height 10
click at [430, 157] on input "Pick & Pack" at bounding box center [425, 155] width 10 height 10
radio input "true"
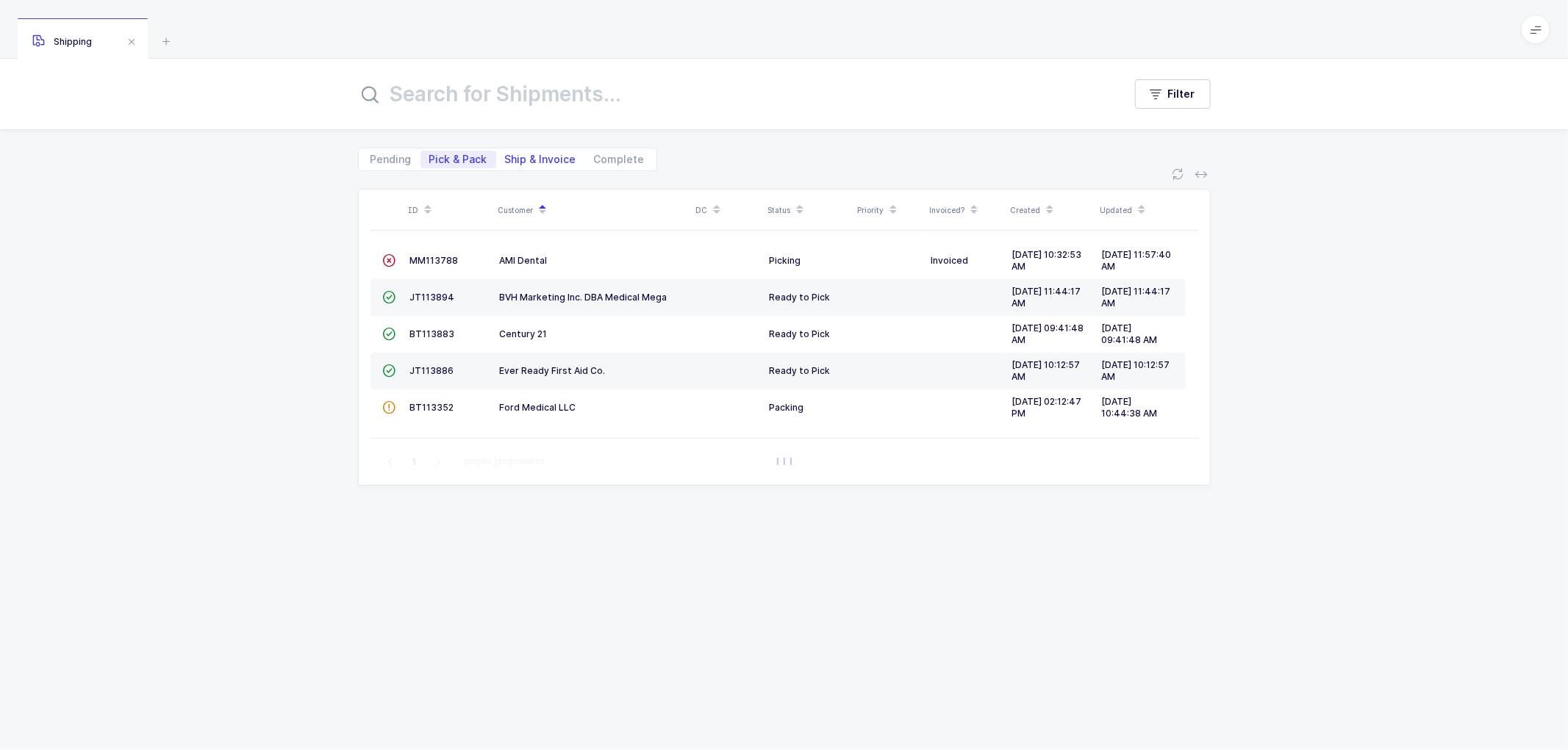
click at [537, 155] on span "Ship & Invoice" at bounding box center [540, 160] width 71 height 10
click at [506, 155] on input "Ship & Invoice" at bounding box center [501, 155] width 10 height 10
radio input "true"
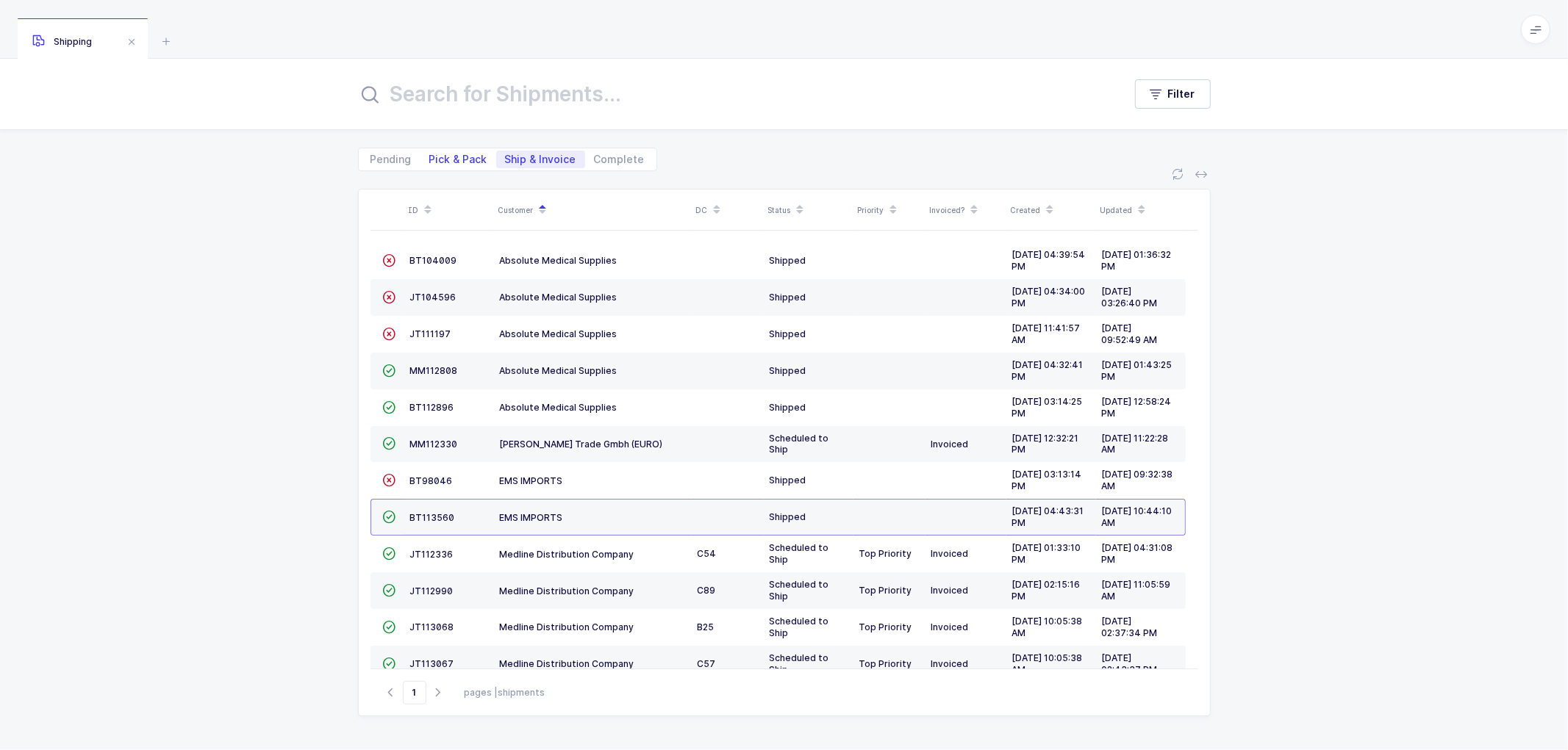
click at [449, 152] on span "Pick & Pack" at bounding box center [458, 160] width 75 height 18
click at [430, 152] on input "Pick & Pack" at bounding box center [425, 155] width 10 height 10
radio input "true"
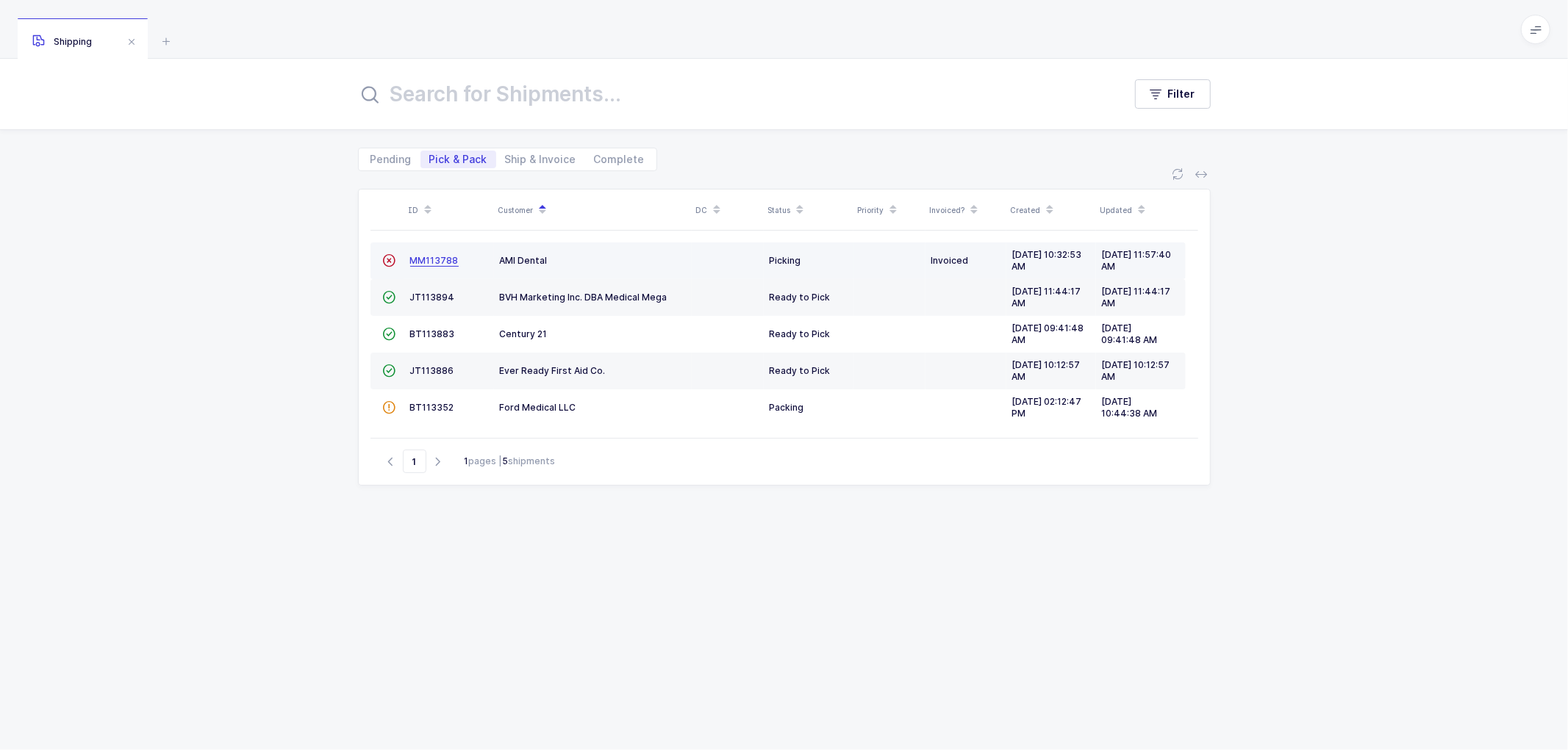
click at [428, 257] on span "MM113788" at bounding box center [434, 260] width 49 height 11
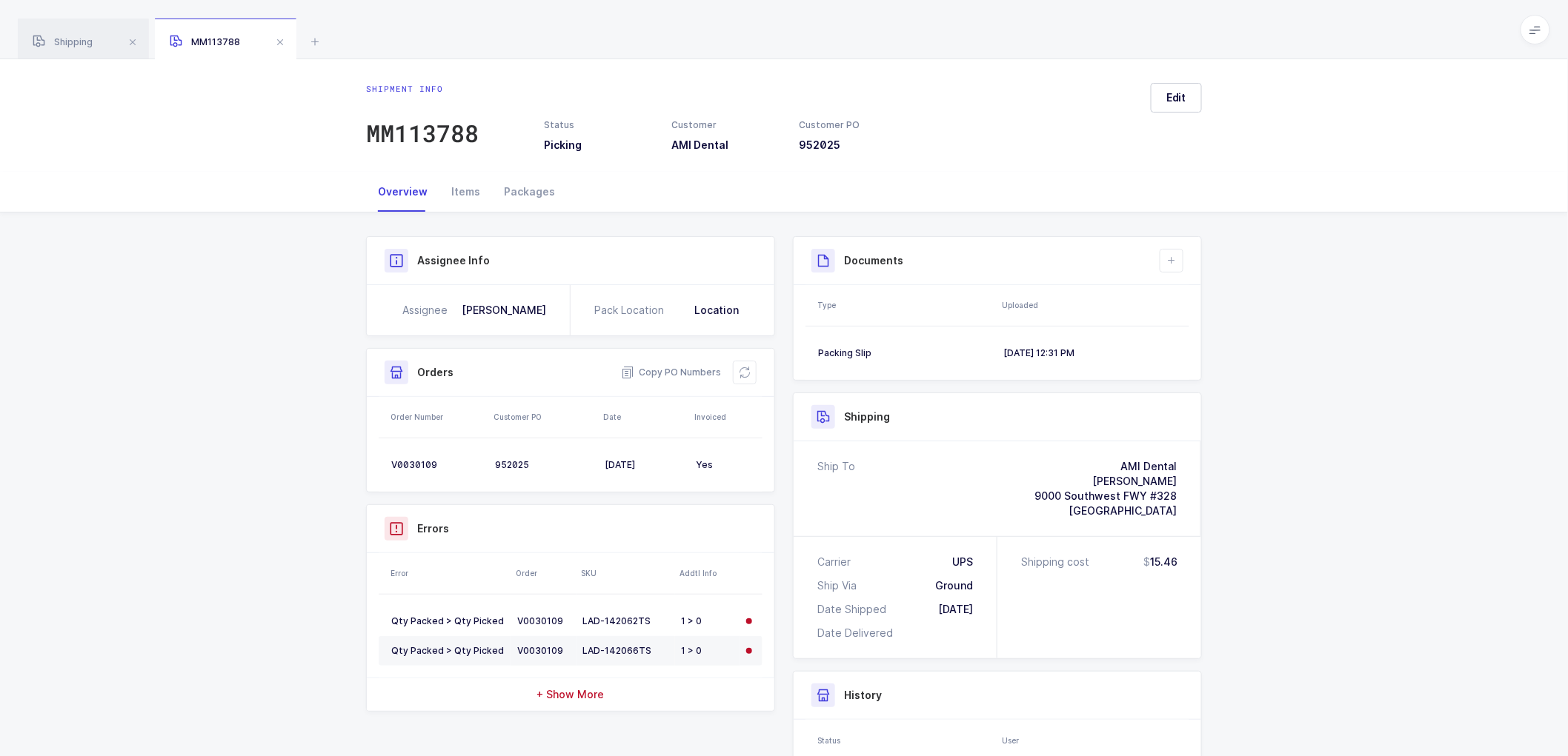
drag, startPoint x: 307, startPoint y: 329, endPoint x: 307, endPoint y: 309, distance: 20.0
click at [307, 328] on div "Shipment Info Shipment Number MM113788 Status Picking Customer AMI Dental Custo…" at bounding box center [784, 567] width 1568 height 709
click at [71, 35] on div "Shipping" at bounding box center [84, 39] width 131 height 41
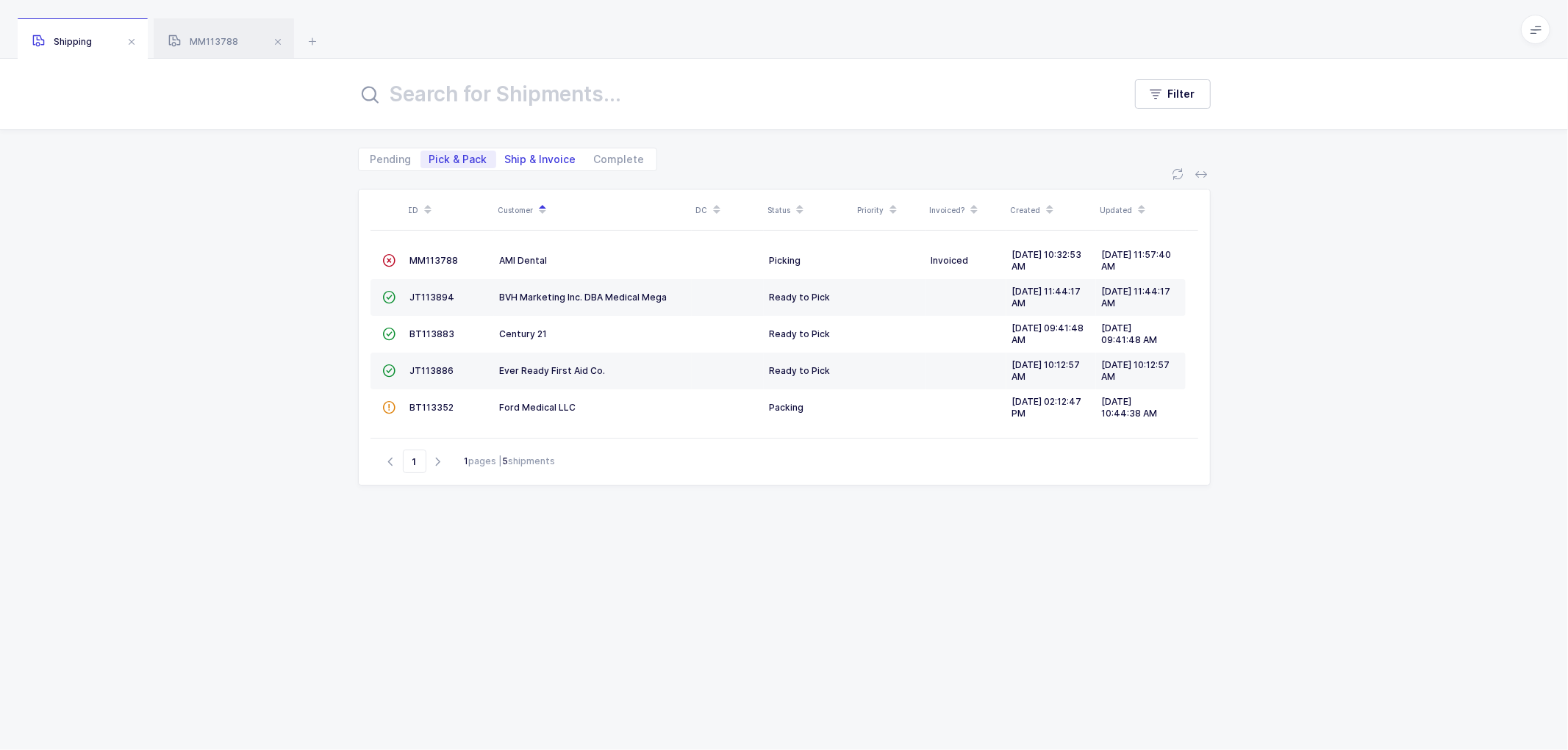
click at [525, 155] on span "Ship & Invoice" at bounding box center [540, 160] width 71 height 10
click at [506, 155] on input "Ship & Invoice" at bounding box center [501, 155] width 10 height 10
radio input "true"
radio input "false"
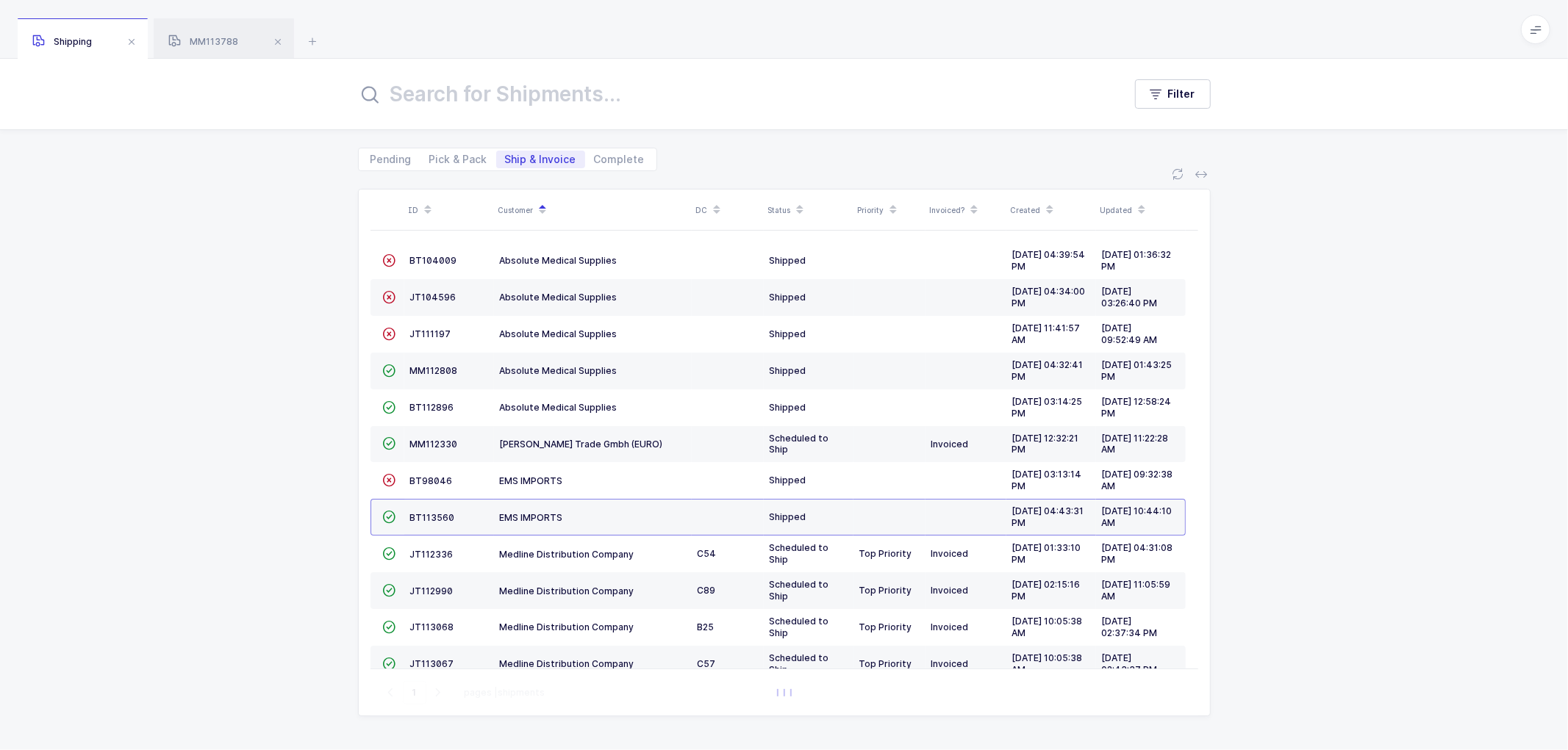
click at [241, 316] on div "ID Customer DC Status Priority Invoiced? Created Updated  BT104009 Absolute Me…" at bounding box center [784, 460] width 1568 height 579
click at [428, 515] on span "BT113560" at bounding box center [433, 518] width 45 height 11
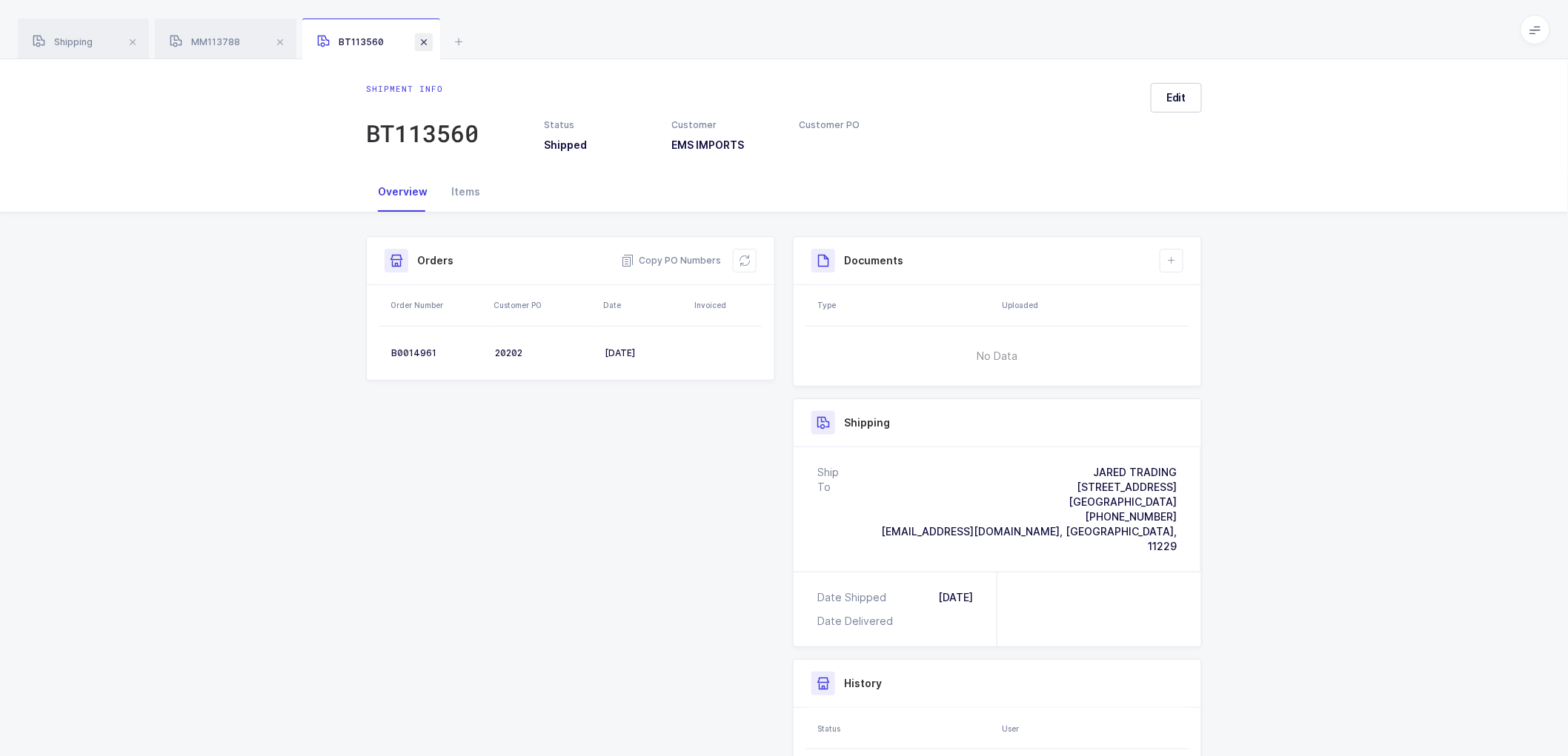
click at [421, 35] on span at bounding box center [424, 42] width 18 height 18
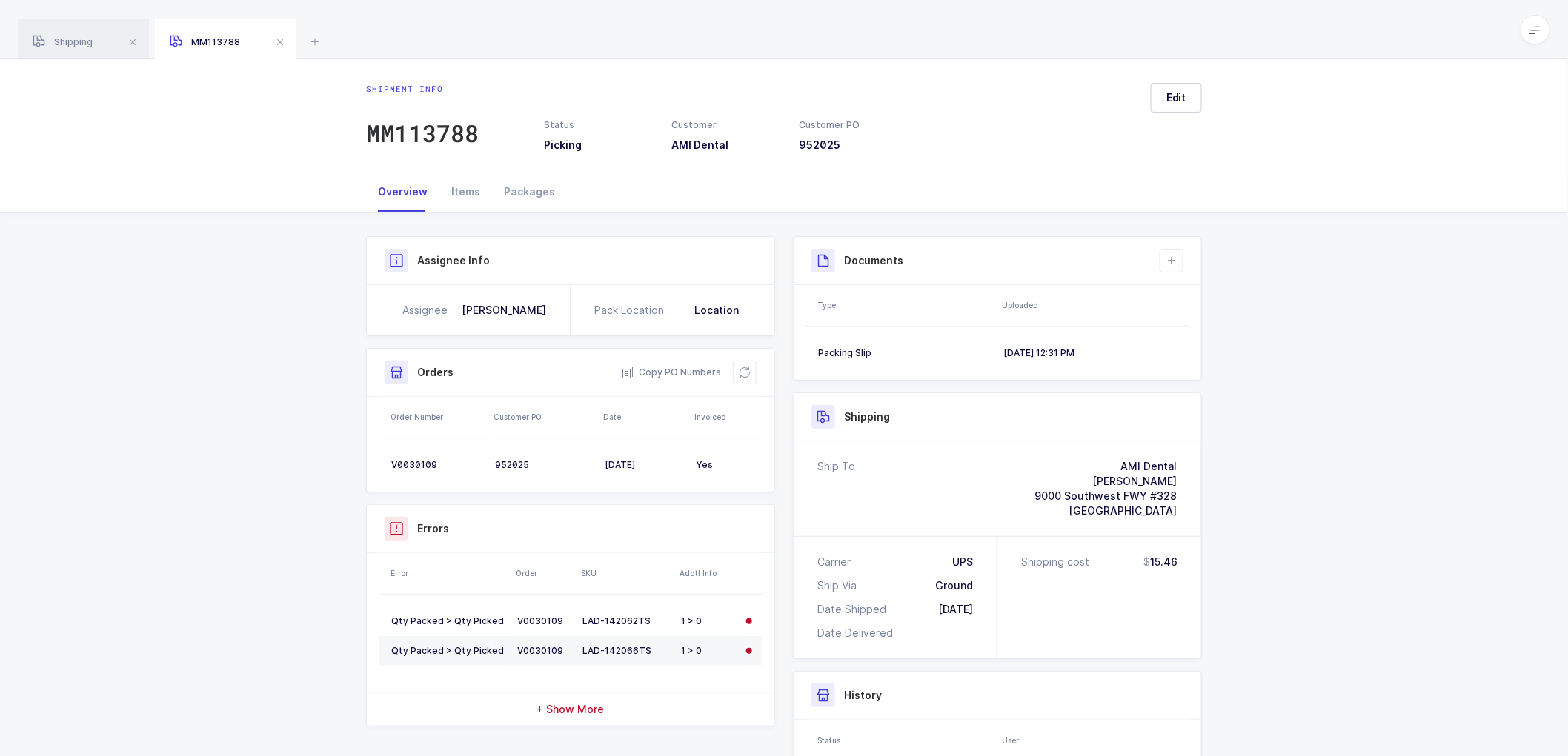
click at [275, 39] on span at bounding box center [280, 42] width 18 height 18
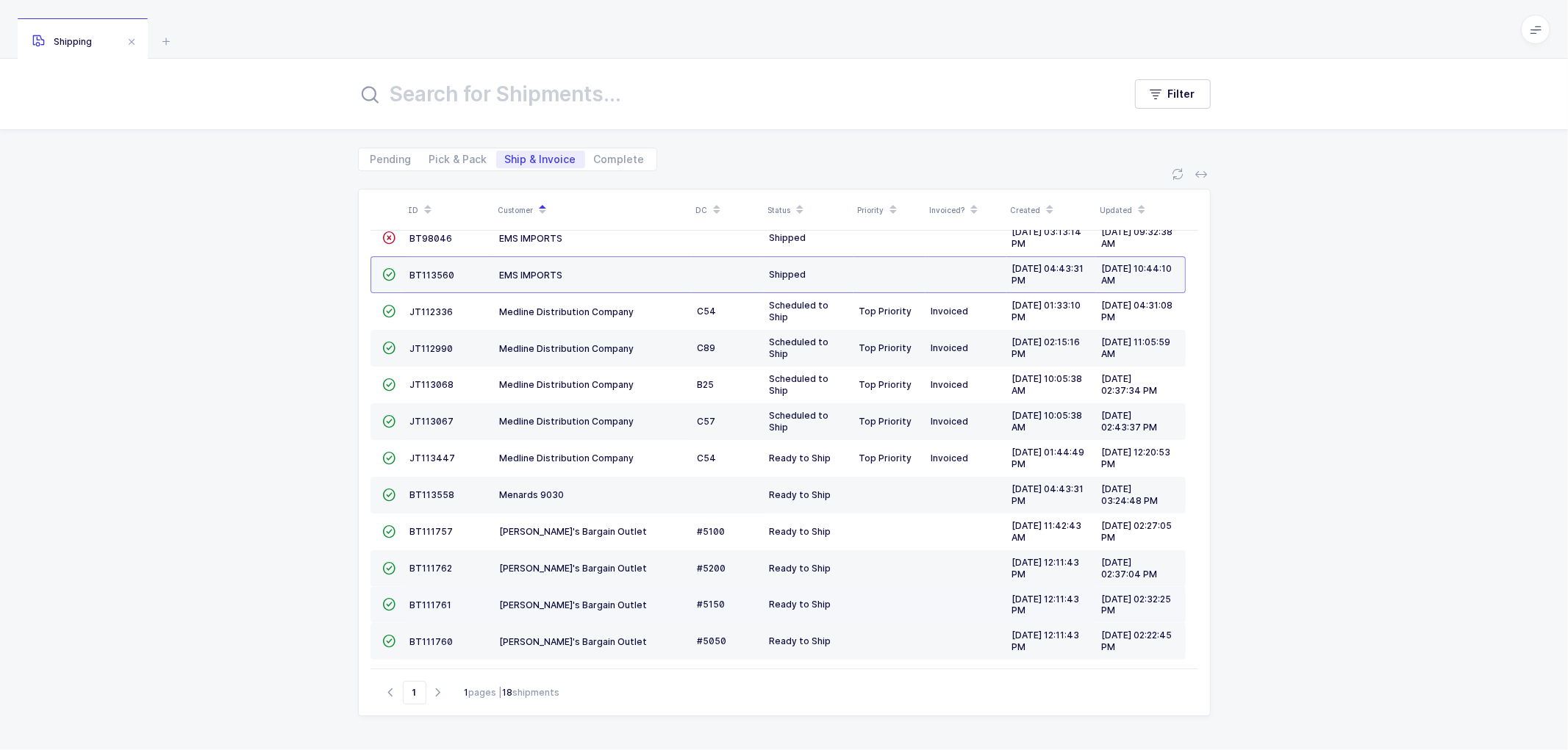
scroll to position [248, 0]
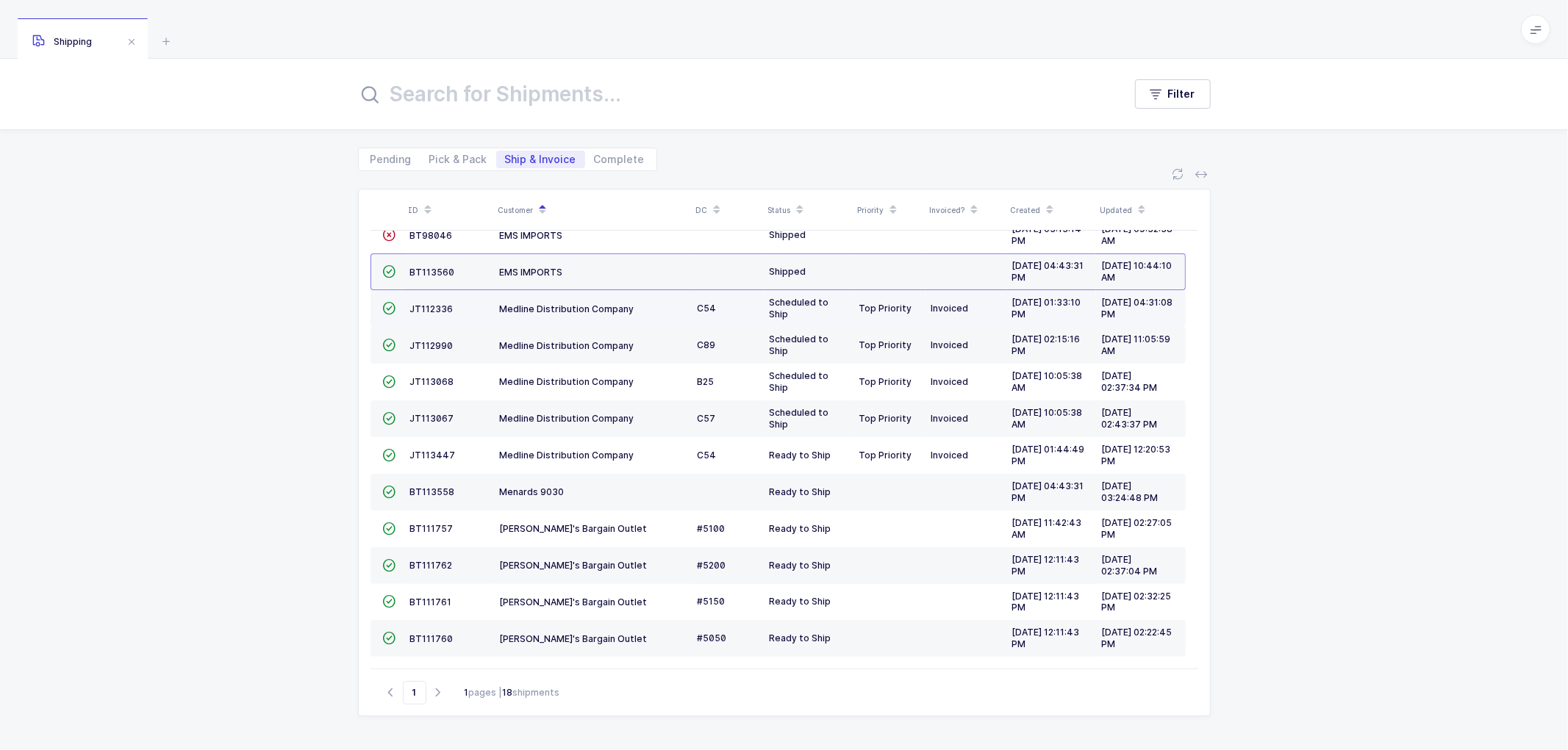
click at [430, 299] on td "JT112336" at bounding box center [449, 309] width 90 height 37
click at [431, 307] on span "JT112336" at bounding box center [432, 309] width 43 height 11
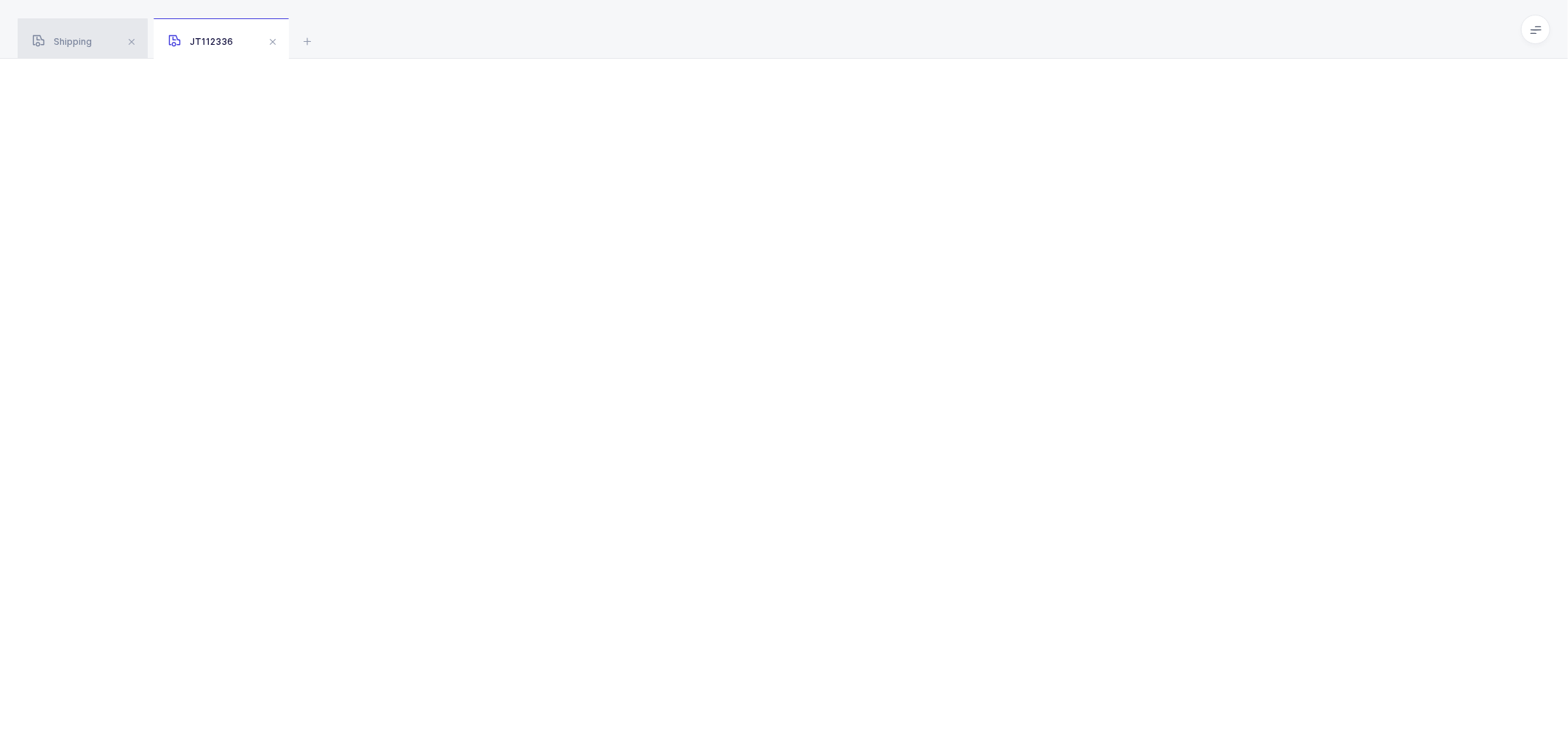
click at [76, 35] on div "Shipping" at bounding box center [83, 39] width 130 height 41
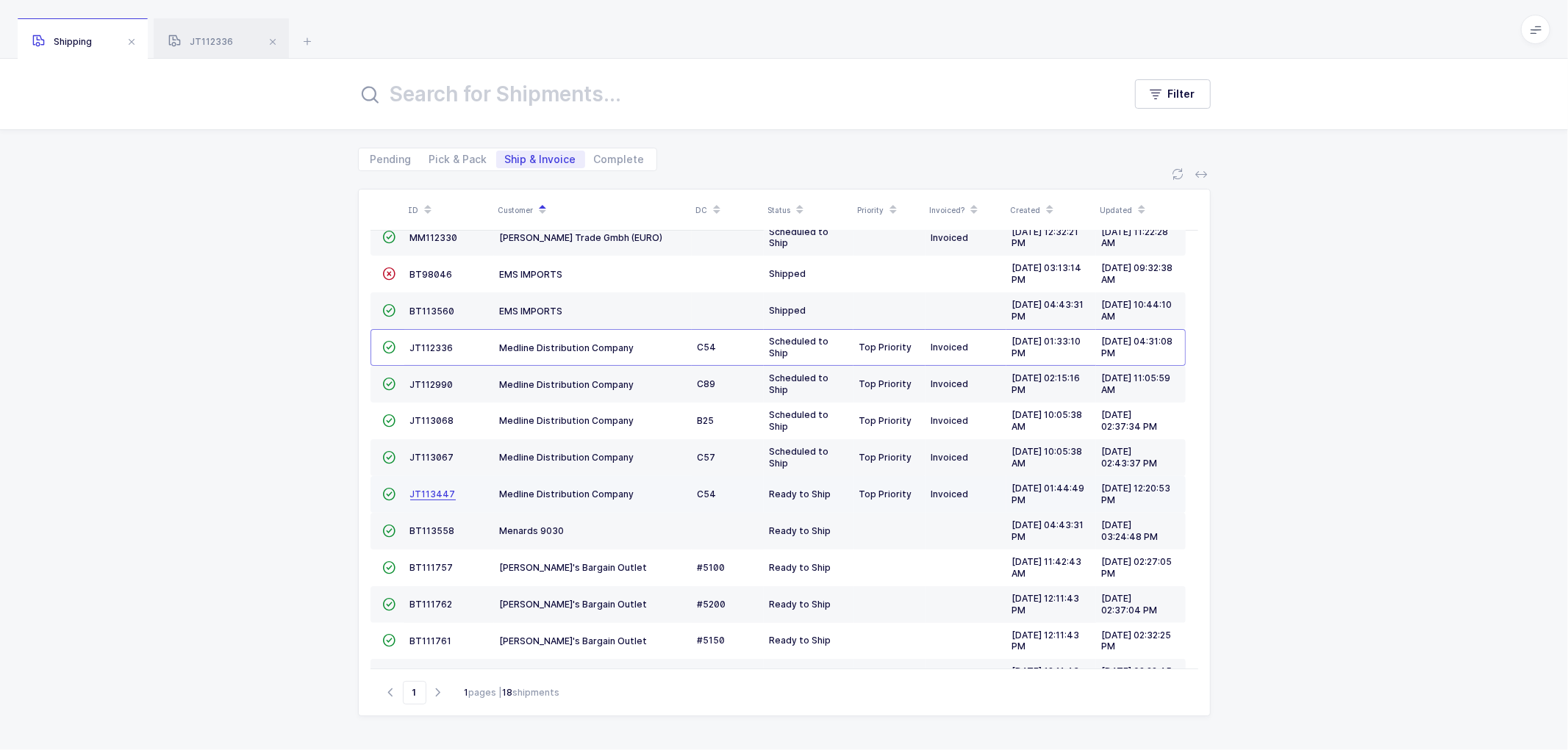
click at [425, 496] on span "JT113447" at bounding box center [433, 494] width 46 height 11
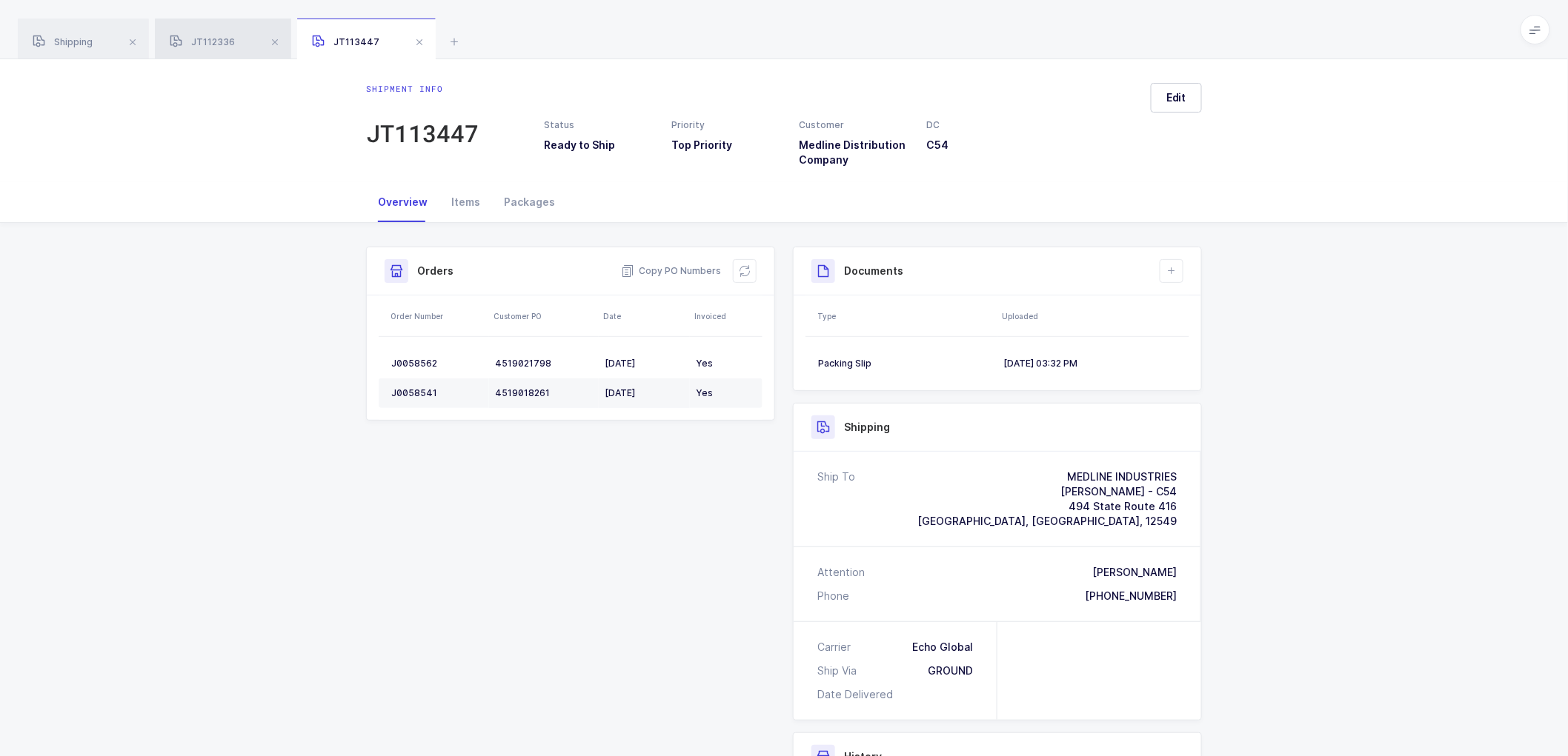
click at [219, 34] on div "JT112336" at bounding box center [223, 39] width 136 height 41
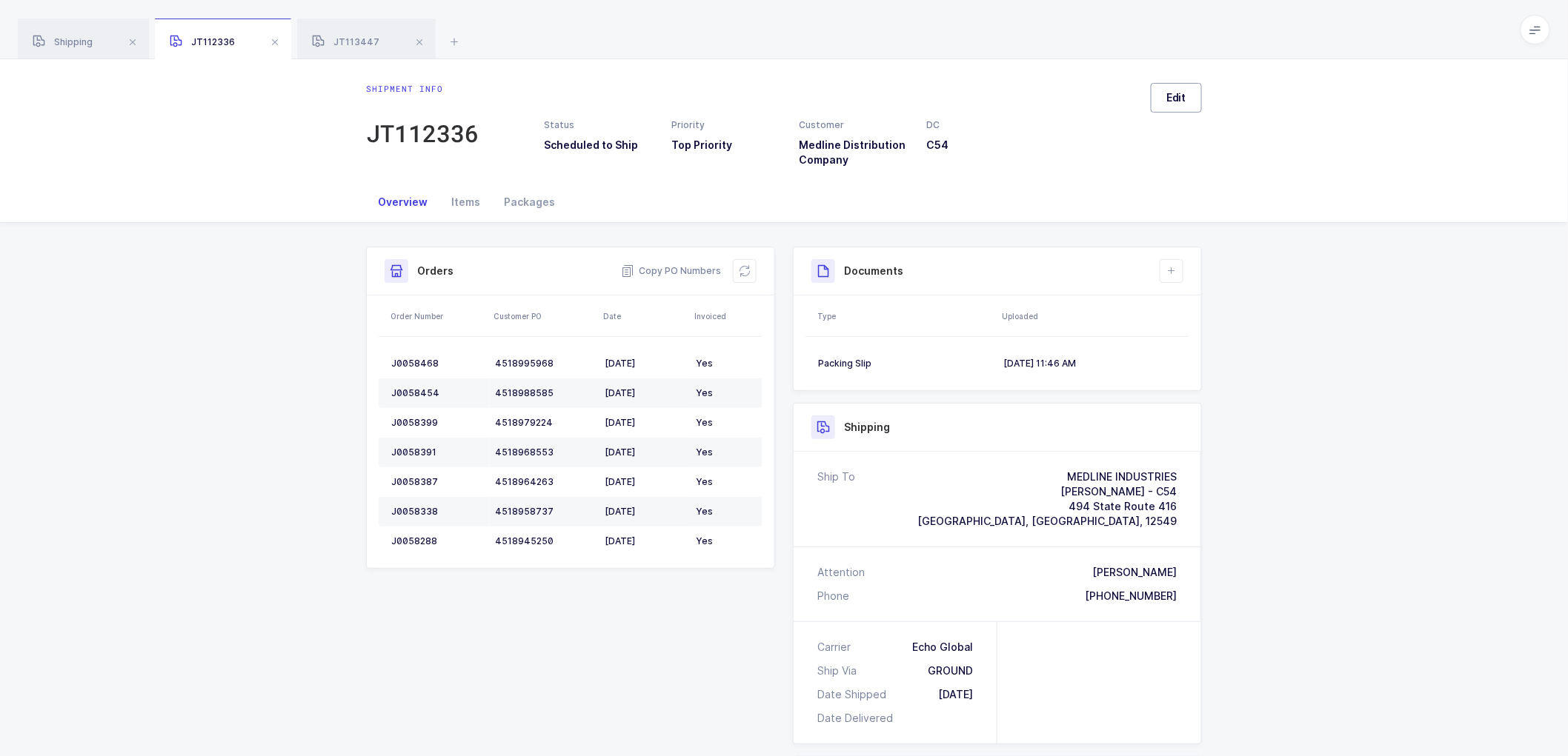
click at [1172, 91] on span "Edit" at bounding box center [1176, 98] width 20 height 15
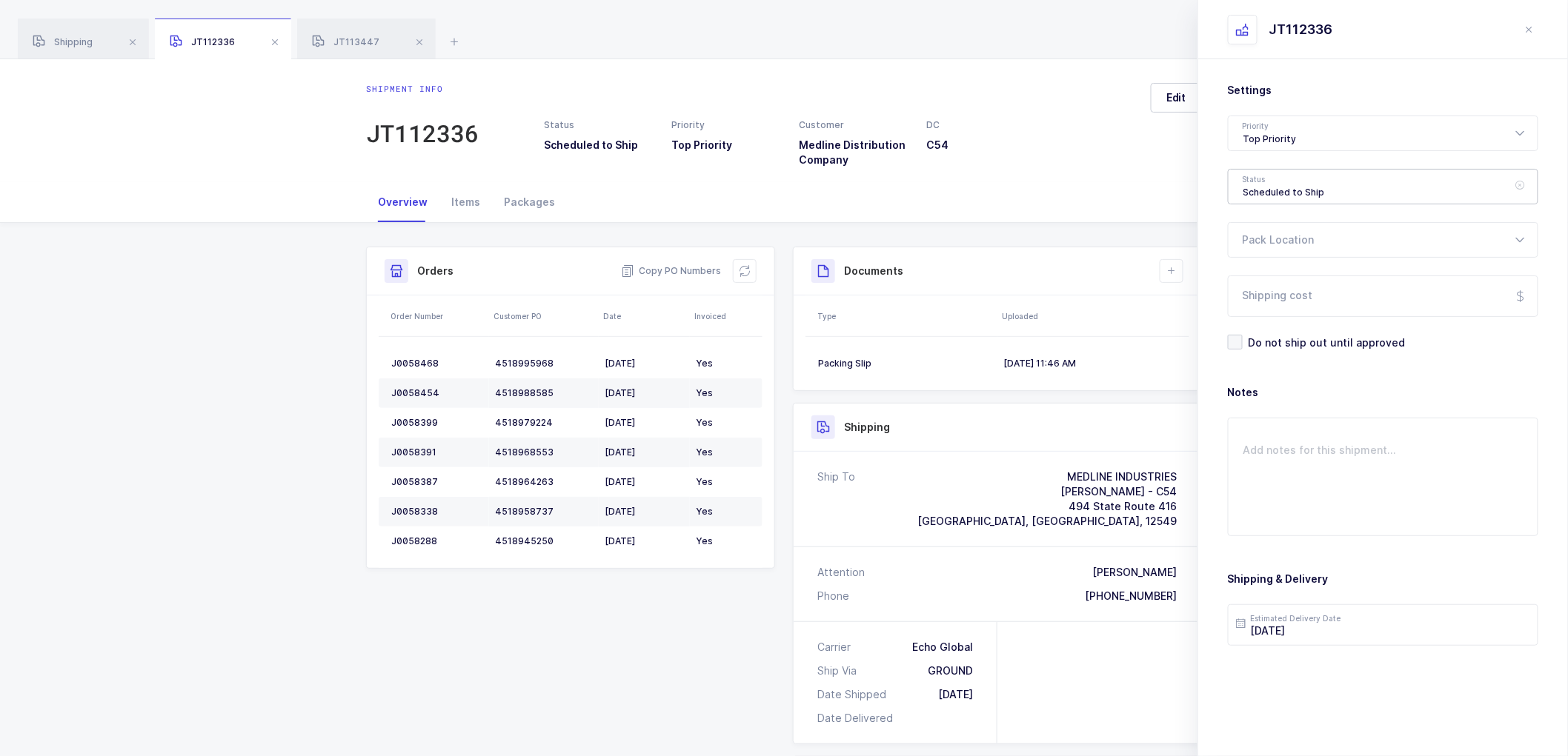
click at [1297, 181] on div "Scheduled to Ship" at bounding box center [1383, 186] width 310 height 35
click at [1255, 298] on span "Shipped" at bounding box center [1264, 300] width 42 height 13
type input "Shipped"
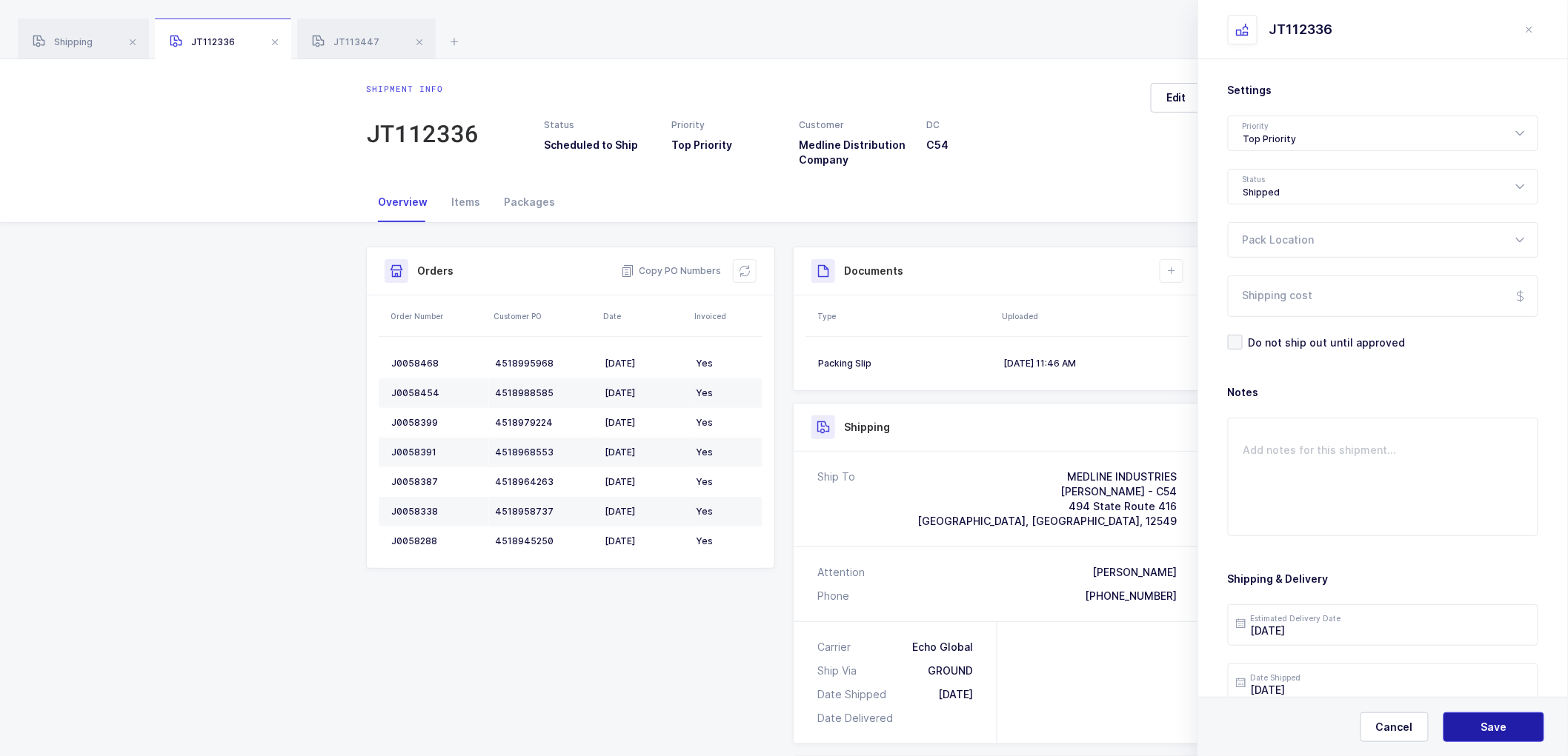
click at [1481, 730] on button "Save" at bounding box center [1493, 727] width 101 height 29
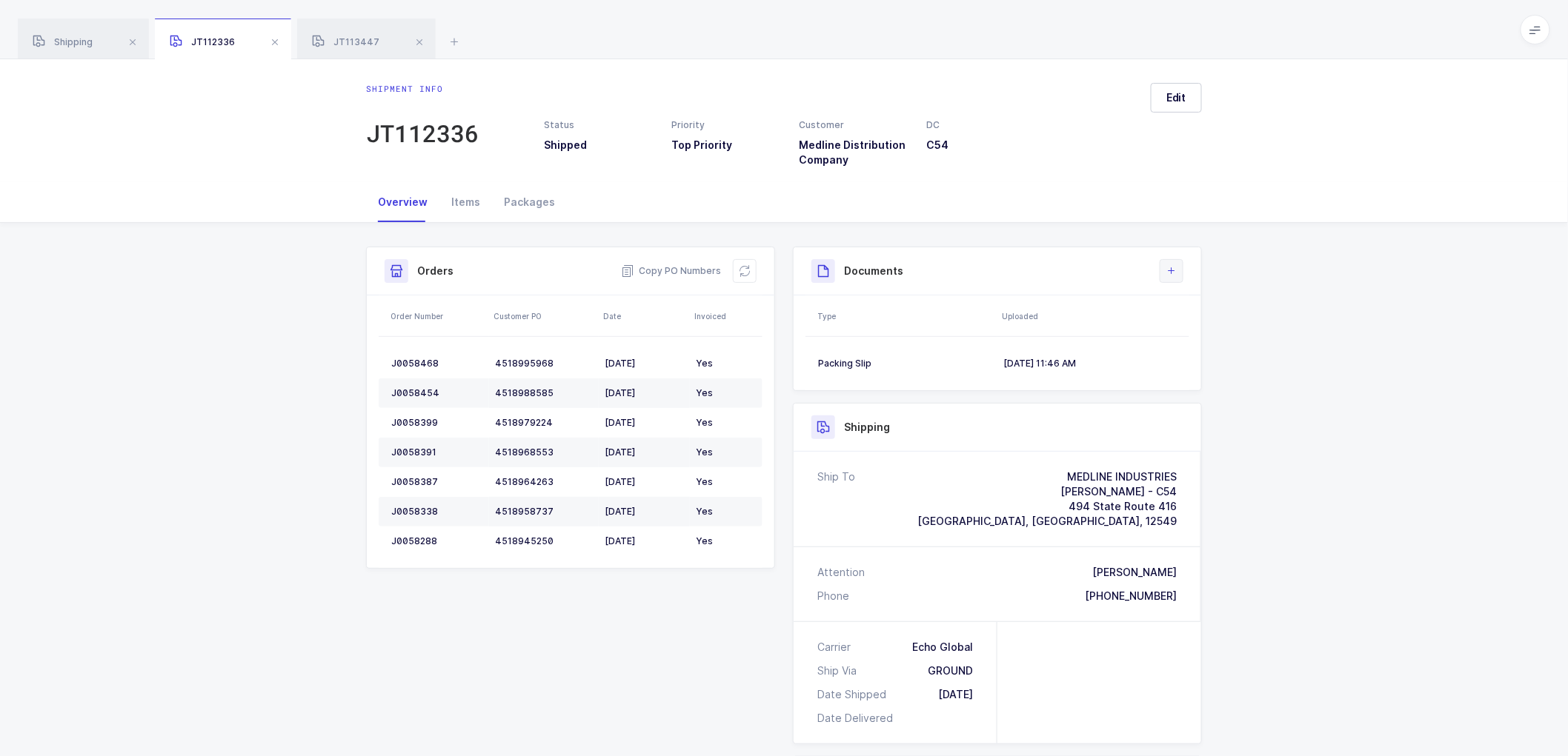
drag, startPoint x: 1173, startPoint y: 262, endPoint x: 1218, endPoint y: 304, distance: 61.6
click at [1173, 262] on button at bounding box center [1171, 270] width 23 height 23
click at [1203, 332] on li "Upload Document" at bounding box center [1221, 337] width 111 height 23
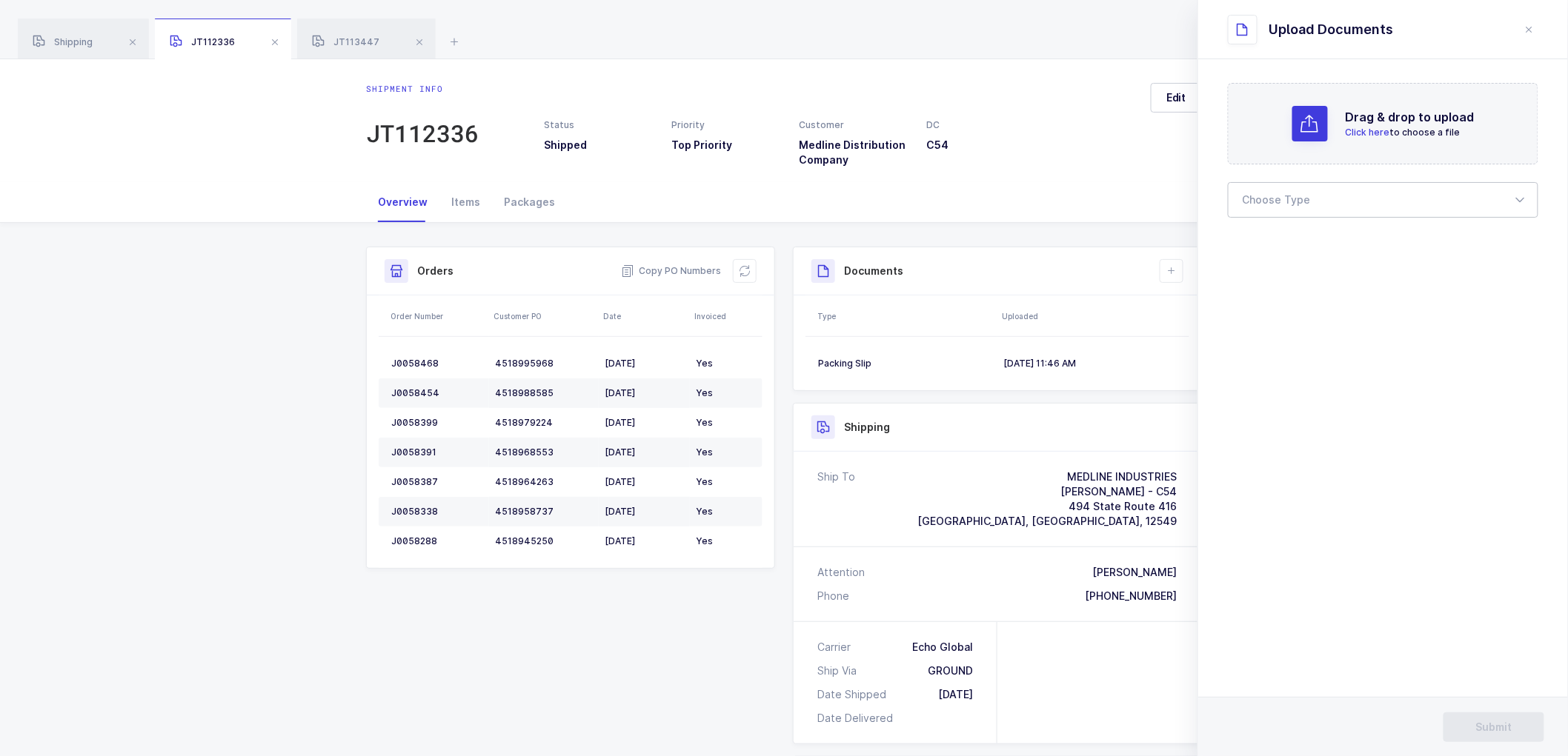
drag, startPoint x: 1283, startPoint y: 195, endPoint x: 1277, endPoint y: 233, distance: 38.5
click at [1283, 196] on div at bounding box center [1383, 200] width 310 height 35
click at [1277, 248] on span "Bill of Lading" at bounding box center [1277, 246] width 67 height 13
type input "Bill of Lading"
click at [1493, 722] on span "Submit" at bounding box center [1494, 727] width 36 height 15
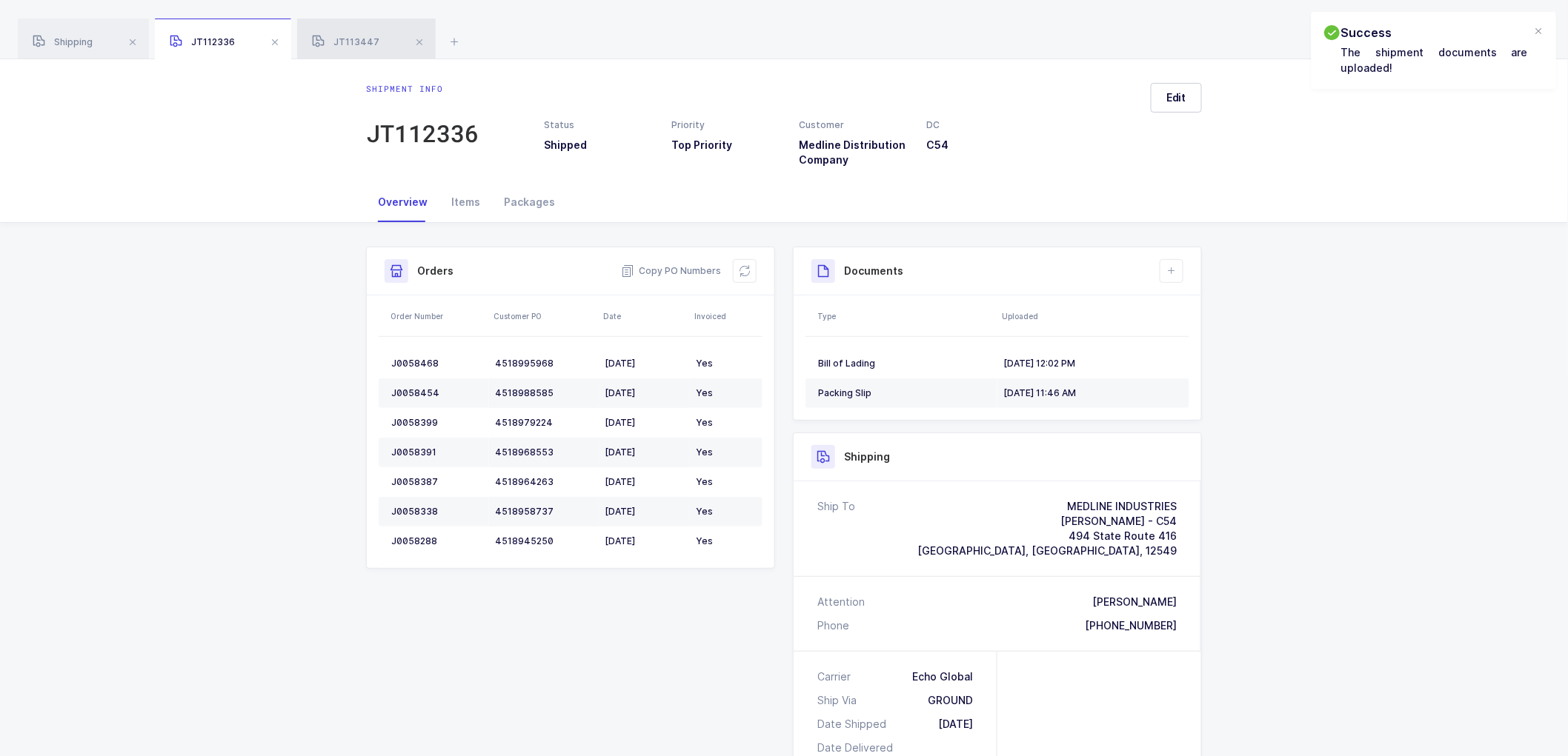
click at [357, 37] on span "JT113447" at bounding box center [346, 41] width 68 height 11
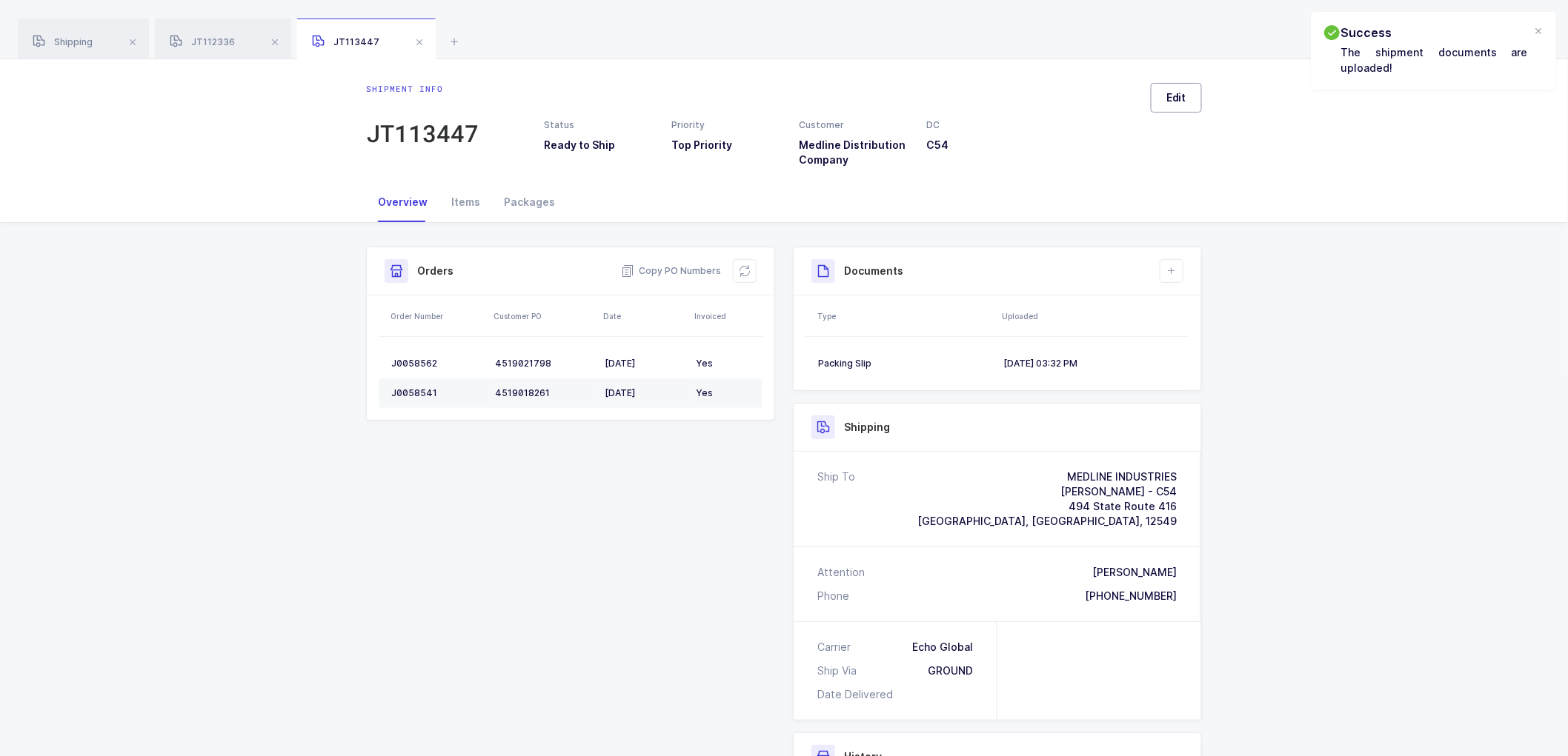
click at [1180, 99] on span "Edit" at bounding box center [1176, 98] width 20 height 15
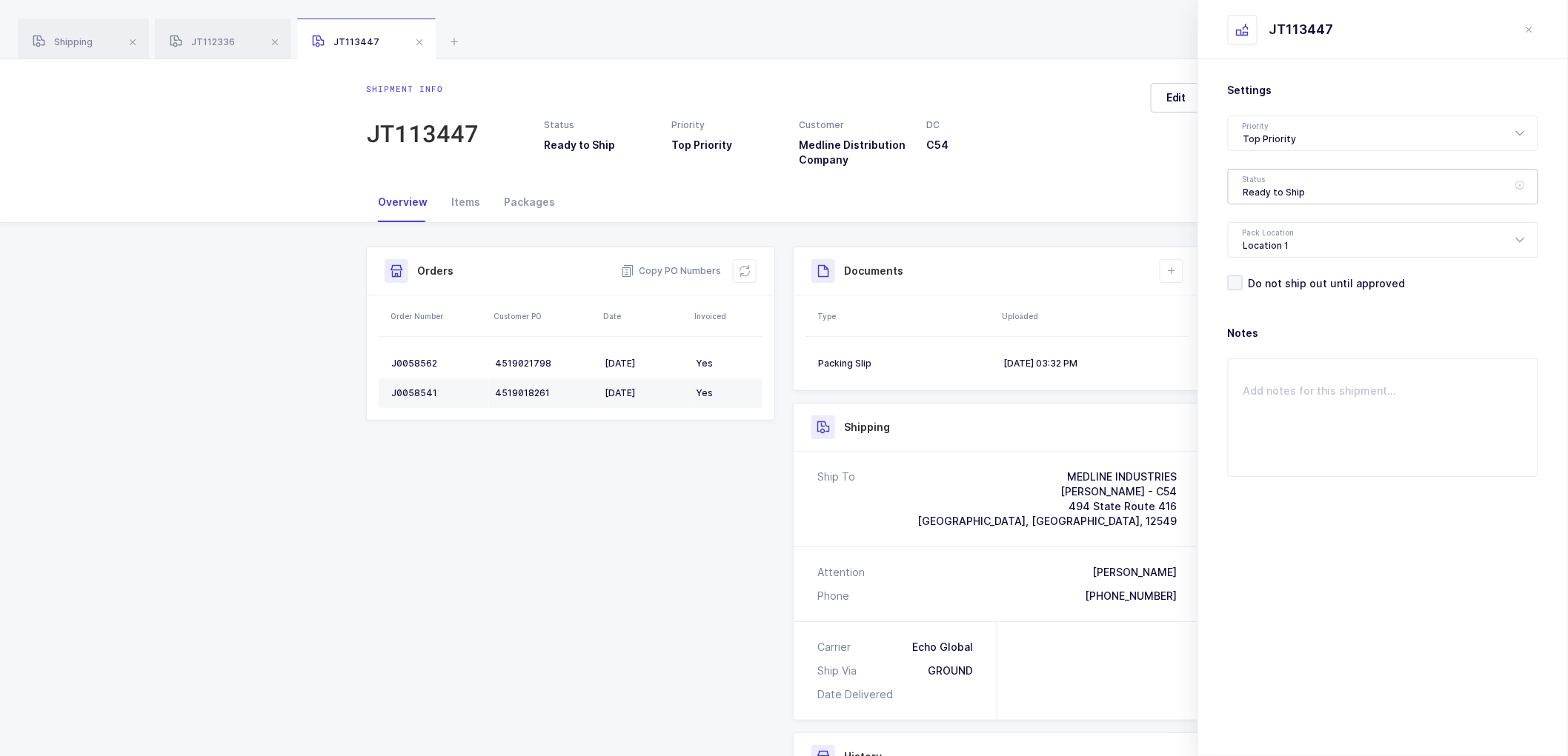
click at [1264, 184] on div "Ready to Ship" at bounding box center [1383, 186] width 310 height 35
click at [1261, 291] on li "Shipped" at bounding box center [1389, 300] width 310 height 23
type input "Shipped"
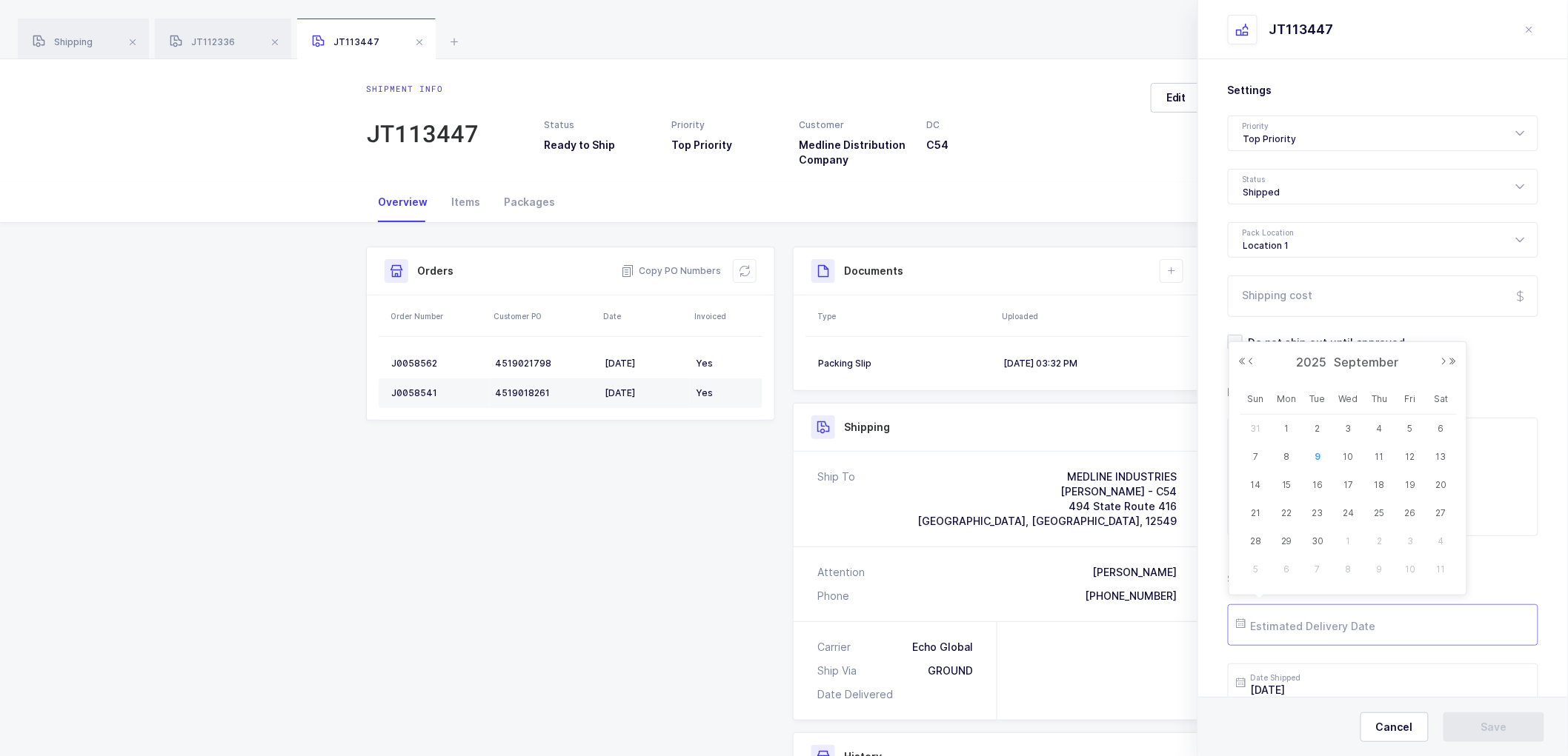
click at [1298, 624] on input "text" at bounding box center [1383, 625] width 310 height 41
click at [1350, 453] on span "10" at bounding box center [1349, 457] width 18 height 18
type input "[DATE]"
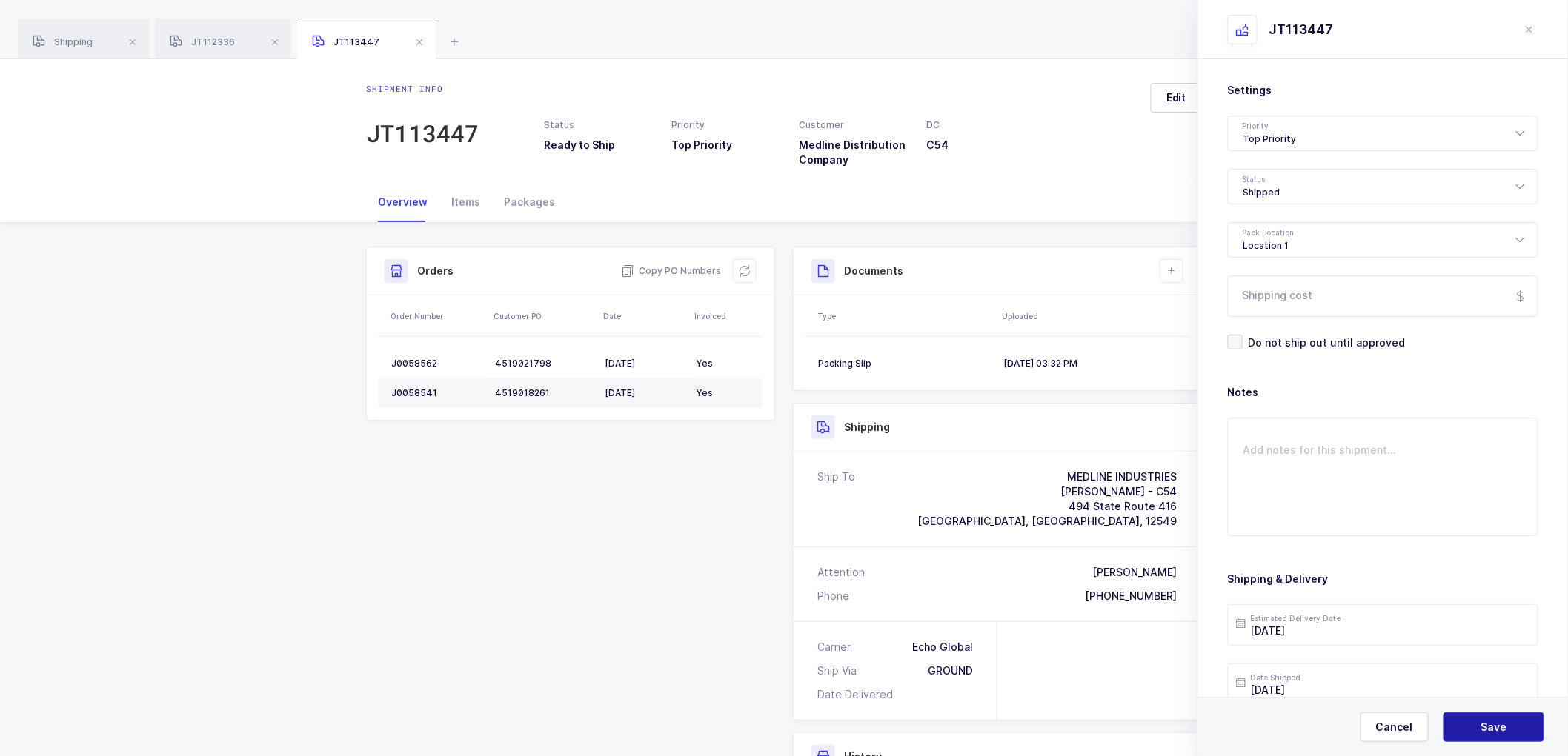
drag, startPoint x: 1516, startPoint y: 724, endPoint x: 1498, endPoint y: 697, distance: 32.4
click at [1515, 723] on button "Save" at bounding box center [1493, 727] width 101 height 29
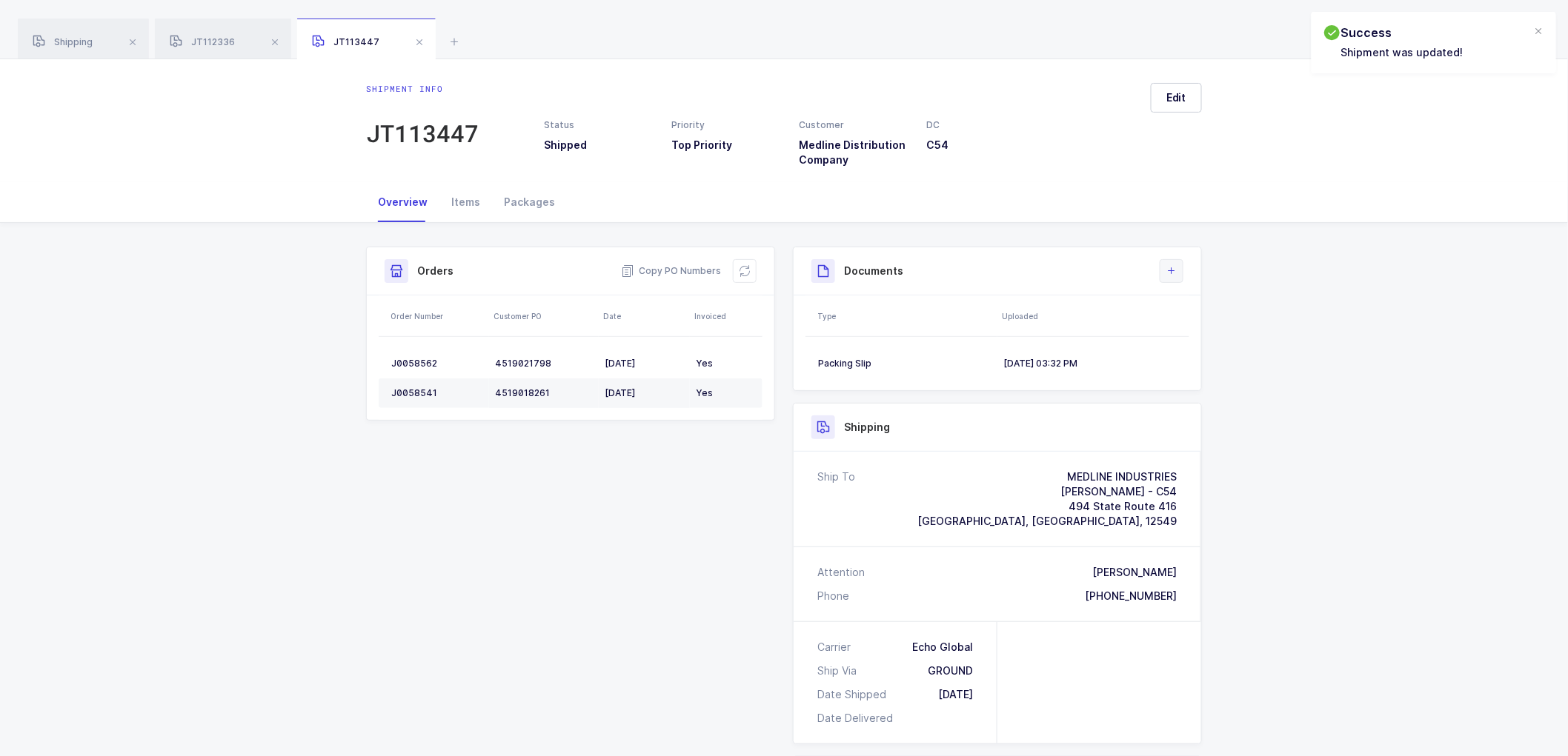
click at [1173, 270] on icon at bounding box center [1171, 271] width 12 height 12
click at [1216, 334] on li "Upload Document" at bounding box center [1221, 337] width 111 height 23
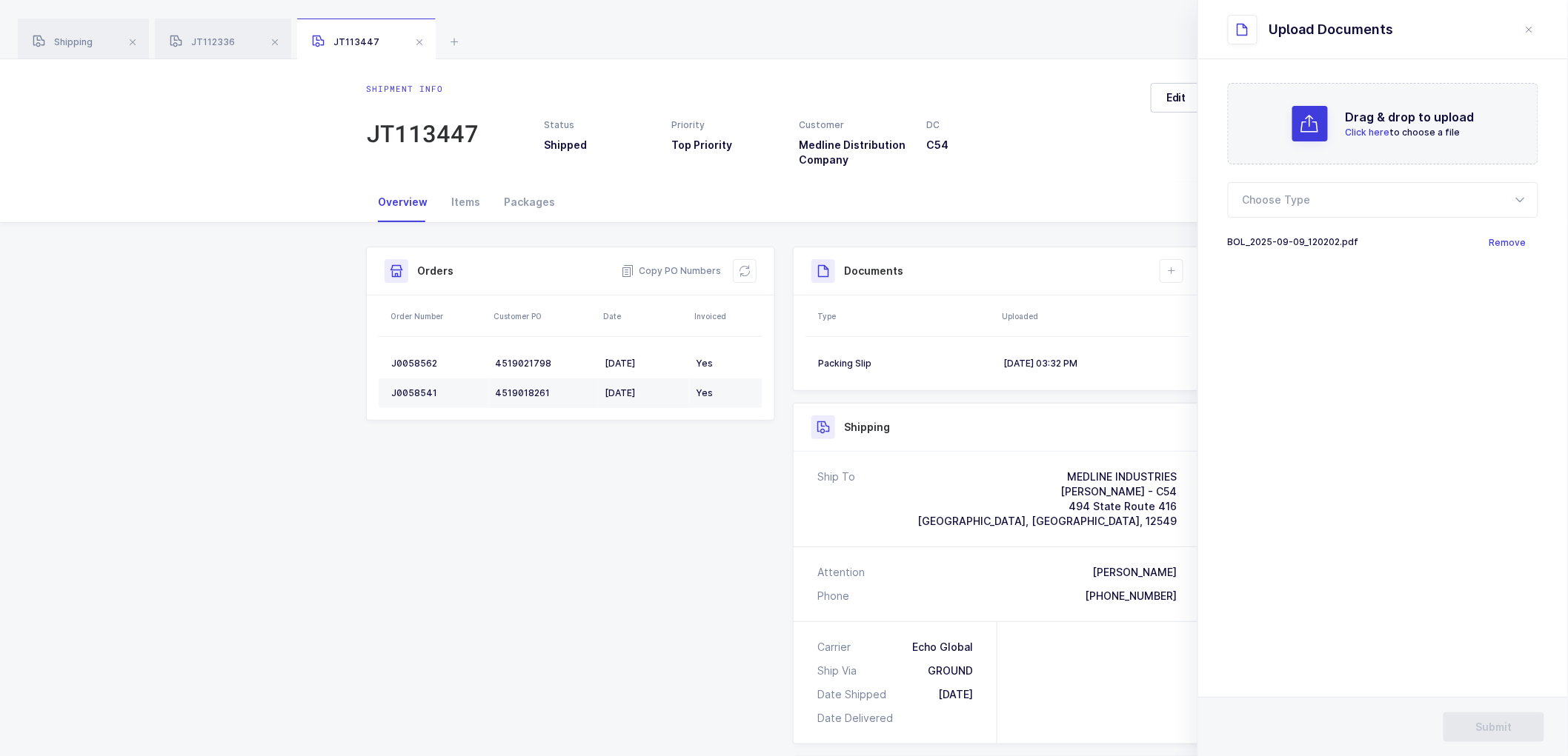
click at [1290, 226] on form "Drag & drop to upload Click here to choose a file Choose Type Bill of Lading Pa…" at bounding box center [1383, 166] width 310 height 167
click at [1279, 191] on div at bounding box center [1383, 200] width 310 height 35
click at [1277, 245] on span "Bill of Lading" at bounding box center [1277, 246] width 67 height 13
type input "Bill of Lading"
click at [1485, 716] on button "Submit" at bounding box center [1493, 727] width 101 height 29
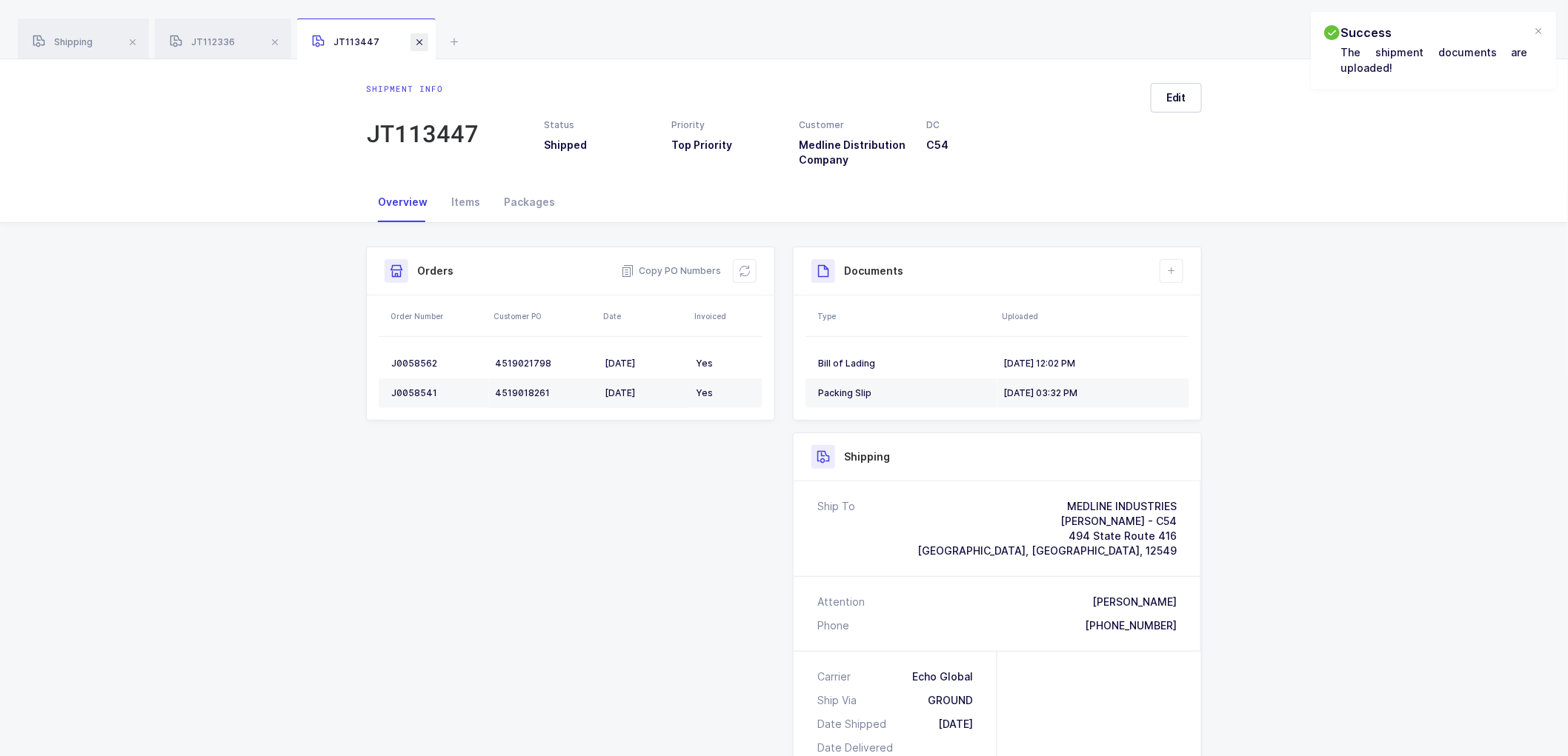
click at [418, 39] on span at bounding box center [419, 42] width 18 height 18
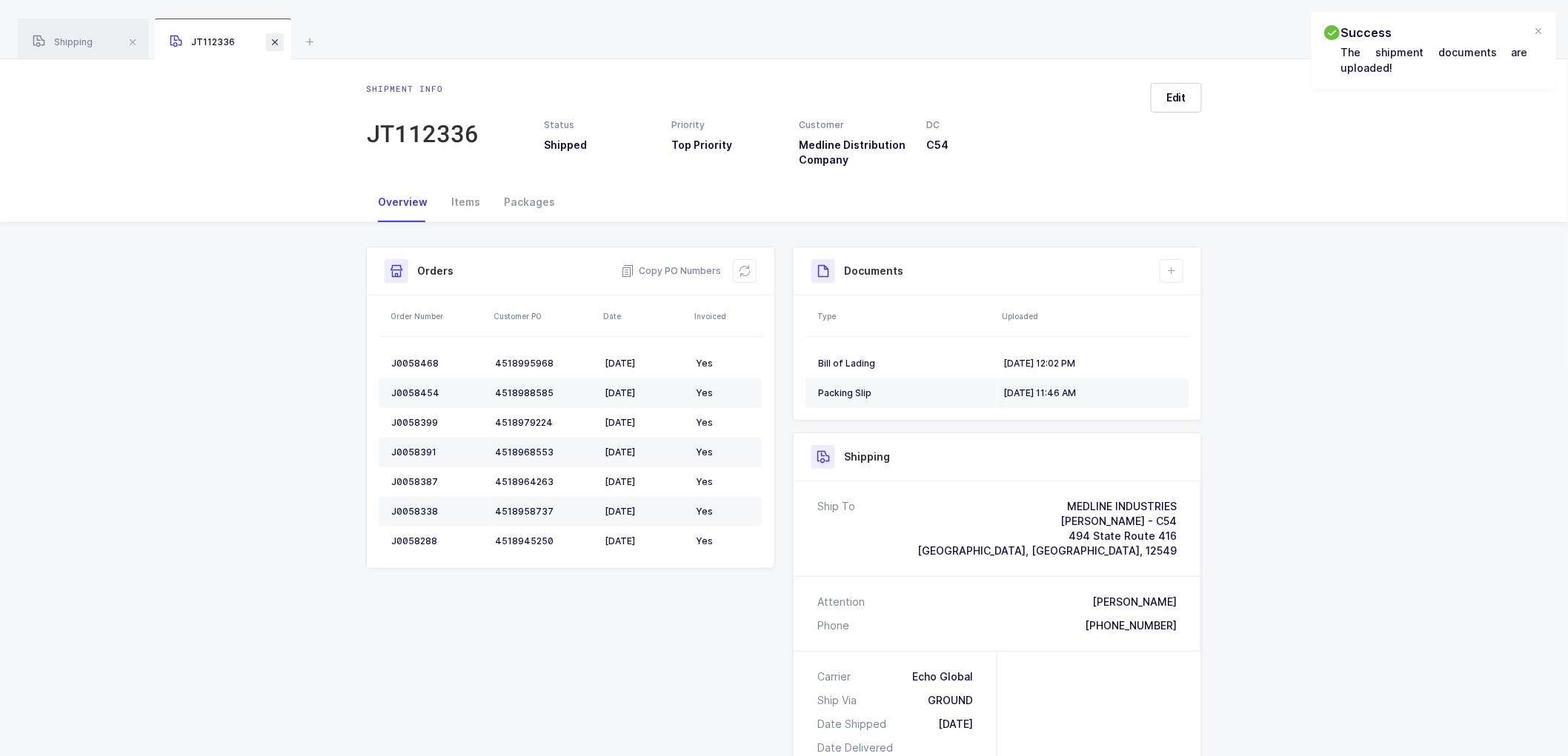
click at [279, 43] on span at bounding box center [275, 42] width 18 height 18
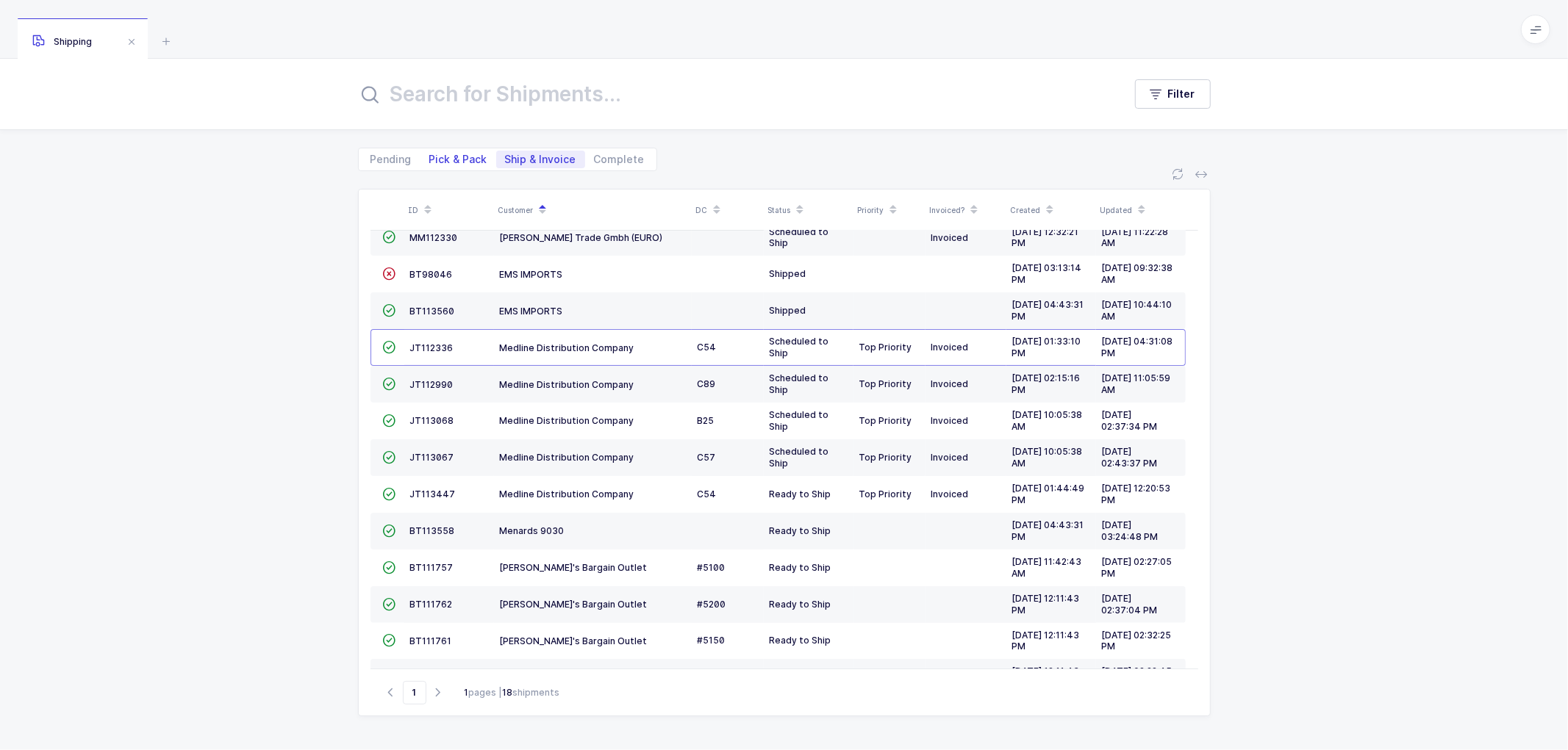
click at [457, 151] on span "Pick & Pack" at bounding box center [458, 160] width 75 height 18
click at [430, 151] on input "Pick & Pack" at bounding box center [425, 155] width 10 height 10
radio input "true"
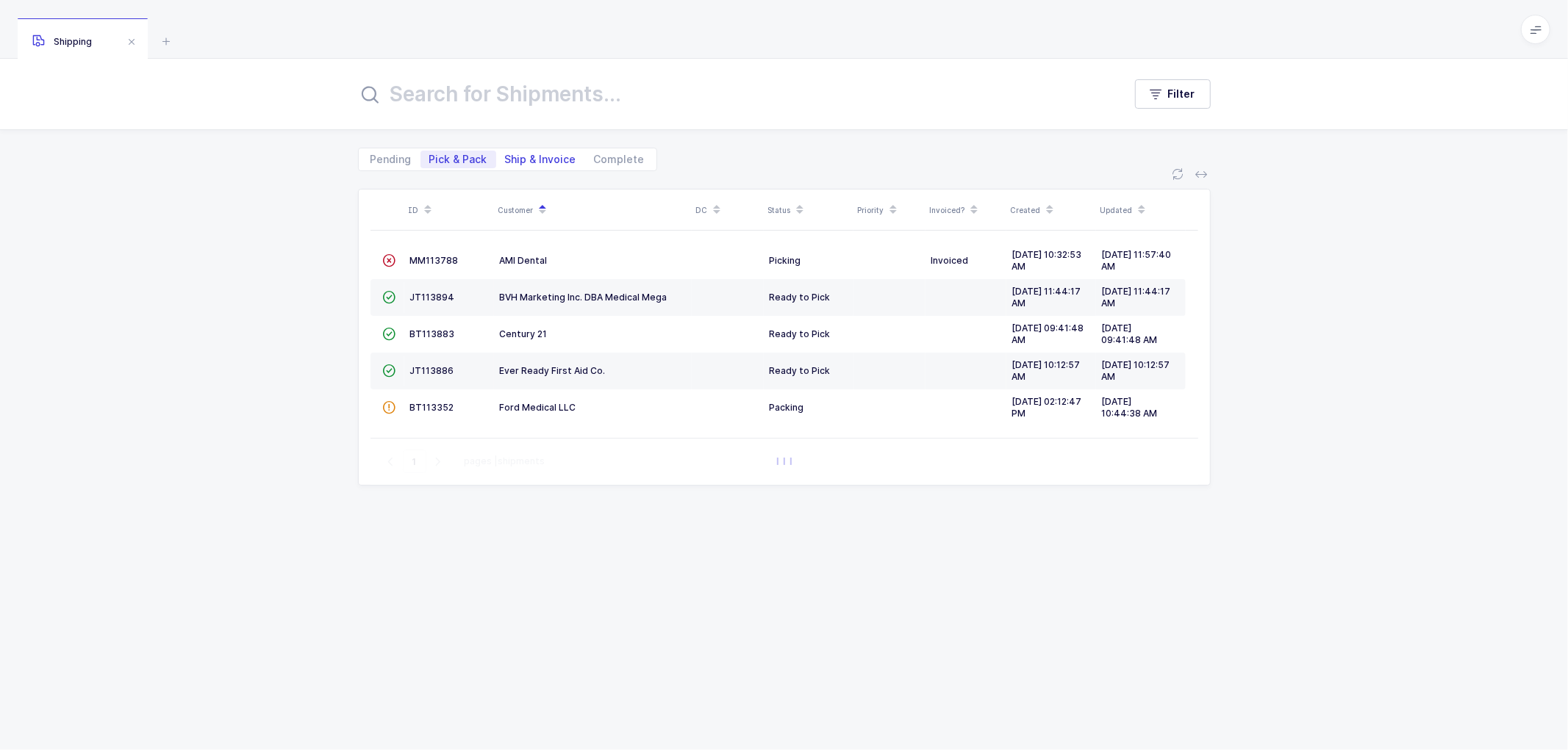
click at [527, 156] on span "Ship & Invoice" at bounding box center [540, 160] width 71 height 10
click at [506, 156] on input "Ship & Invoice" at bounding box center [501, 155] width 10 height 10
radio input "true"
radio input "false"
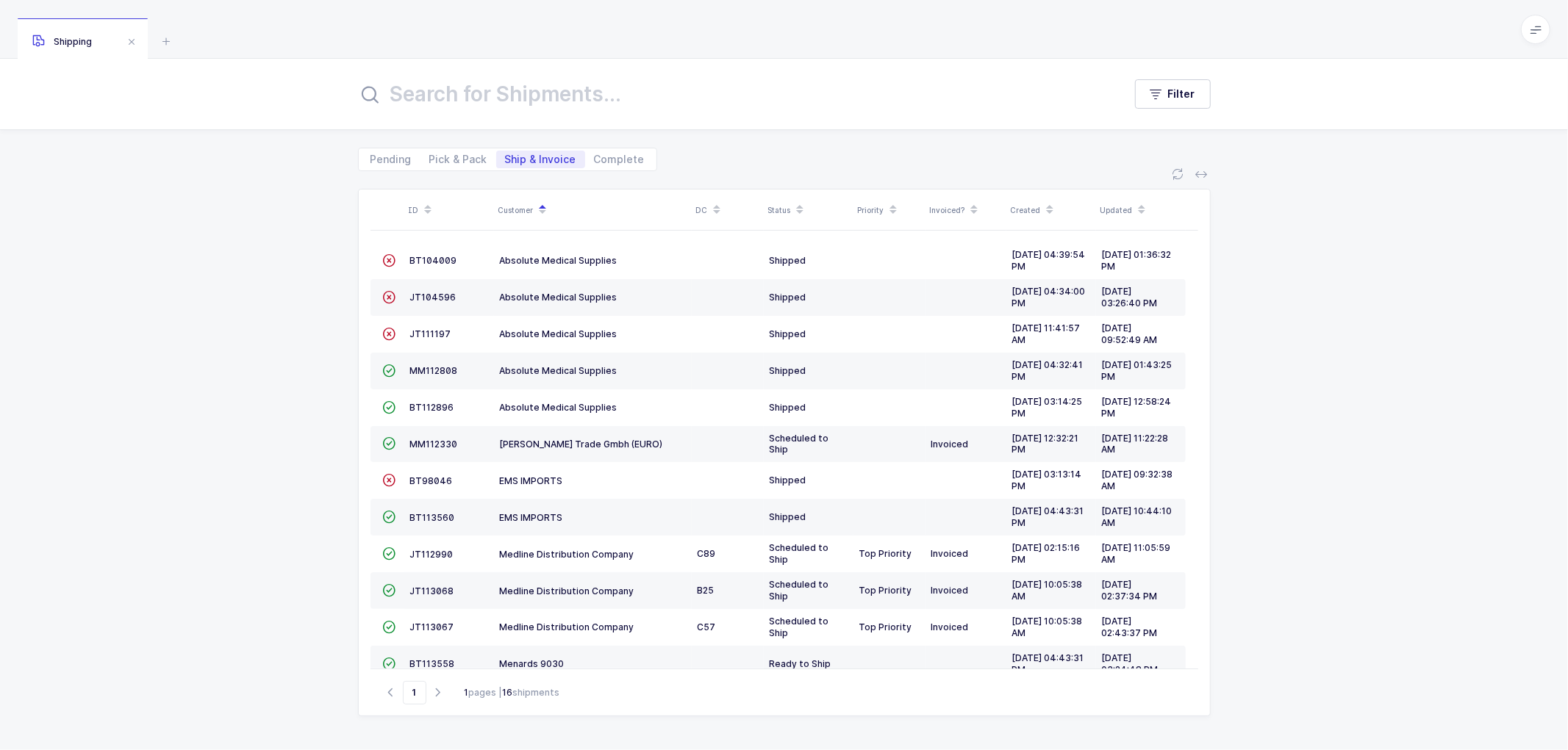
click at [218, 294] on div "ID Customer DC Status Priority Invoiced? Created Updated  BT104009 Absolute Me…" at bounding box center [784, 460] width 1568 height 579
